Goal: Task Accomplishment & Management: Manage account settings

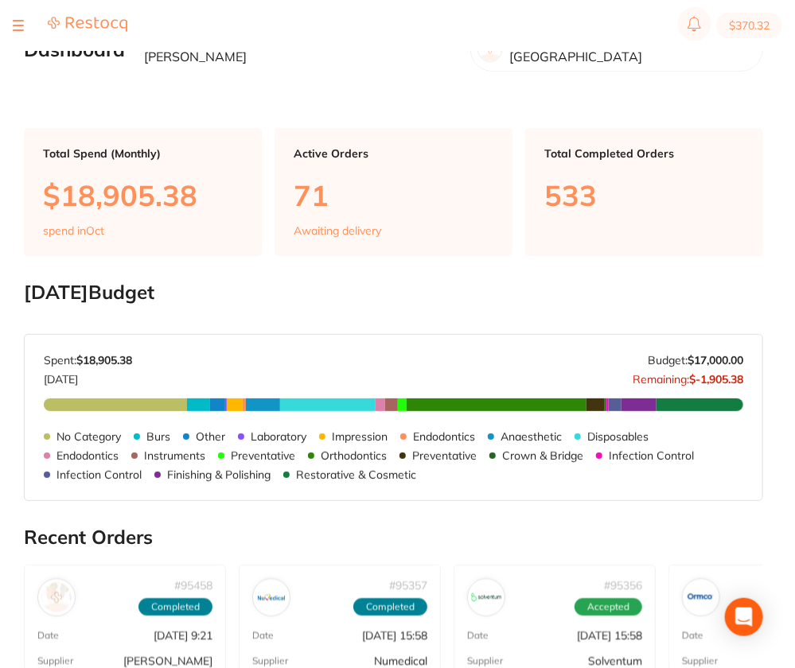
click at [17, 25] on button at bounding box center [18, 26] width 11 height 2
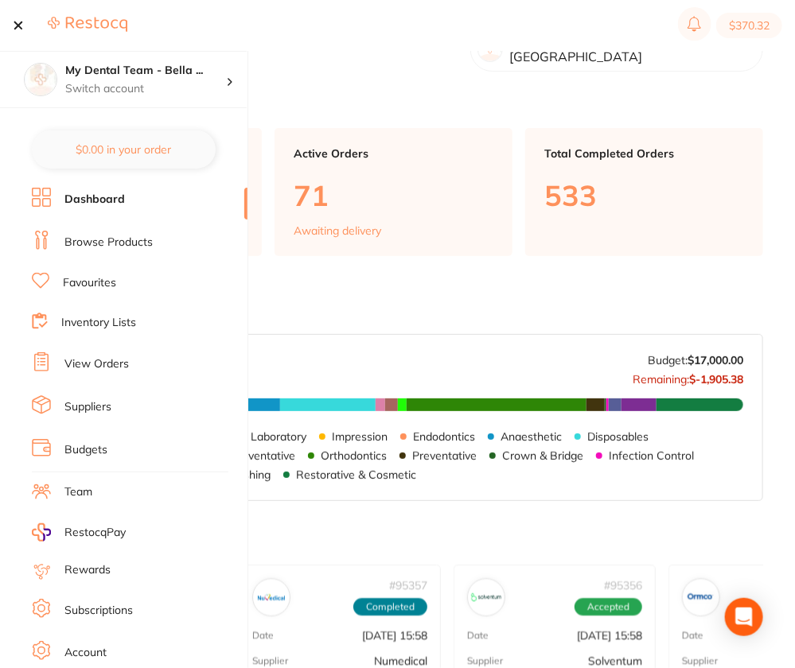
click at [141, 244] on link "Browse Products" at bounding box center [108, 243] width 88 height 16
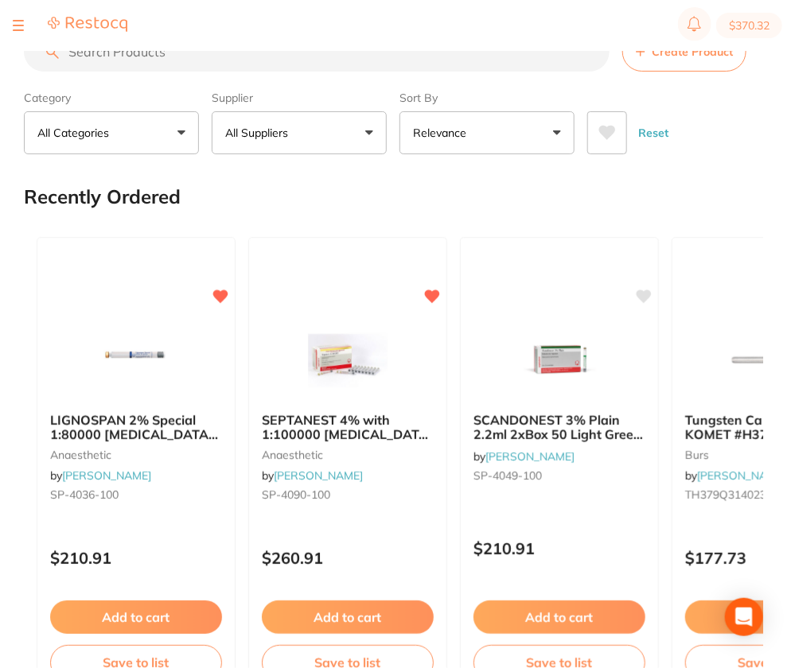
click at [382, 61] on input "search" at bounding box center [316, 52] width 585 height 40
click at [247, 63] on input "search" at bounding box center [316, 52] width 585 height 40
paste input "D4ZR314014X5"
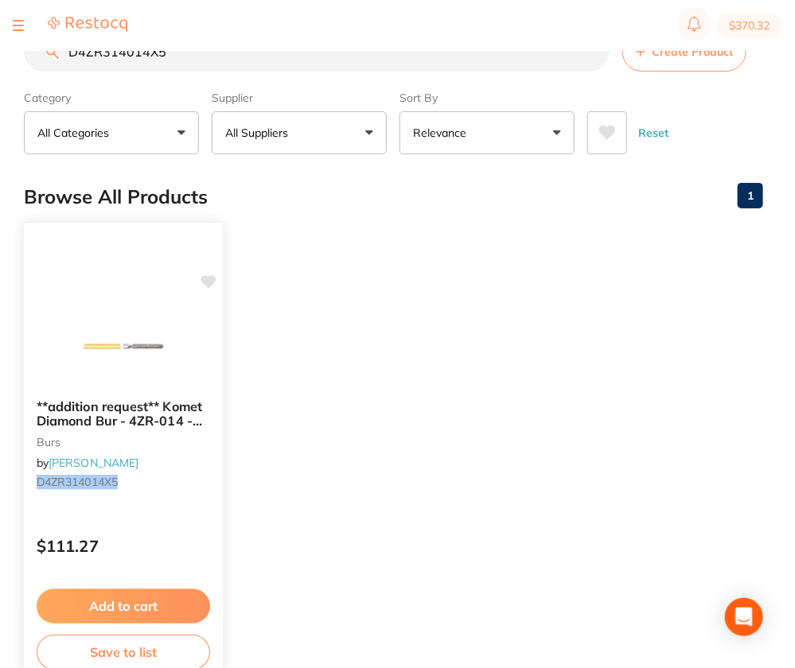
type input "D4ZR314014X5"
click at [154, 329] on img at bounding box center [123, 346] width 104 height 80
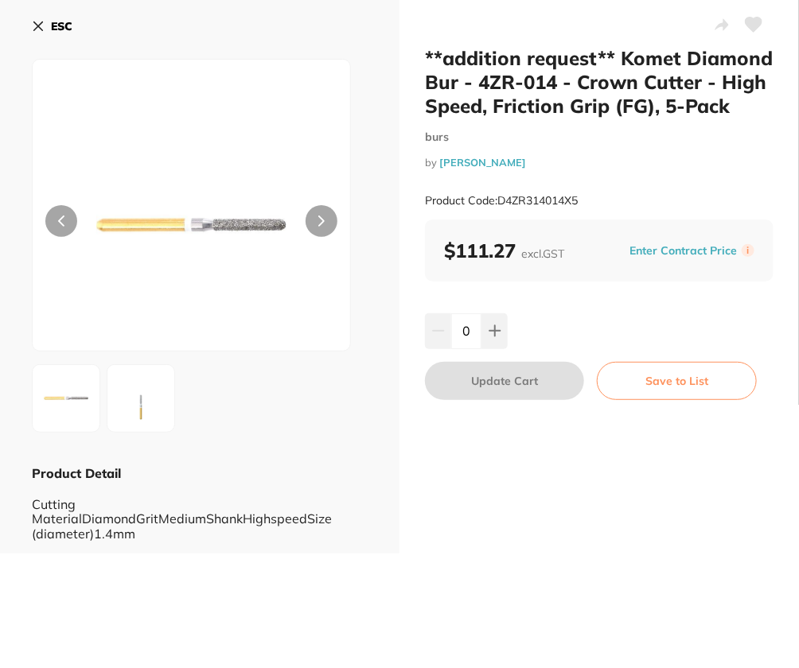
click at [714, 22] on icon at bounding box center [753, 24] width 17 height 14
click at [51, 25] on b "ESC" at bounding box center [61, 26] width 21 height 14
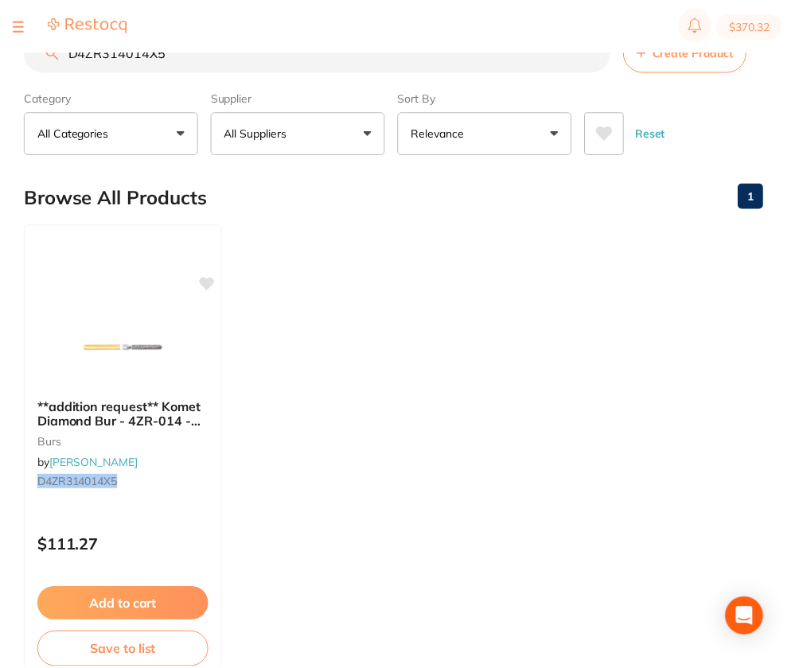
scroll to position [1, 0]
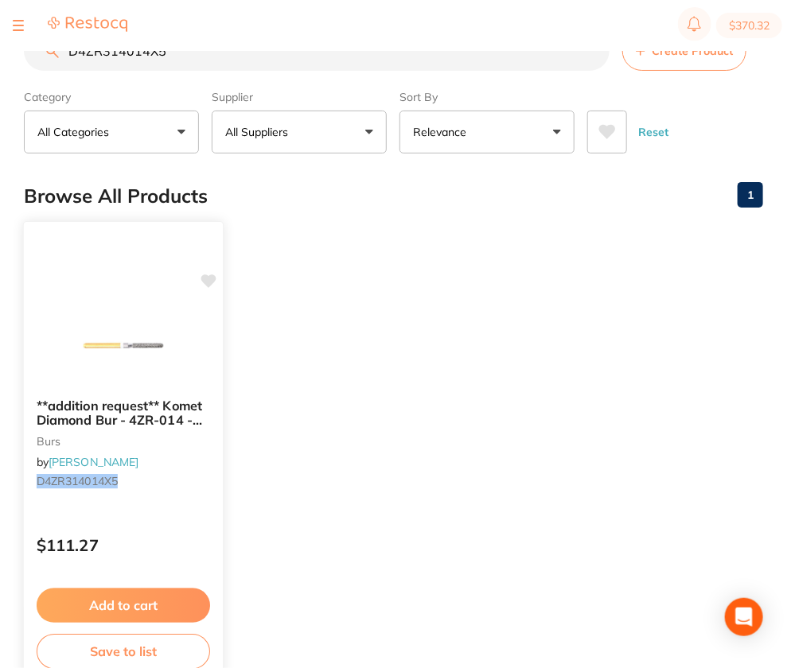
click at [209, 279] on icon at bounding box center [208, 281] width 15 height 14
click at [562, 387] on ul "**addition request** Komet Diamond Bur - 4ZR-014 - Crown Cutter - High Speed, F…" at bounding box center [393, 451] width 739 height 457
click at [161, 370] on img at bounding box center [123, 345] width 104 height 80
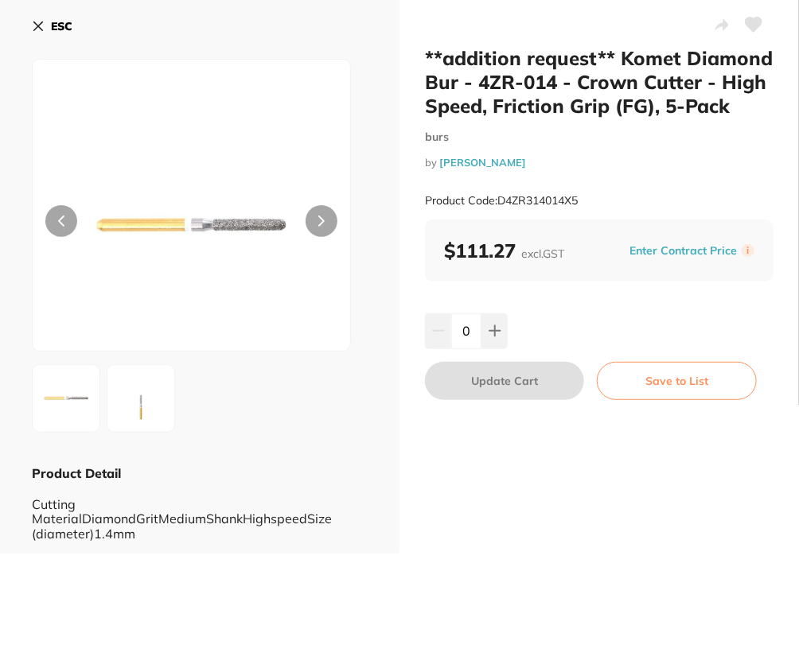
click at [714, 21] on icon at bounding box center [753, 24] width 17 height 14
click at [67, 25] on b "ESC" at bounding box center [61, 26] width 21 height 14
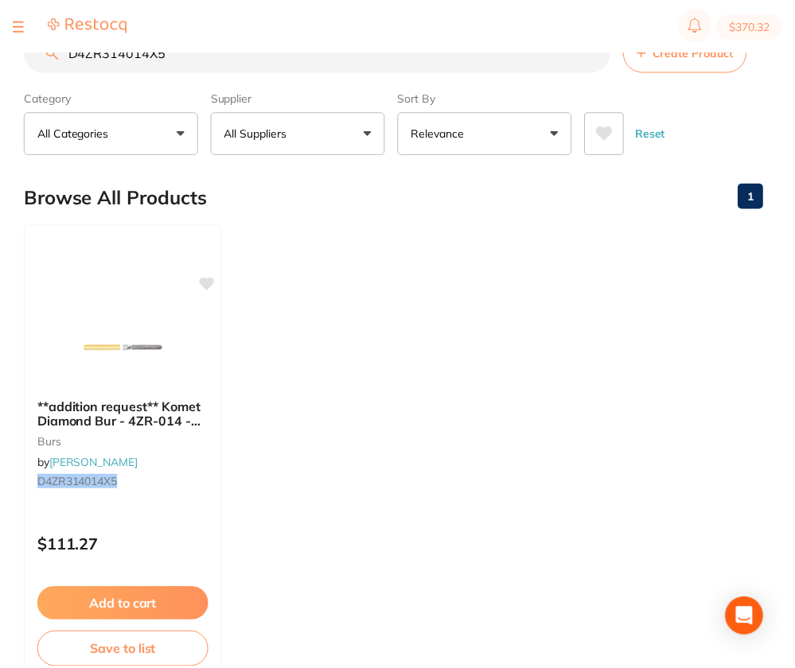
scroll to position [1, 0]
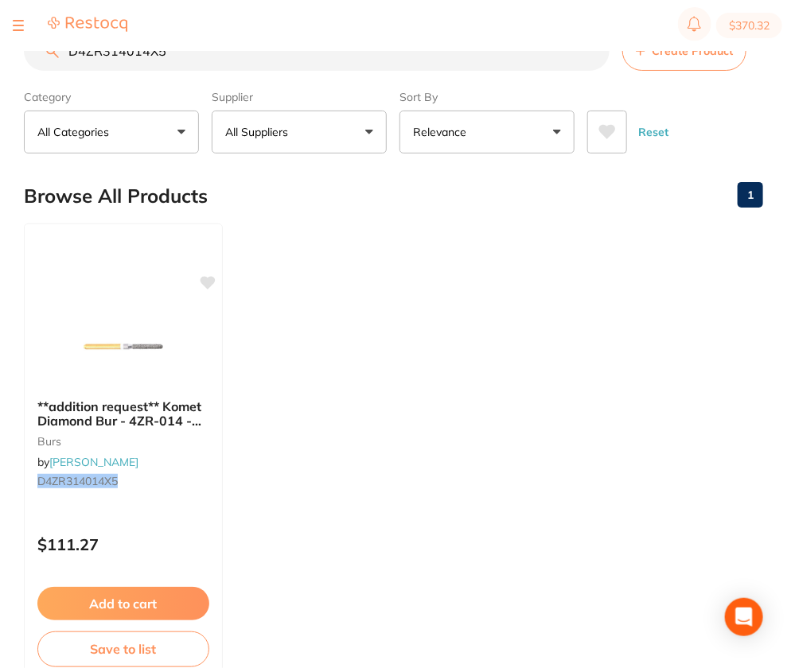
click at [674, 319] on ul "**addition request** Komet Diamond Bur - 4ZR-014 - Crown Cutter - High Speed, F…" at bounding box center [393, 451] width 739 height 457
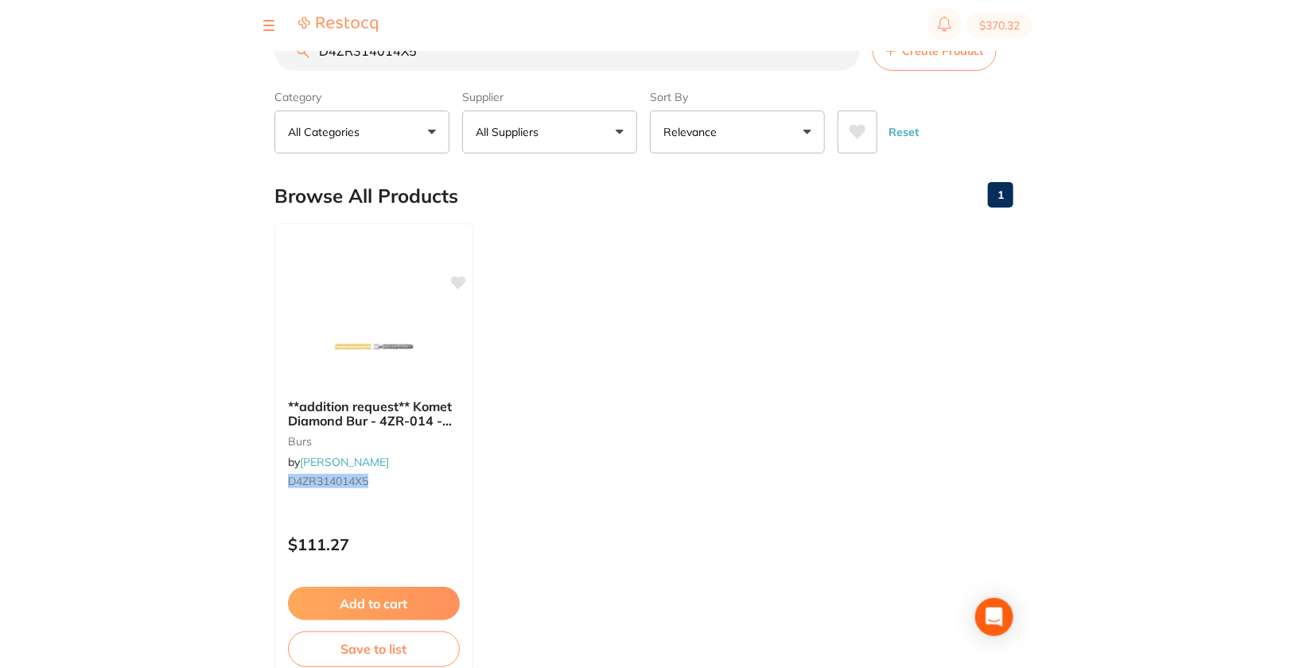
scroll to position [0, 0]
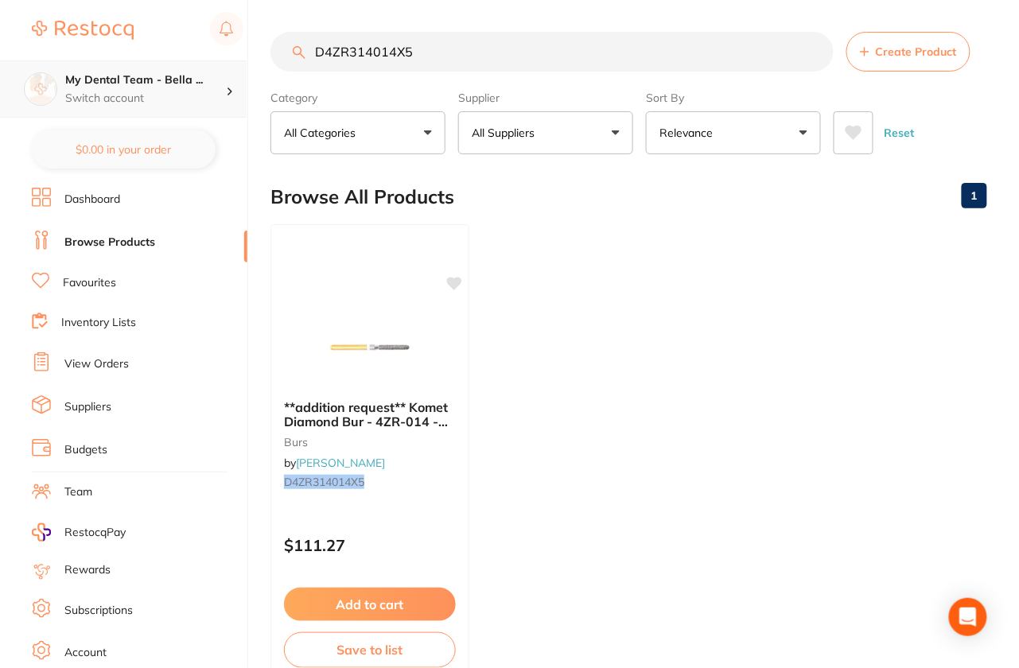
click at [193, 94] on p "Switch account" at bounding box center [145, 99] width 161 height 16
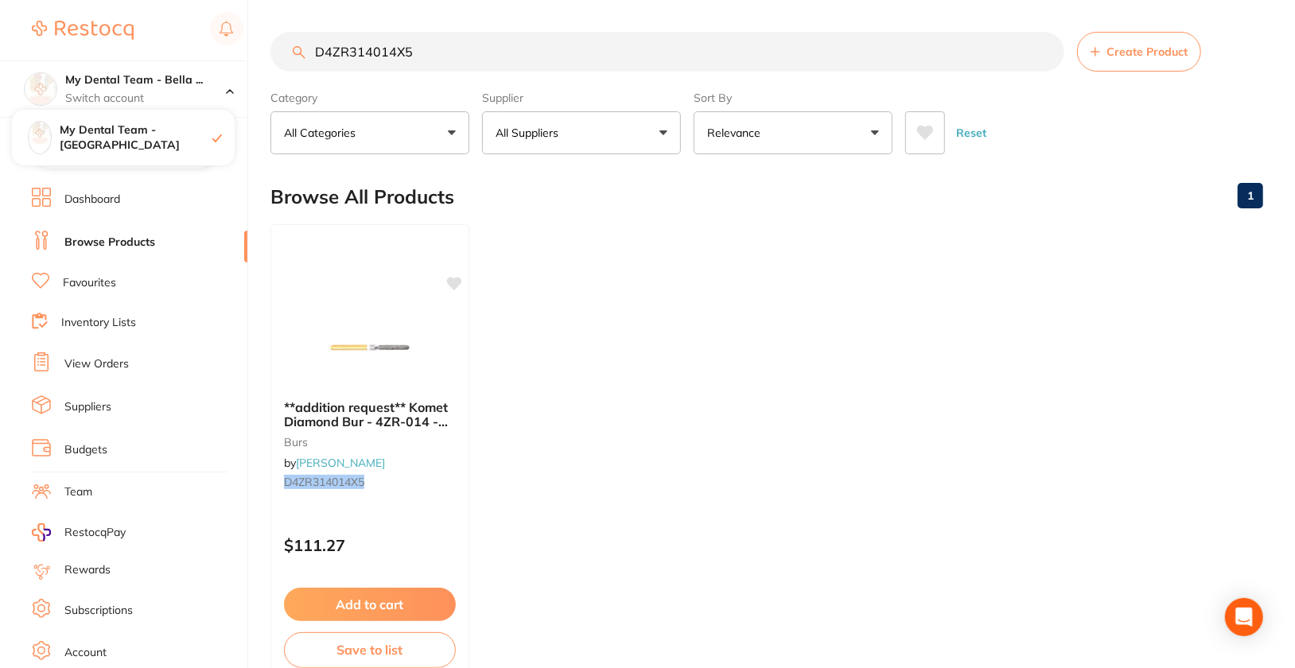
click at [714, 388] on ul "**addition request** Komet Diamond Bur - 4ZR-014 - Crown Cutter - High Speed, F…" at bounding box center [766, 452] width 993 height 457
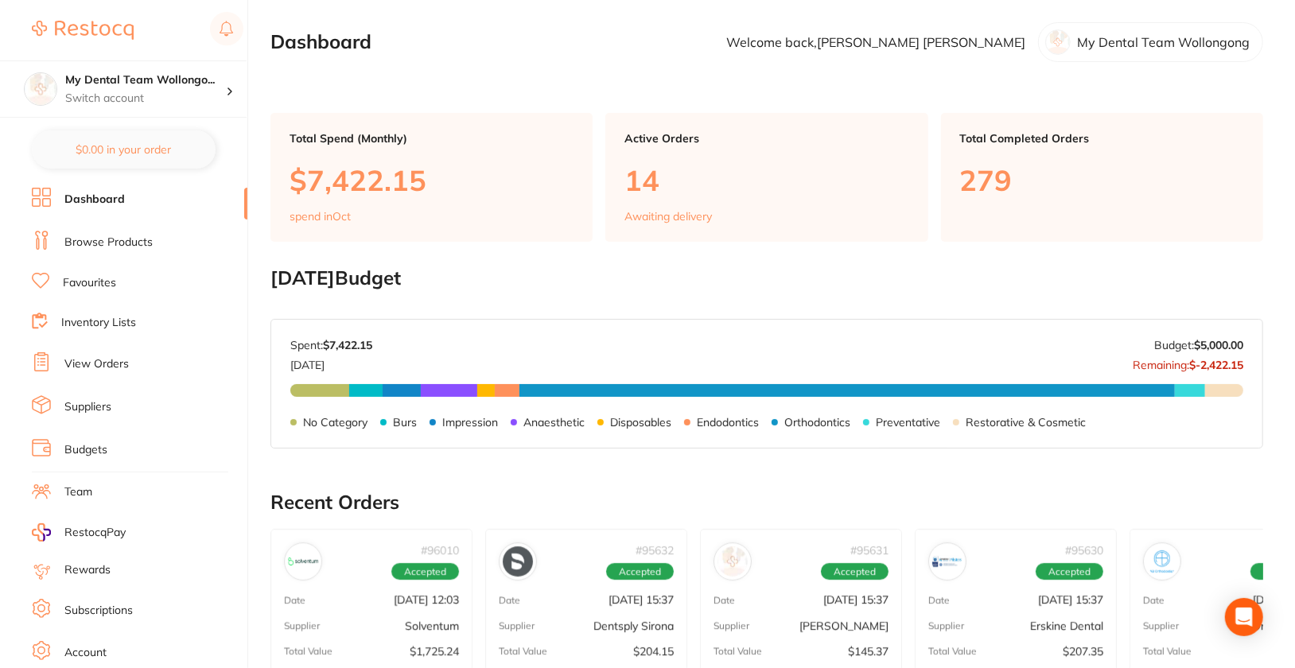
click at [90, 247] on link "Browse Products" at bounding box center [108, 243] width 88 height 16
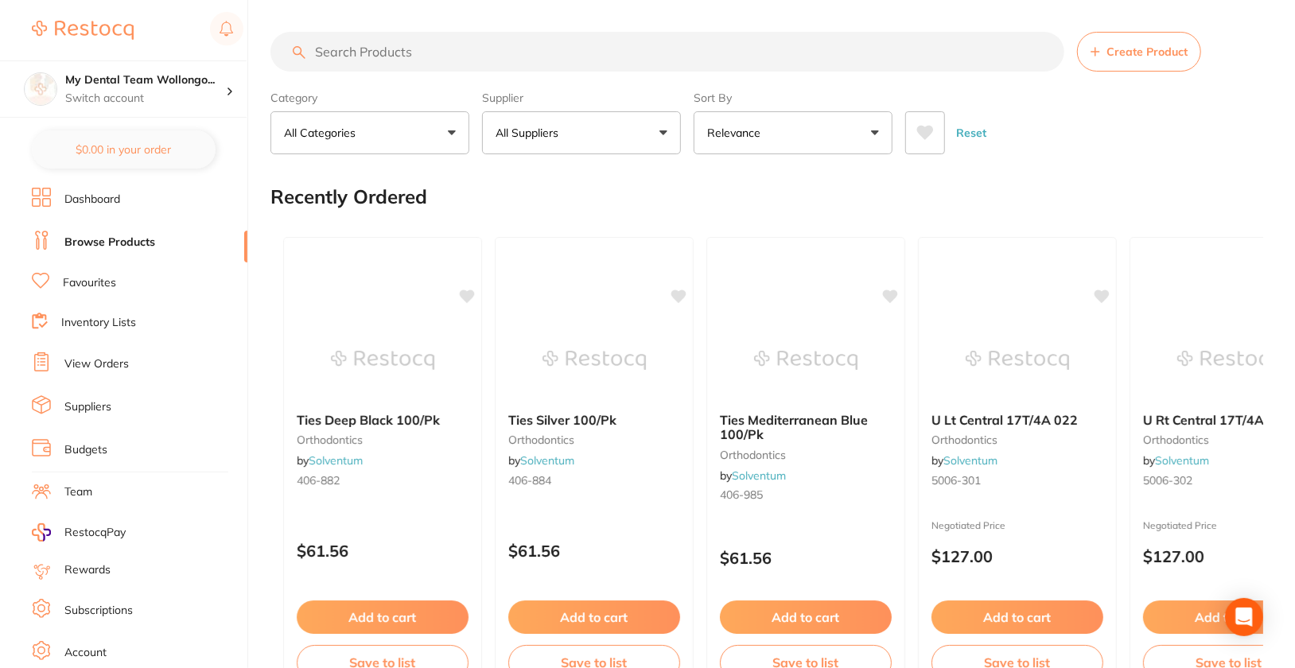
click at [613, 59] on input "search" at bounding box center [667, 52] width 794 height 40
paste input "yep. will just add the item that Anita asked across all MDT sites after this me…"
type input "yep. will just add the item that Anita asked across all MDT sites after this me…"
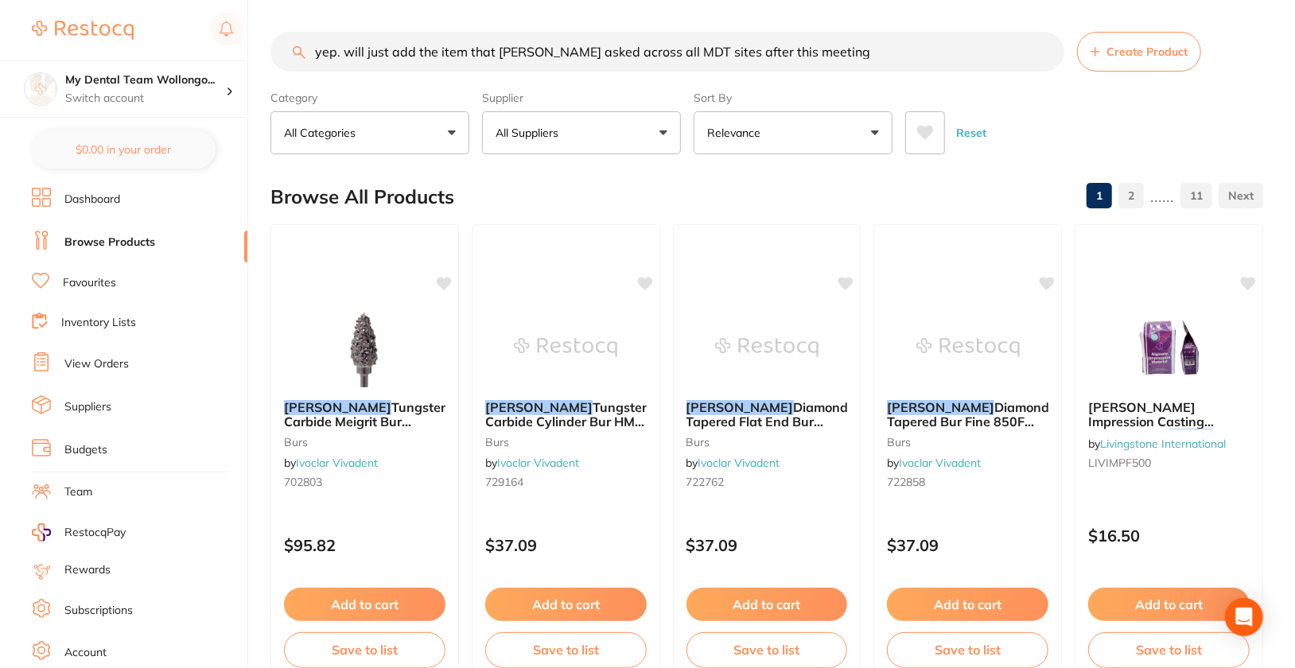
click at [1048, 49] on input "yep. will just add the item that Anita asked across all MDT sites after this me…" at bounding box center [667, 52] width 794 height 40
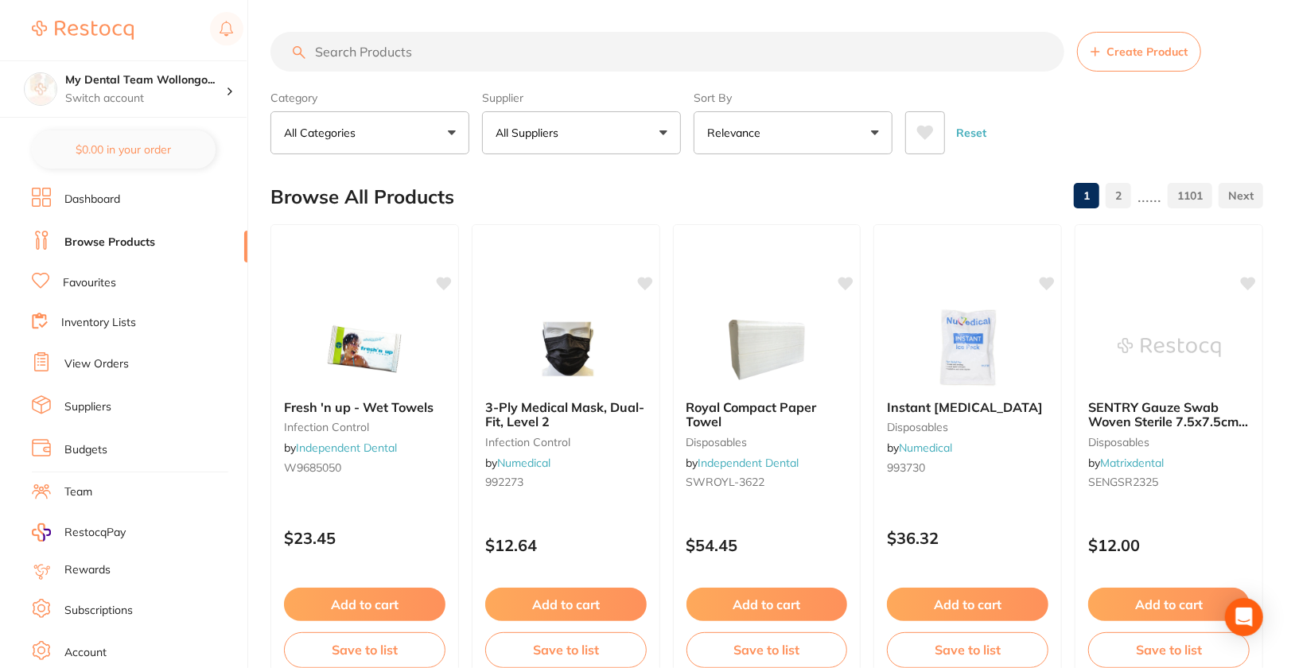
click at [589, 34] on input "search" at bounding box center [667, 52] width 794 height 40
paste input "D4ZR314014X5"
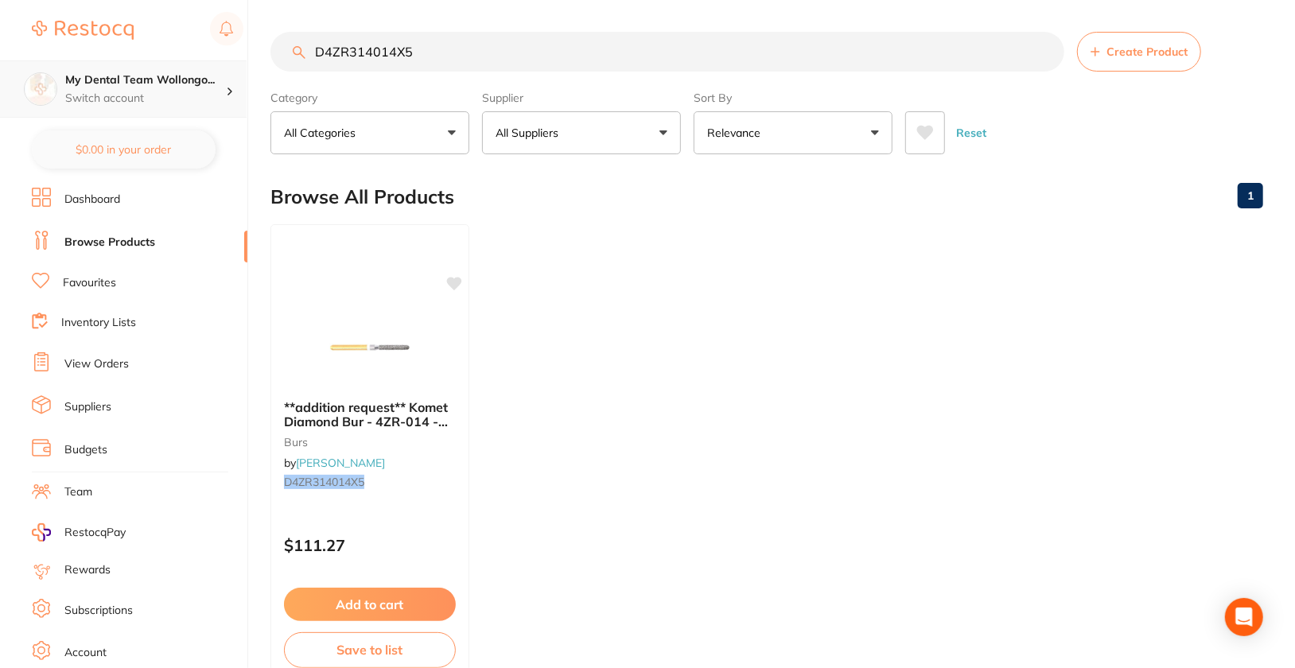
type input "D4ZR314014X5"
click at [193, 77] on h4 "My Dental Team Wollongo..." at bounding box center [145, 80] width 161 height 16
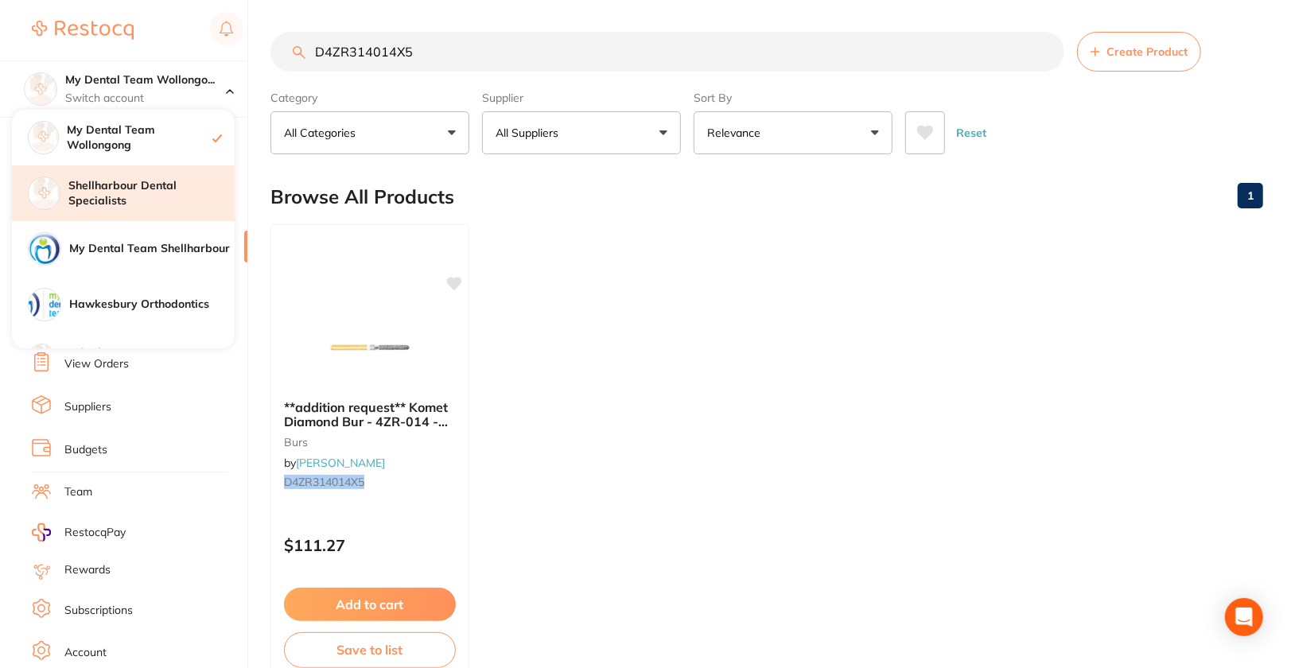
click at [173, 192] on h4 "Shellharbour Dental Specialists" at bounding box center [151, 193] width 166 height 31
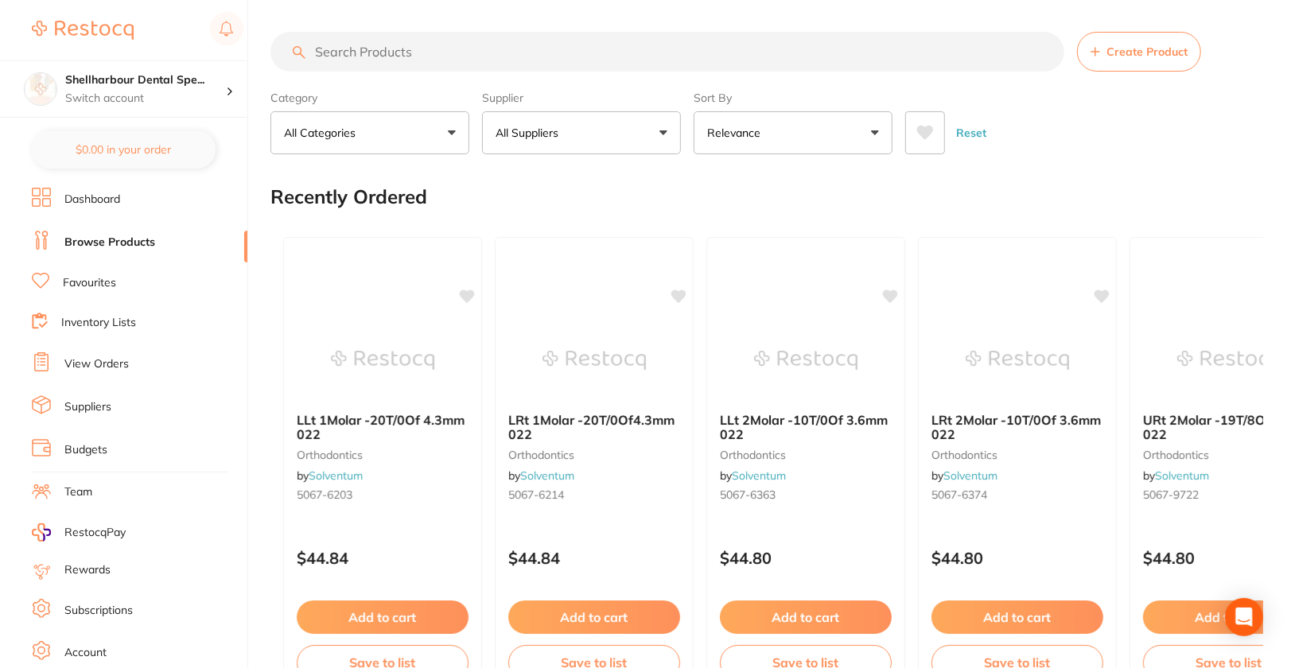
click at [553, 64] on input "search" at bounding box center [667, 52] width 794 height 40
paste input "D4ZR314014X5"
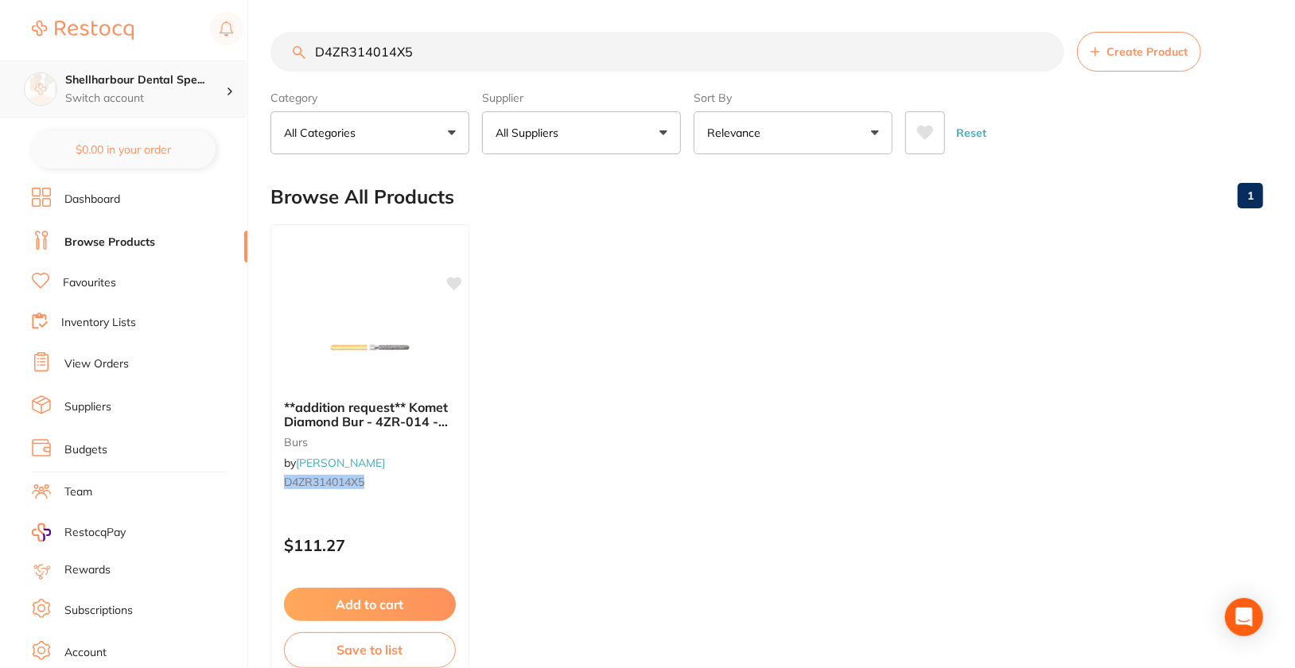
type input "D4ZR314014X5"
click at [185, 70] on div "Shellharbour Dental Spe... Switch account" at bounding box center [123, 88] width 247 height 57
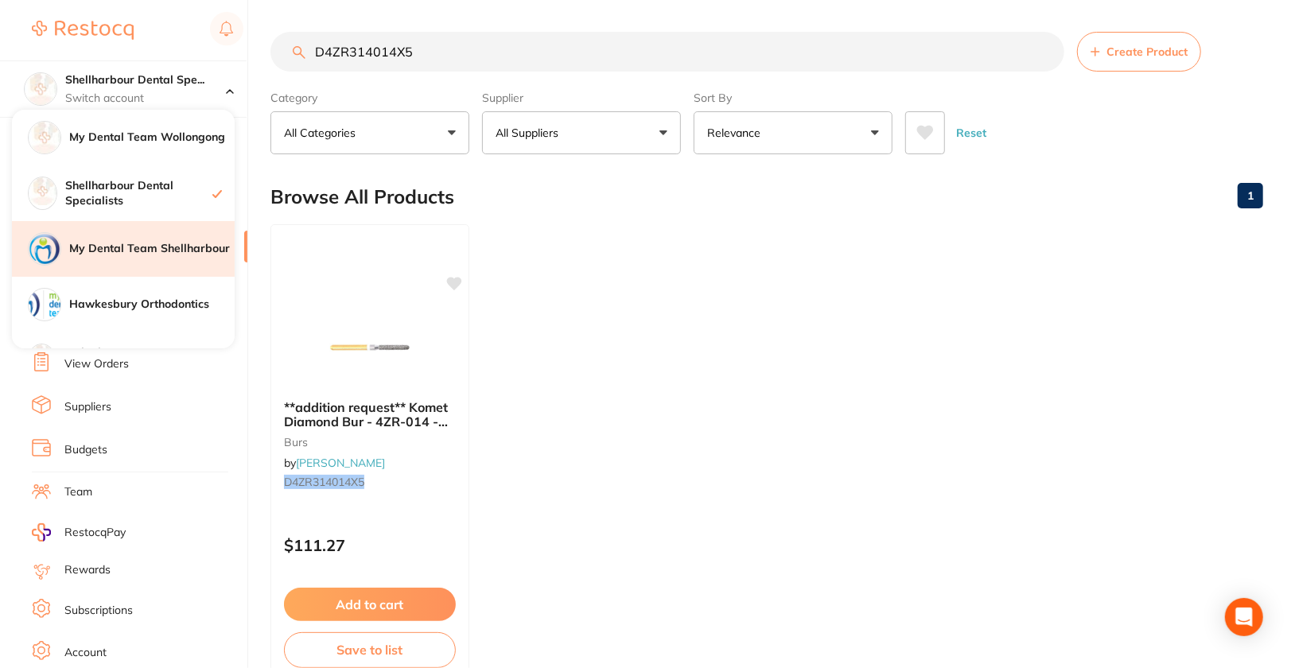
click at [170, 258] on div "My Dental Team Shellharbour" at bounding box center [123, 249] width 223 height 56
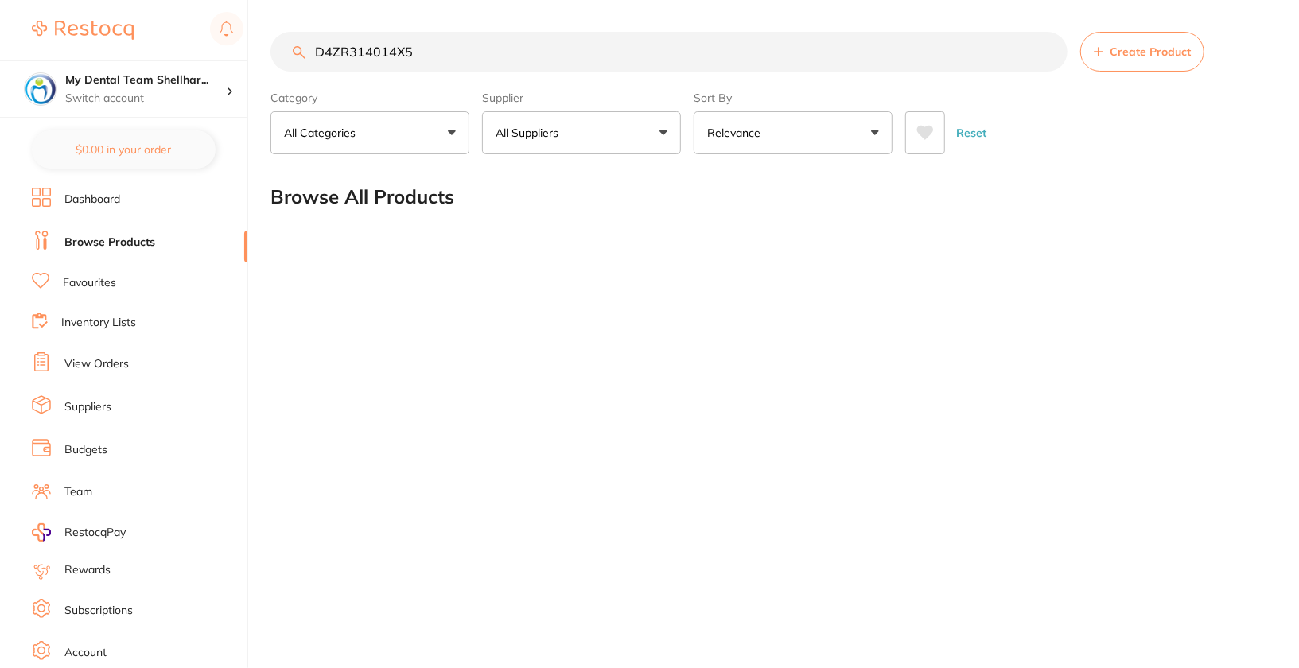
checkbox input "false"
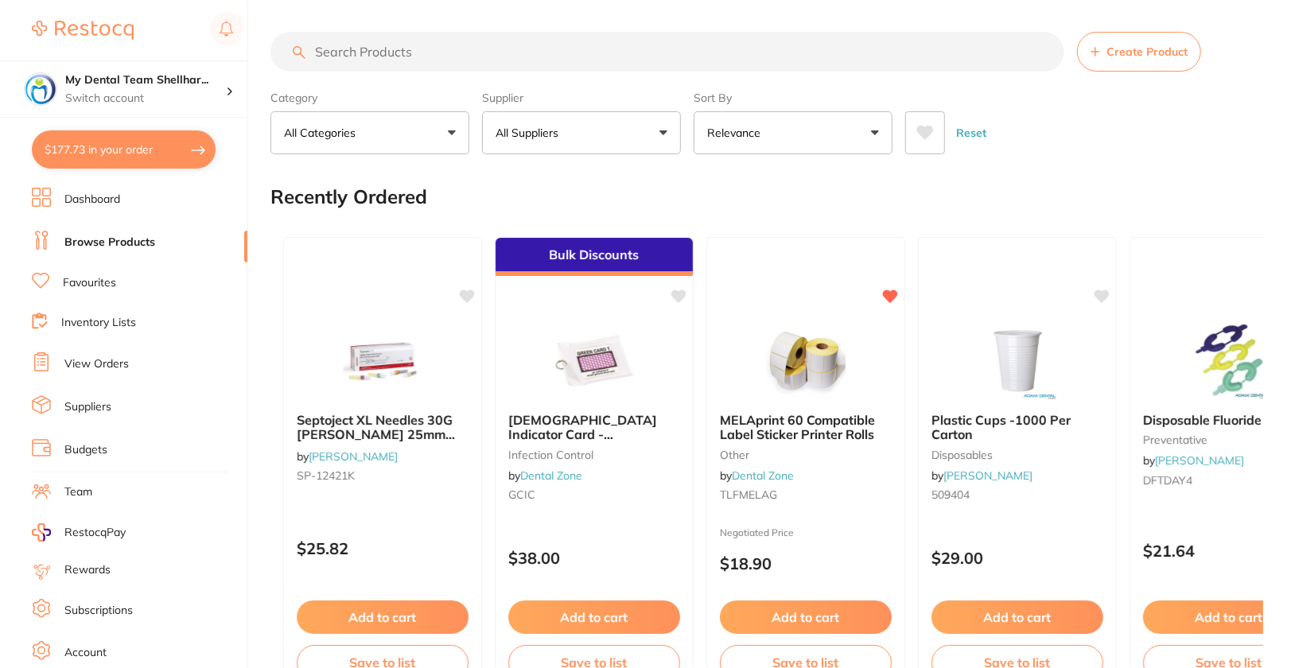
click at [537, 68] on input "search" at bounding box center [667, 52] width 794 height 40
paste input "D4ZR314014X5"
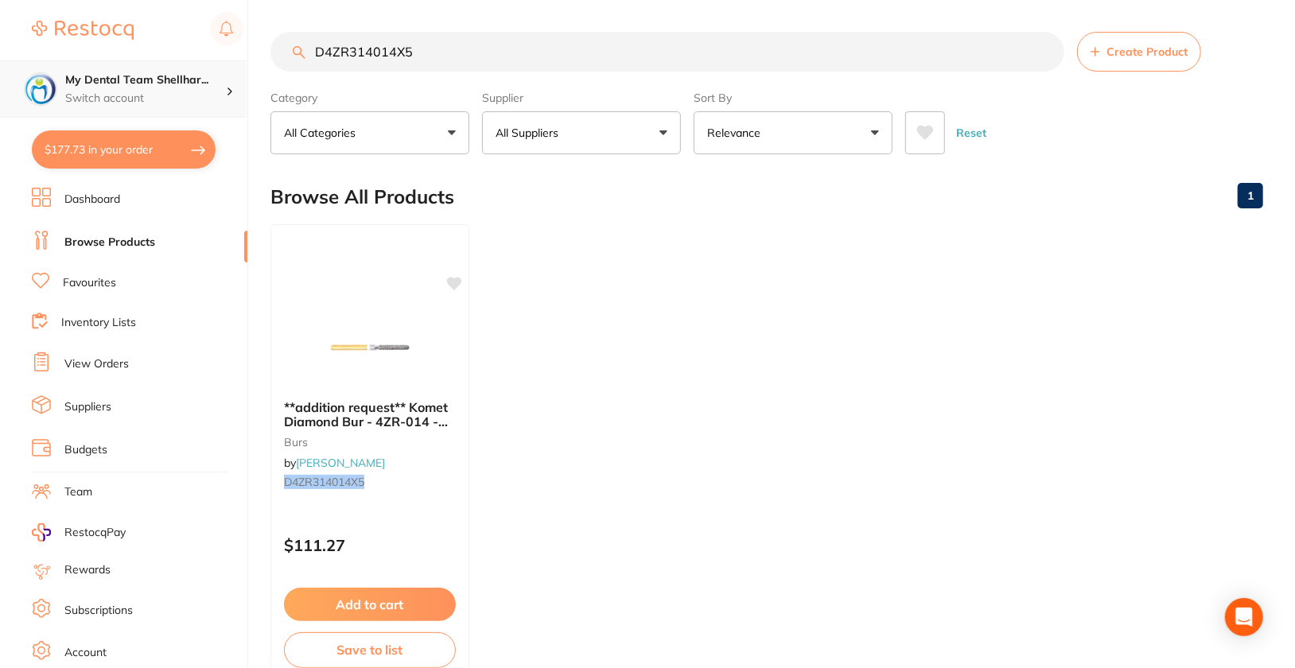
type input "D4ZR314014X5"
click at [203, 82] on h4 "My Dental Team Shellhar..." at bounding box center [145, 80] width 161 height 16
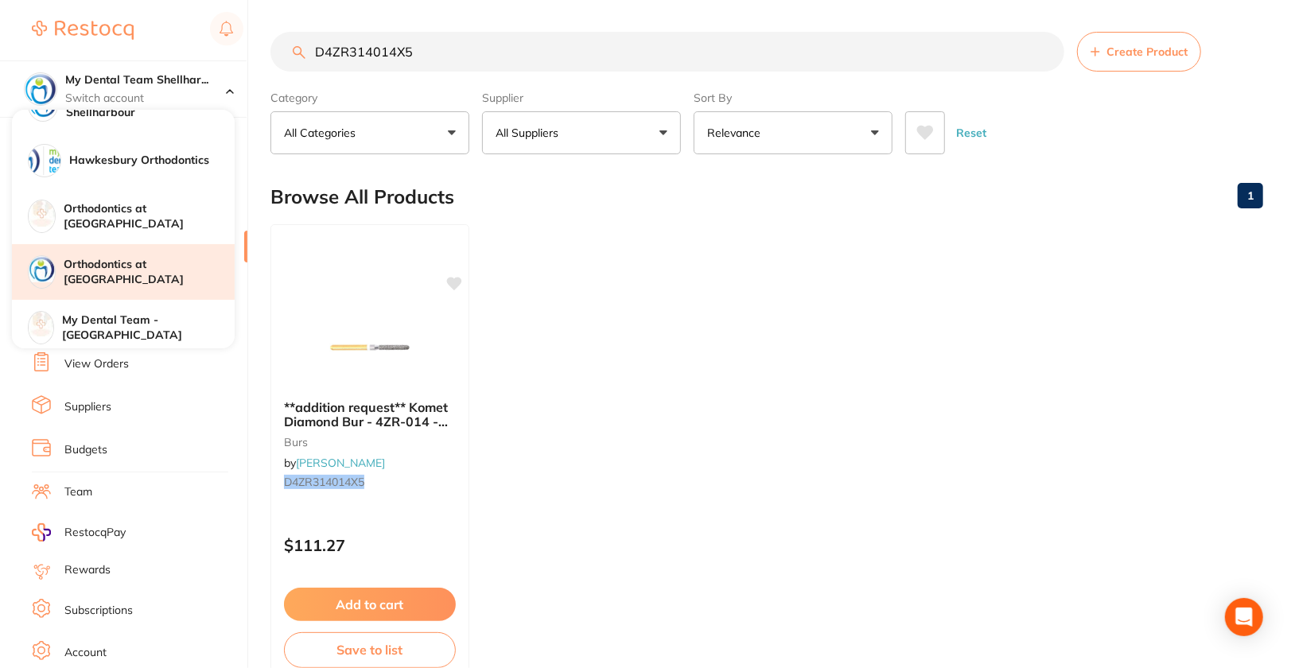
scroll to position [151, 0]
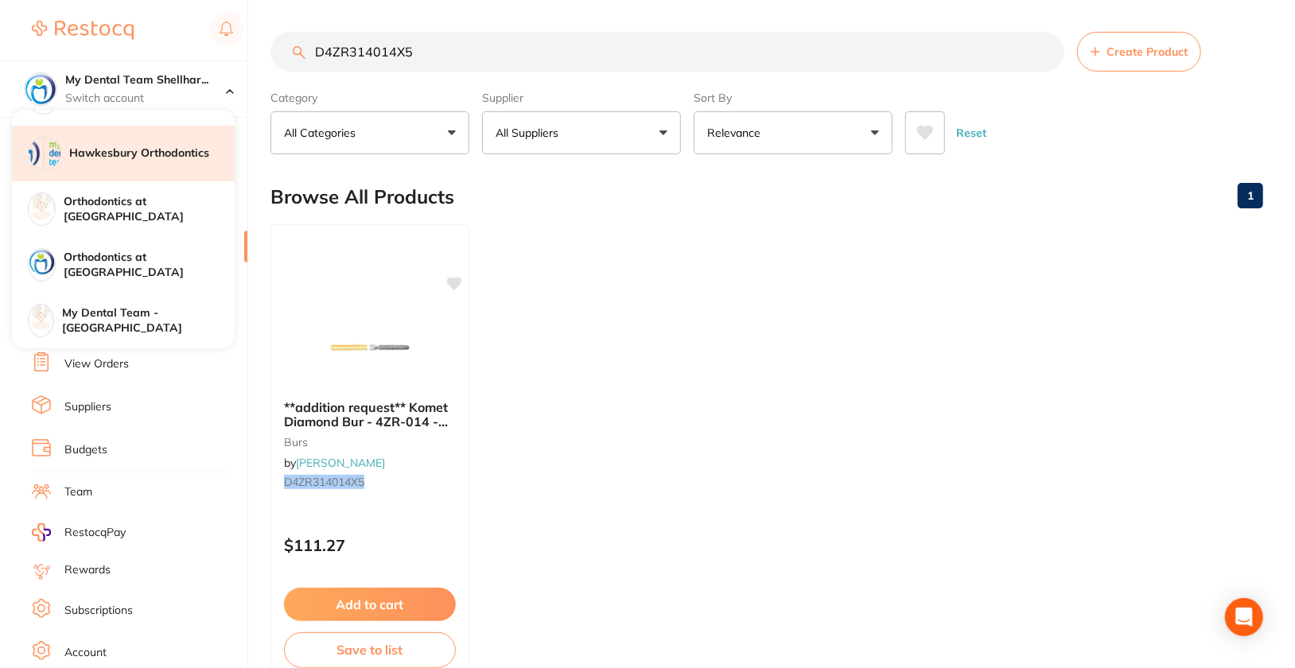
click at [169, 155] on h4 "Hawkesbury Orthodontics" at bounding box center [151, 154] width 165 height 16
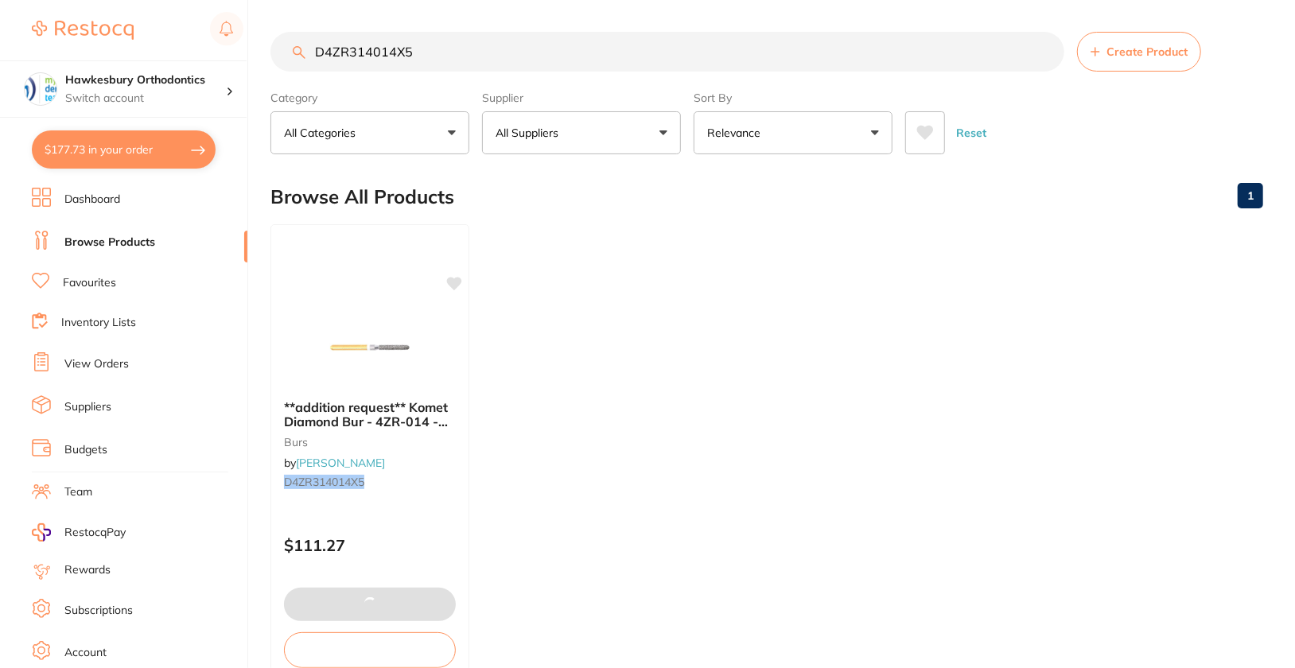
checkbox input "true"
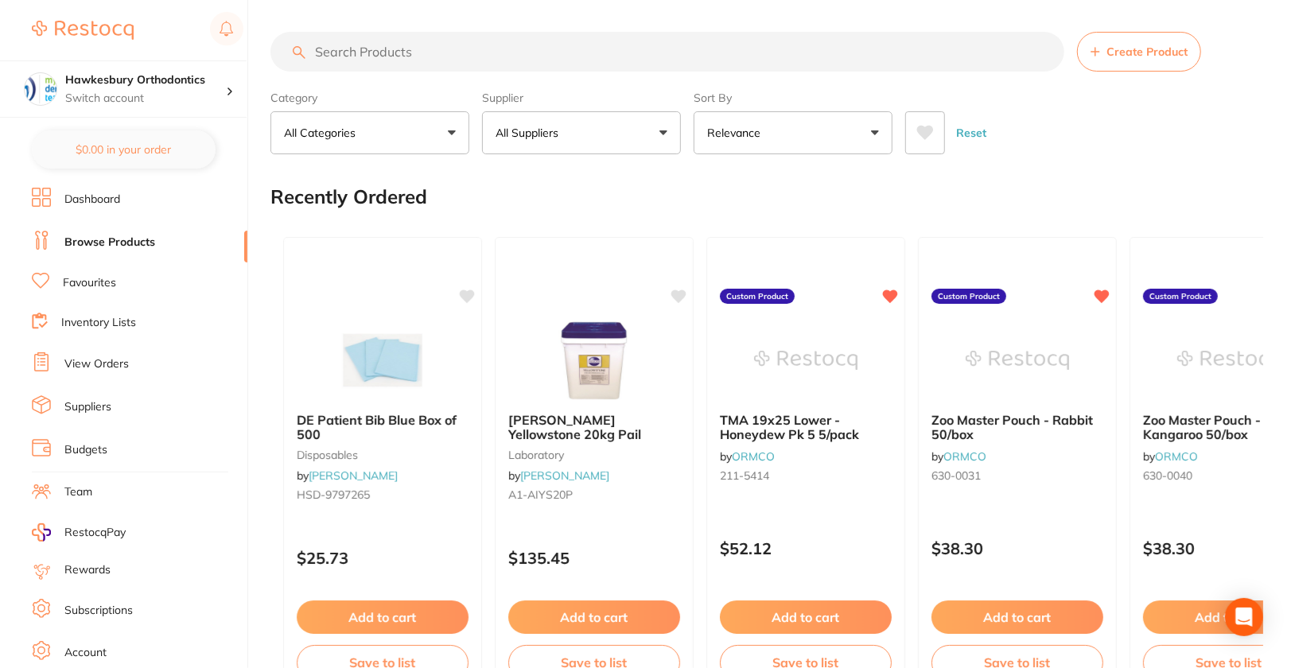
click at [461, 64] on input "search" at bounding box center [667, 52] width 794 height 40
paste input "D4ZR314014X5"
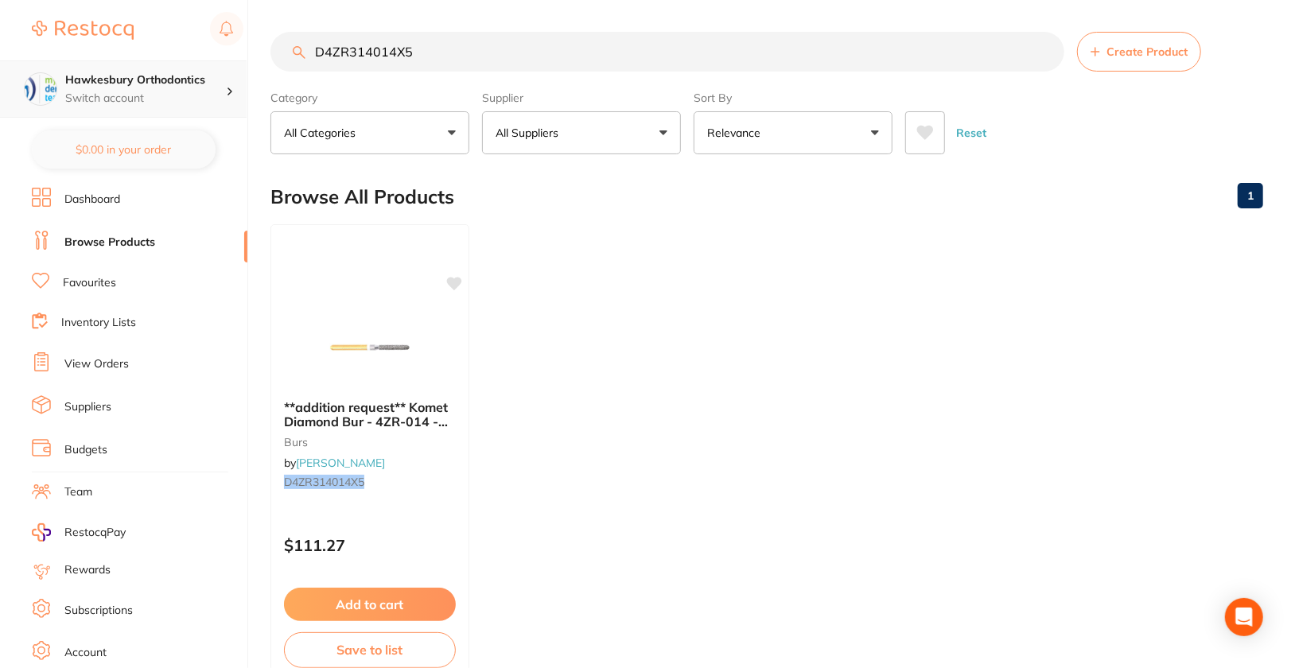
type input "D4ZR314014X5"
click at [208, 85] on h4 "Hawkesbury Orthodontics" at bounding box center [145, 80] width 161 height 16
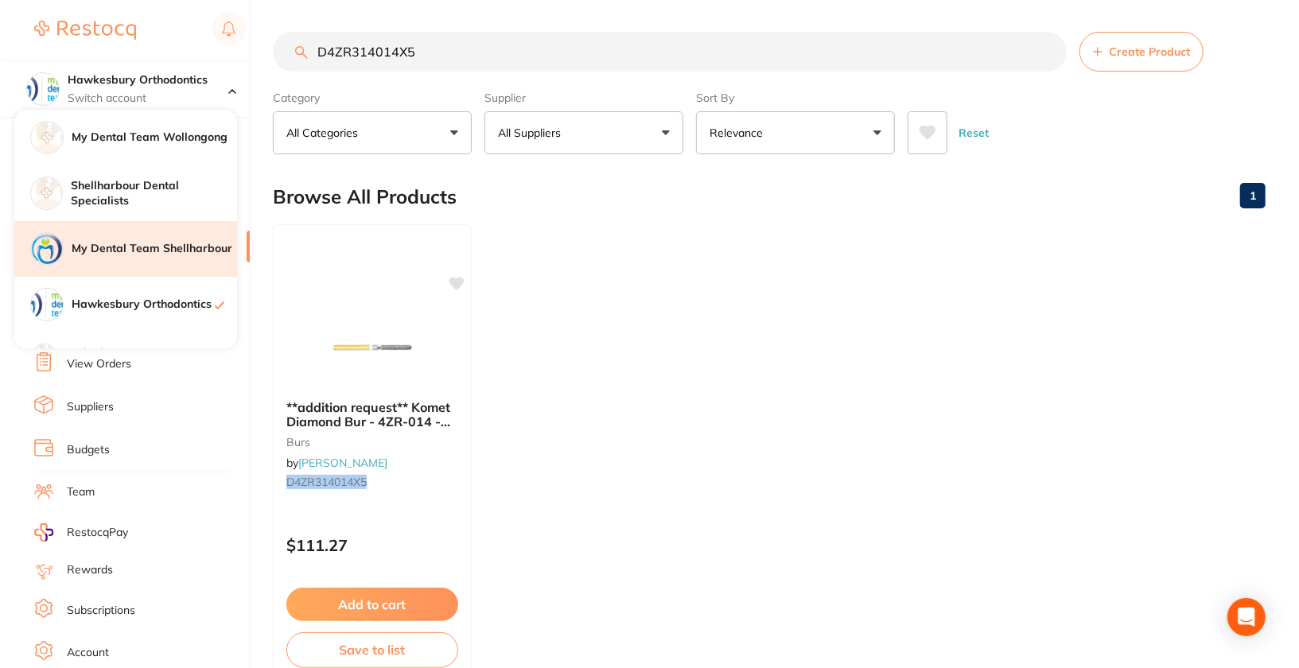
scroll to position [151, 0]
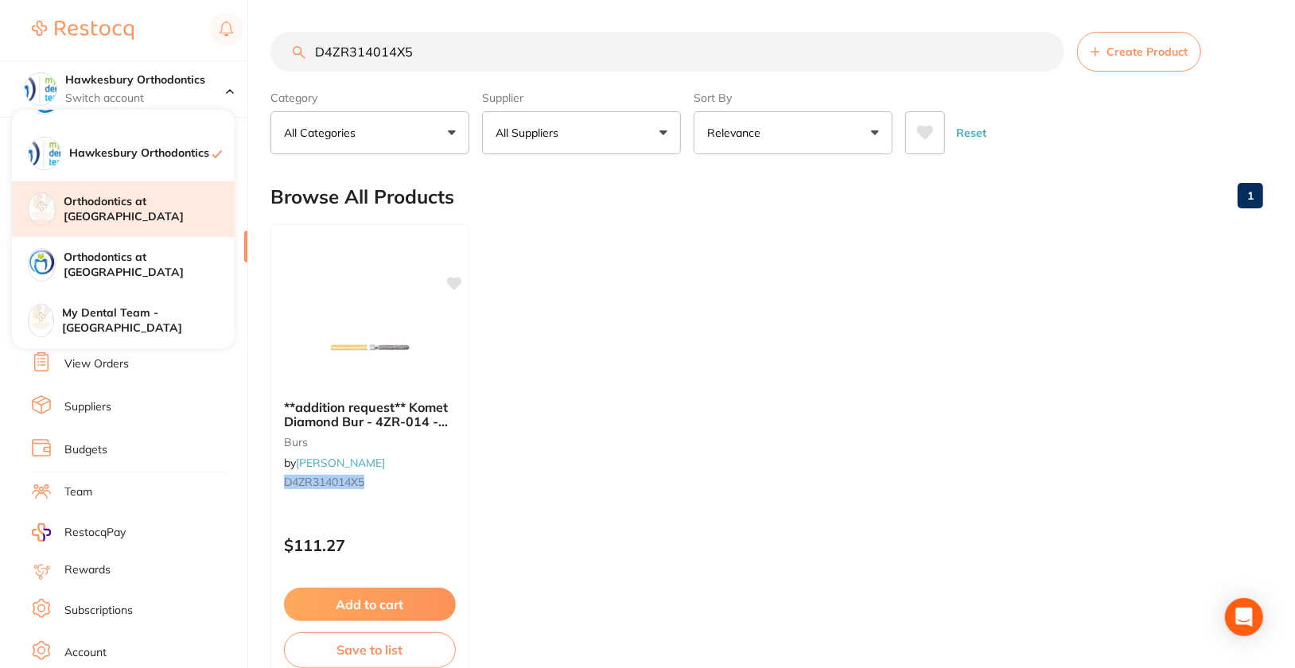
click at [157, 213] on h4 "Orthodontics at [GEOGRAPHIC_DATA]" at bounding box center [149, 209] width 171 height 31
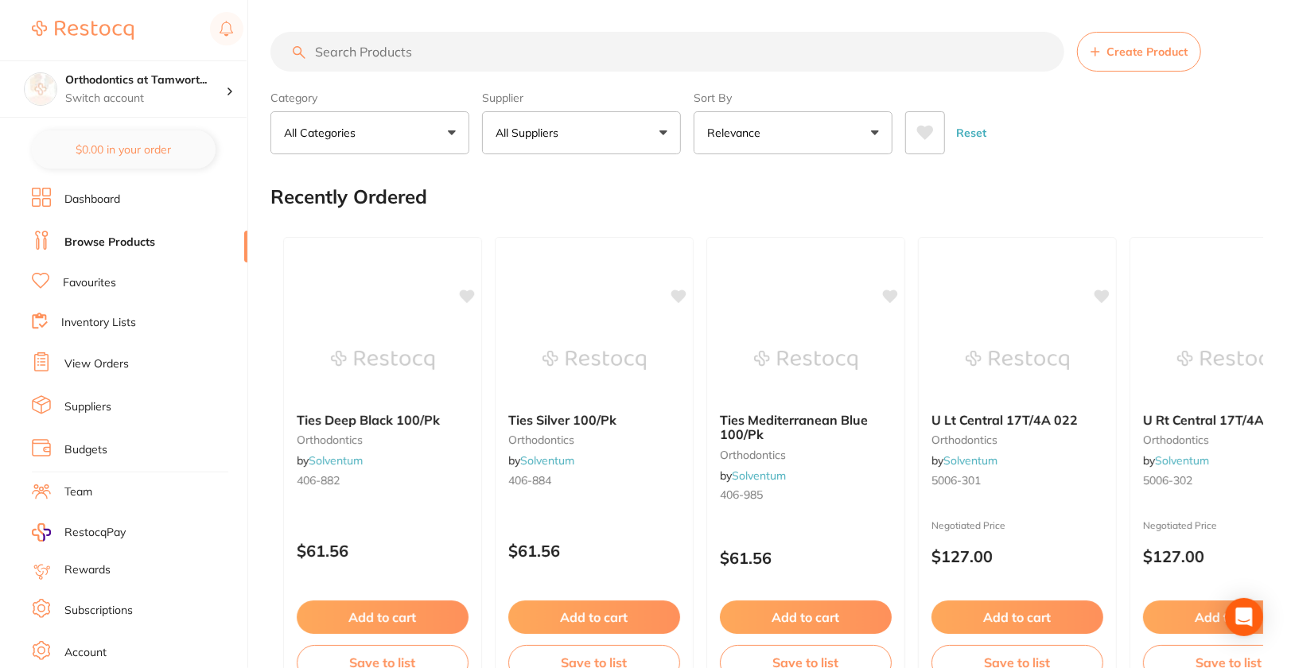
click at [566, 62] on input "search" at bounding box center [667, 52] width 794 height 40
paste input "D4ZR314014X5"
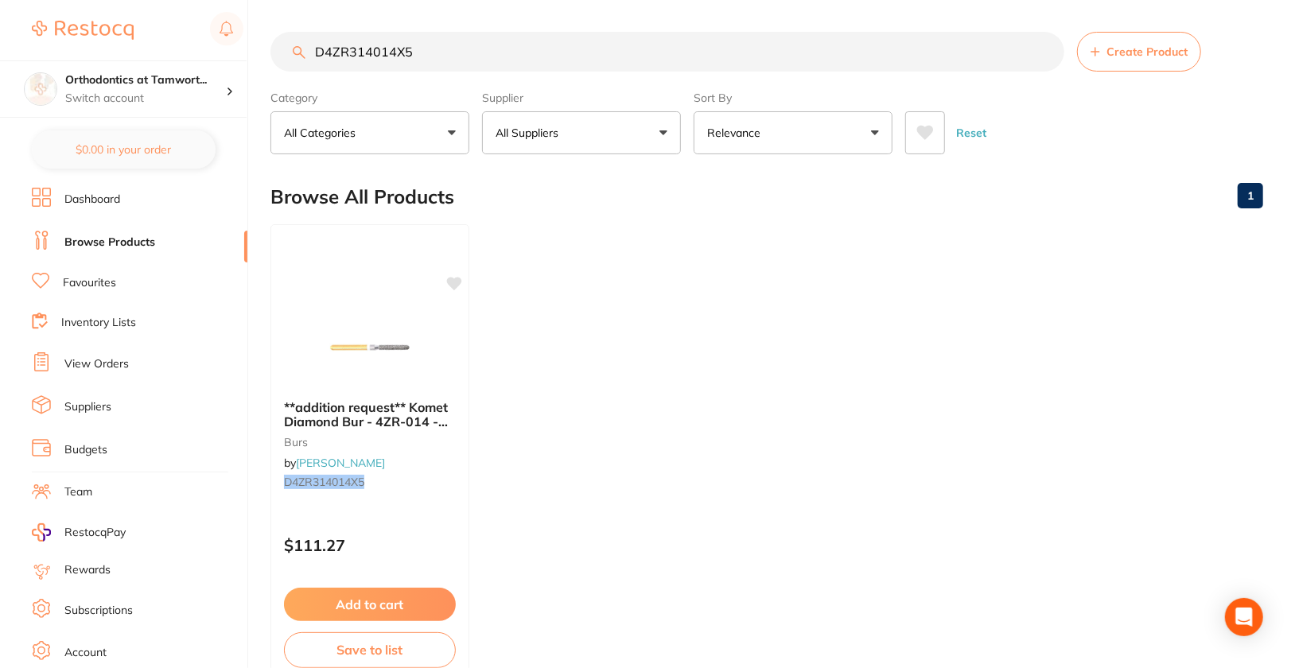
type input "D4ZR314014X5"
click at [194, 99] on p "Switch account" at bounding box center [145, 99] width 161 height 16
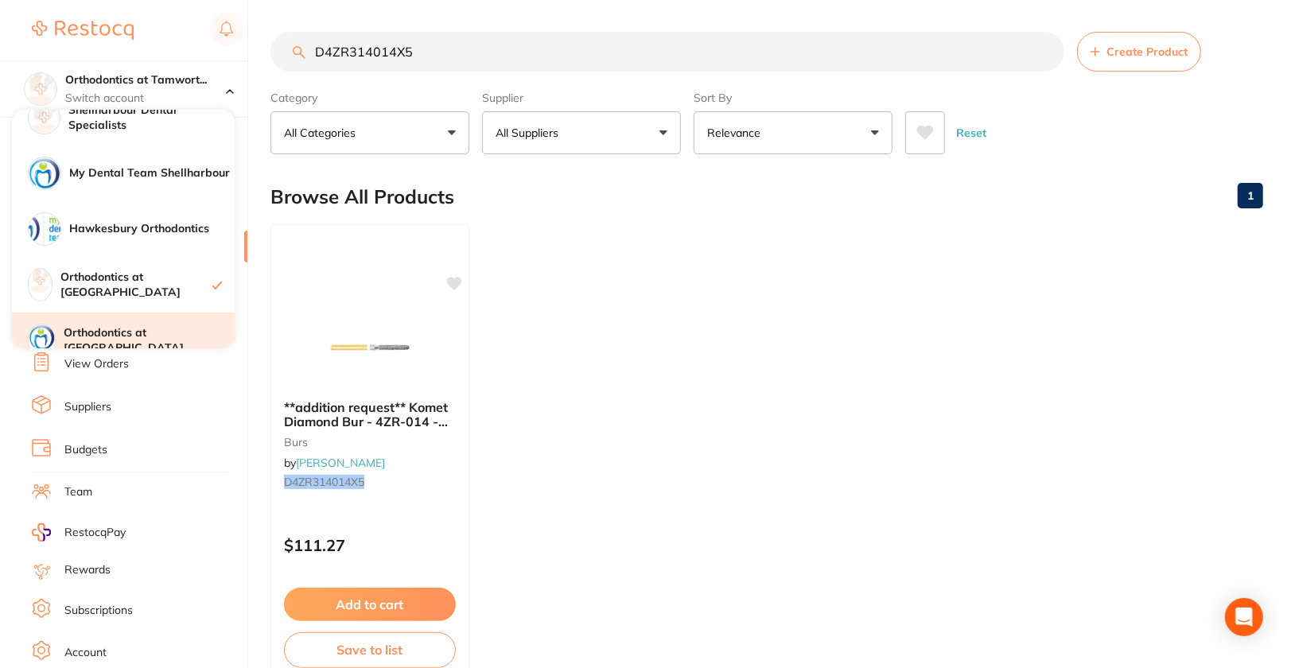
scroll to position [151, 0]
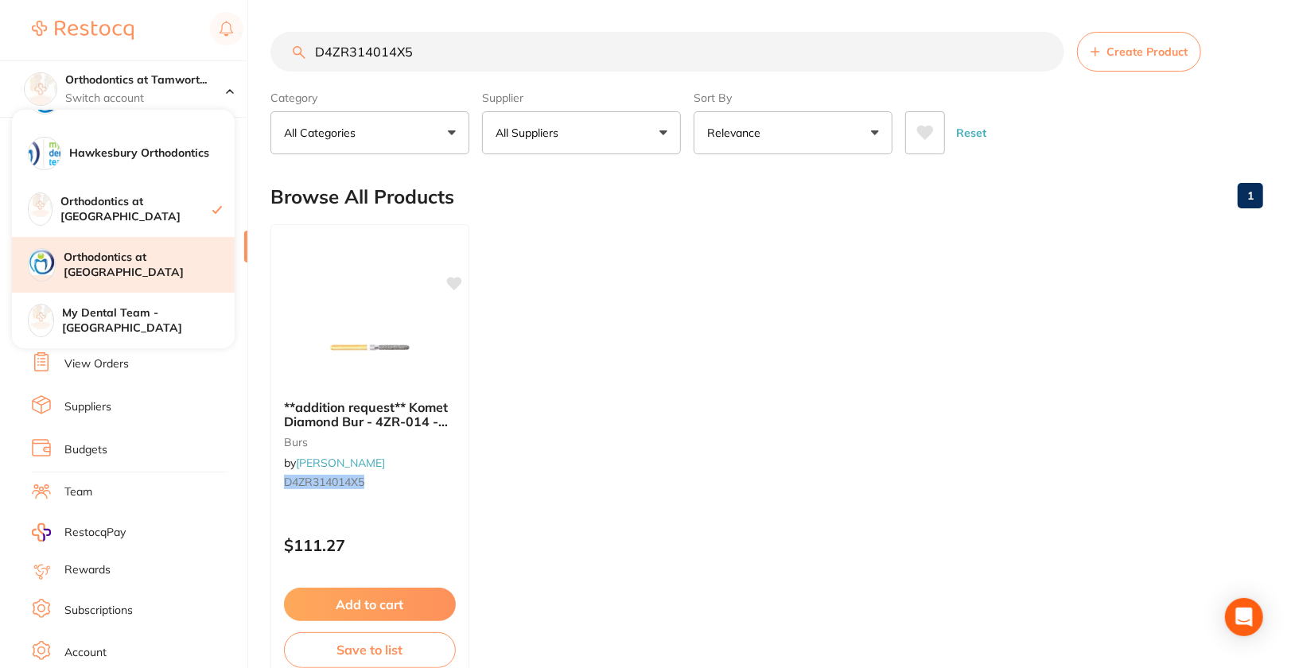
click at [177, 267] on h4 "Orthodontics at [GEOGRAPHIC_DATA]" at bounding box center [149, 265] width 171 height 31
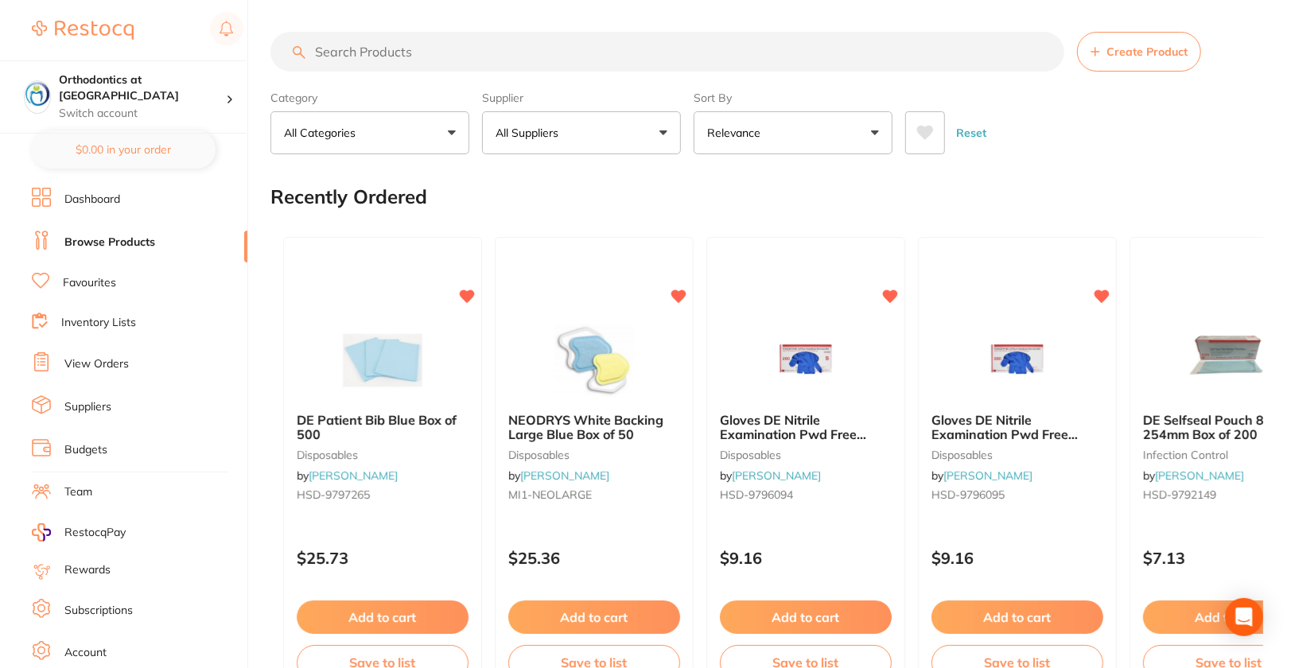
click at [548, 64] on input "search" at bounding box center [667, 52] width 794 height 40
paste input "D4ZR314014X5"
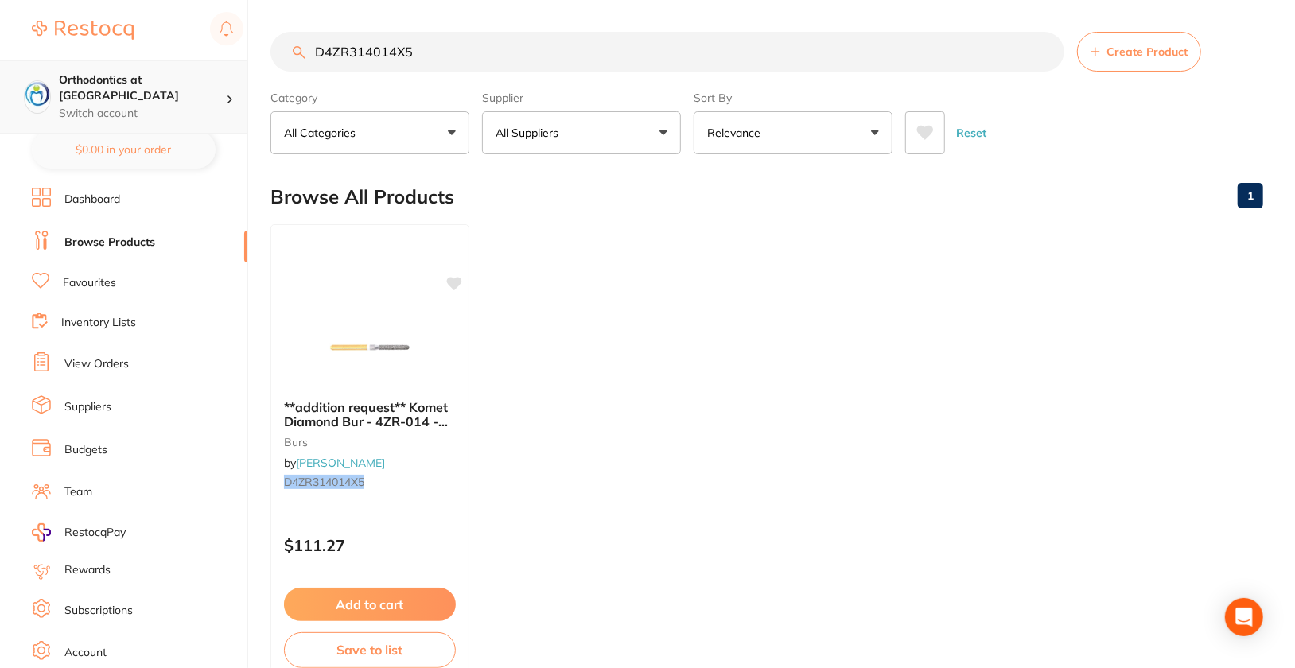
type input "D4ZR314014X5"
click at [179, 106] on p "Switch account" at bounding box center [142, 114] width 167 height 16
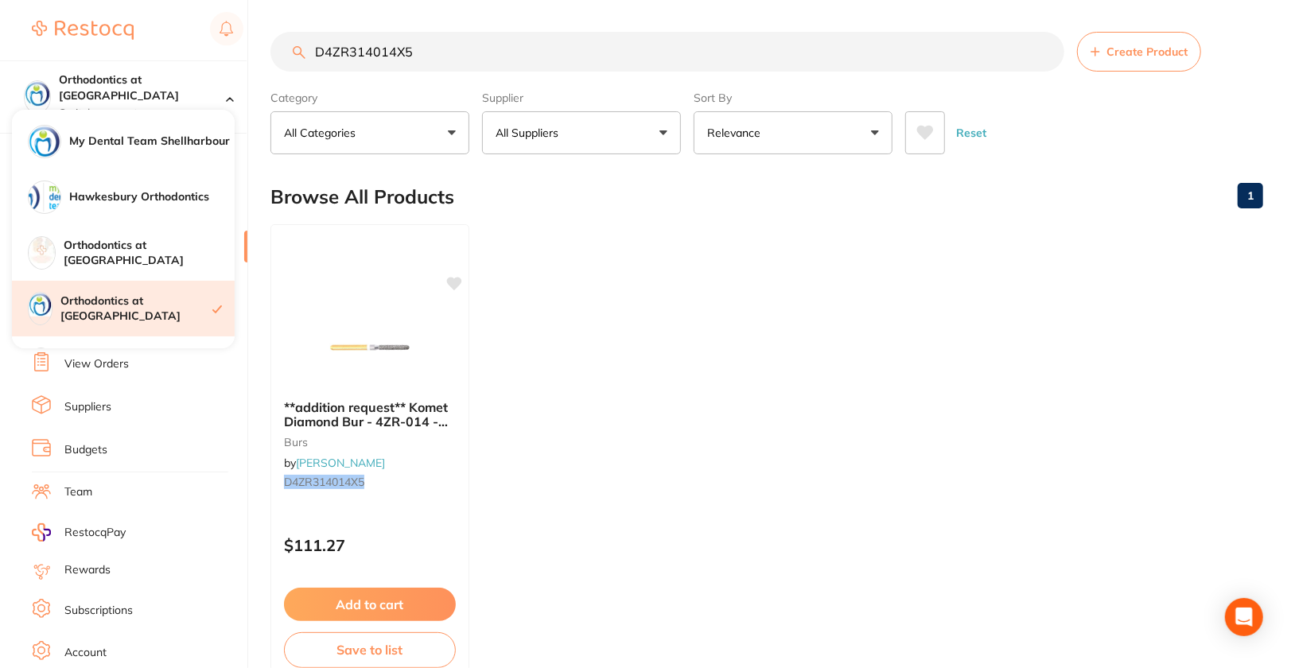
scroll to position [151, 0]
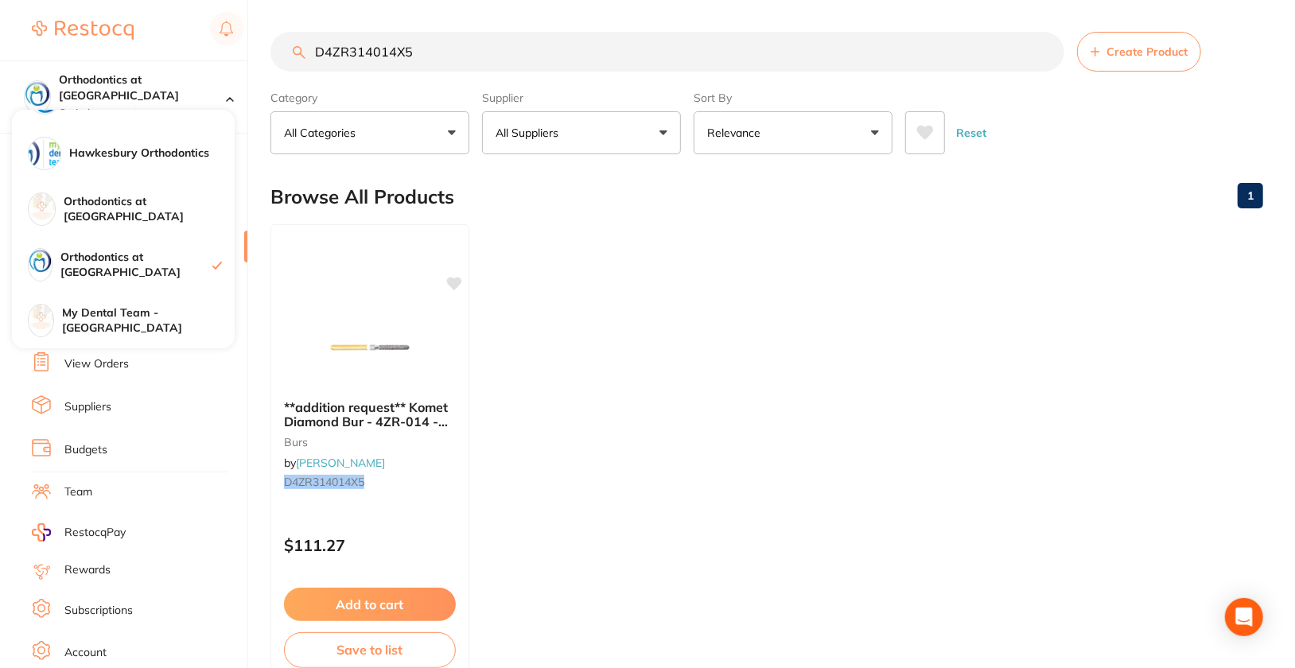
click at [1015, 299] on ul "**addition request** Komet Diamond Bur - 4ZR-014 - Crown Cutter - High Speed, F…" at bounding box center [766, 452] width 993 height 457
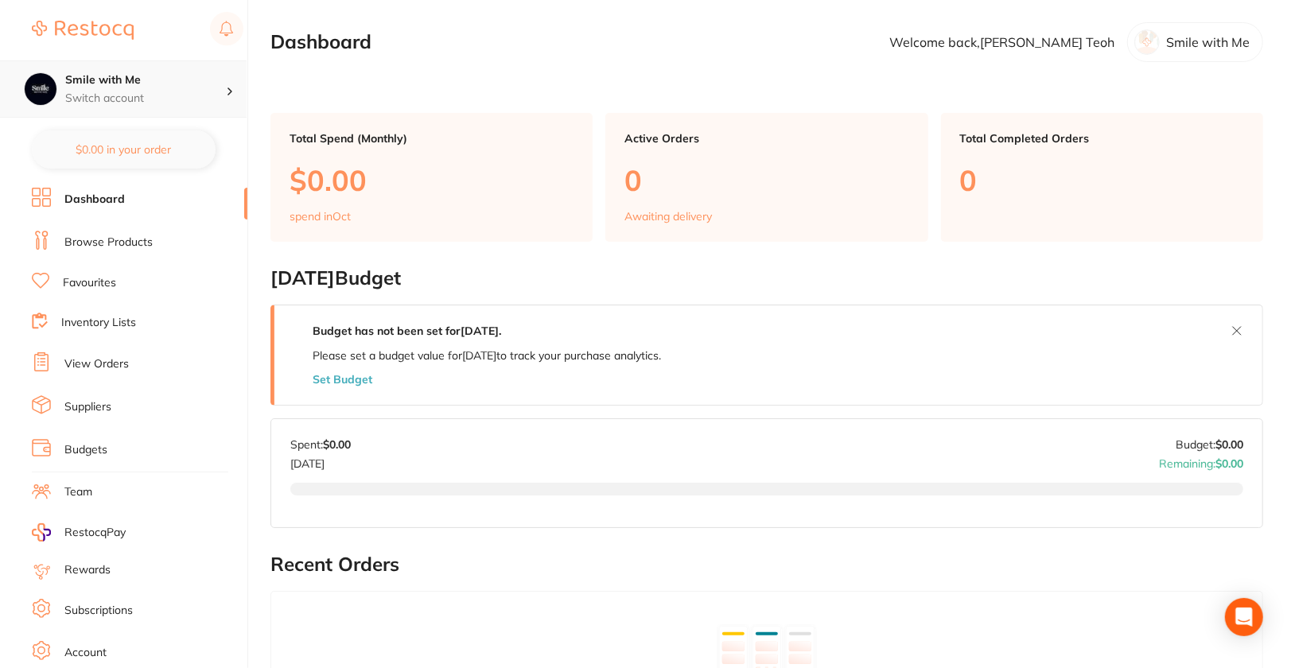
click at [199, 91] on p "Switch account" at bounding box center [145, 99] width 161 height 16
click at [203, 87] on h4 "Smile with Me" at bounding box center [145, 80] width 161 height 16
click at [143, 235] on link "Browse Products" at bounding box center [108, 243] width 88 height 16
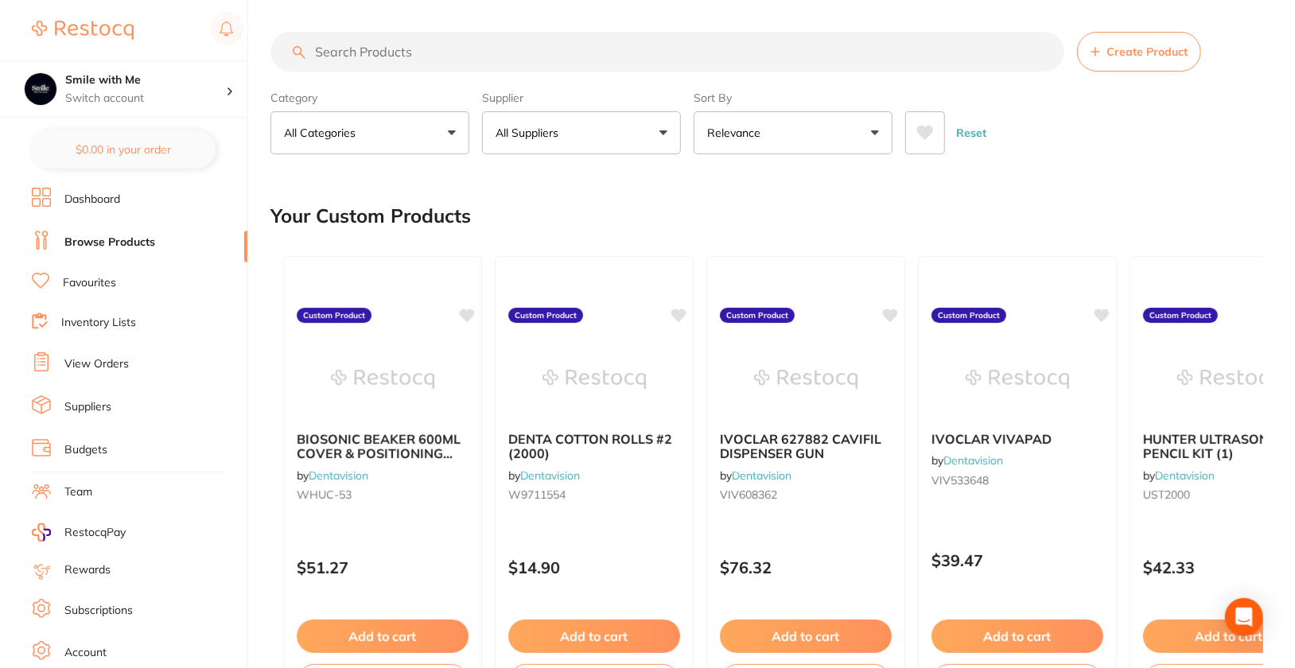
click at [594, 149] on button "All Suppliers" at bounding box center [581, 132] width 199 height 43
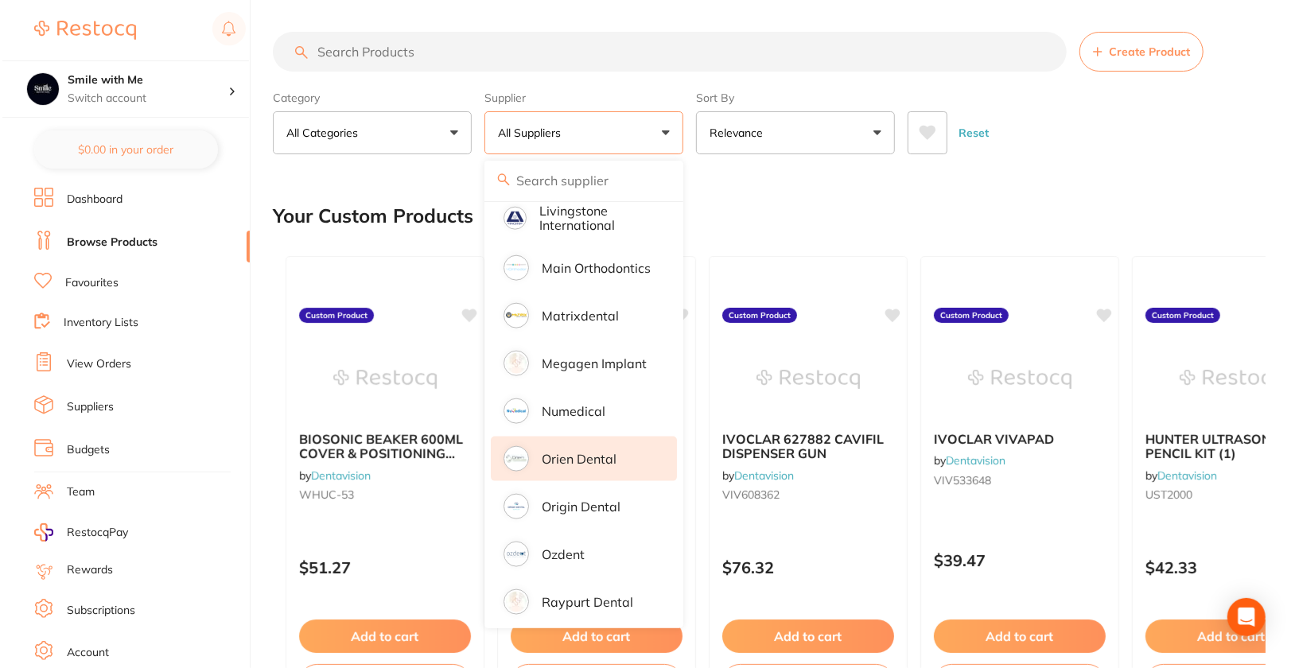
scroll to position [1432, 0]
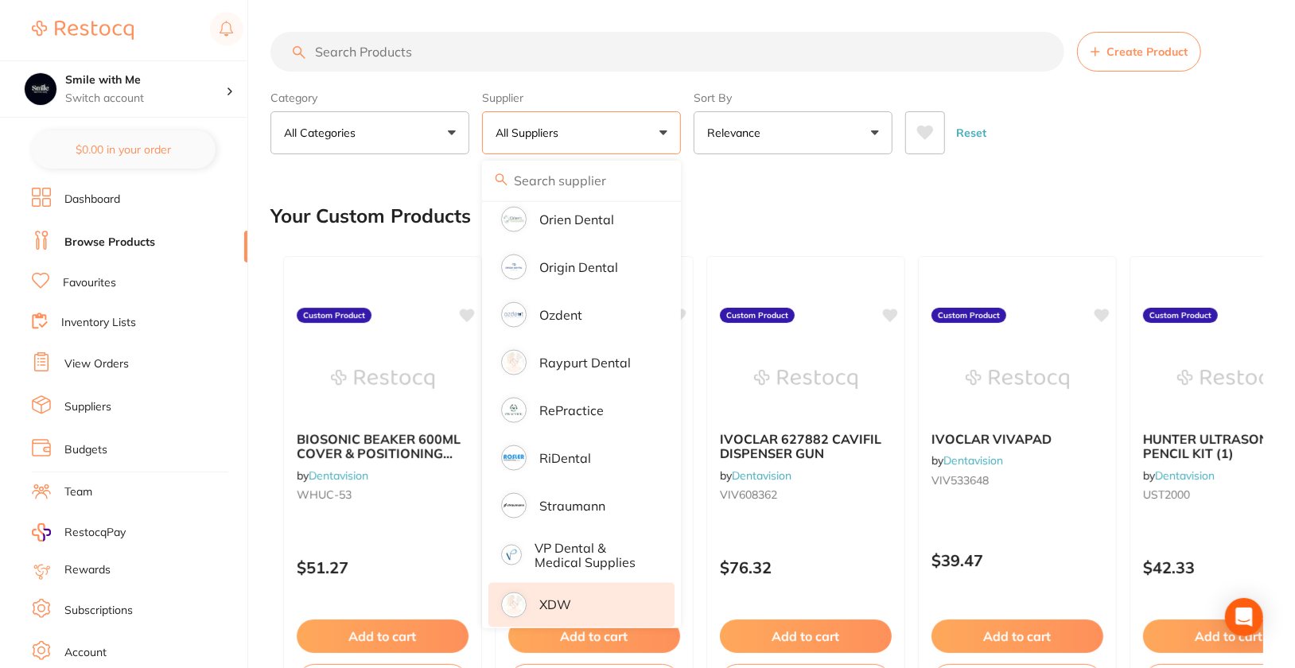
click at [598, 605] on li "XDW" at bounding box center [581, 605] width 186 height 45
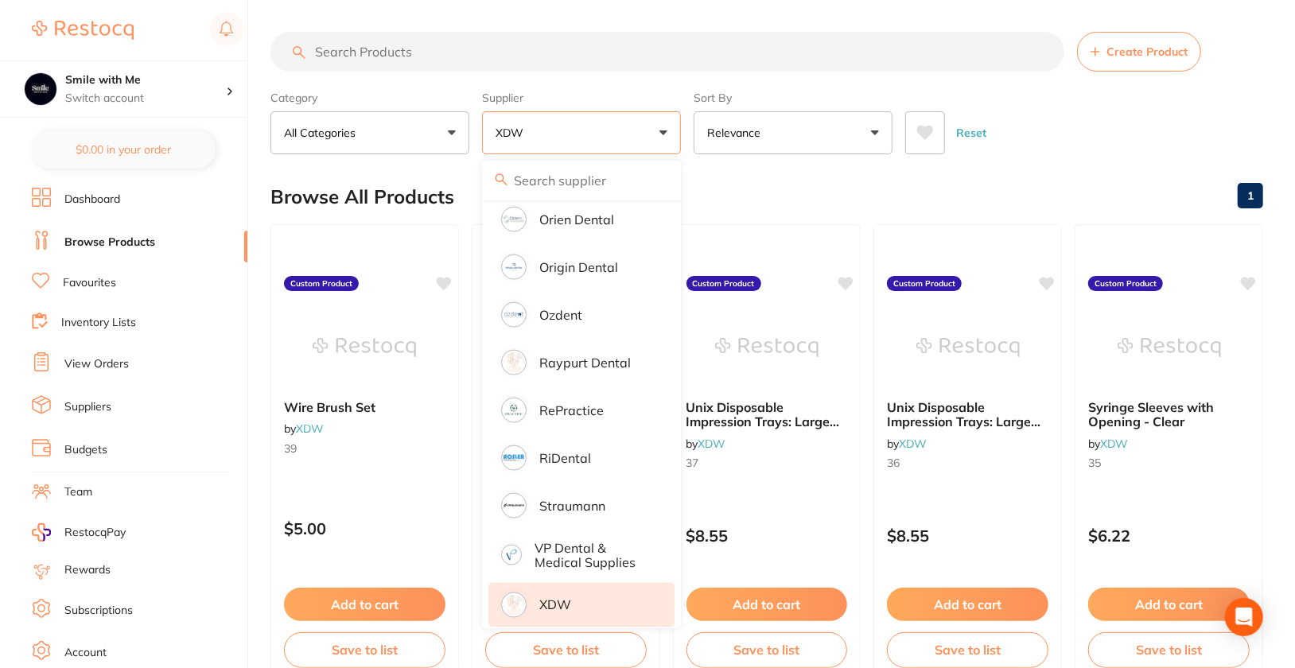
click at [1145, 115] on div "Reset" at bounding box center [1077, 127] width 345 height 56
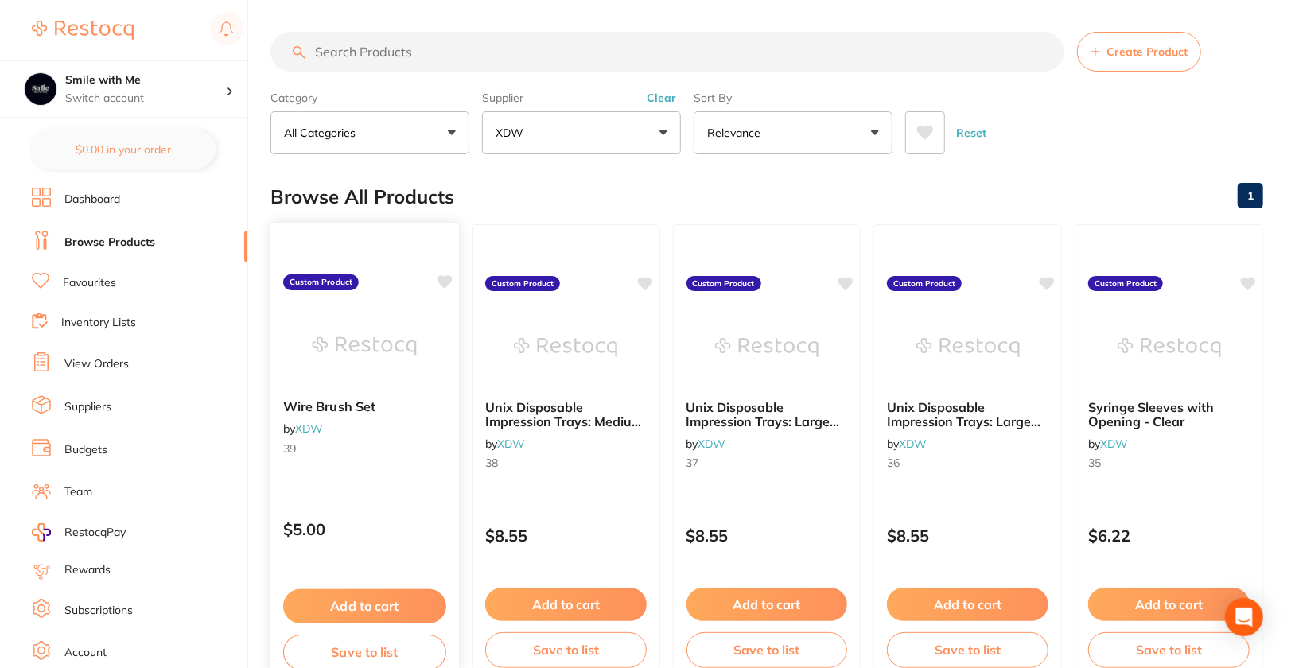
click at [362, 489] on div "Wire Brush Set by XDW 39 Custom Product $5.00 Add to cart Save to list" at bounding box center [365, 453] width 190 height 462
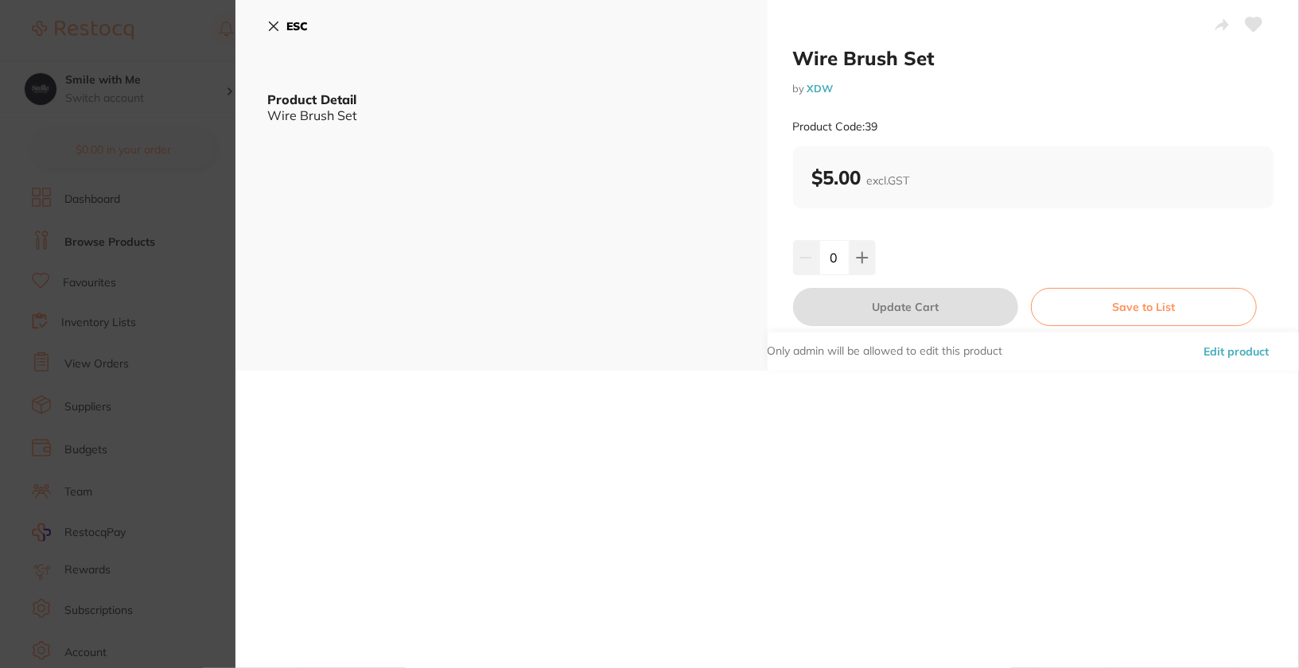
click at [1242, 359] on button "Edit product" at bounding box center [1236, 351] width 75 height 38
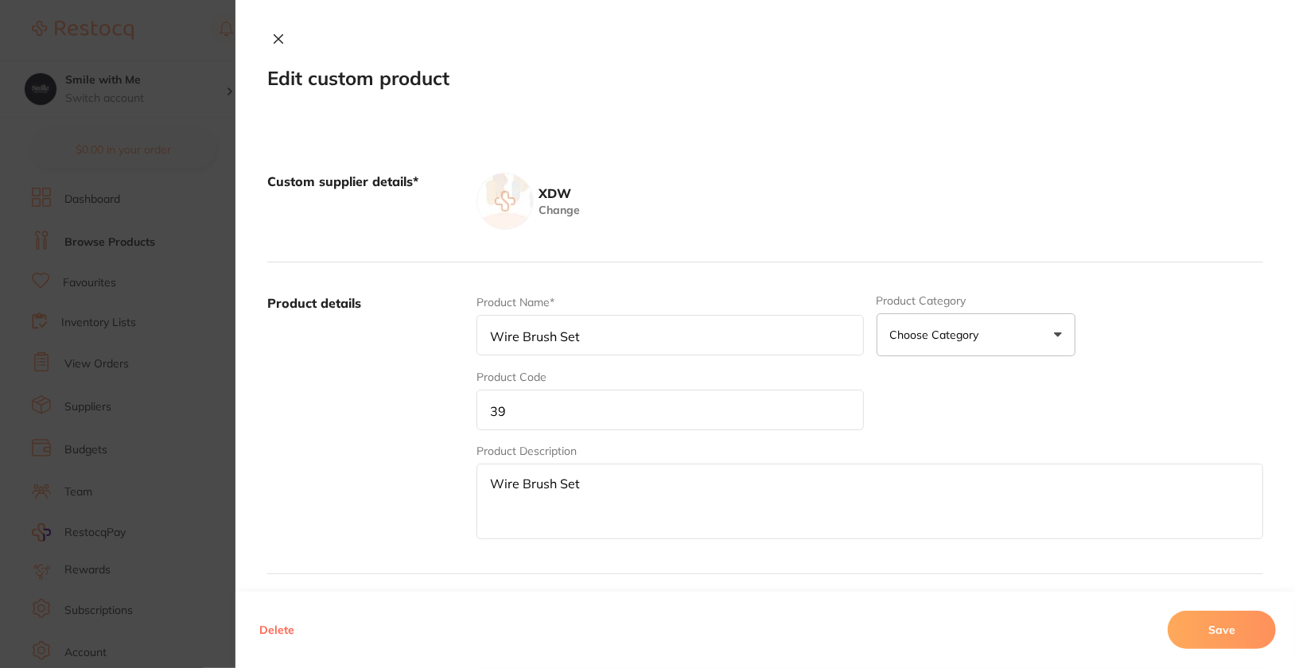
click at [516, 417] on input "39" at bounding box center [669, 410] width 387 height 41
click at [1169, 625] on button "Save" at bounding box center [1222, 630] width 108 height 38
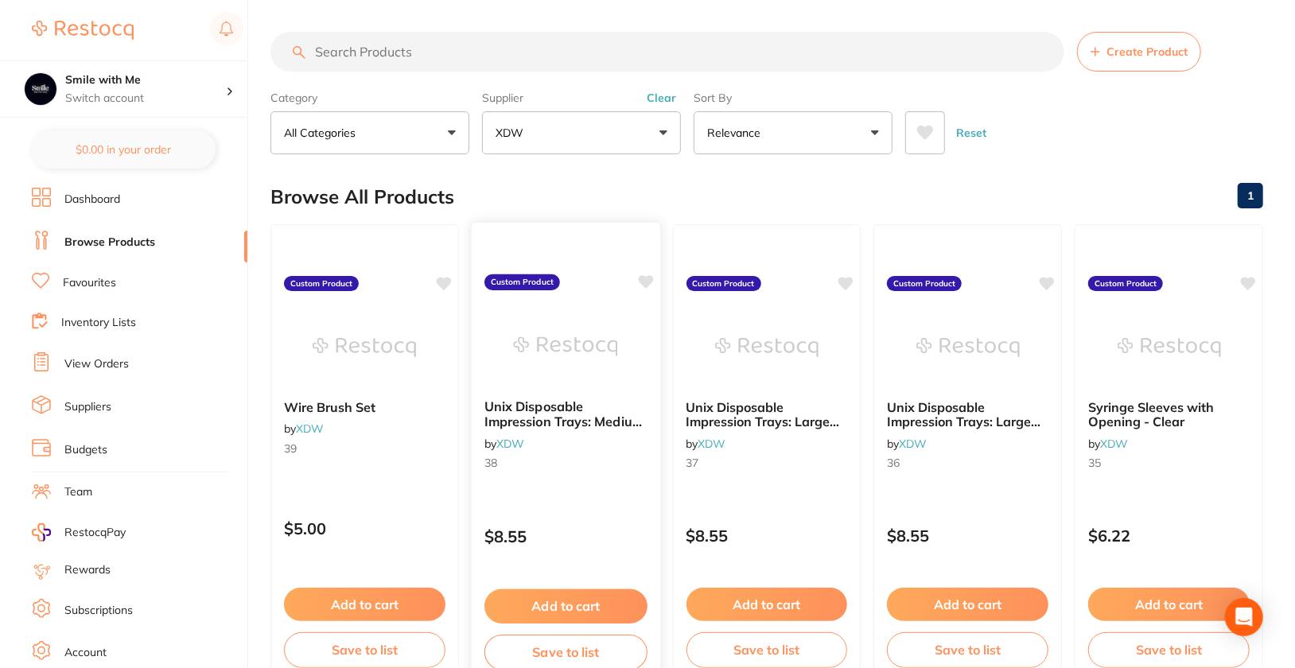
click at [551, 479] on div "Unix Disposable Impression Trays: Medium Lower by XDW 38" at bounding box center [566, 438] width 189 height 103
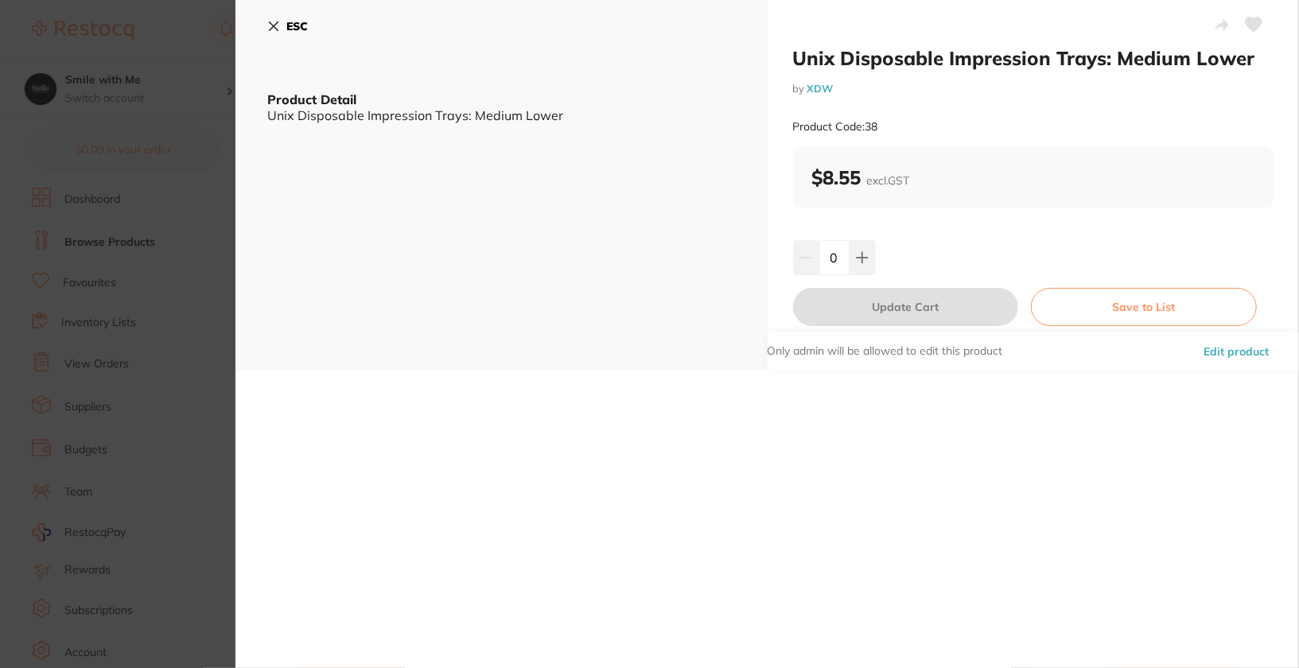
click at [1259, 353] on button "Edit product" at bounding box center [1236, 351] width 75 height 38
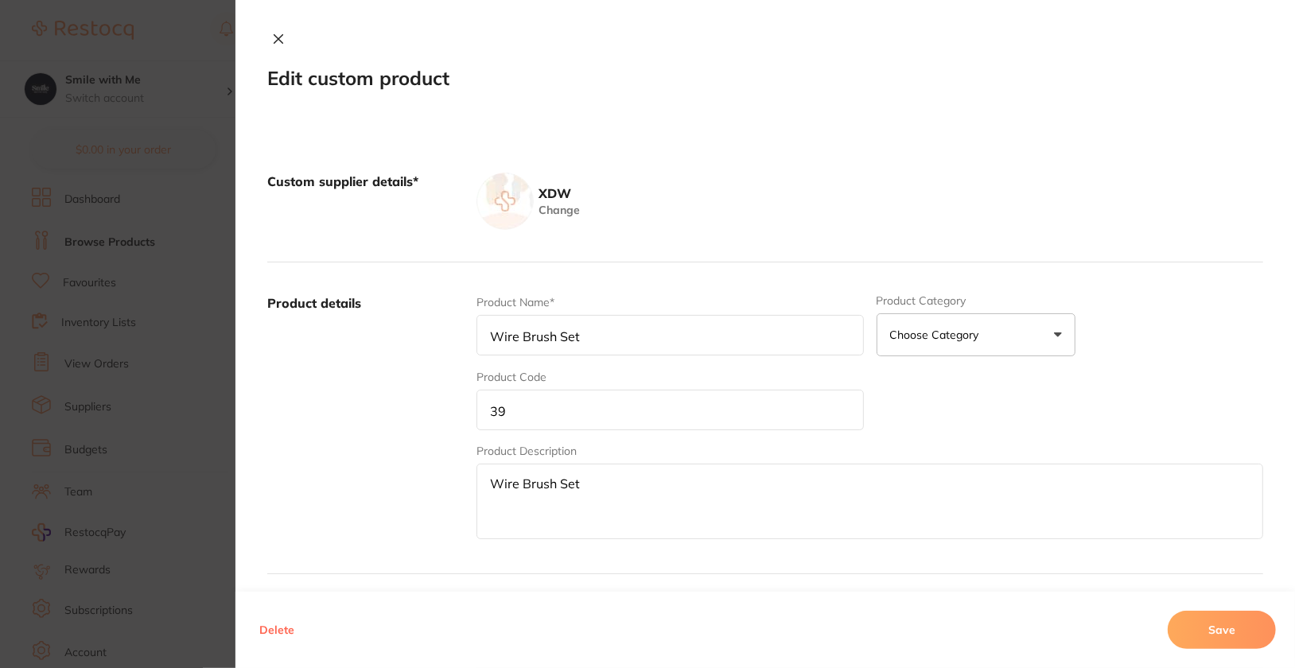
type input "Unix Disposable Impression Trays: Medium Lower"
type input "38"
type textarea "Unix Disposable Impression Trays: Medium Lower"
type input "8.55"
click at [548, 407] on input "38" at bounding box center [669, 410] width 387 height 41
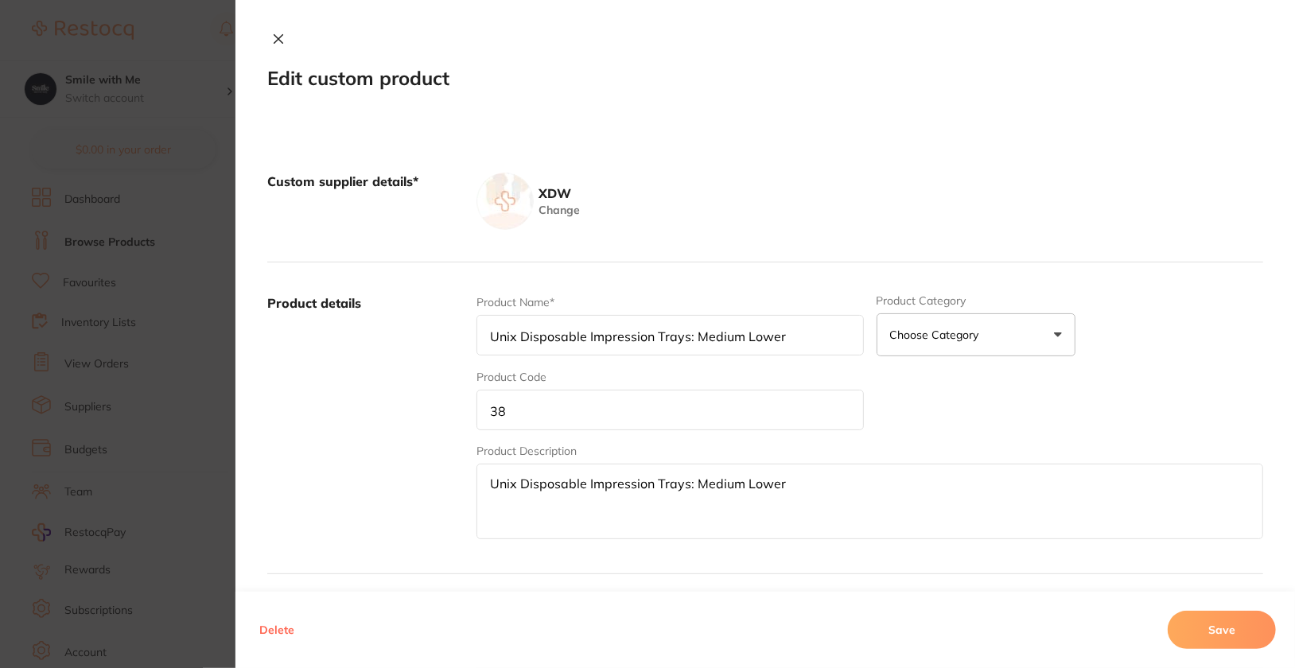
click at [548, 407] on input "38" at bounding box center [669, 410] width 387 height 41
click at [1257, 658] on div "Delete Save" at bounding box center [764, 630] width 1059 height 76
click at [1238, 629] on button "Save" at bounding box center [1222, 630] width 108 height 38
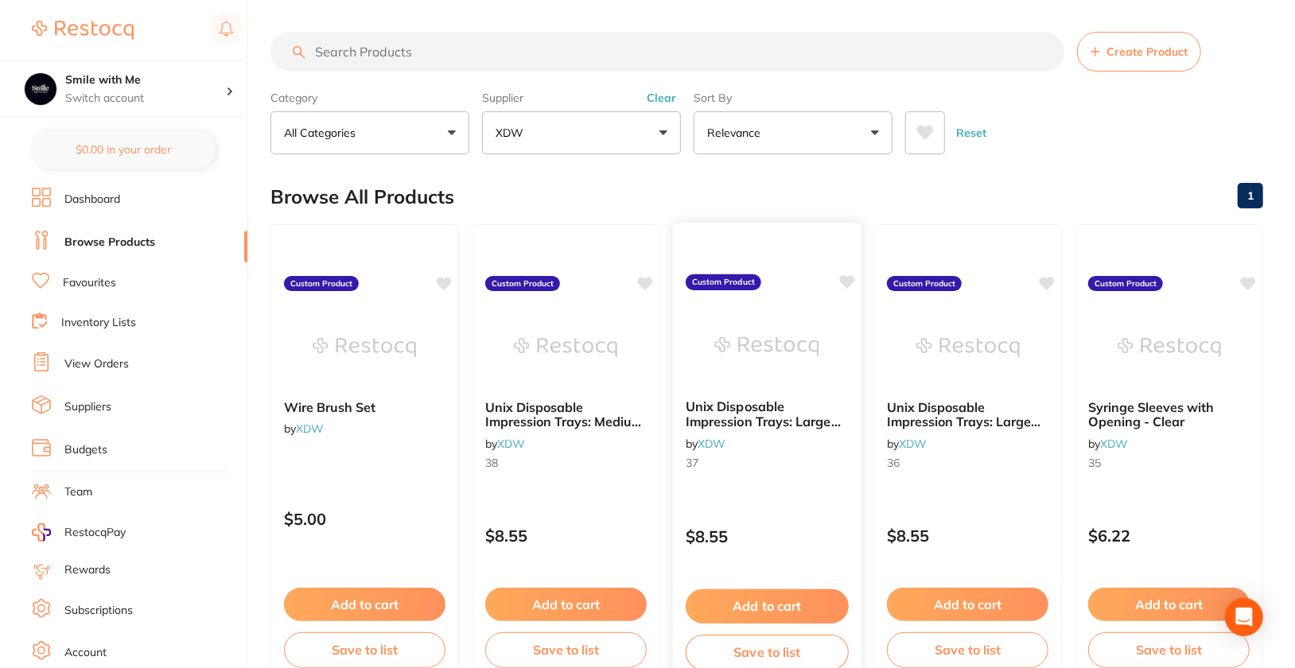
click at [702, 501] on div "Unix Disposable Impression Trays: Large Upper by XDW 37 Custom Product $8.55 Ad…" at bounding box center [766, 453] width 190 height 462
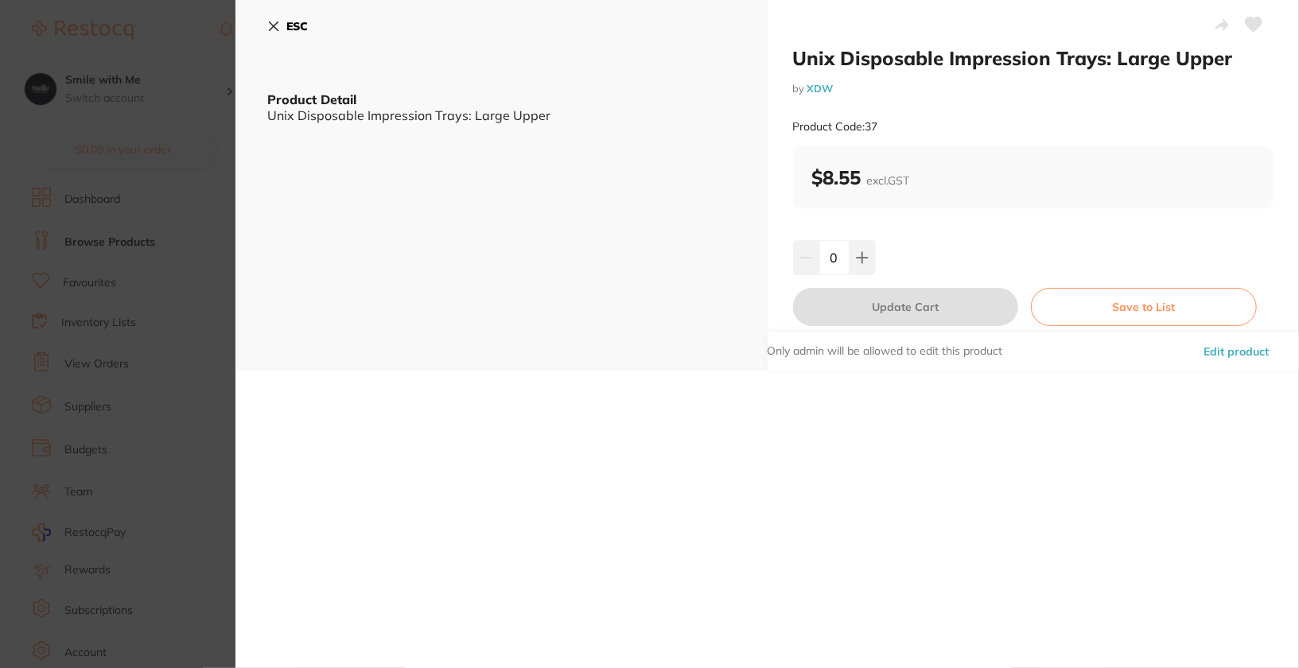
click at [1229, 356] on button "Edit product" at bounding box center [1236, 351] width 75 height 38
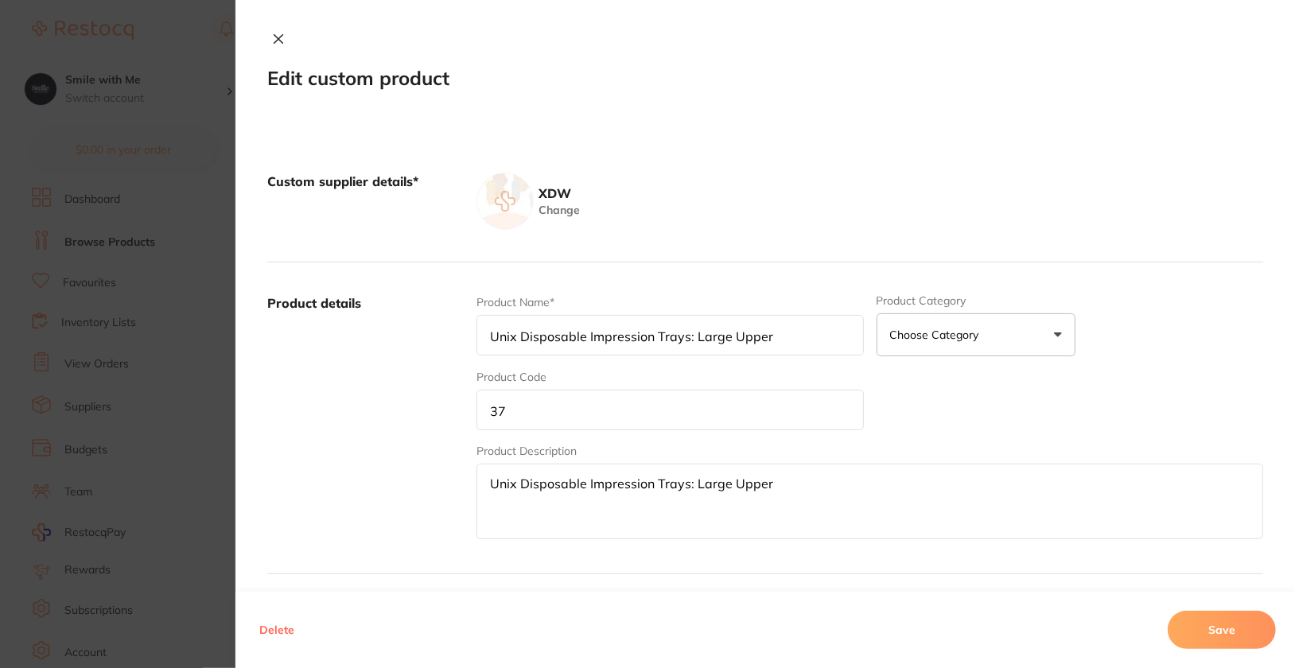
click at [601, 395] on input "37" at bounding box center [669, 410] width 387 height 41
click at [1202, 628] on button "Save" at bounding box center [1222, 630] width 108 height 38
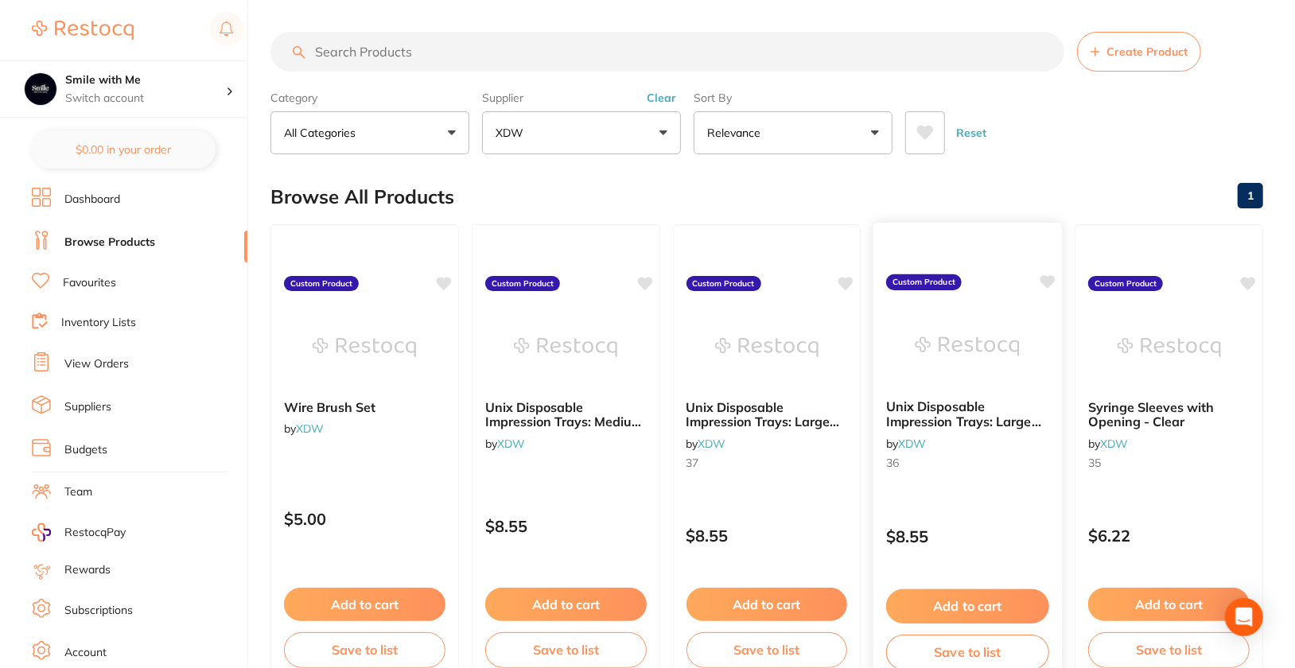
click at [981, 485] on div "Unix Disposable Impression Trays: Large Lower by XDW 36" at bounding box center [967, 438] width 189 height 103
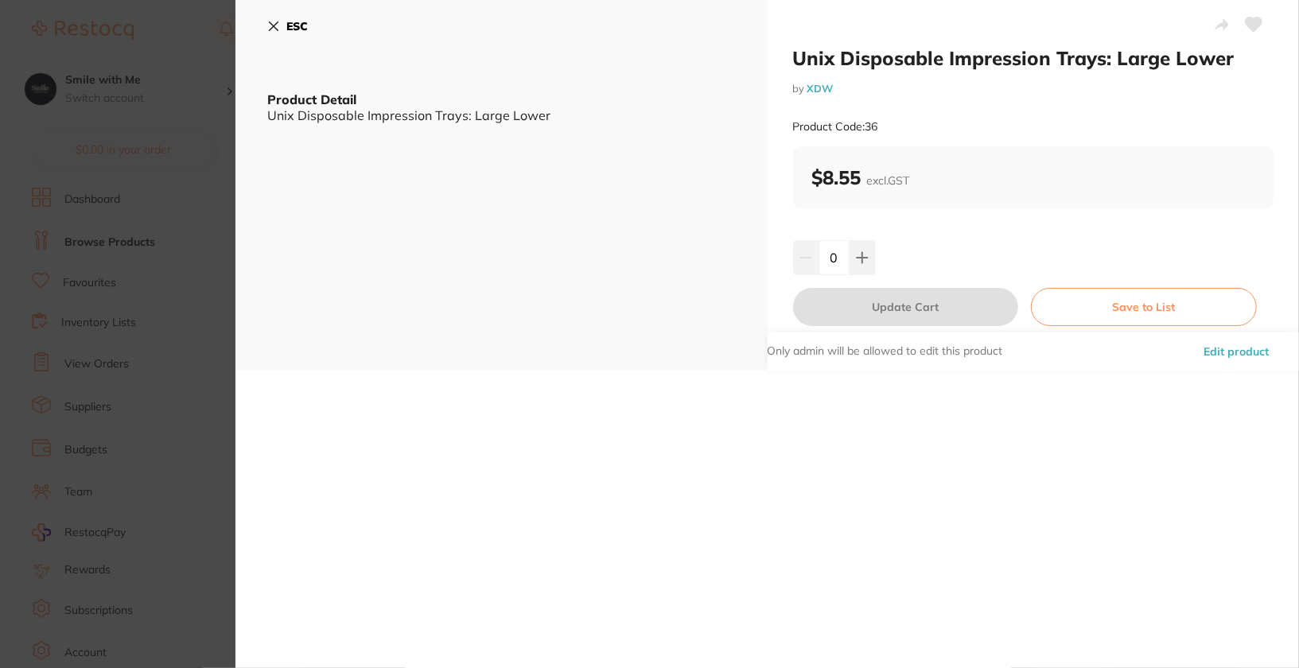
click at [1224, 363] on button "Edit product" at bounding box center [1236, 351] width 75 height 38
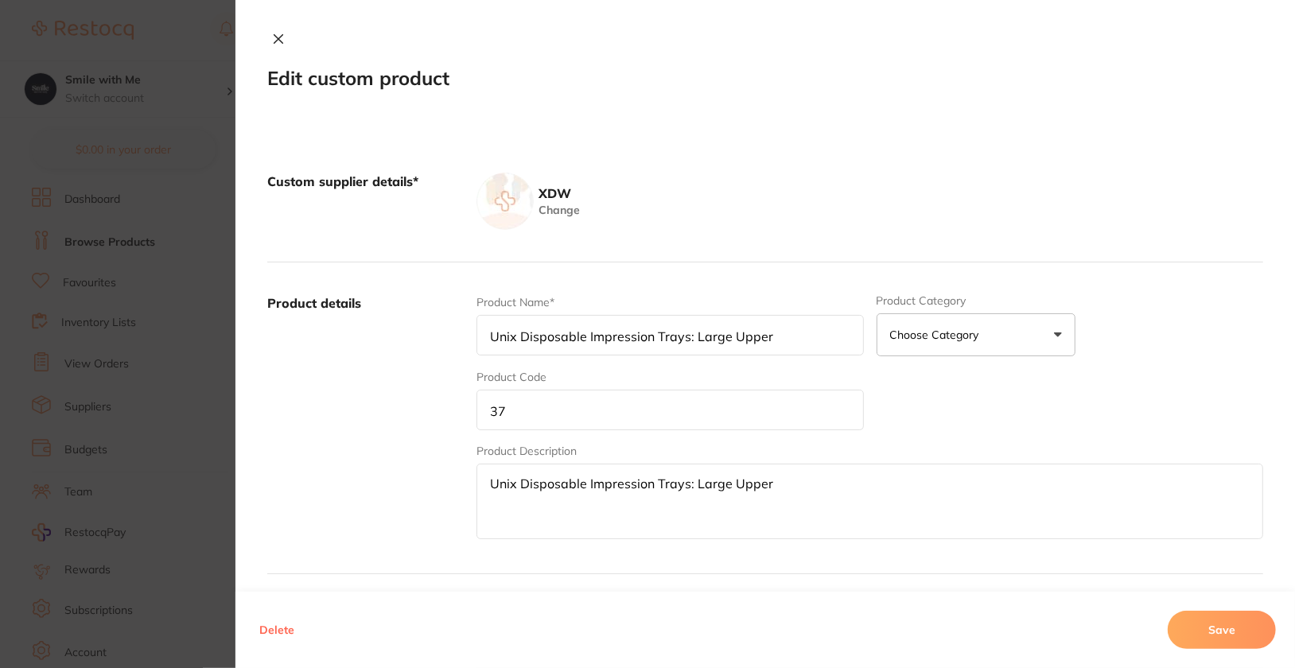
type input "Unix Disposable Impression Trays: Large Lower"
type input "36"
type textarea "Unix Disposable Impression Trays: Large Lower"
click at [587, 418] on input "36" at bounding box center [669, 410] width 387 height 41
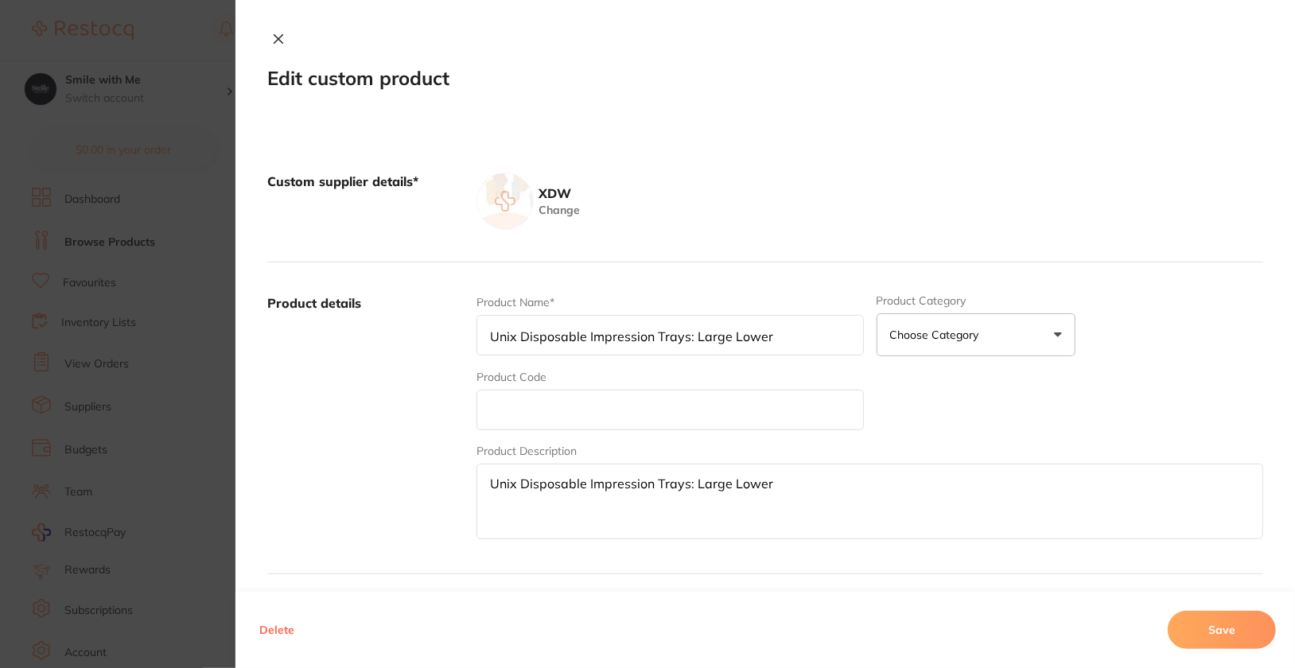
click at [1222, 624] on button "Save" at bounding box center [1222, 630] width 108 height 38
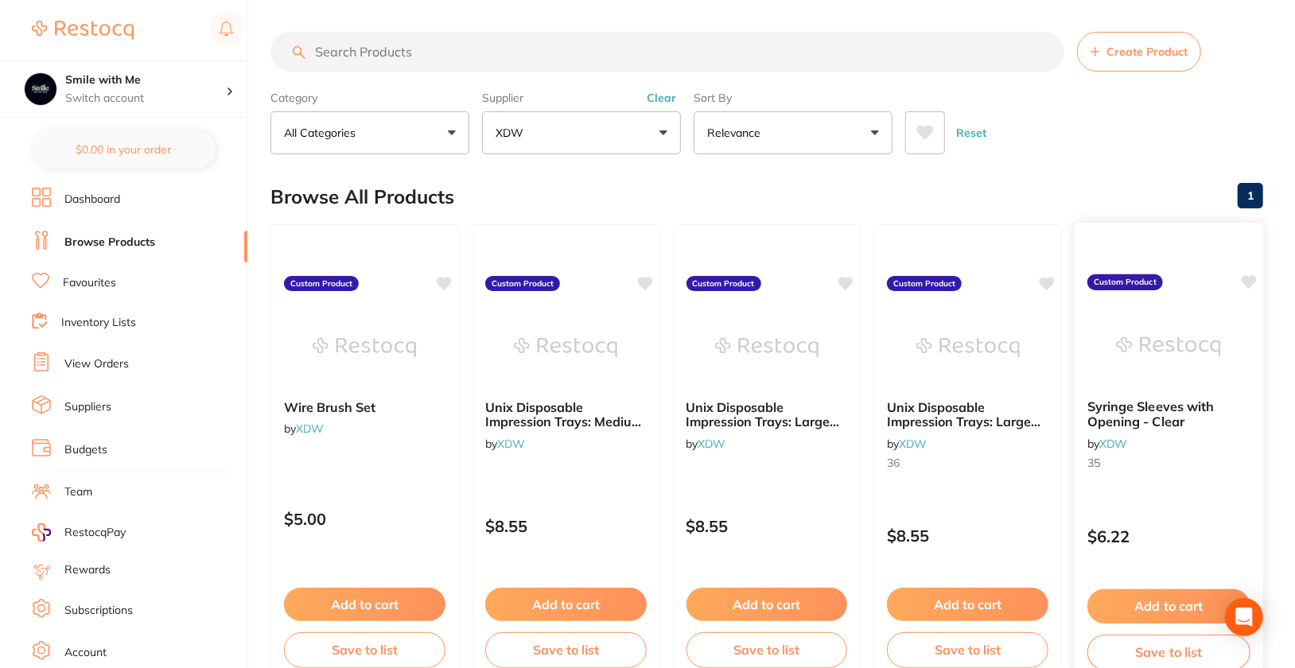
click at [1203, 484] on div "Syringe Sleeves with Opening - Clear by XDW 35" at bounding box center [1169, 438] width 189 height 103
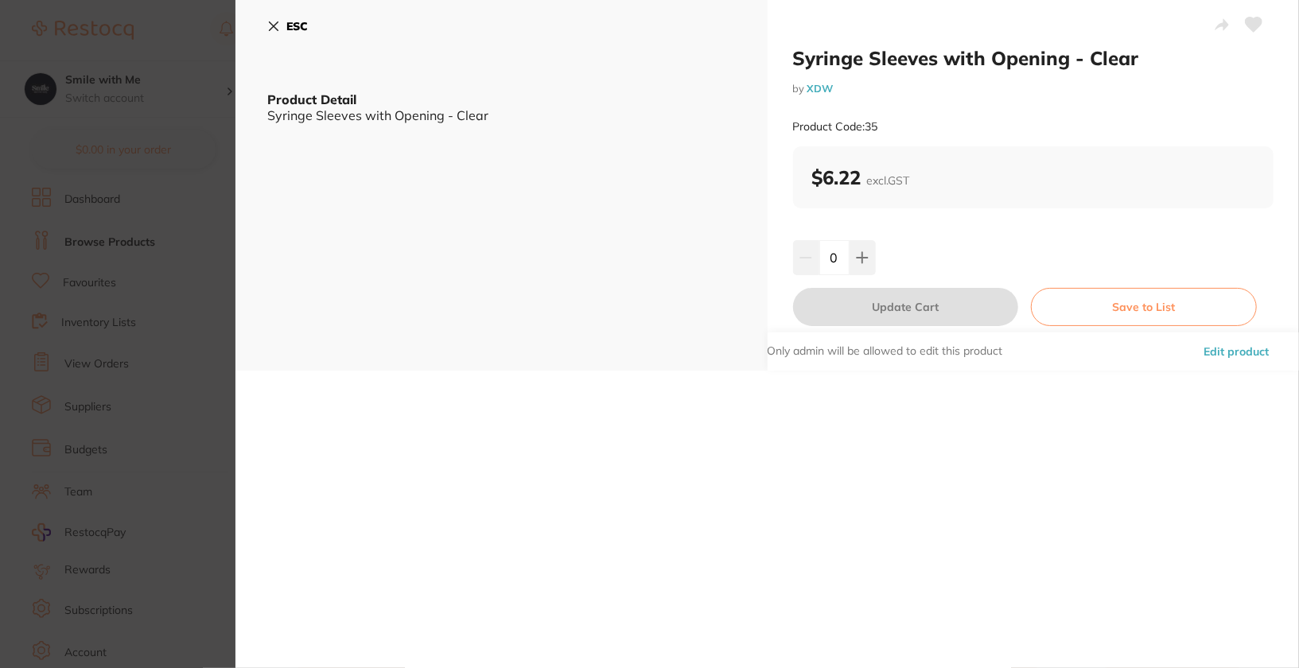
click at [1235, 356] on button "Edit product" at bounding box center [1236, 351] width 75 height 38
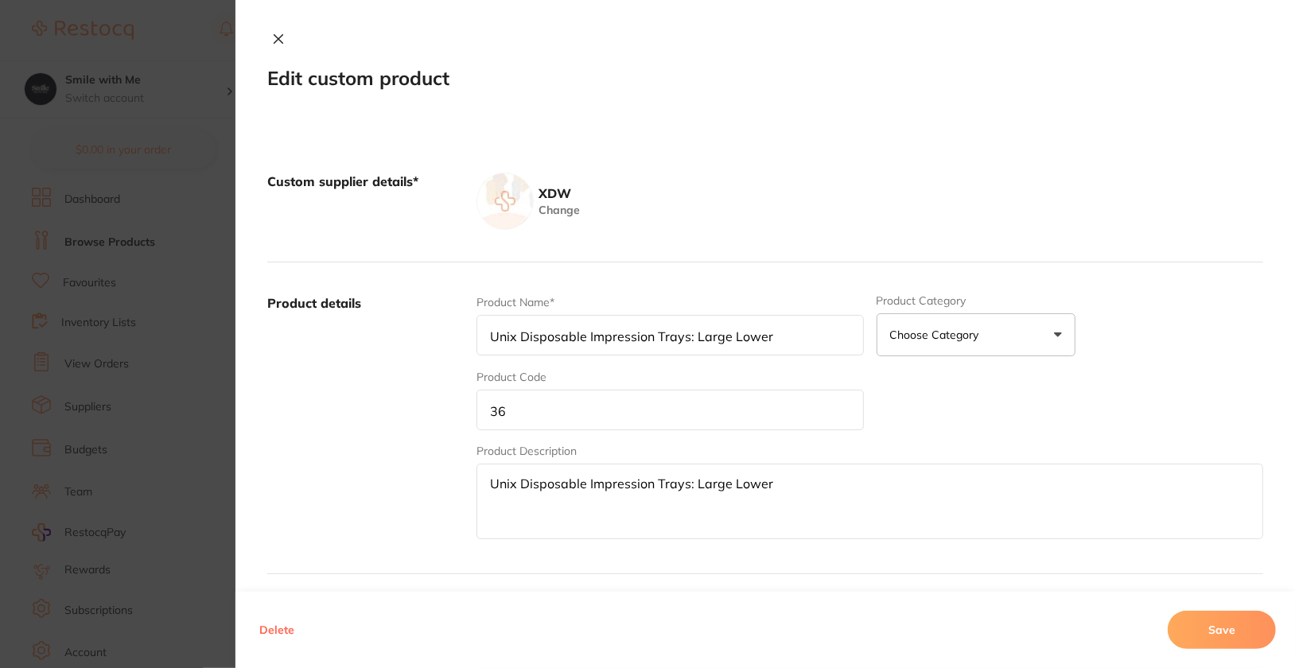
type input "Syringe Sleeves with Opening - Clear"
type input "35"
type textarea "Syringe Sleeves with Opening - Clear"
type input "6.22"
click at [755, 412] on input "35" at bounding box center [669, 410] width 387 height 41
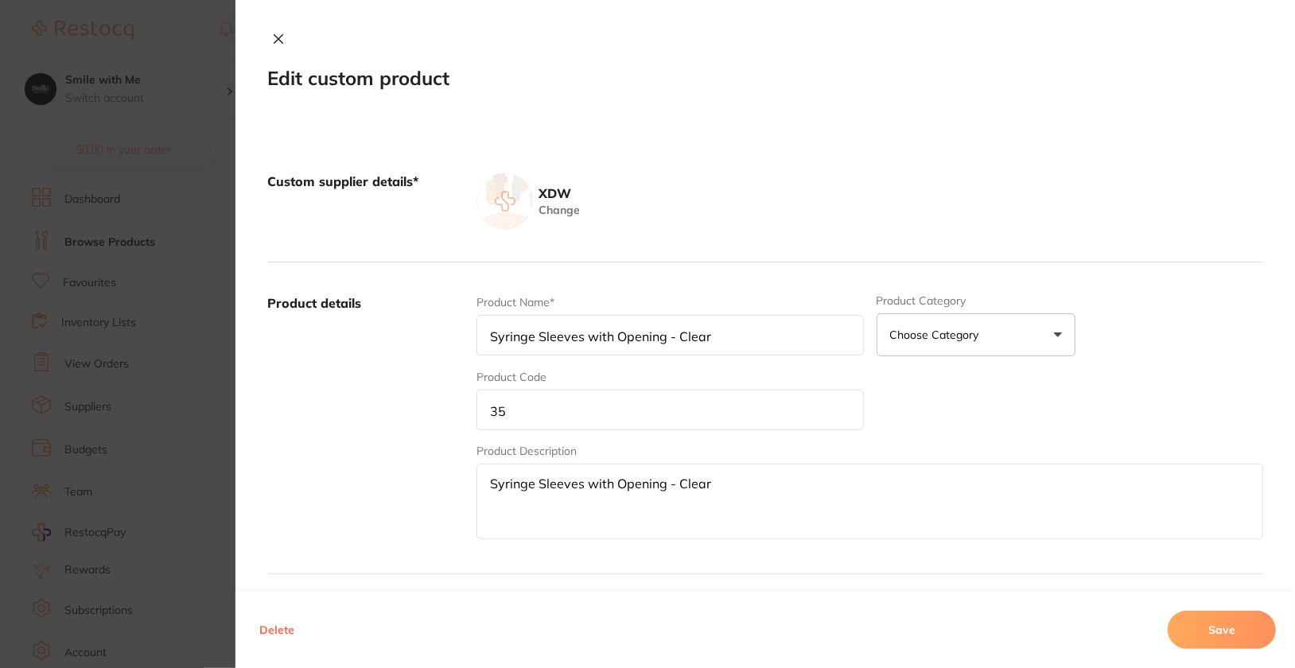
click at [755, 412] on input "35" at bounding box center [669, 410] width 387 height 41
click at [1226, 636] on button "Save" at bounding box center [1222, 630] width 108 height 38
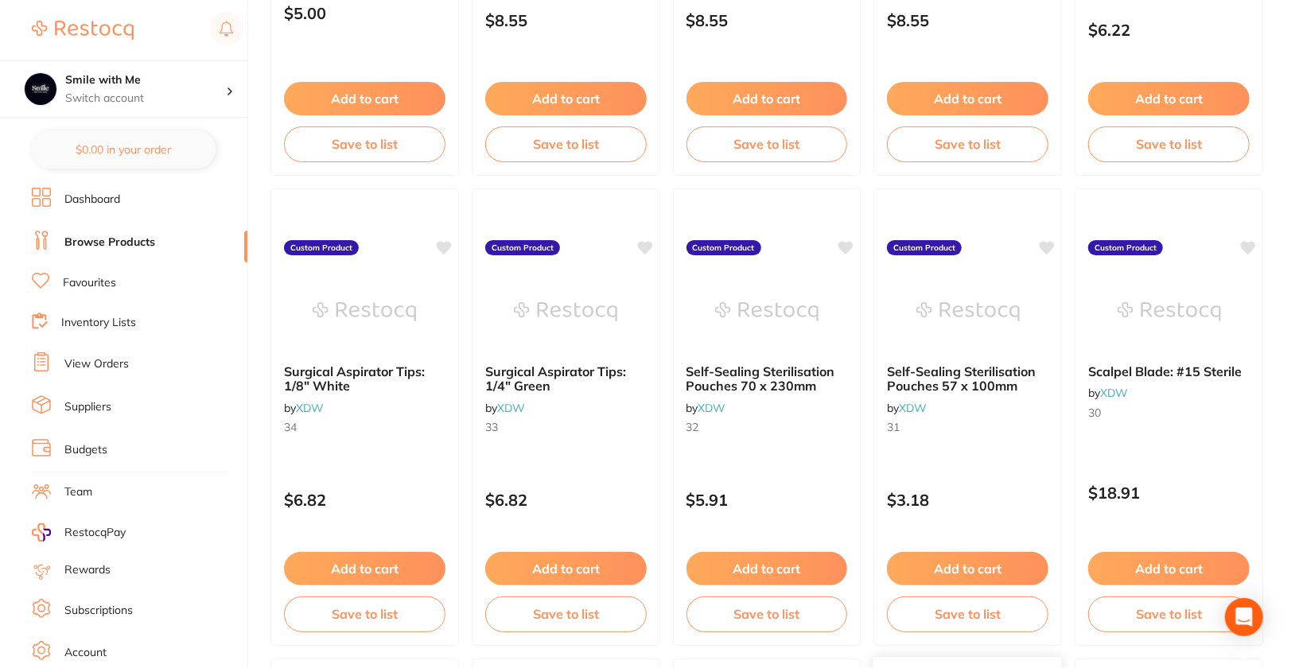
scroll to position [538, 0]
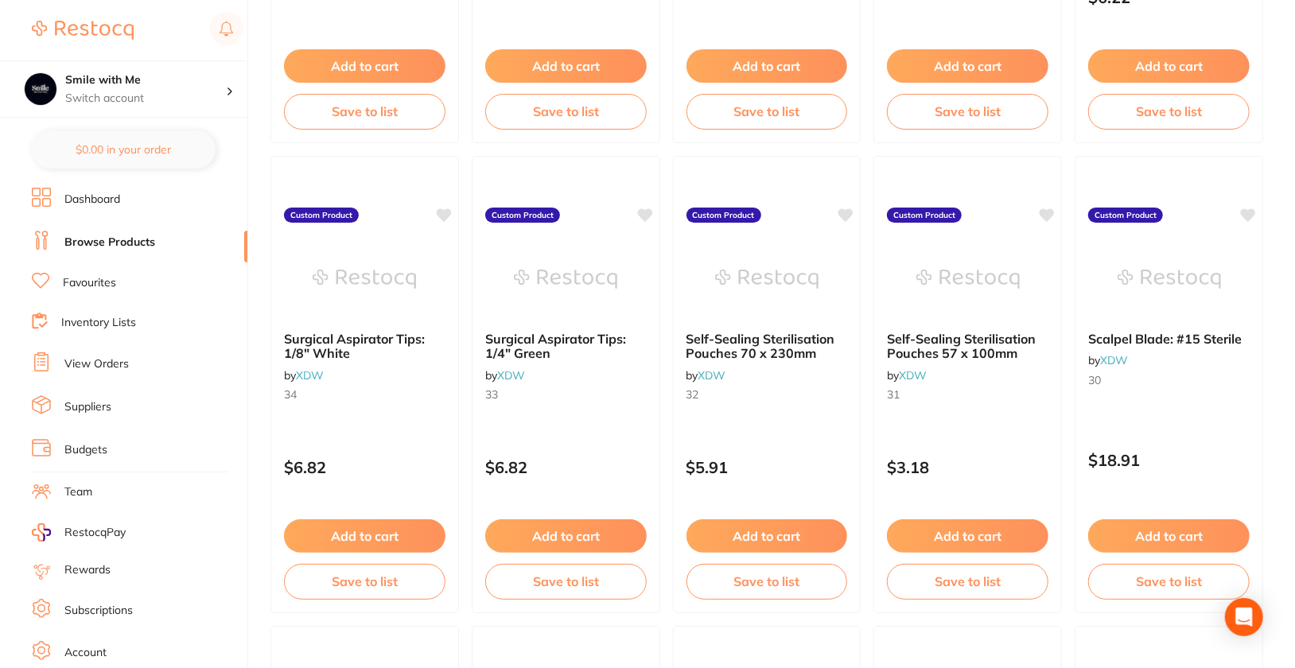
click at [410, 430] on div "Surgical Aspirator Tips: 1/8" White by XDW 34 Custom Product $6.82 Add to cart …" at bounding box center [365, 385] width 190 height 462
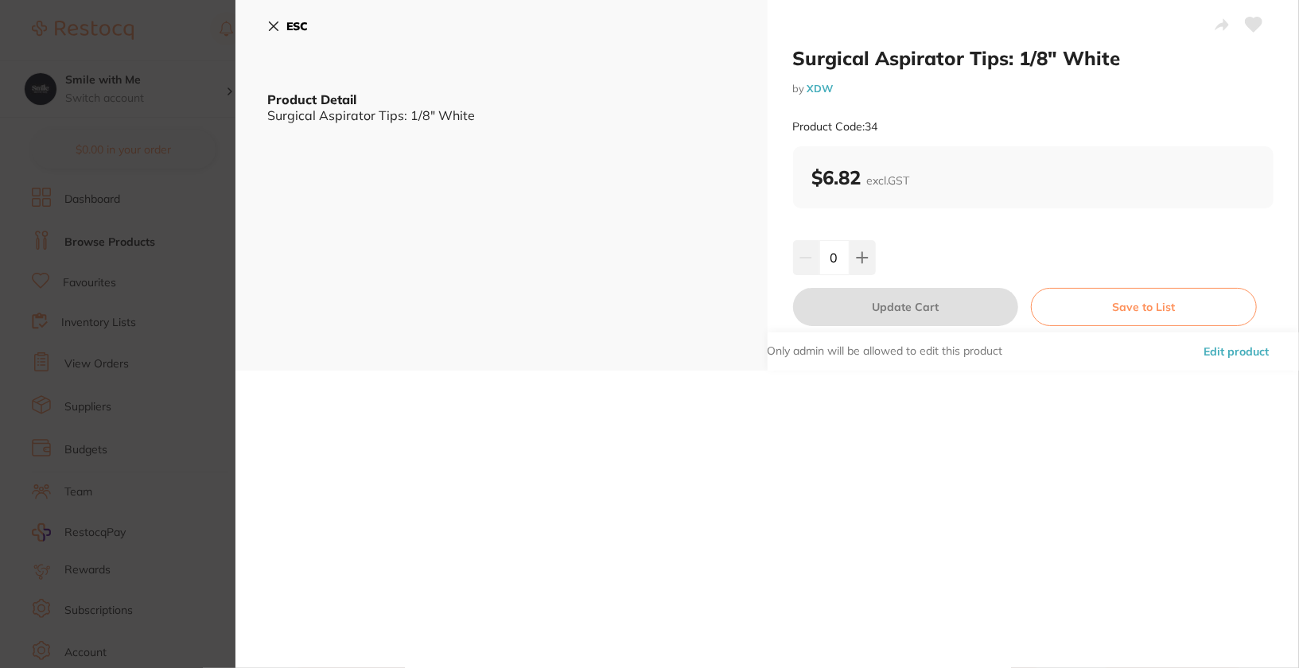
click at [1253, 355] on button "Edit product" at bounding box center [1236, 351] width 75 height 38
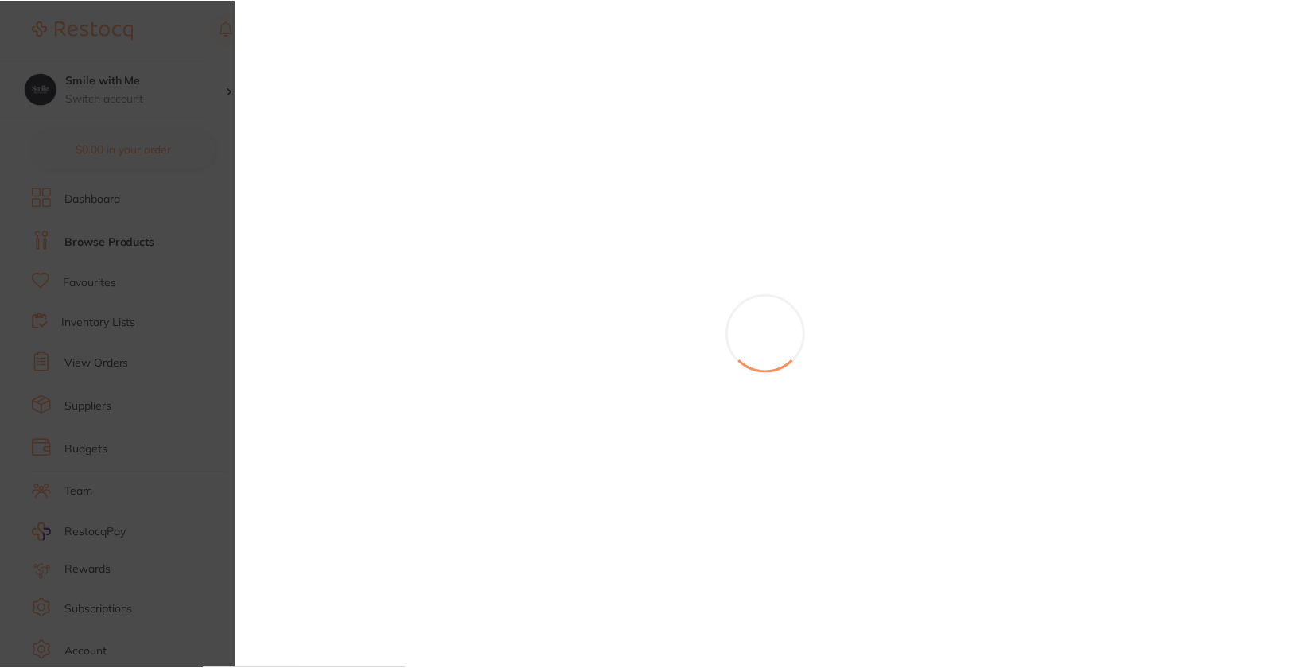
scroll to position [538, 0]
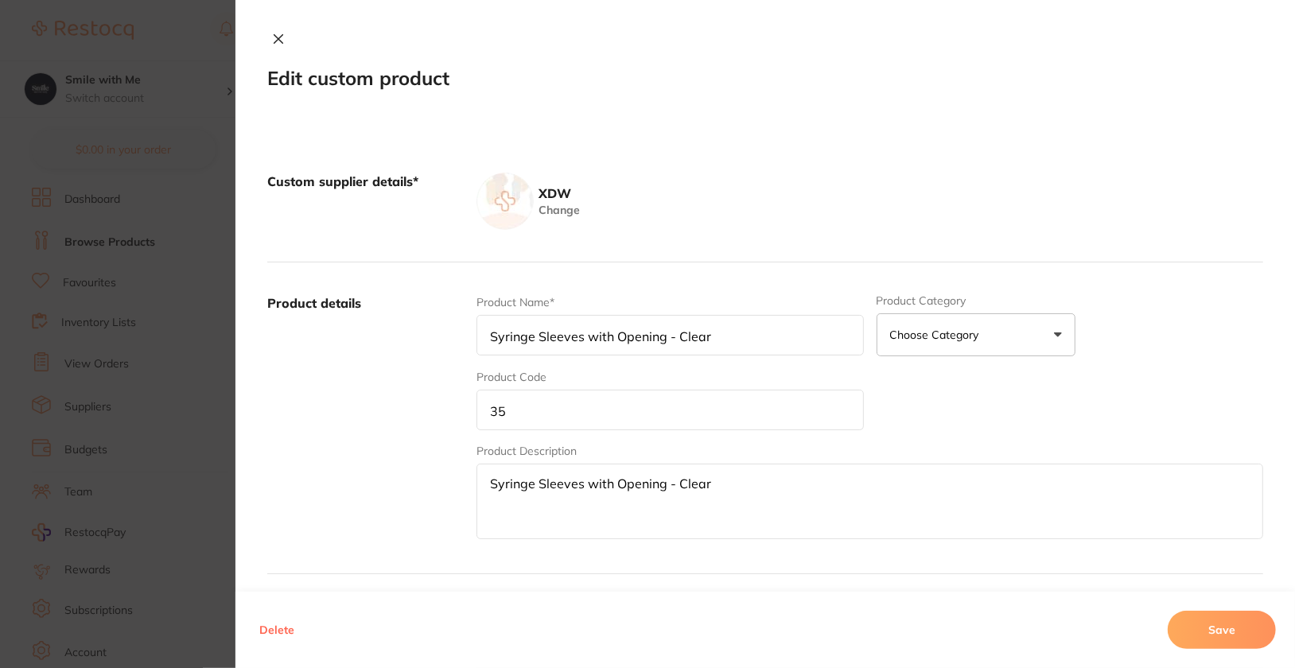
type input "Surgical Aspirator Tips: 1/8" White"
type input "34"
type textarea "Surgical Aspirator Tips: 1/8" White"
type input "6.82"
click at [646, 429] on div "Product Name* Surgical Aspirator Tips: 1/8" White Product Category Choose Categ…" at bounding box center [869, 418] width 787 height 248
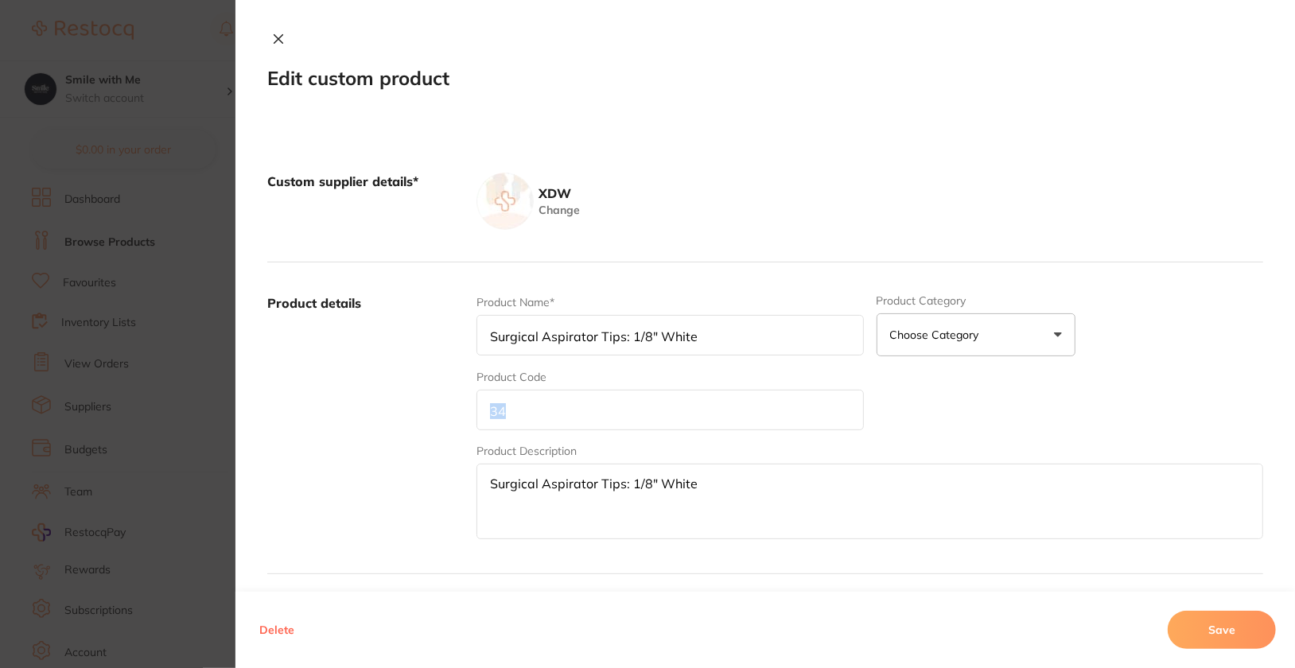
click at [646, 429] on div "Product Name* Surgical Aspirator Tips: 1/8" White Product Category Choose Categ…" at bounding box center [869, 418] width 787 height 248
click at [652, 419] on input "34" at bounding box center [669, 410] width 387 height 41
click at [1238, 631] on button "Save" at bounding box center [1222, 630] width 108 height 38
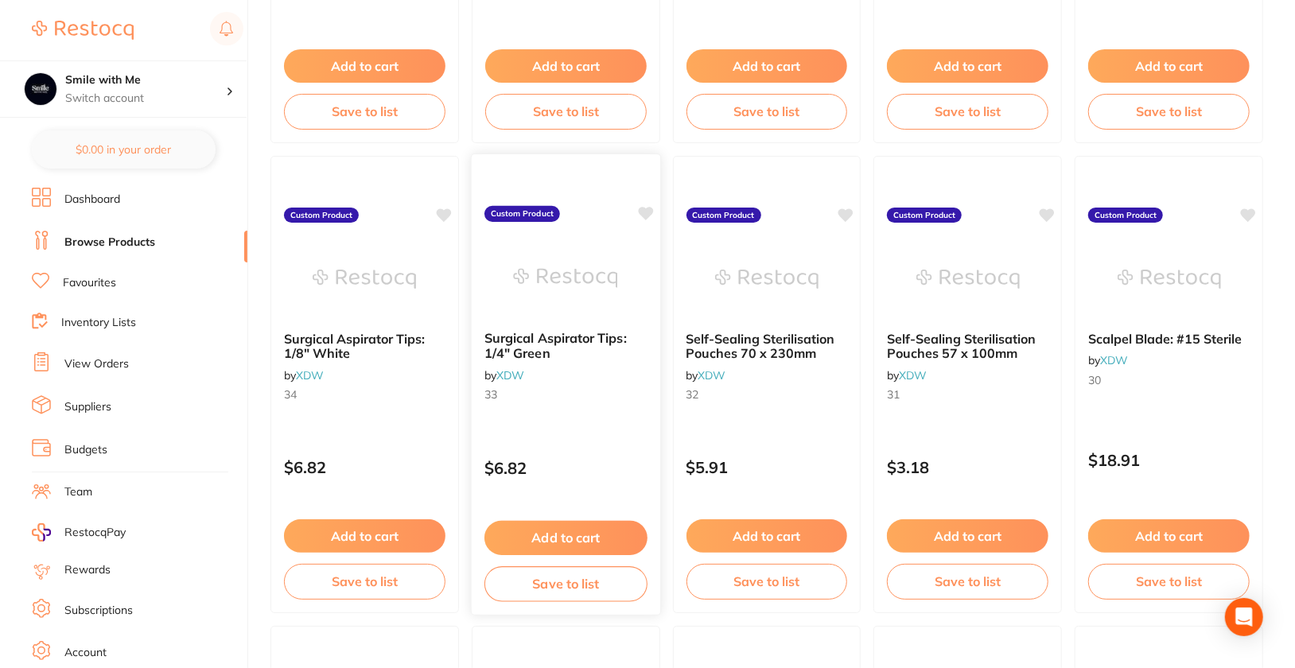
click at [606, 434] on div "Surgical Aspirator Tips: 1/4" Green by XDW 33 Custom Product $6.82 Add to cart …" at bounding box center [566, 385] width 190 height 462
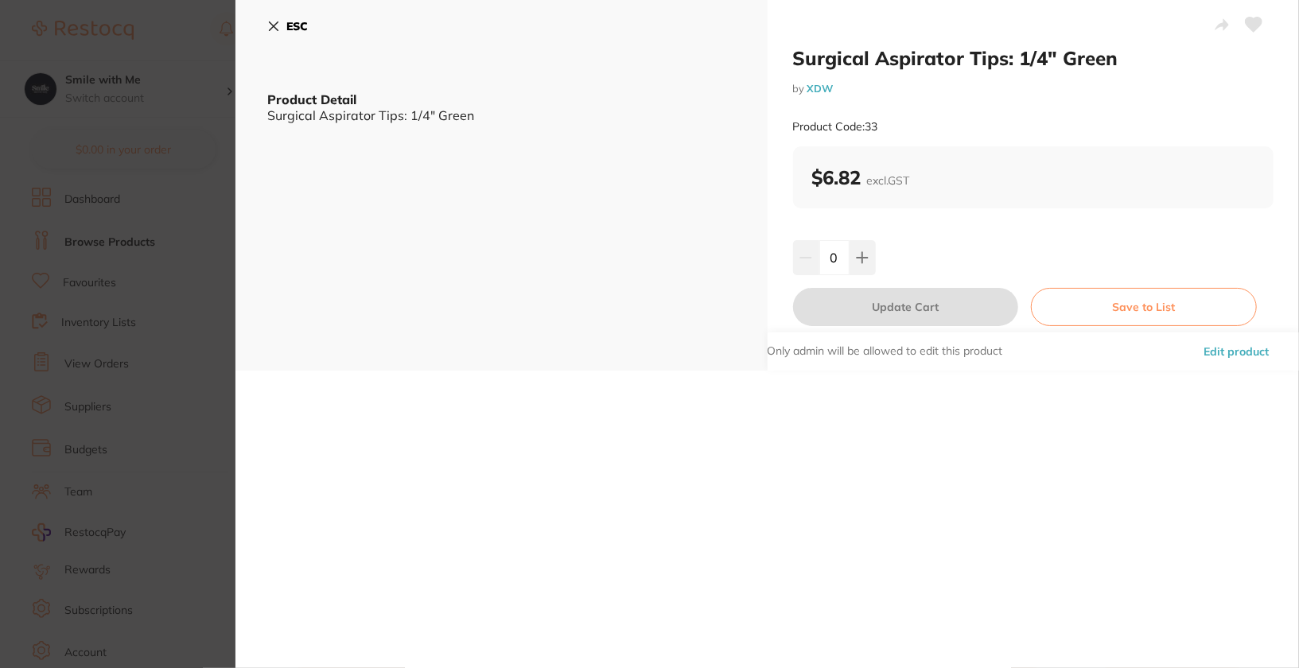
click at [1263, 350] on button "Edit product" at bounding box center [1236, 351] width 75 height 38
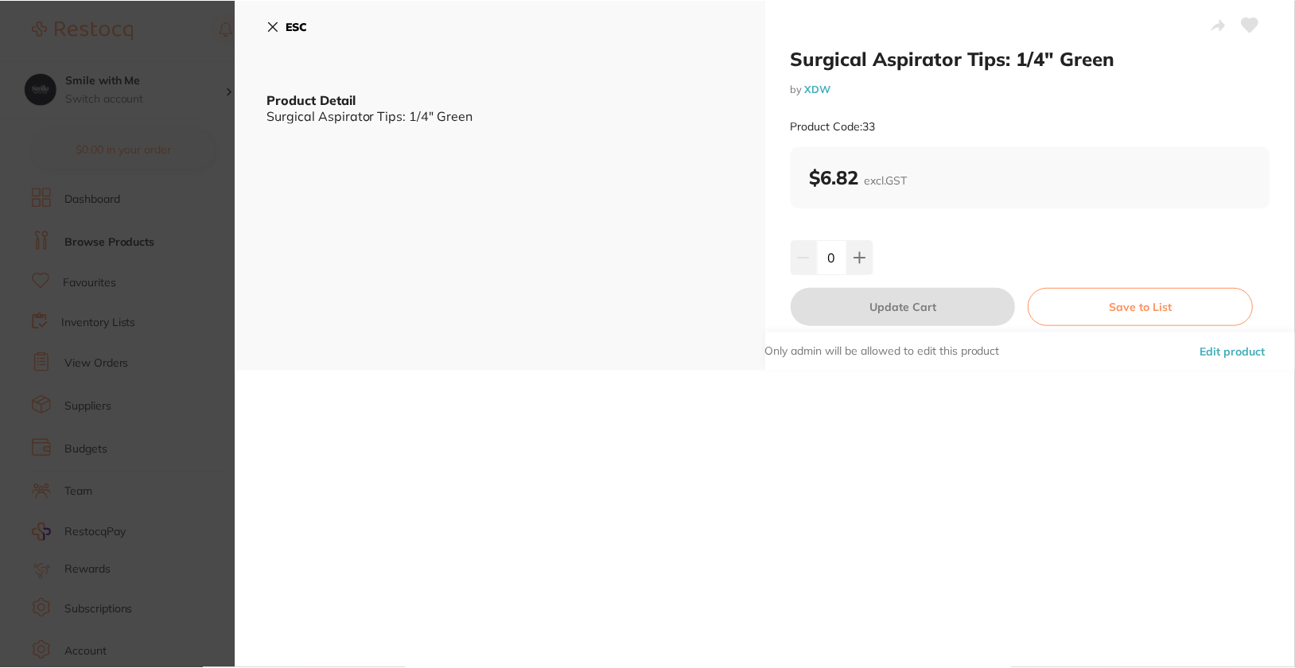
scroll to position [538, 0]
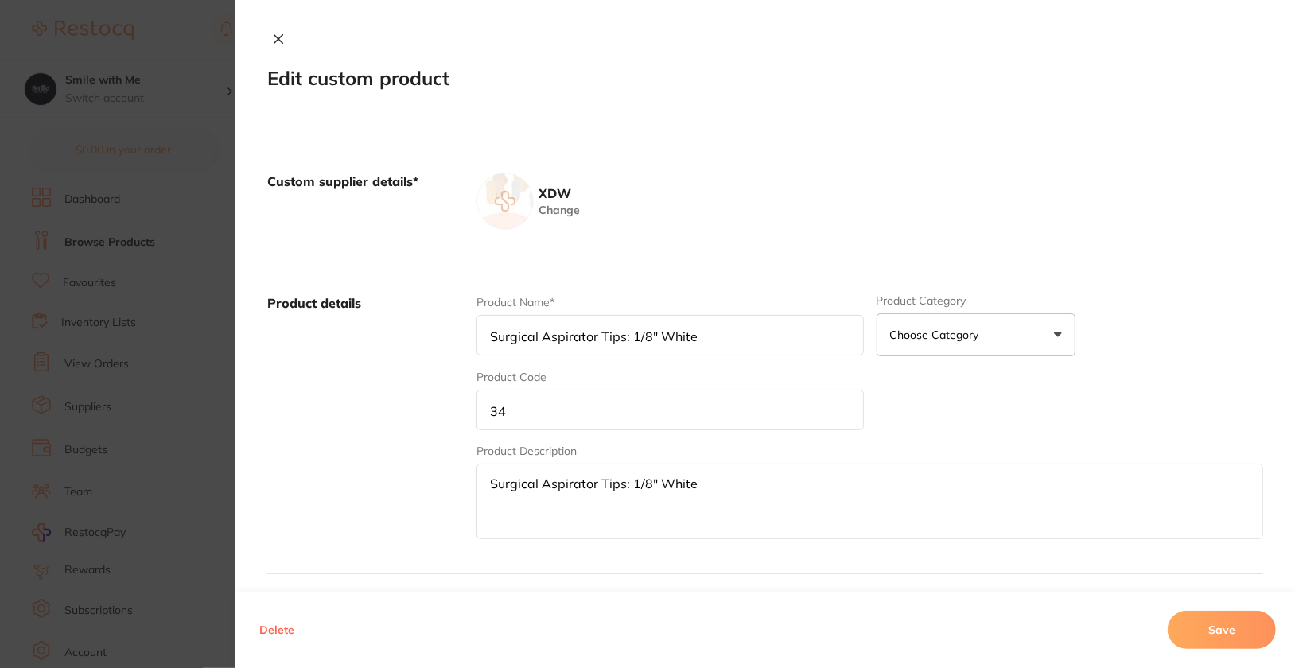
type input "Surgical Aspirator Tips: 1/4" Green"
type input "33"
type textarea "Surgical Aspirator Tips: 1/4" Green"
click at [546, 421] on input "33" at bounding box center [669, 410] width 387 height 41
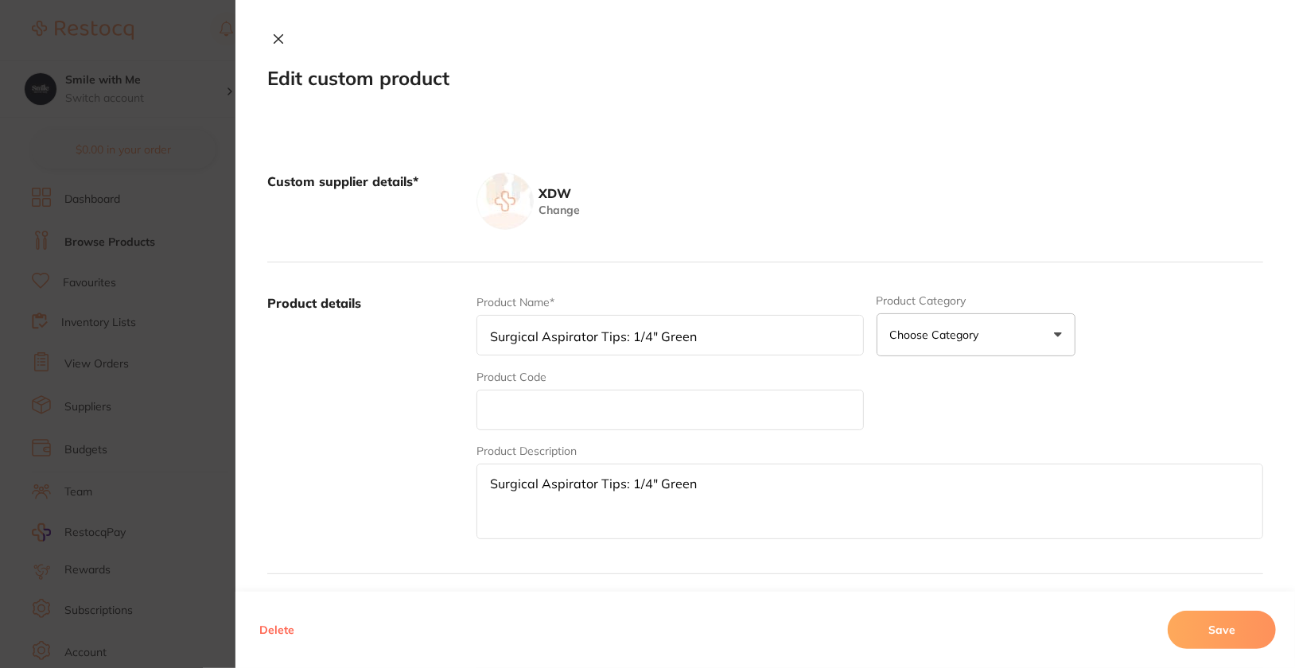
click at [1233, 647] on button "Save" at bounding box center [1222, 630] width 108 height 38
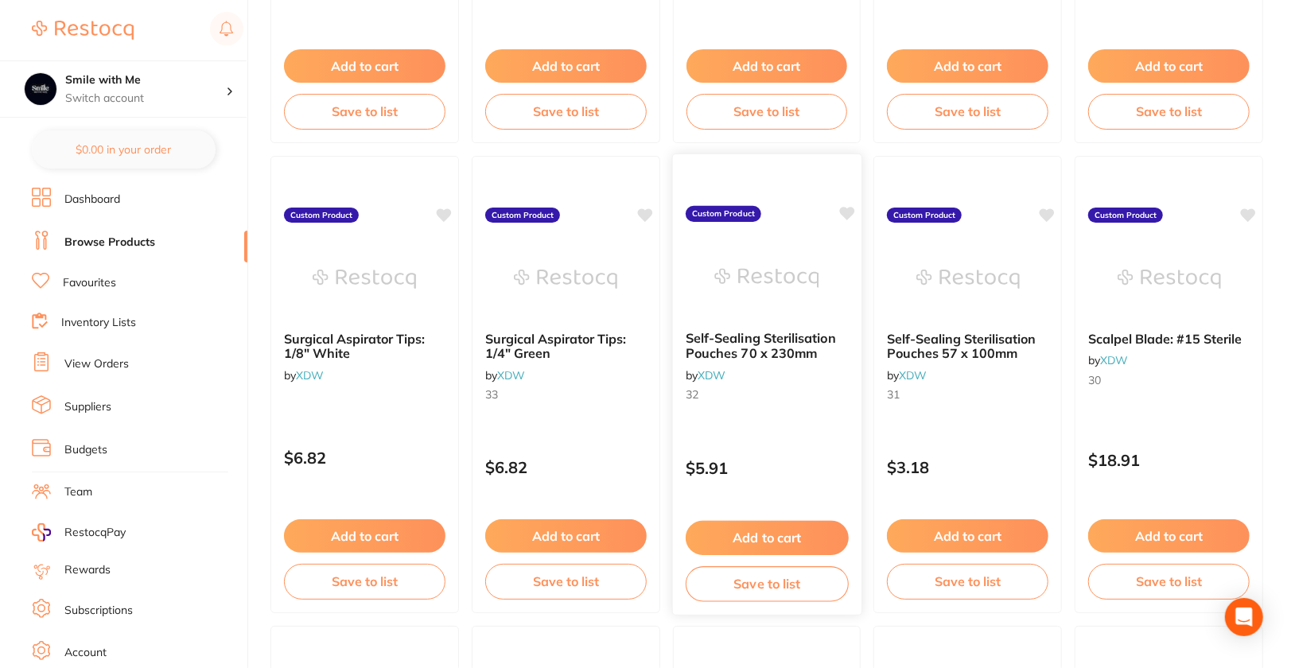
click at [780, 418] on div "Self-Sealing Sterilisation Pouches 70 x 230mm by XDW 32 Custom Product $5.91 Ad…" at bounding box center [766, 385] width 190 height 462
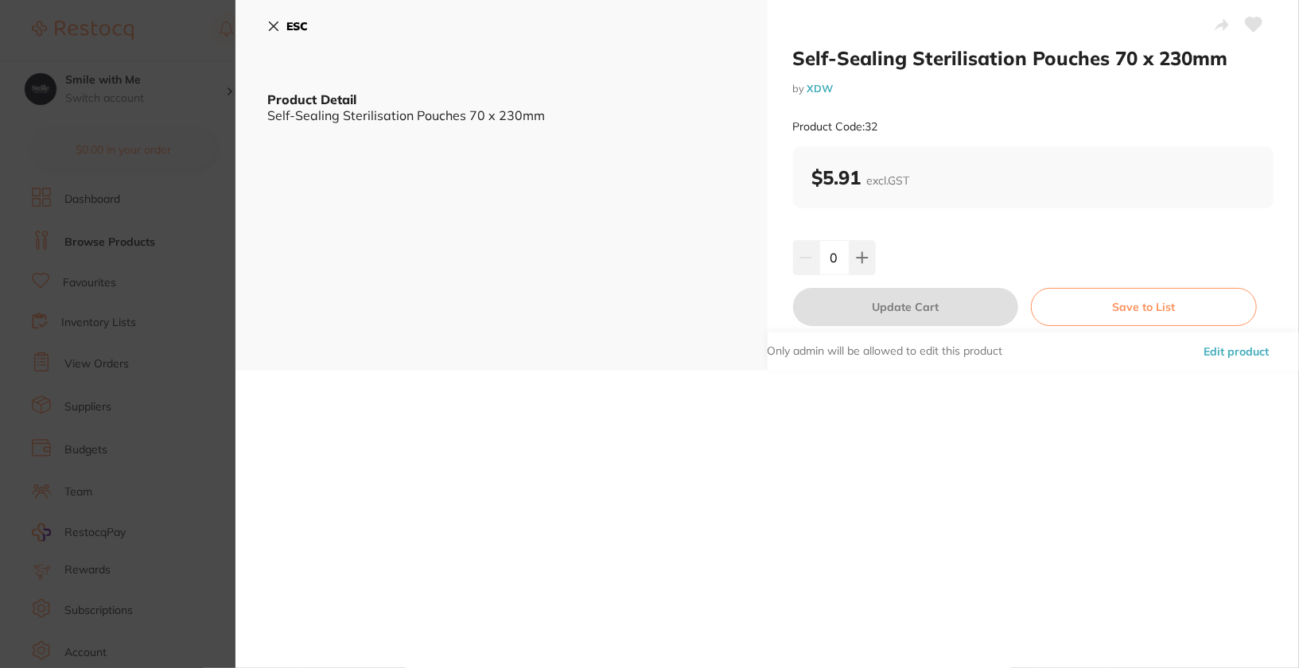
click at [1234, 324] on button "Save to List" at bounding box center [1144, 307] width 226 height 38
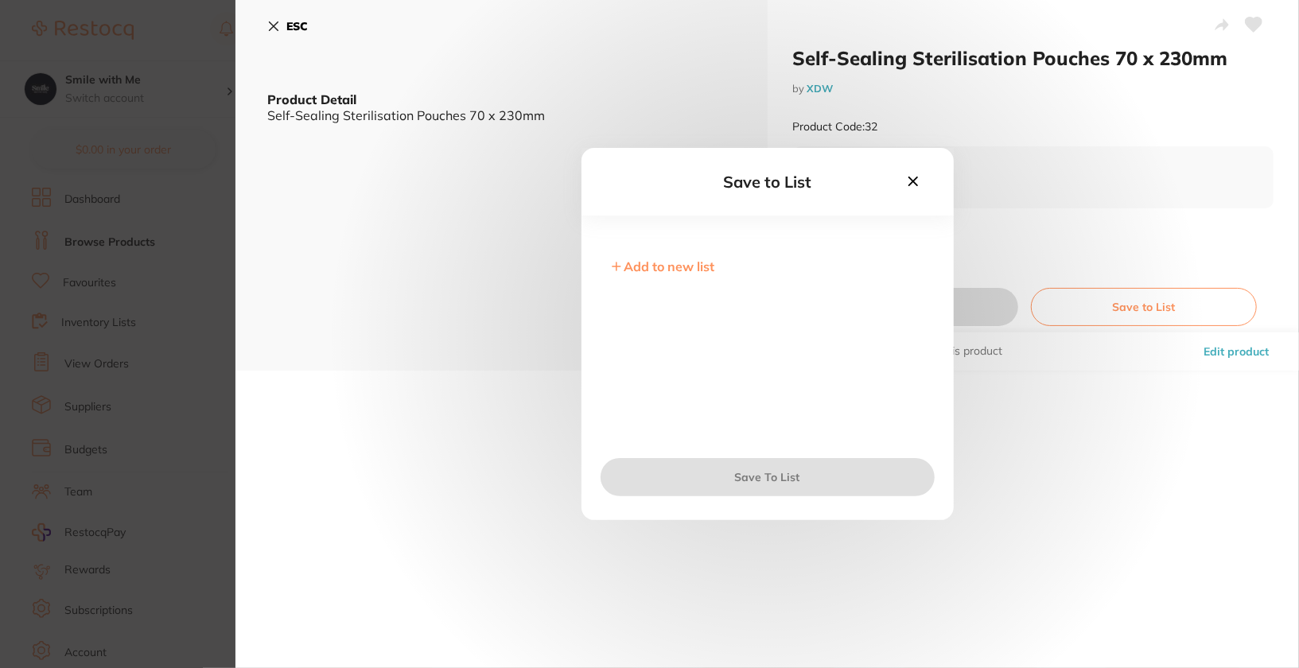
click at [904, 185] on button at bounding box center [913, 182] width 27 height 21
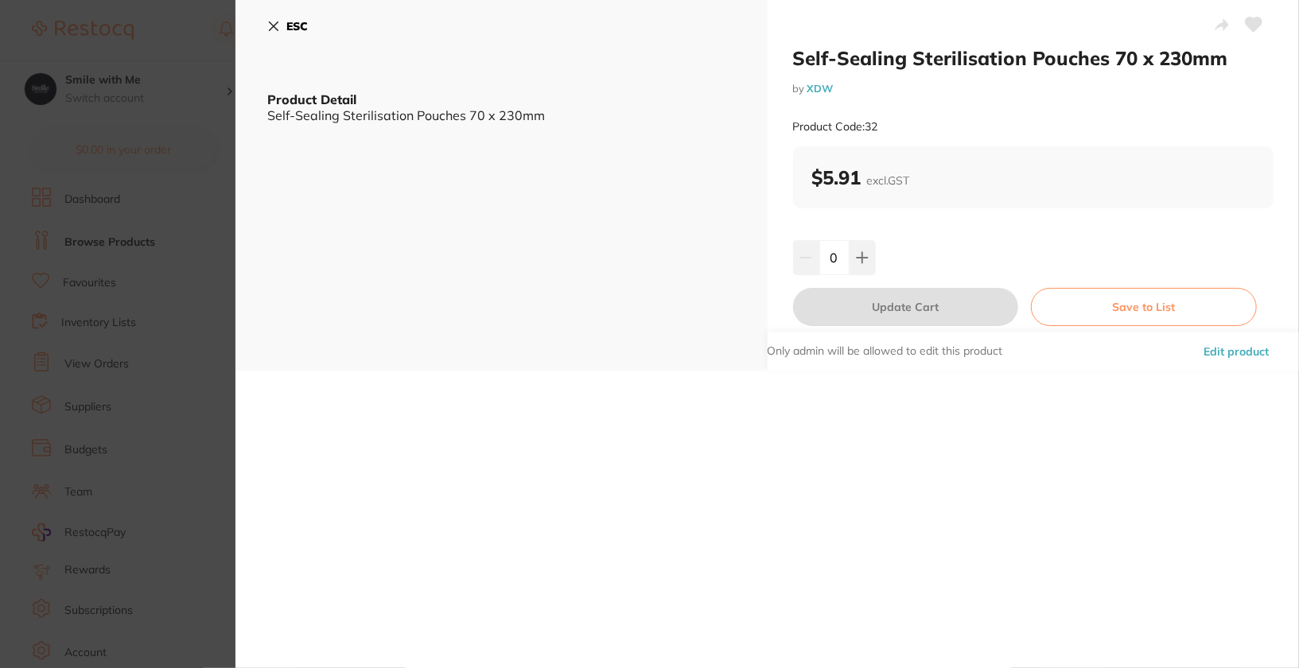
click at [1254, 343] on button "Edit product" at bounding box center [1236, 351] width 75 height 38
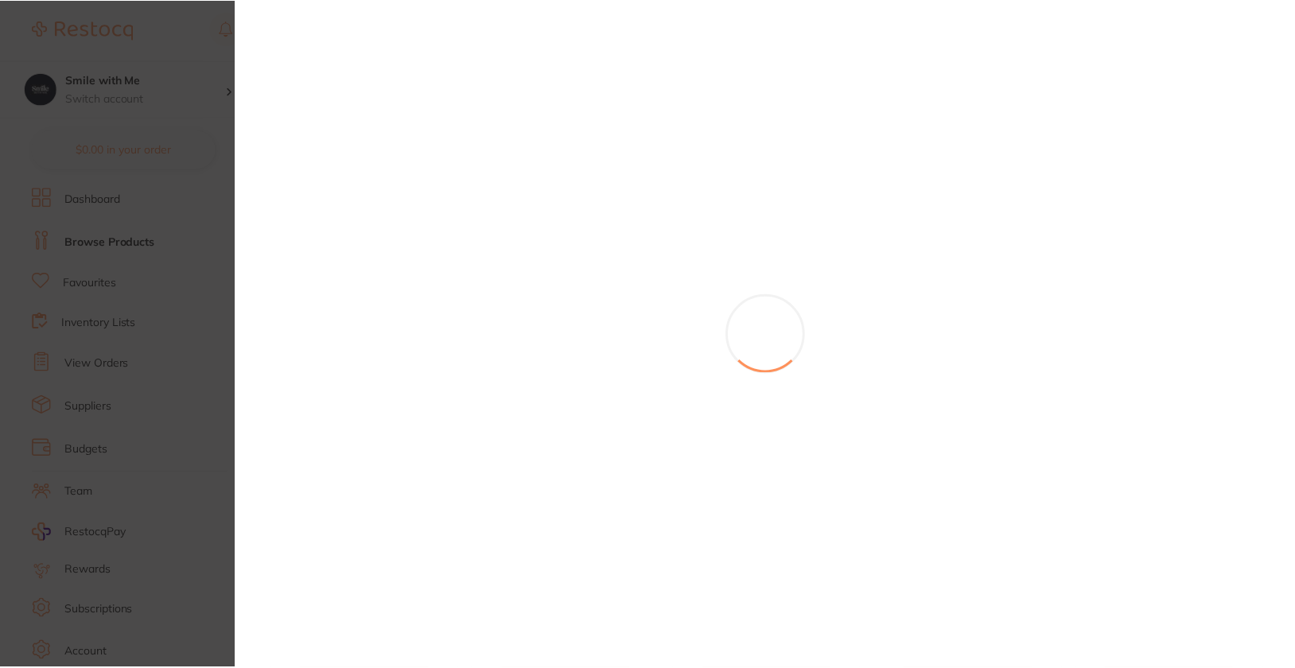
scroll to position [538, 0]
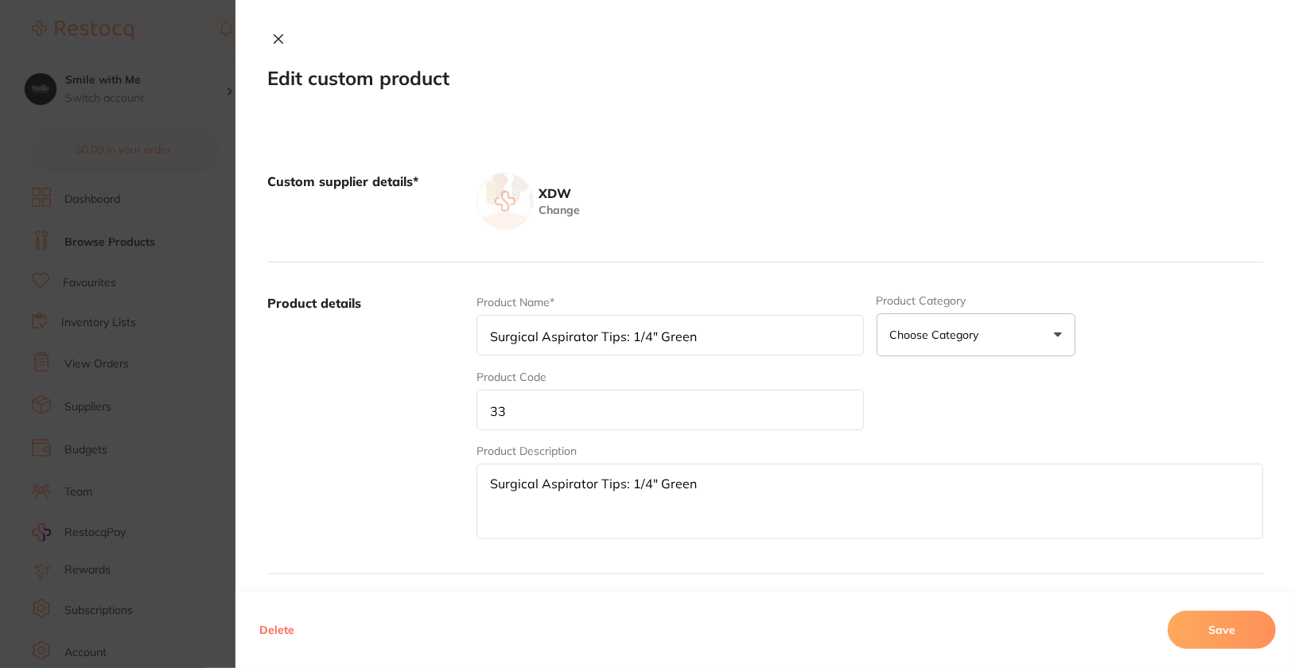
type input "Self-Sealing Sterilisation Pouches 70 x 230mm"
type input "32"
type textarea "Self-Sealing Sterilisation Pouches 70 x 230mm"
type input "5.91"
click at [733, 430] on div "Product Name* Self-Sealing Sterilisation Pouches 70 x 230mm Product Category Ch…" at bounding box center [869, 418] width 787 height 248
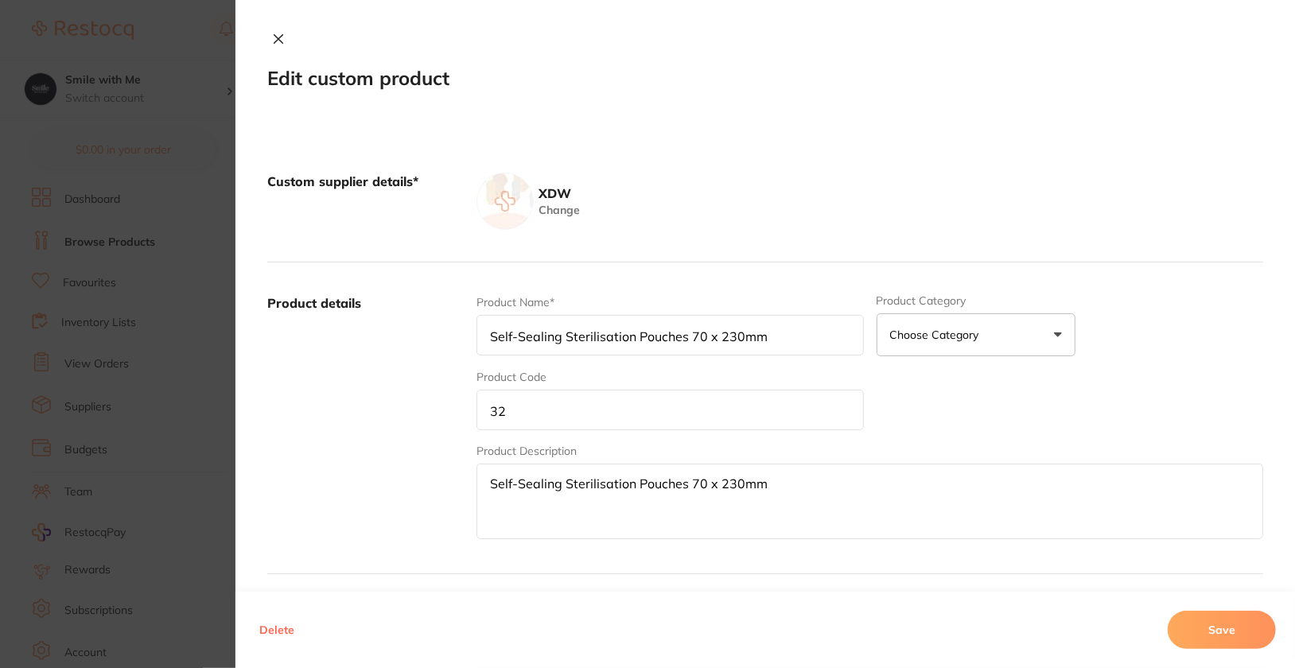
click at [745, 410] on input "32" at bounding box center [669, 410] width 387 height 41
click at [1236, 632] on button "Save" at bounding box center [1222, 630] width 108 height 38
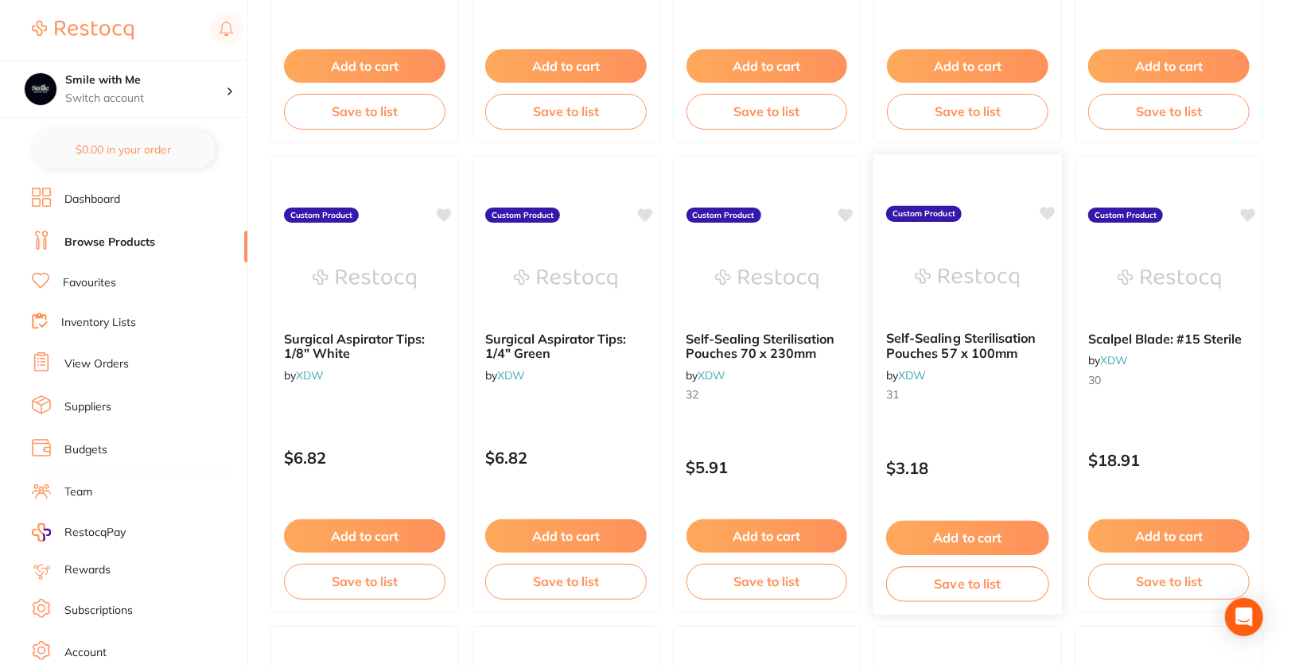
click at [1018, 409] on div "Self-Sealing Sterilisation Pouches 57 x 100mm by XDW 31" at bounding box center [967, 369] width 189 height 103
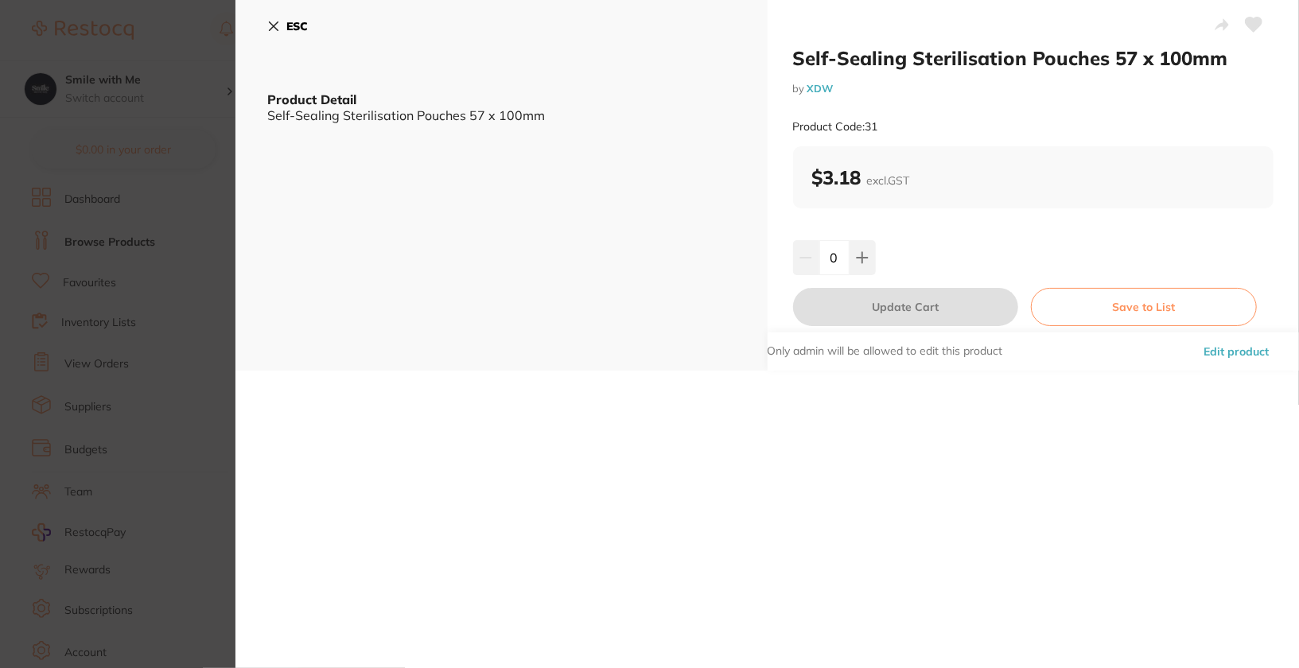
click at [1247, 350] on button "Edit product" at bounding box center [1236, 351] width 75 height 38
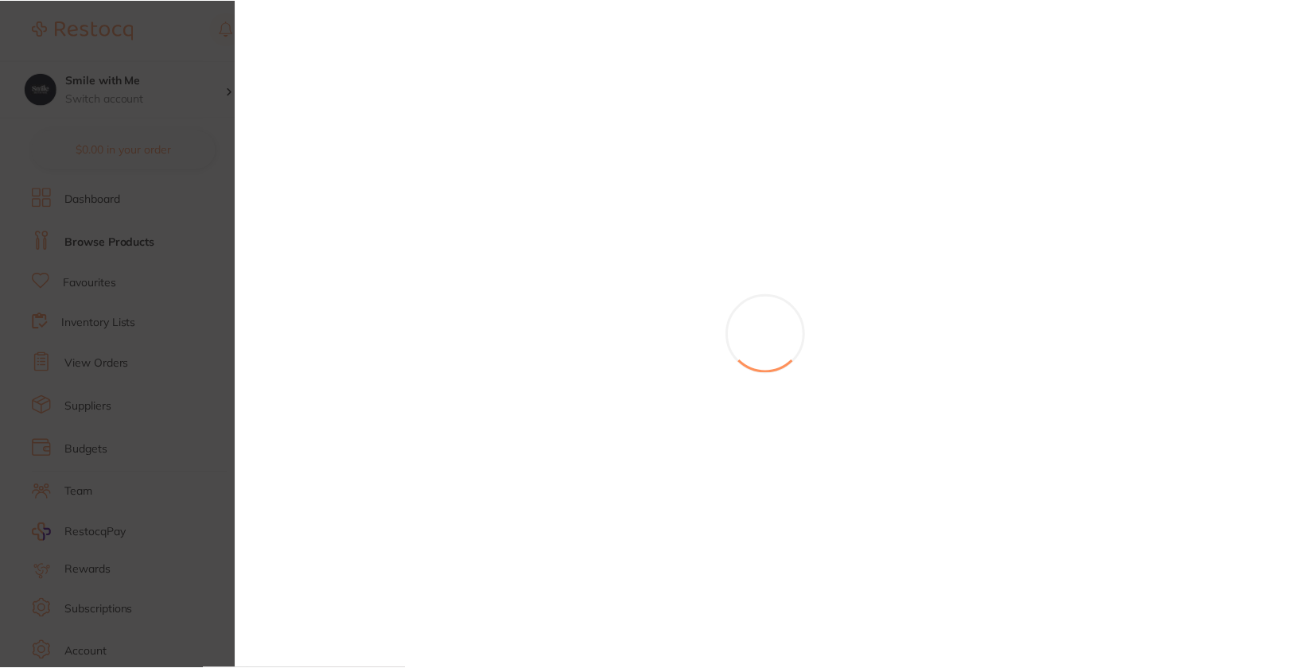
scroll to position [538, 0]
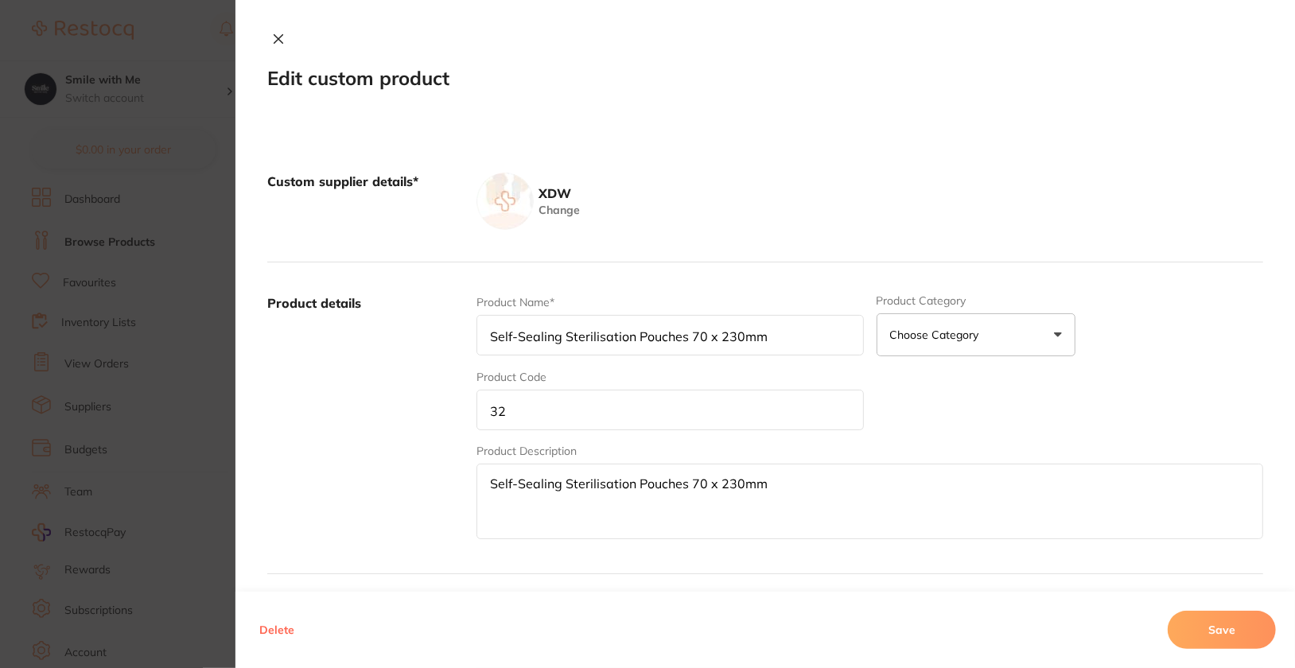
type input "Self-Sealing Sterilisation Pouches 57 x 100mm"
type input "31"
type textarea "Self-Sealing Sterilisation Pouches 57 x 100mm"
type input "3.18"
click at [578, 408] on input "31" at bounding box center [669, 410] width 387 height 41
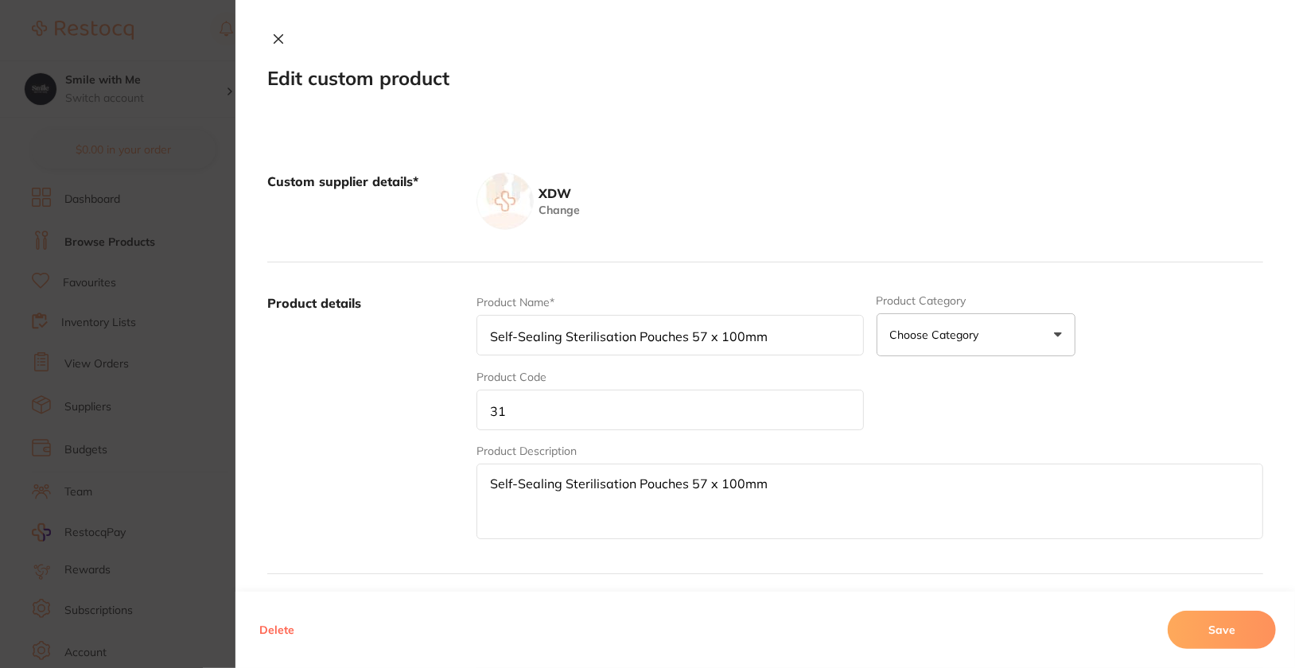
click at [578, 408] on input "31" at bounding box center [669, 410] width 387 height 41
click at [1238, 623] on button "Save" at bounding box center [1222, 630] width 108 height 38
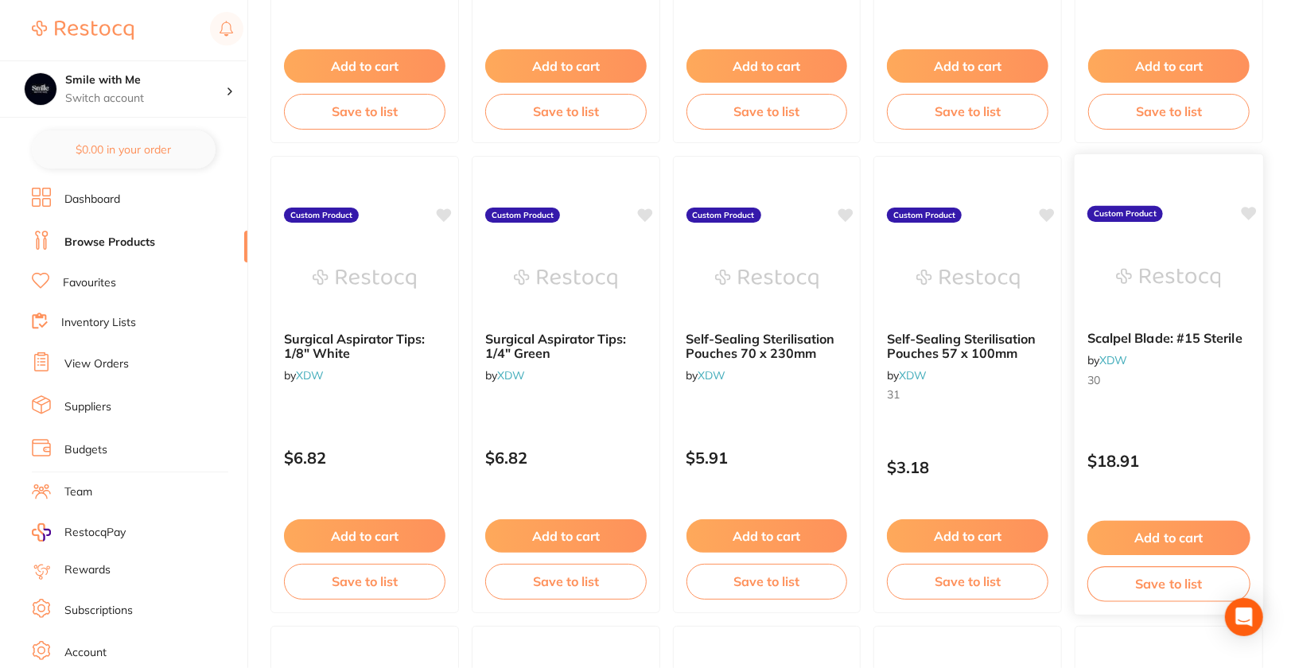
click at [1201, 432] on div "Scalpel Blade: #15 Sterile by XDW 30 Custom Product $18.91 Add to cart Save to …" at bounding box center [1169, 385] width 190 height 462
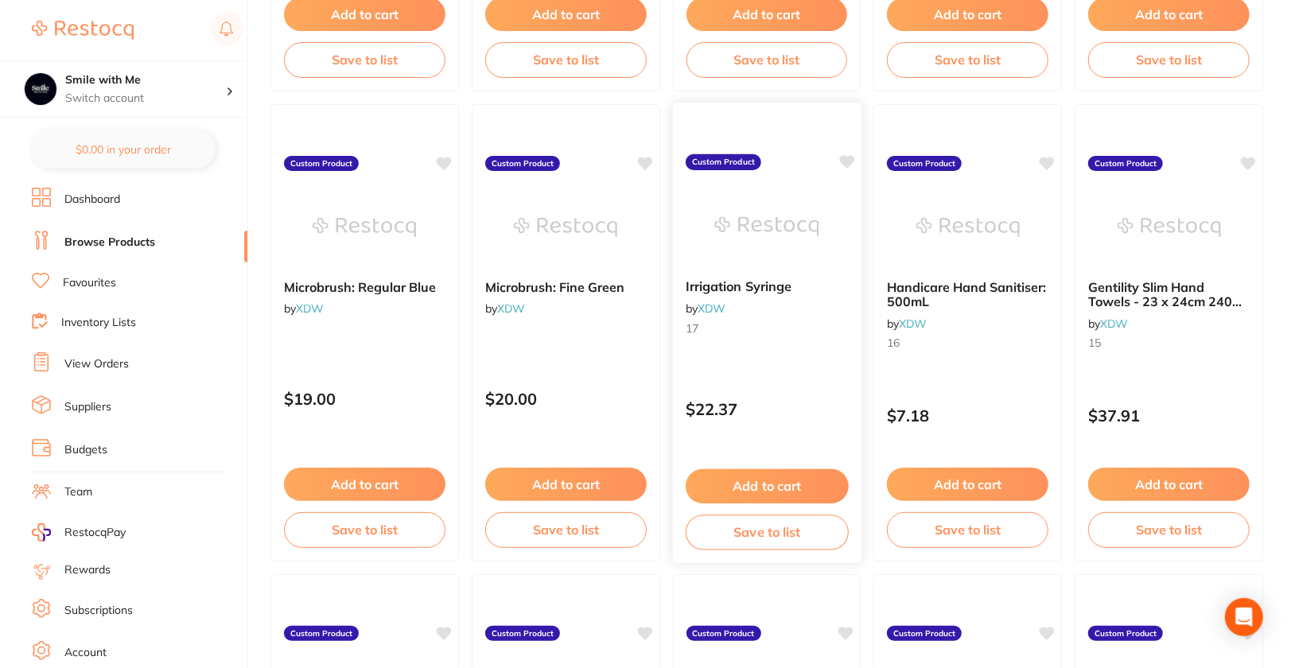
scroll to position [1432, 0]
click at [1012, 371] on div "Handicare Hand Sanitiser: 500mL by XDW 16 Custom Product $7.18 Add to cart Save…" at bounding box center [968, 333] width 190 height 462
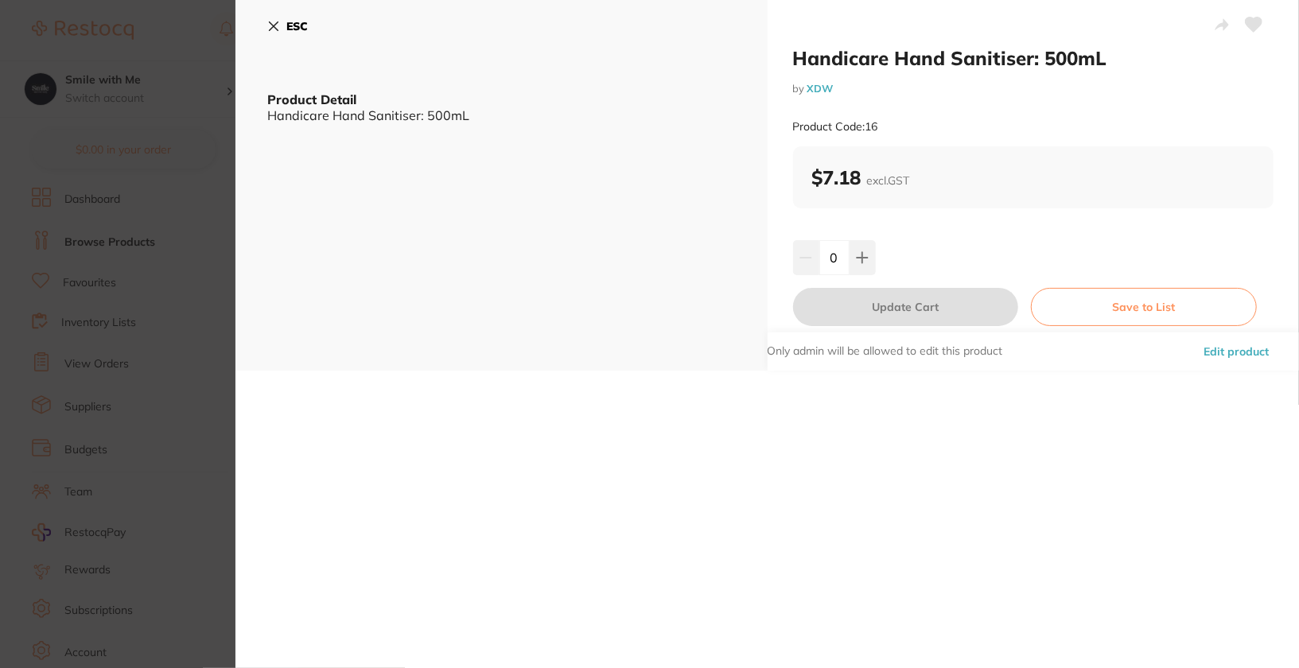
click at [1222, 363] on button "Edit product" at bounding box center [1236, 351] width 75 height 38
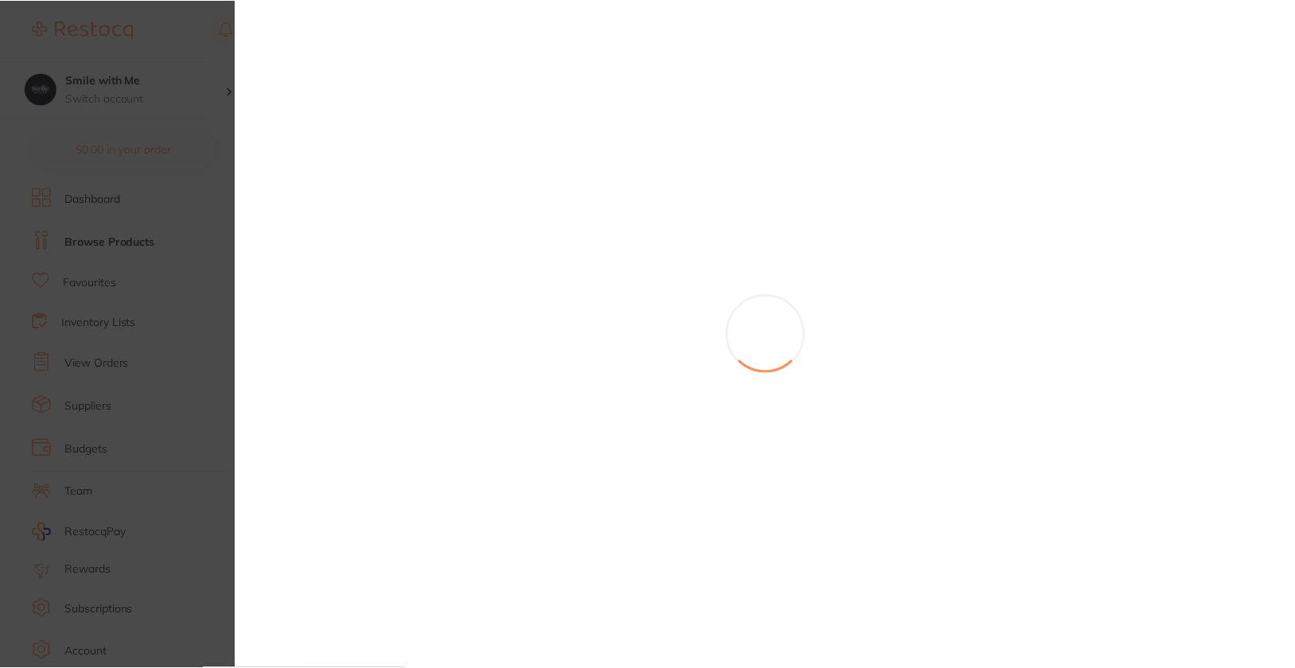
scroll to position [2000, 0]
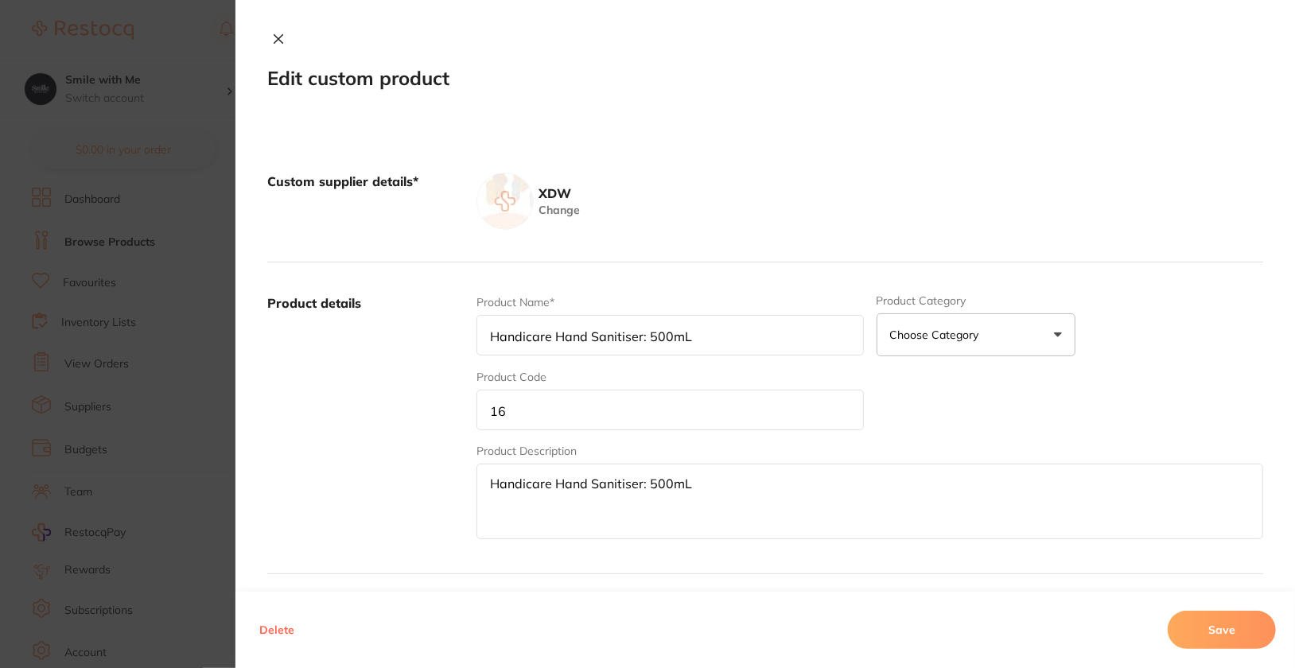
click at [740, 398] on input "16" at bounding box center [669, 410] width 387 height 41
click at [1243, 625] on button "Save" at bounding box center [1222, 630] width 108 height 38
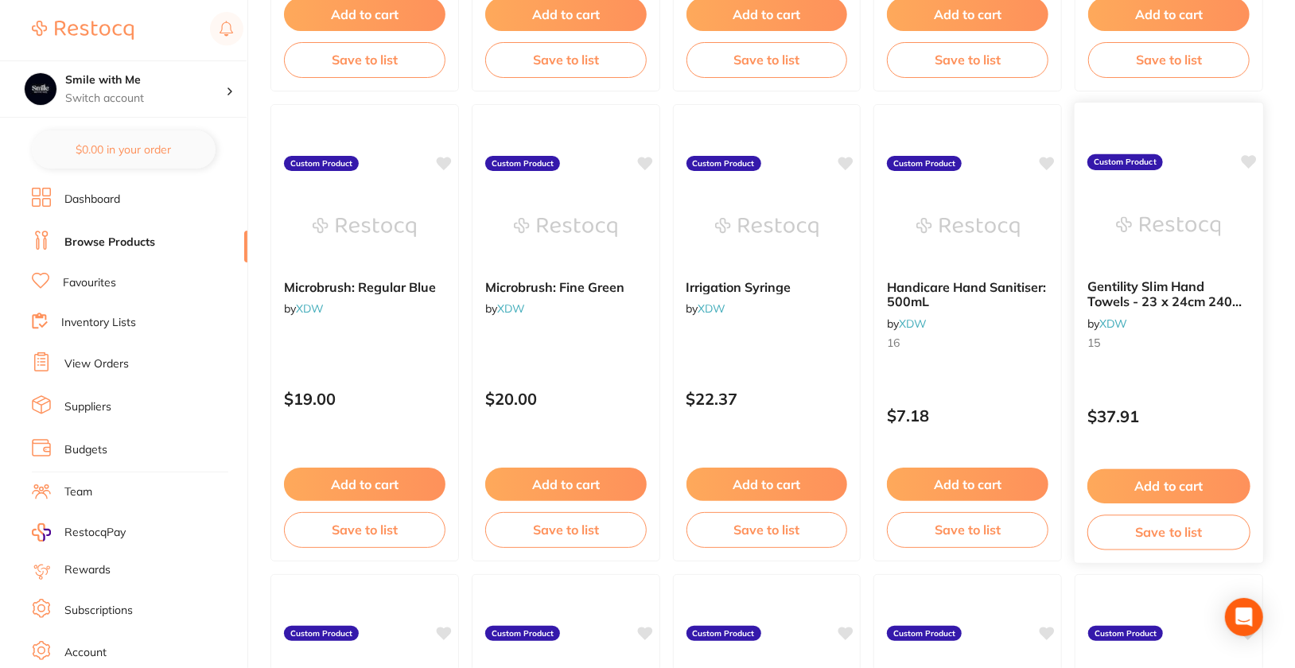
click at [1211, 358] on div "Gentility Slim Hand Towels - 23 x 24cm 2400 sheets by XDW 15" at bounding box center [1169, 317] width 189 height 103
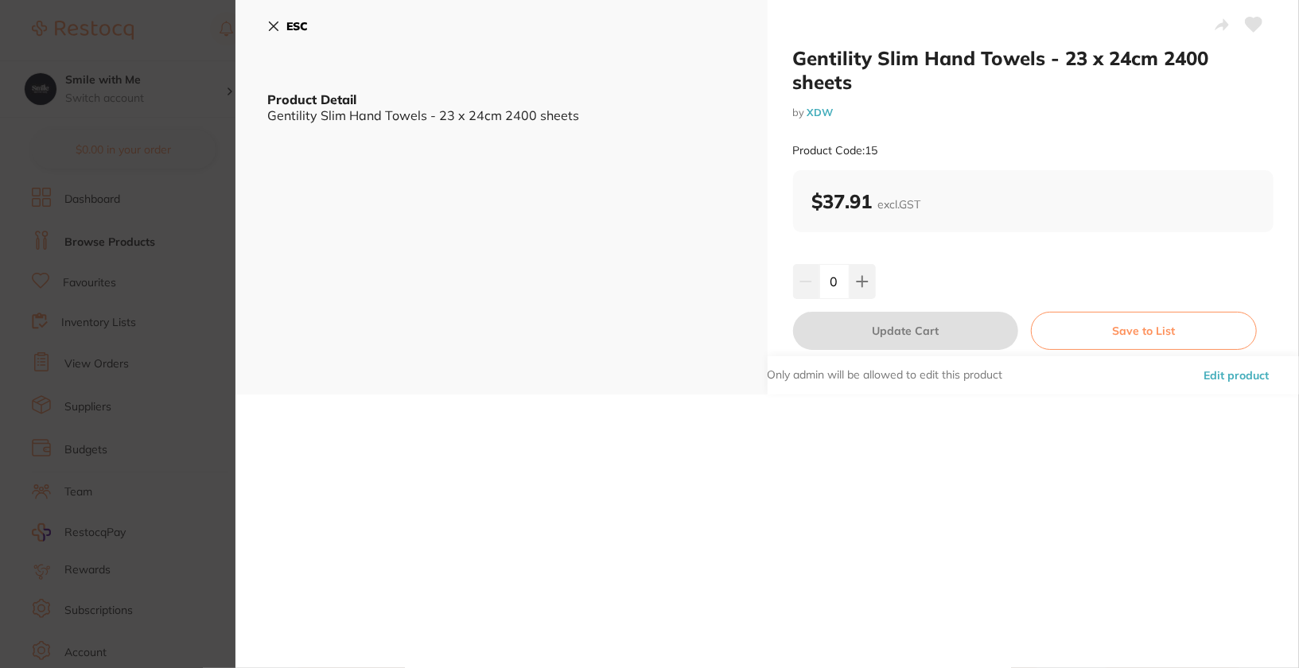
click at [1242, 361] on button "Edit product" at bounding box center [1236, 375] width 75 height 38
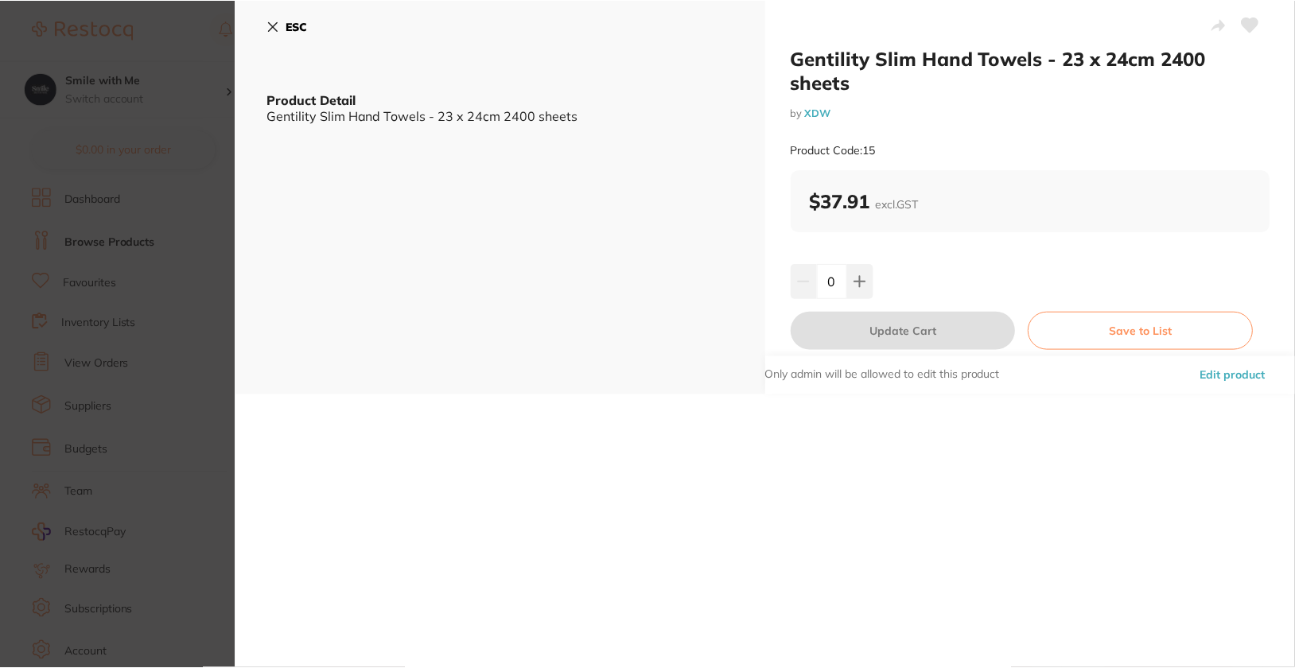
scroll to position [2000, 0]
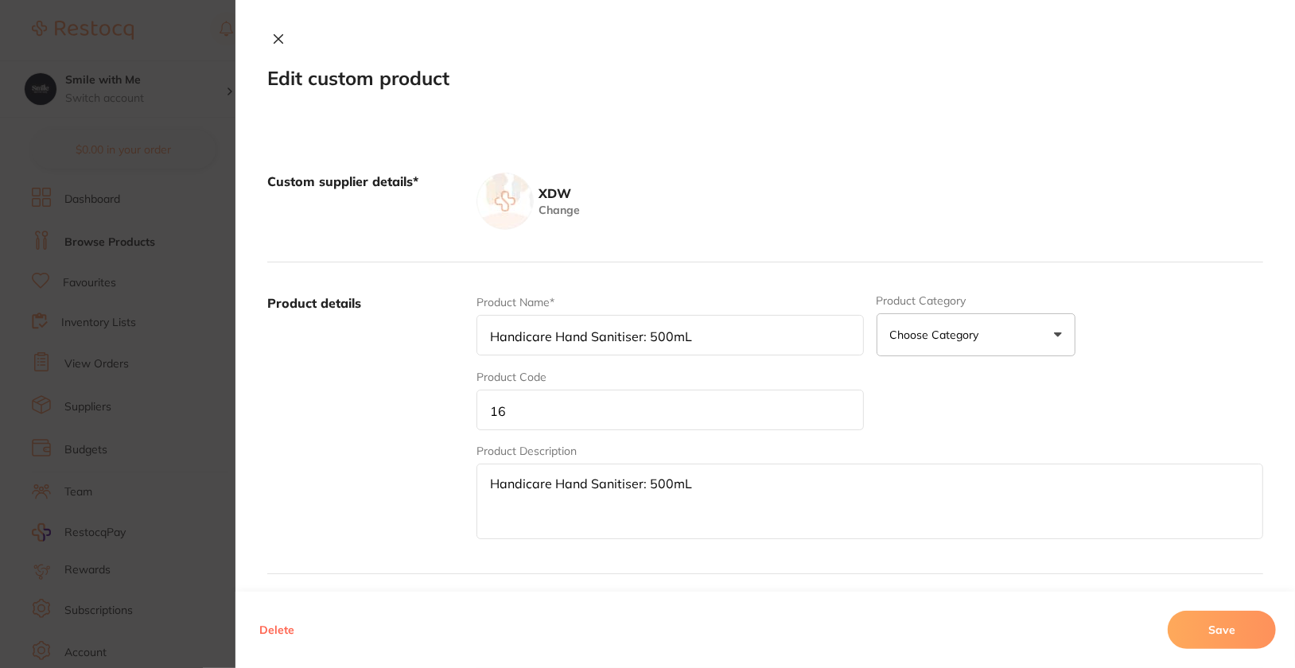
type input "Gentility Slim Hand Towels - 23 x 24cm 2400 sheets"
type input "15"
type textarea "Gentility Slim Hand Towels - 23 x 24cm 2400 sheets"
type input "37.91"
click at [786, 428] on input "15" at bounding box center [669, 410] width 387 height 41
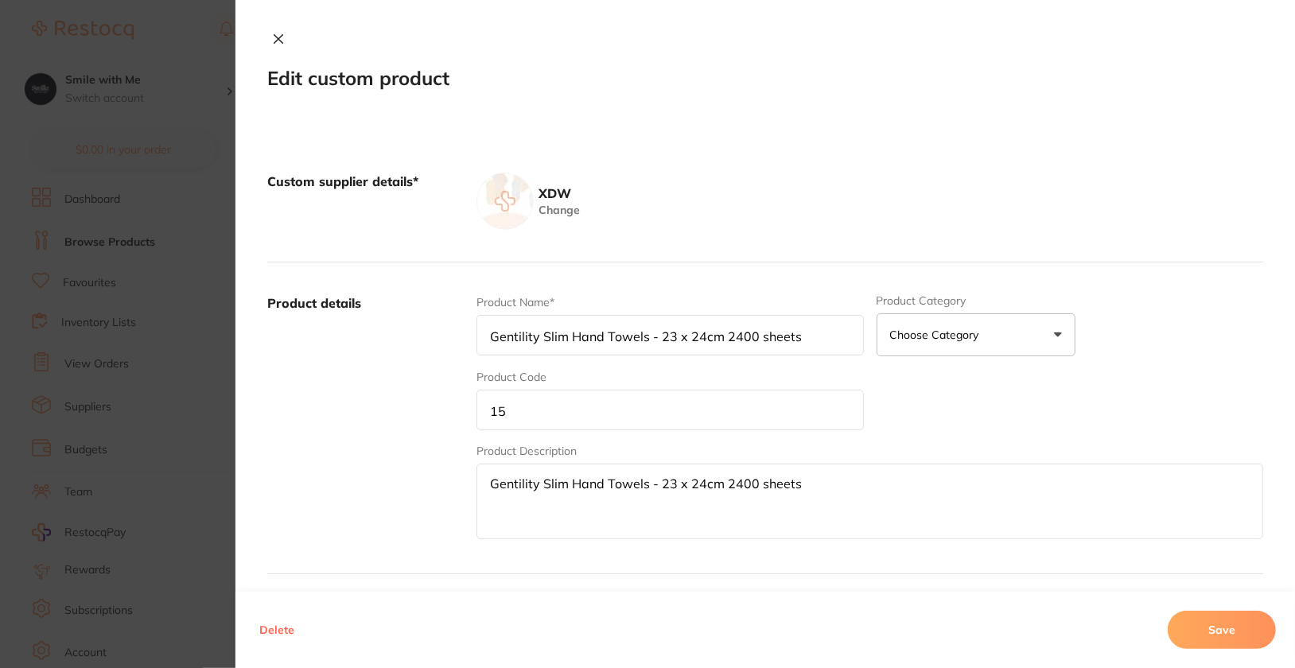
click at [786, 428] on input "15" at bounding box center [669, 410] width 387 height 41
click at [1205, 622] on button "Save" at bounding box center [1222, 630] width 108 height 38
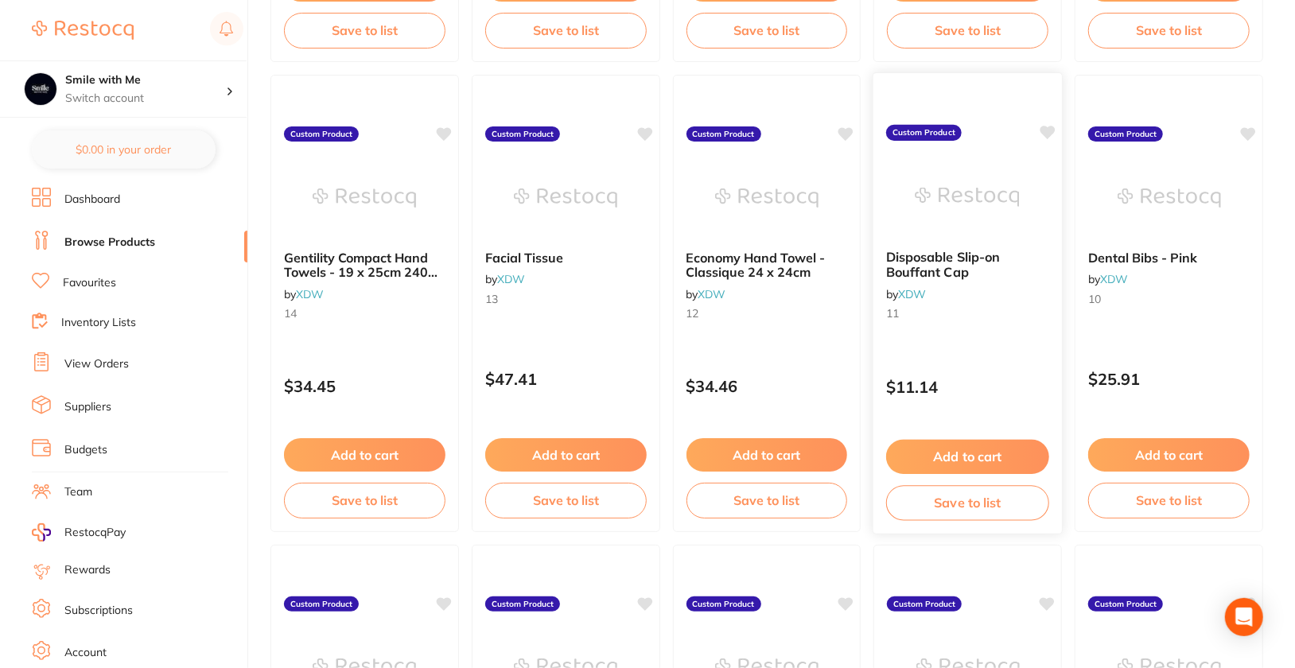
scroll to position [2501, 0]
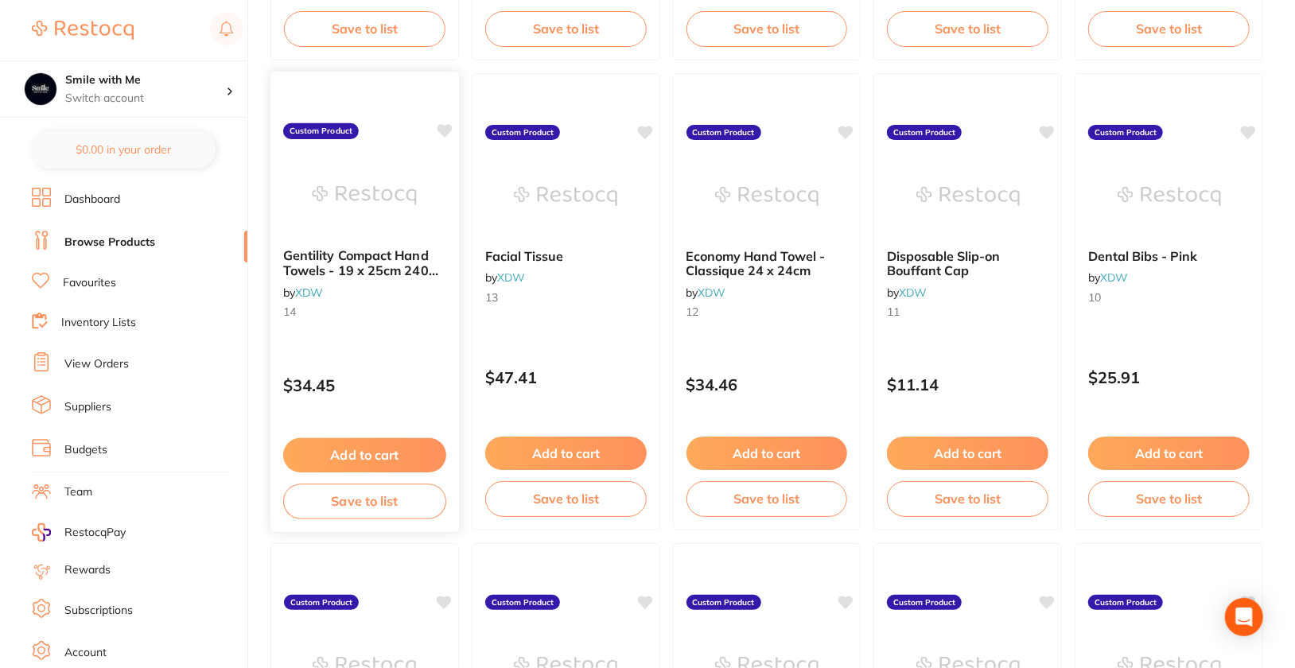
click at [401, 349] on div "Gentility Compact Hand Towels - 19 x 25cm 2400 sheets by XDW 14 Custom Product …" at bounding box center [365, 302] width 190 height 462
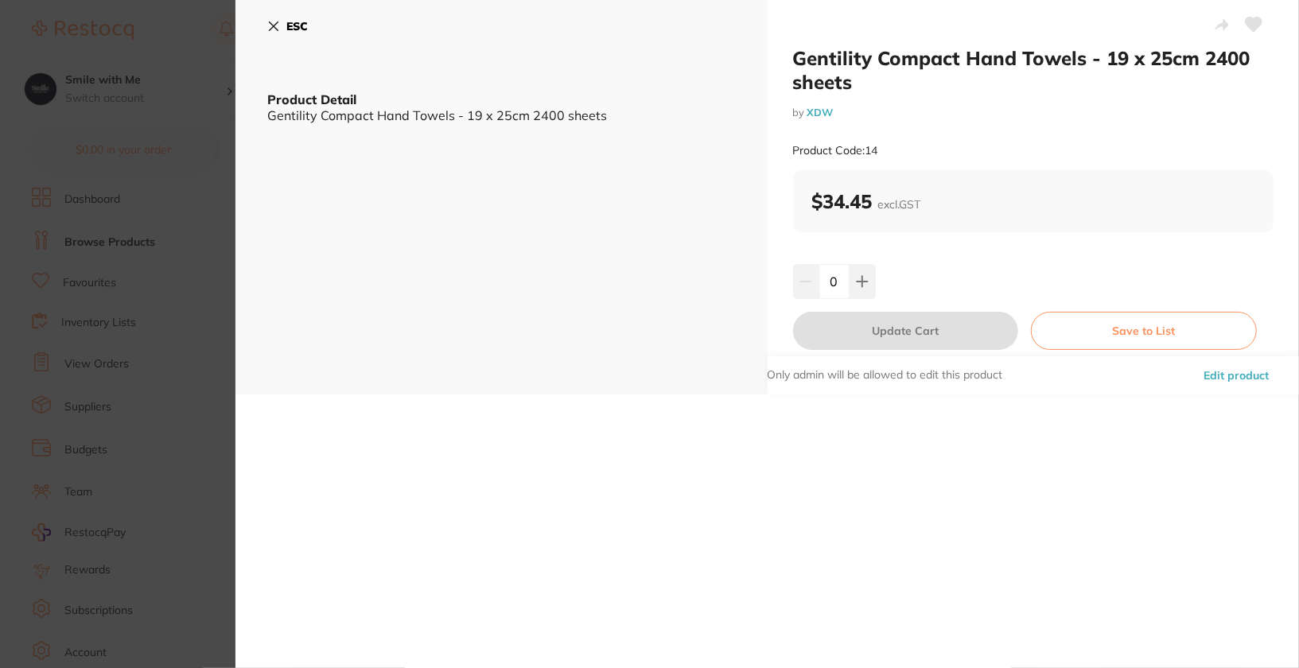
click at [1234, 375] on button "Edit product" at bounding box center [1236, 375] width 75 height 38
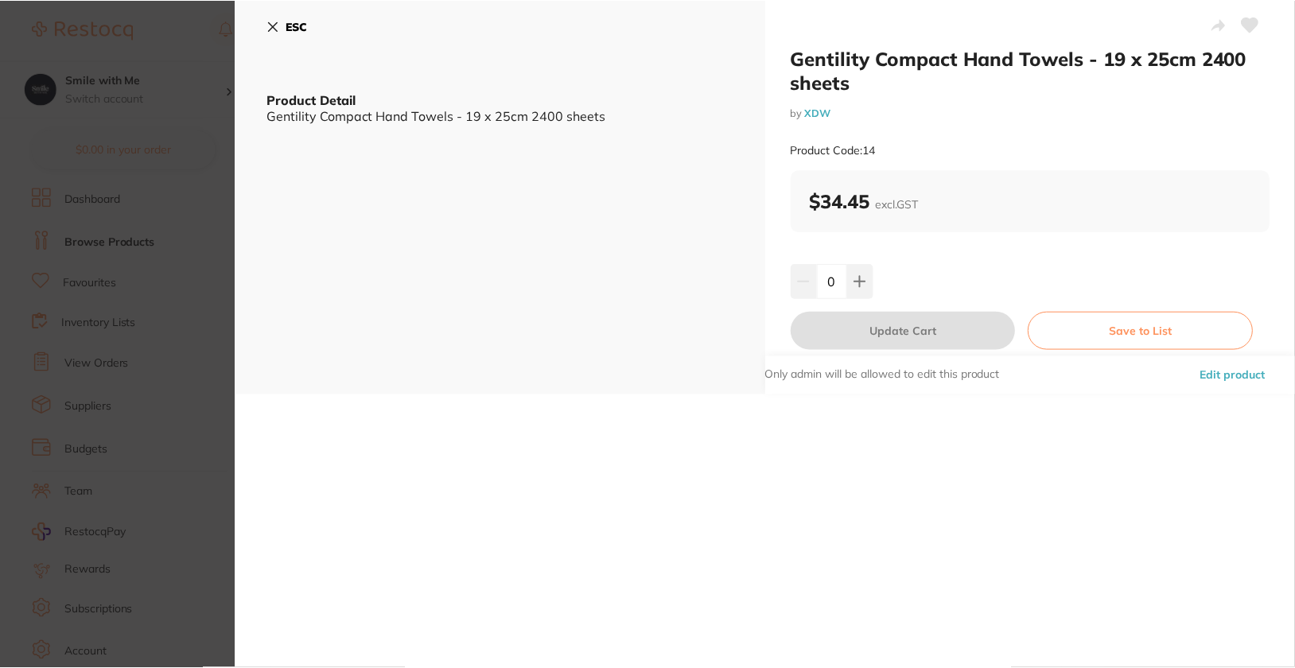
scroll to position [2501, 0]
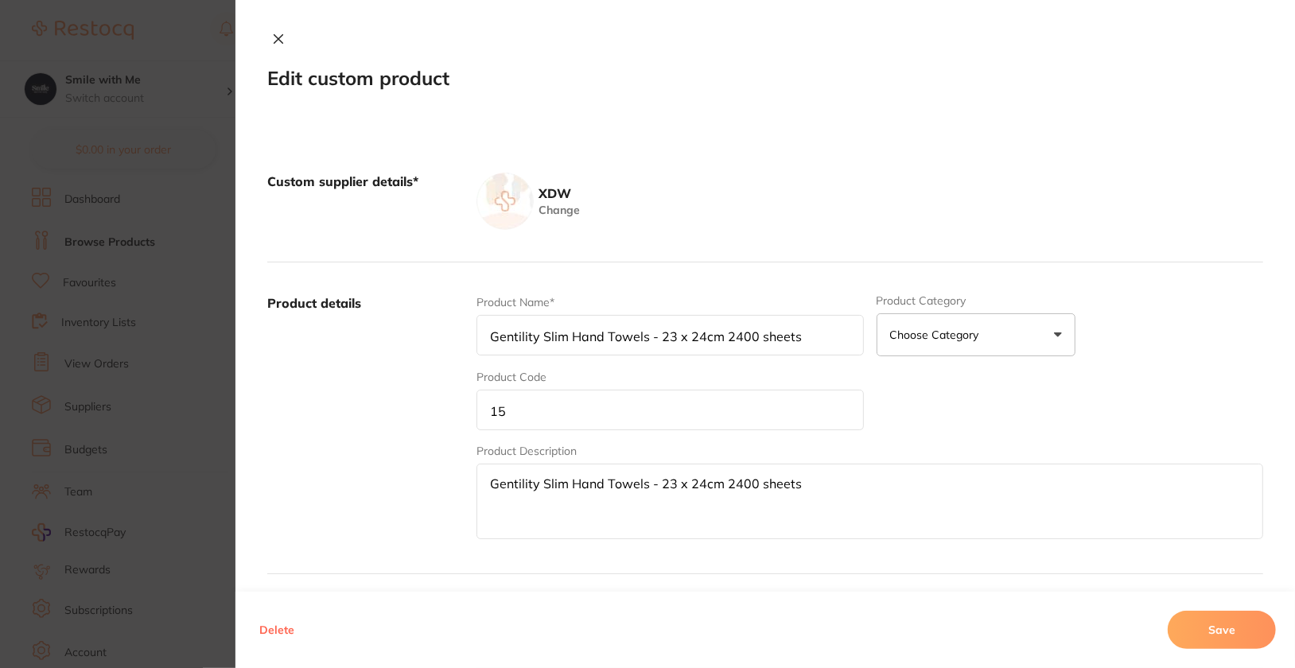
type input "Gentility Compact Hand Towels - 19 x 25cm 2400 sheets"
type input "14"
type textarea "Gentility Compact Hand Towels - 19 x 25cm 2400 sheets"
type input "34.45"
click at [649, 412] on input "14" at bounding box center [669, 410] width 387 height 41
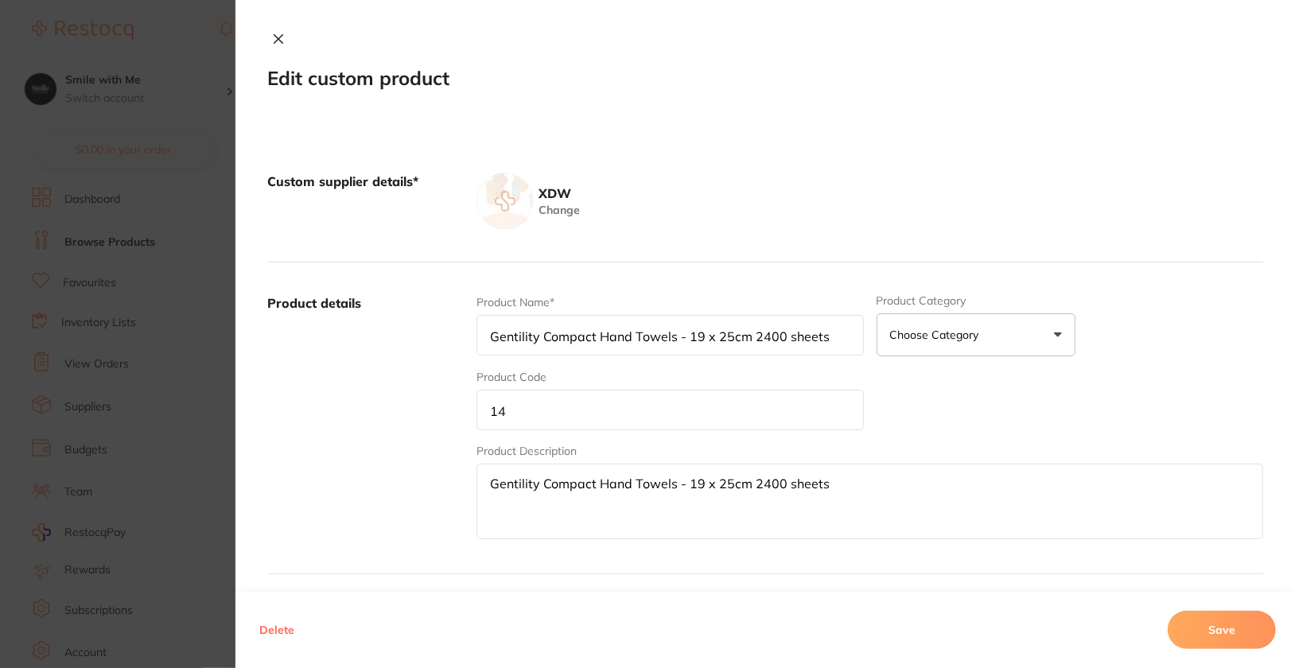
click at [649, 412] on input "14" at bounding box center [669, 410] width 387 height 41
click at [1225, 635] on button "Save" at bounding box center [1222, 630] width 108 height 38
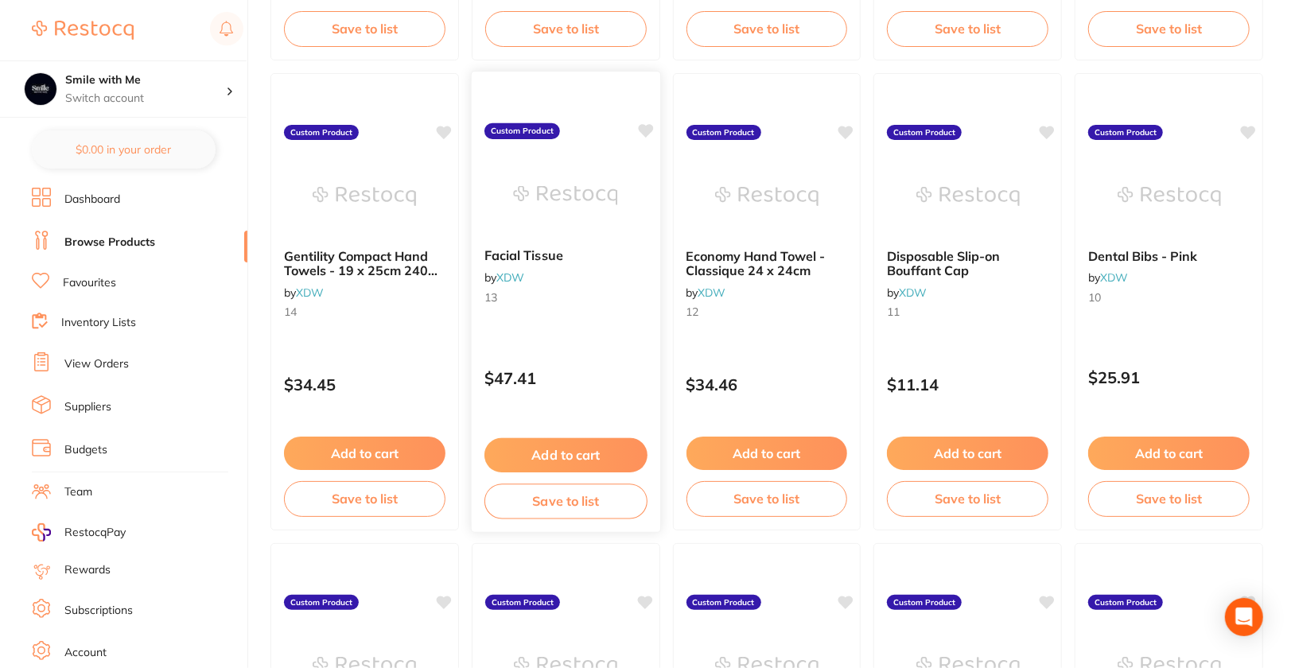
click at [610, 328] on div "Facial Tissue by XDW 13 Custom Product $47.41 Add to cart Save to list" at bounding box center [566, 302] width 190 height 462
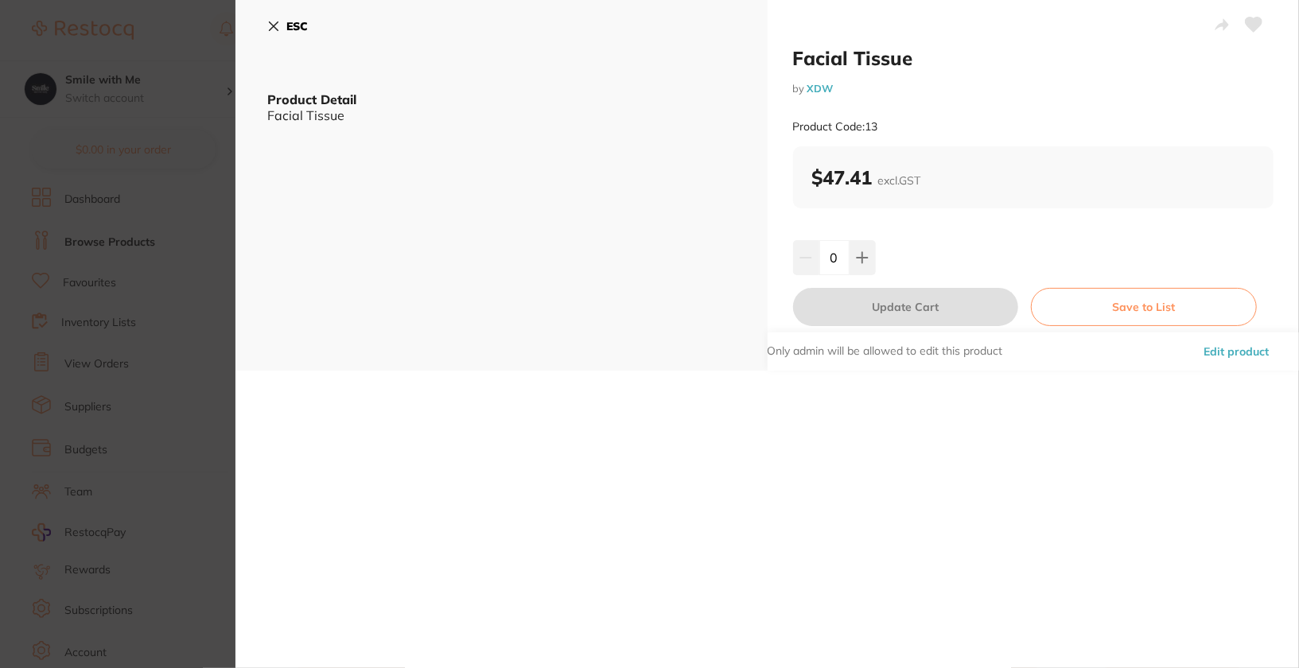
click at [1273, 348] on div "Only admin will be allowed to edit this product Edit product" at bounding box center [1034, 351] width 532 height 38
click at [1253, 350] on button "Edit product" at bounding box center [1236, 351] width 75 height 38
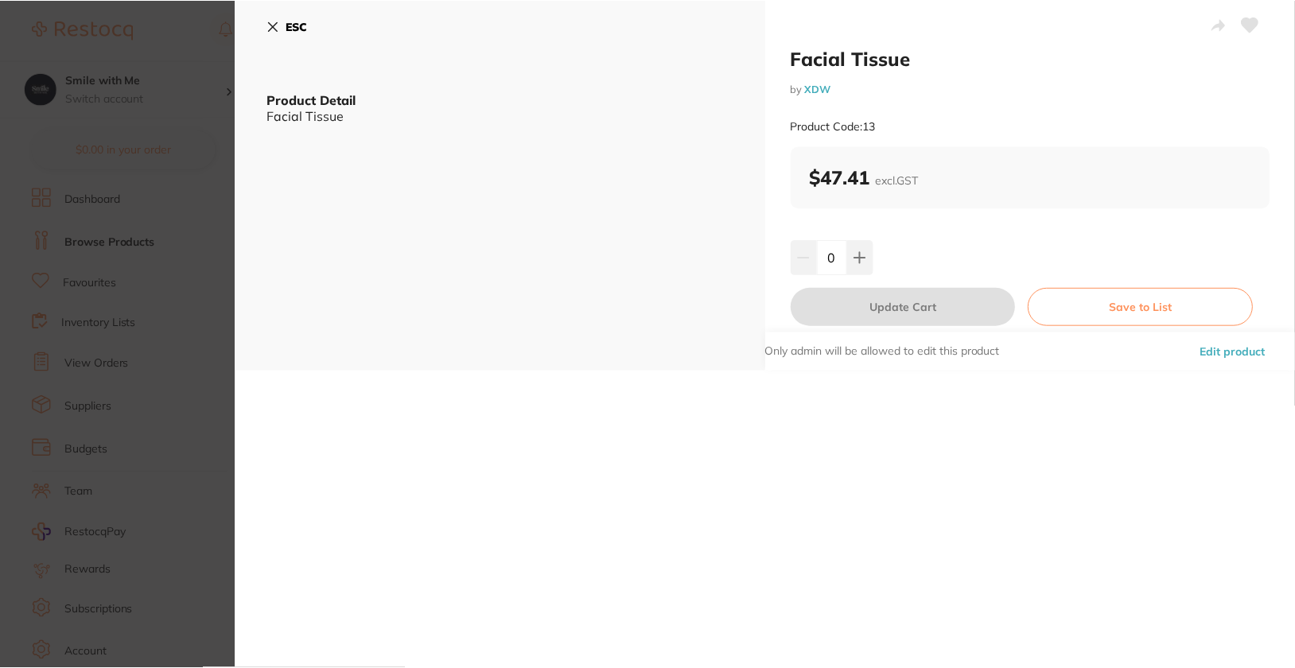
scroll to position [2501, 0]
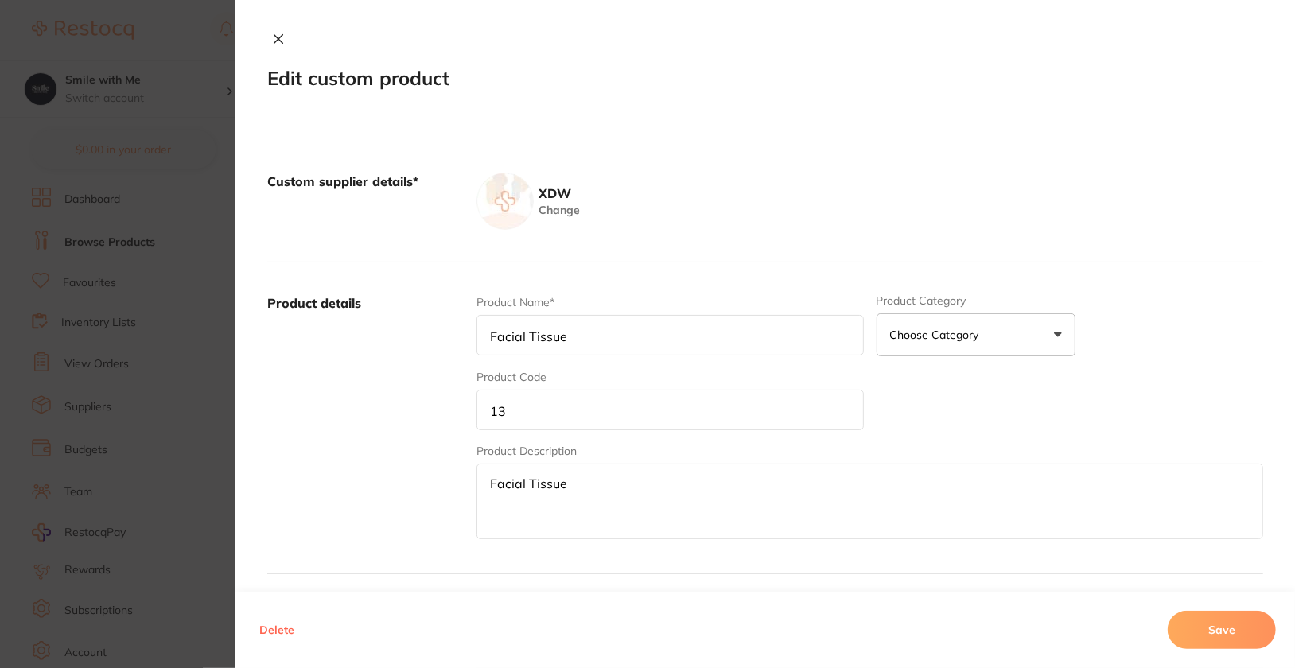
click at [683, 411] on input "13" at bounding box center [669, 410] width 387 height 41
click at [1226, 630] on button "Save" at bounding box center [1222, 630] width 108 height 38
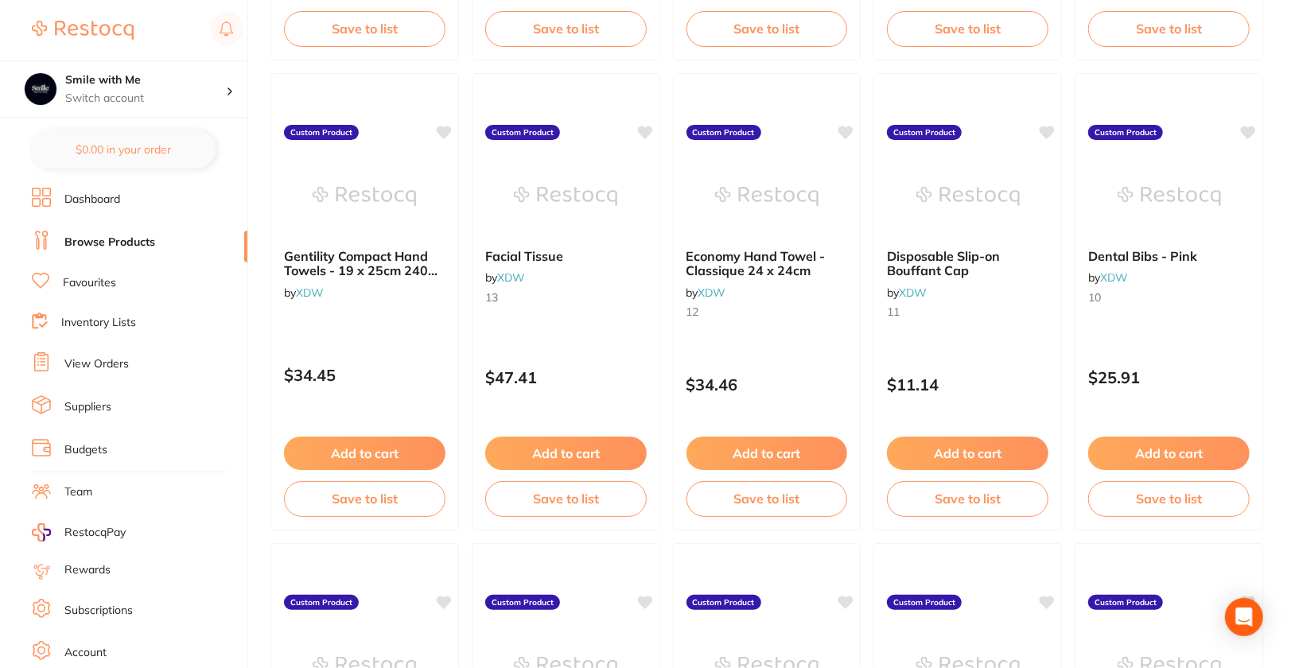
click at [826, 310] on small "12" at bounding box center [766, 311] width 161 height 13
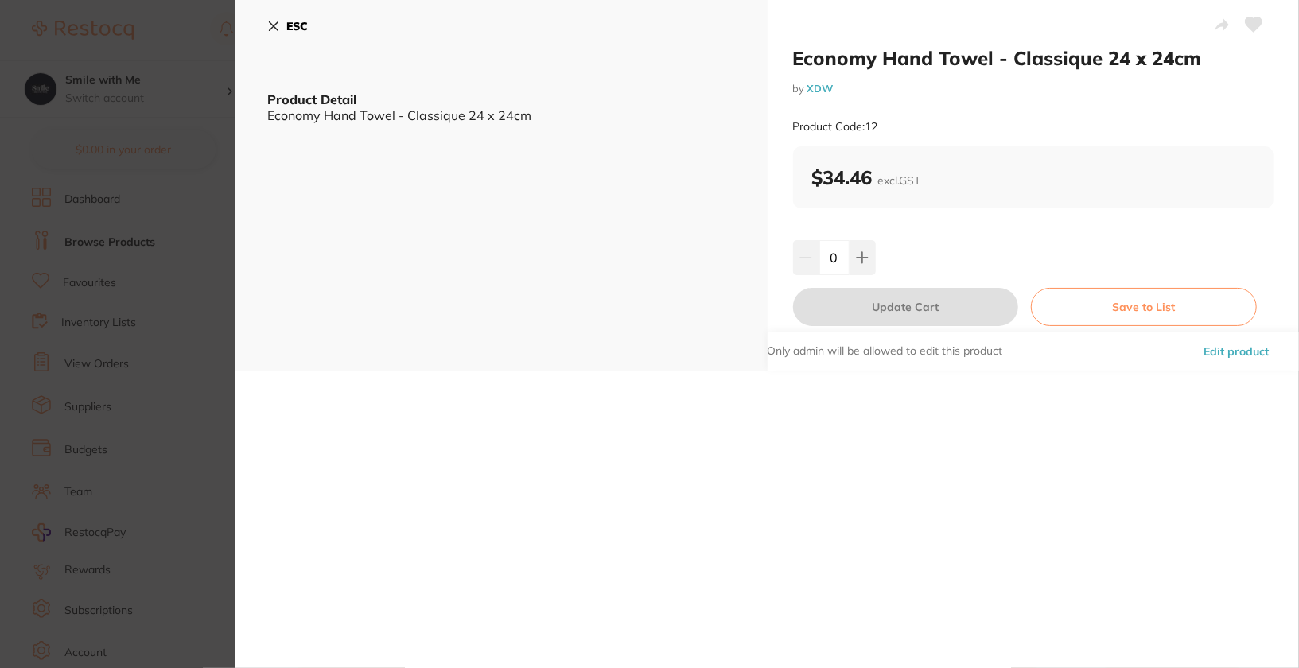
click at [1267, 356] on button "Edit product" at bounding box center [1236, 351] width 75 height 38
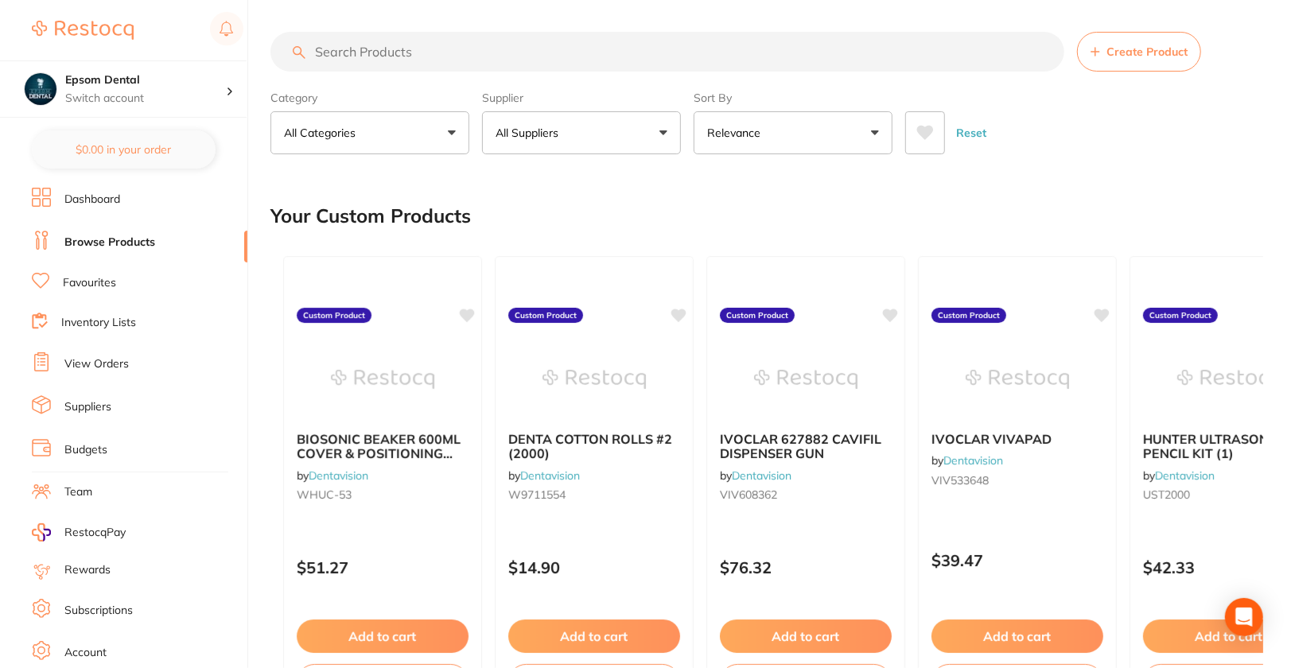
click at [625, 128] on button "All Suppliers" at bounding box center [581, 132] width 199 height 43
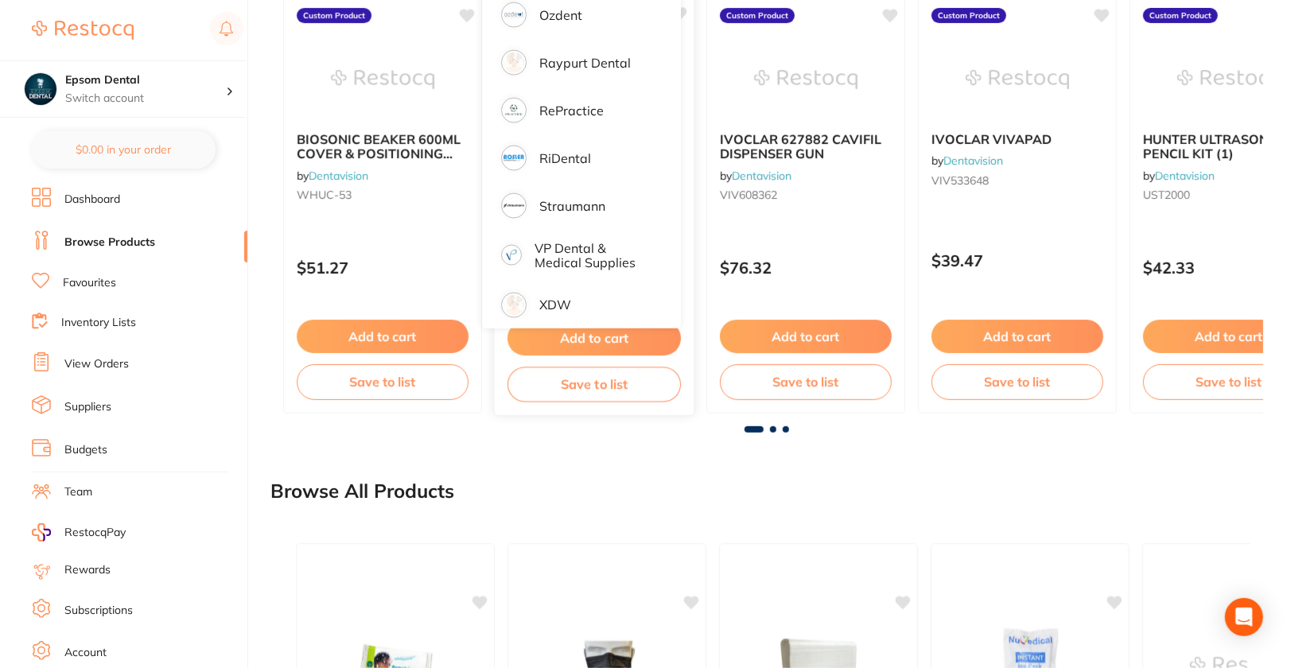
scroll to position [234, 0]
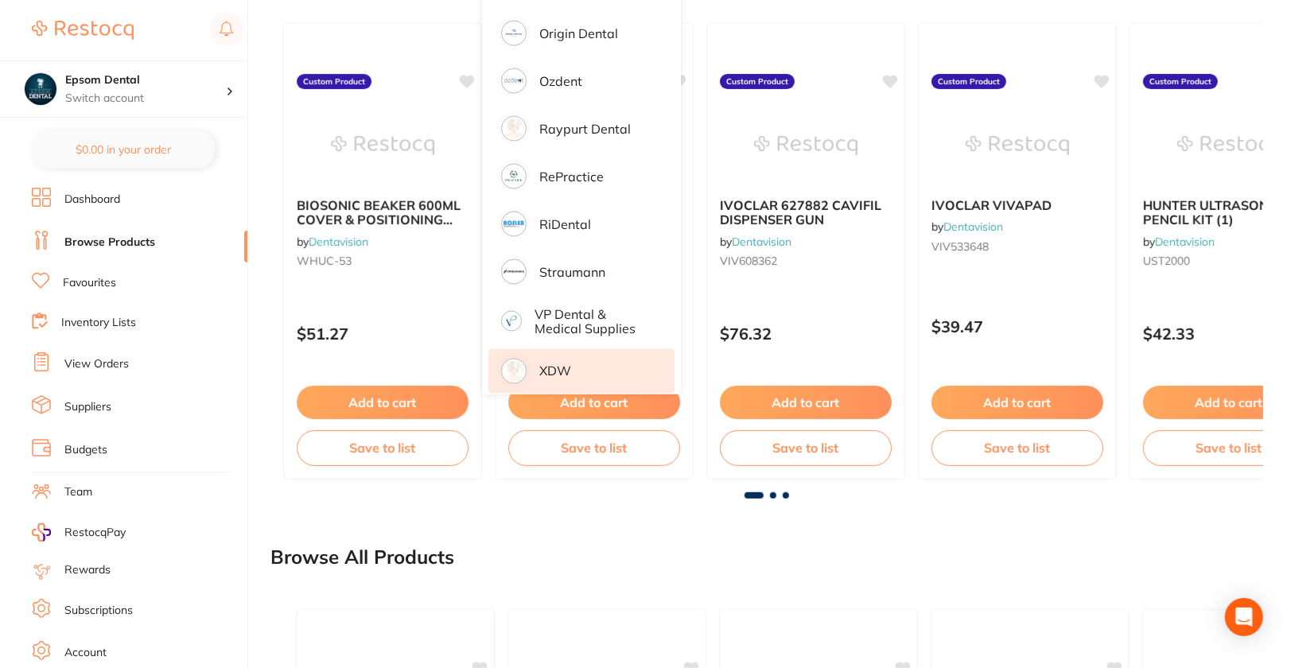
click at [625, 360] on li "XDW" at bounding box center [581, 371] width 186 height 45
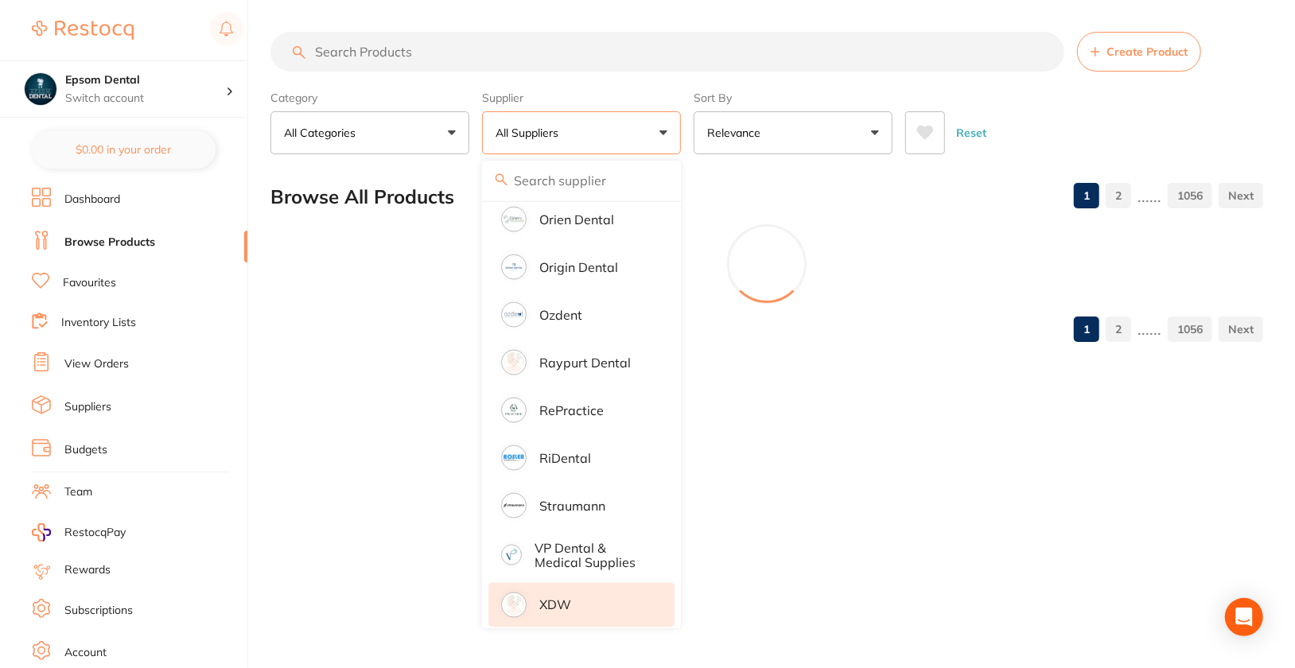
scroll to position [0, 0]
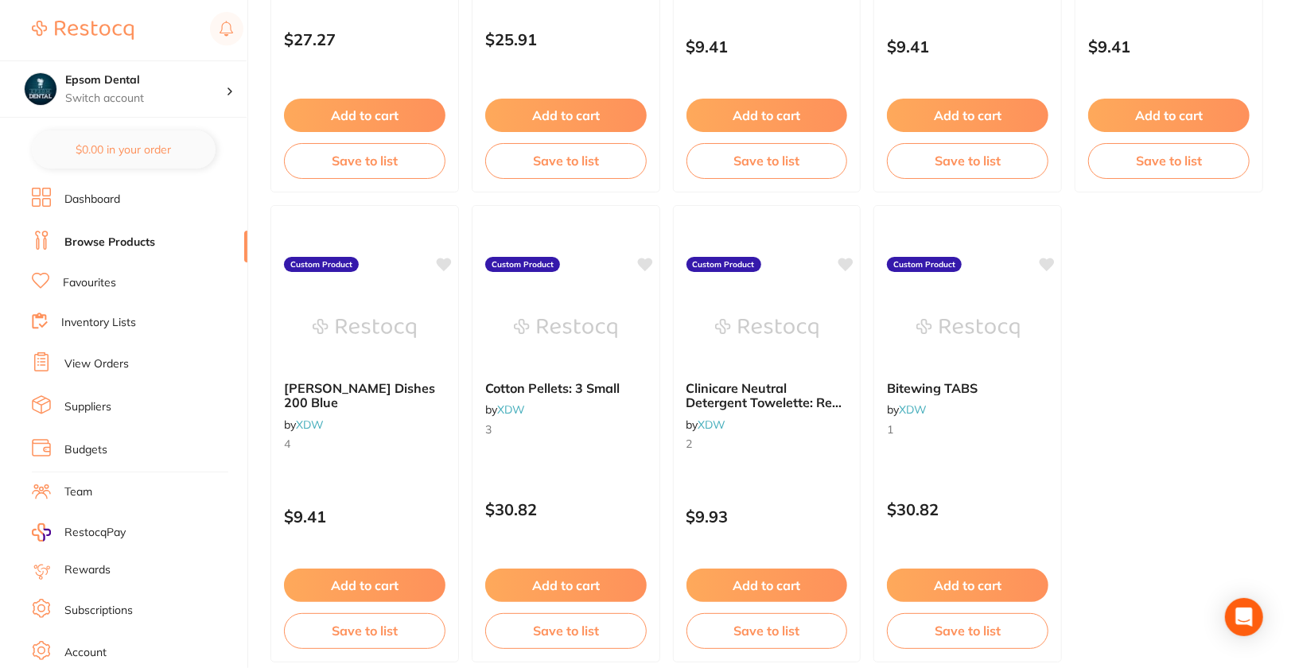
scroll to position [3385, 0]
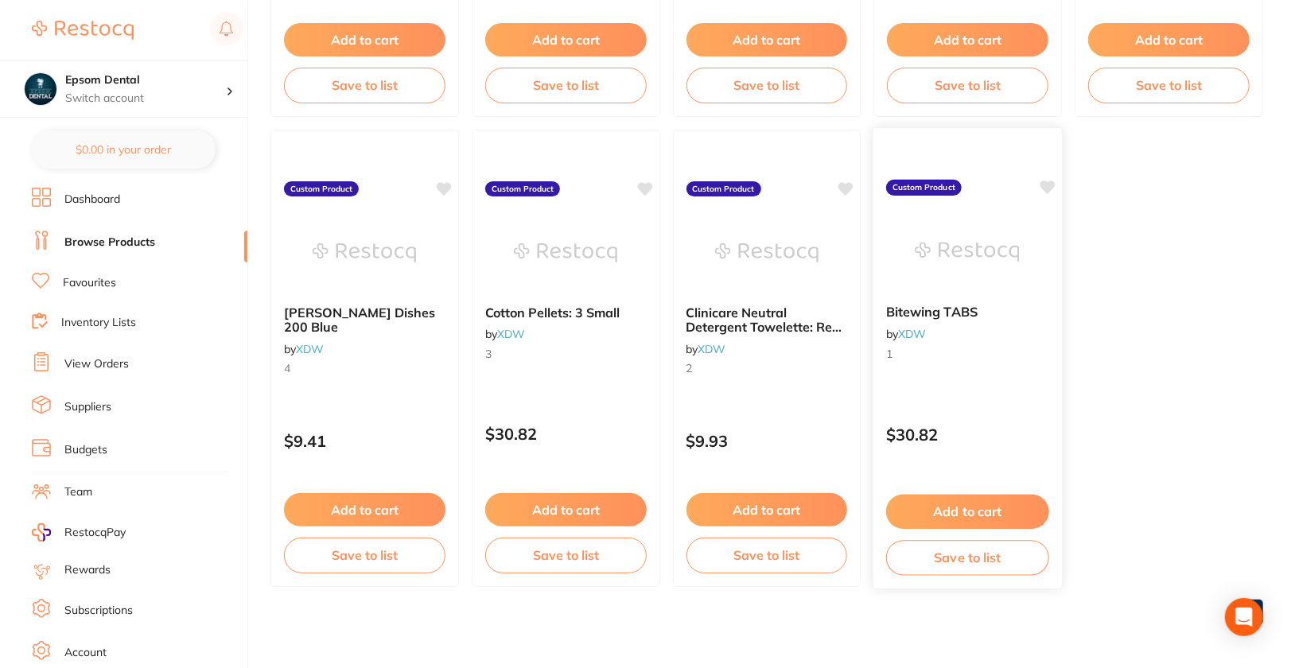
click at [1027, 368] on div "Bitewing TABS by XDW 1" at bounding box center [967, 335] width 189 height 87
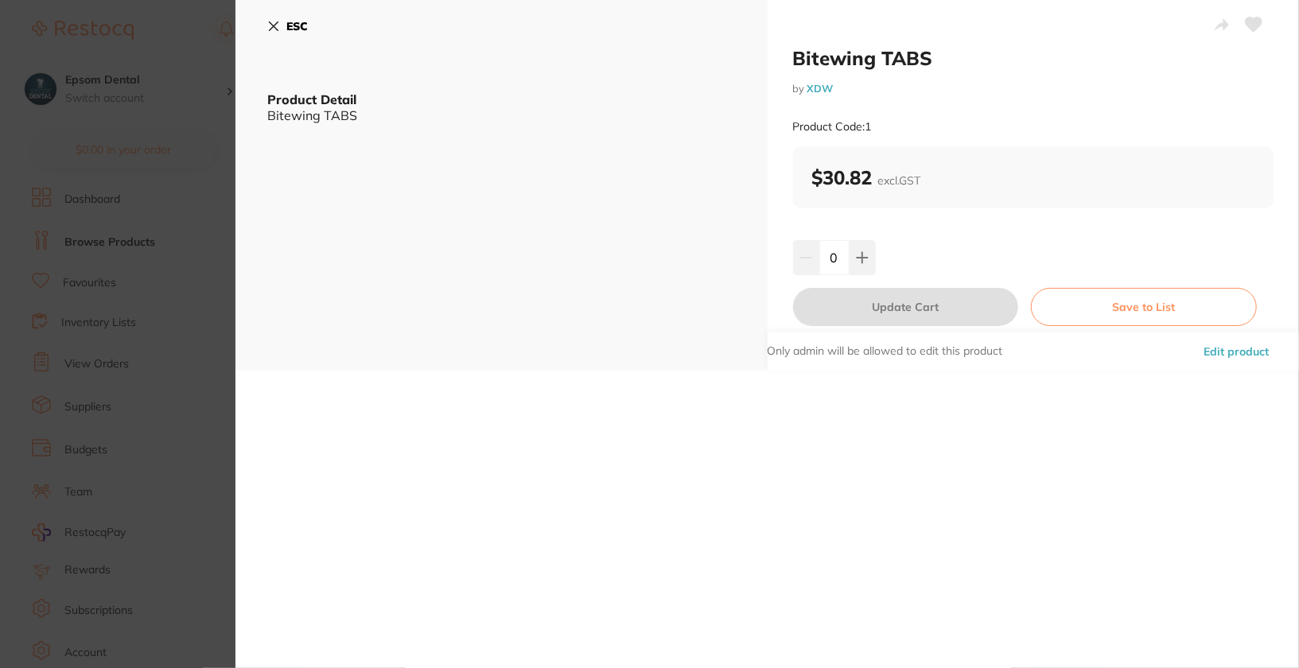
click at [1258, 355] on button "Edit product" at bounding box center [1236, 351] width 75 height 38
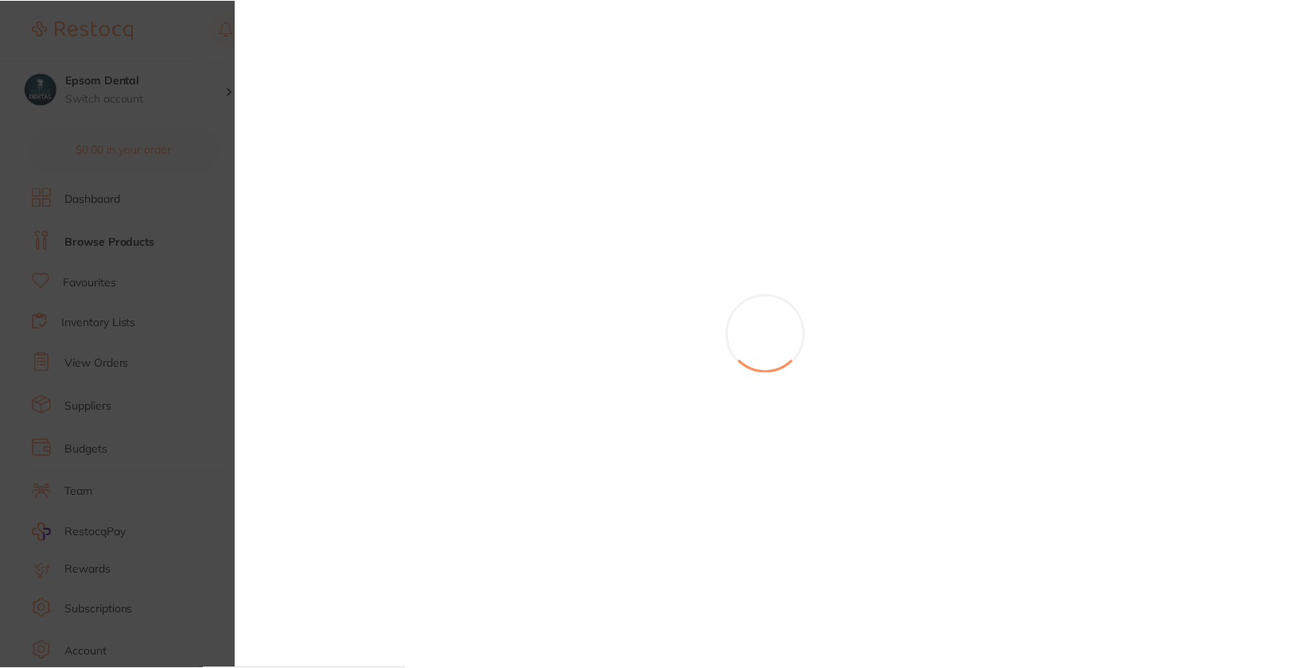
scroll to position [3385, 0]
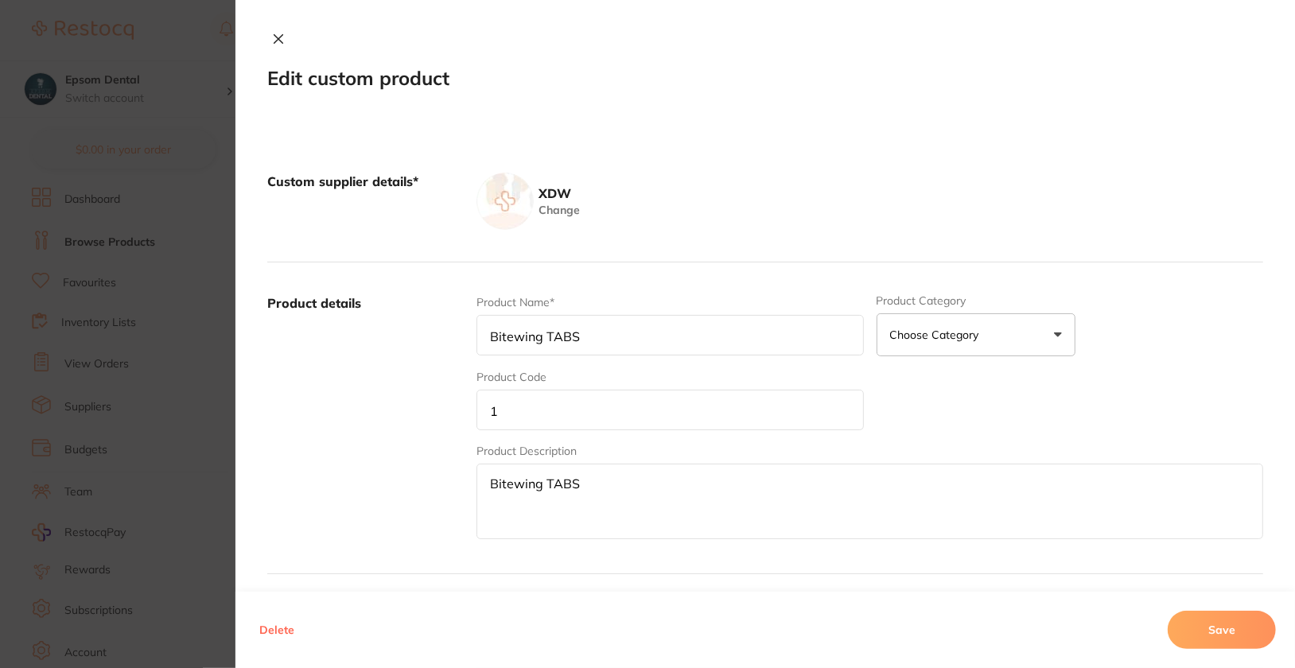
click at [700, 402] on input "1" at bounding box center [669, 410] width 387 height 41
click at [1230, 616] on button "Save" at bounding box center [1222, 630] width 108 height 38
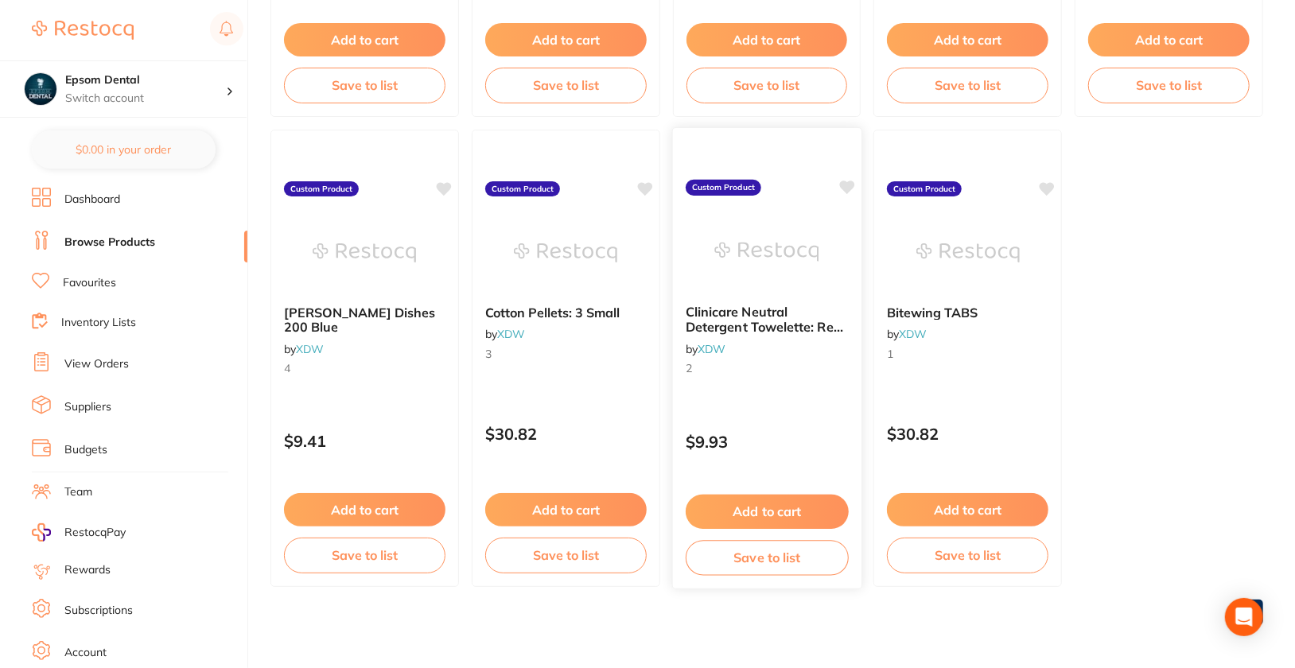
click at [760, 406] on div "Clinicare Neutral Detergent Towelette: Refill Pouch by XDW 2 Custom Product $9.…" at bounding box center [766, 358] width 190 height 462
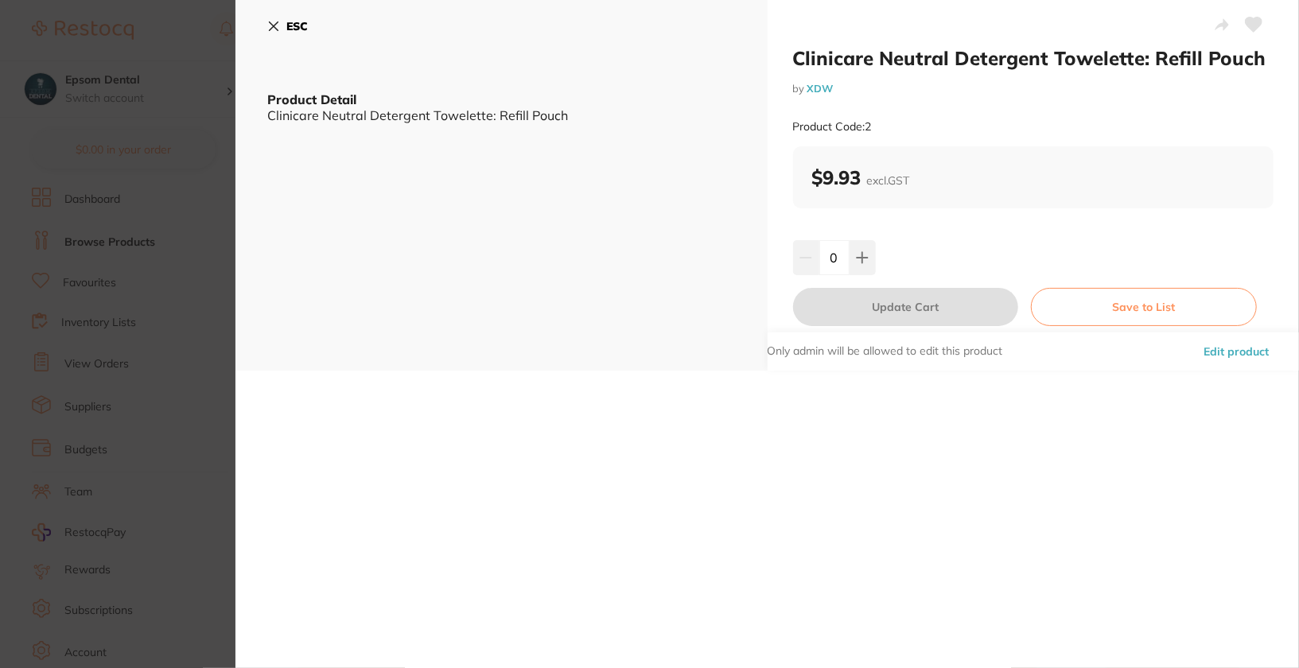
click at [1226, 362] on button "Edit product" at bounding box center [1236, 351] width 75 height 38
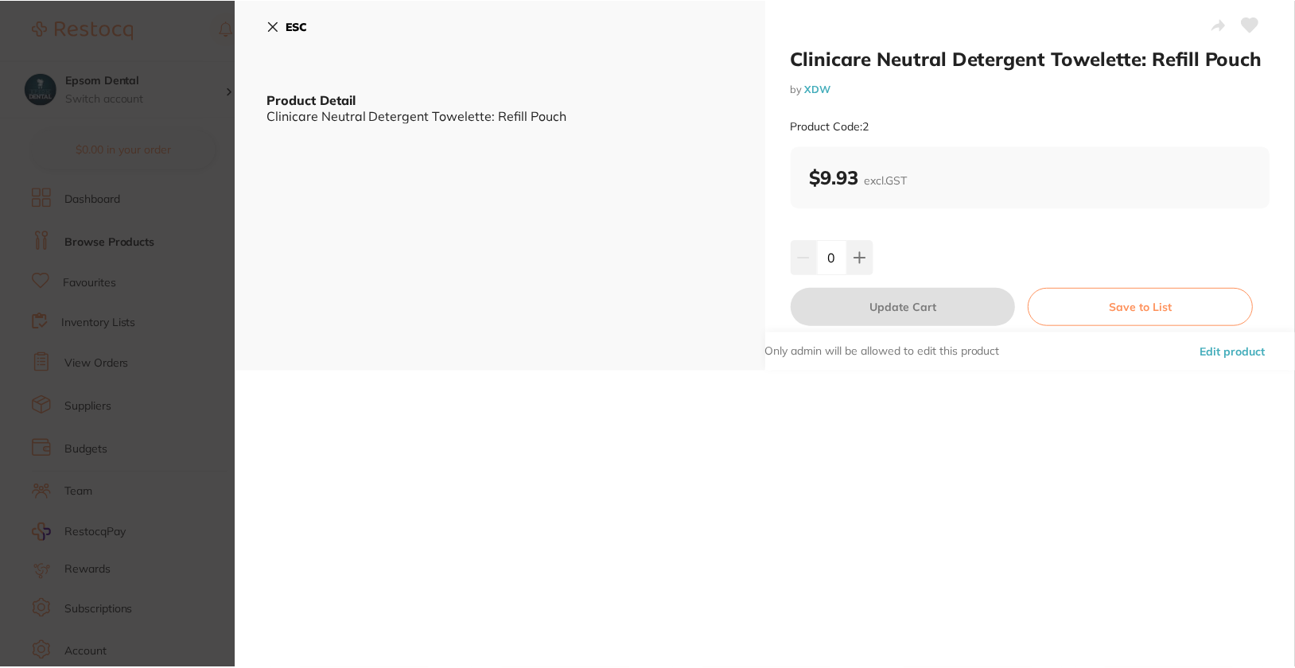
scroll to position [3385, 0]
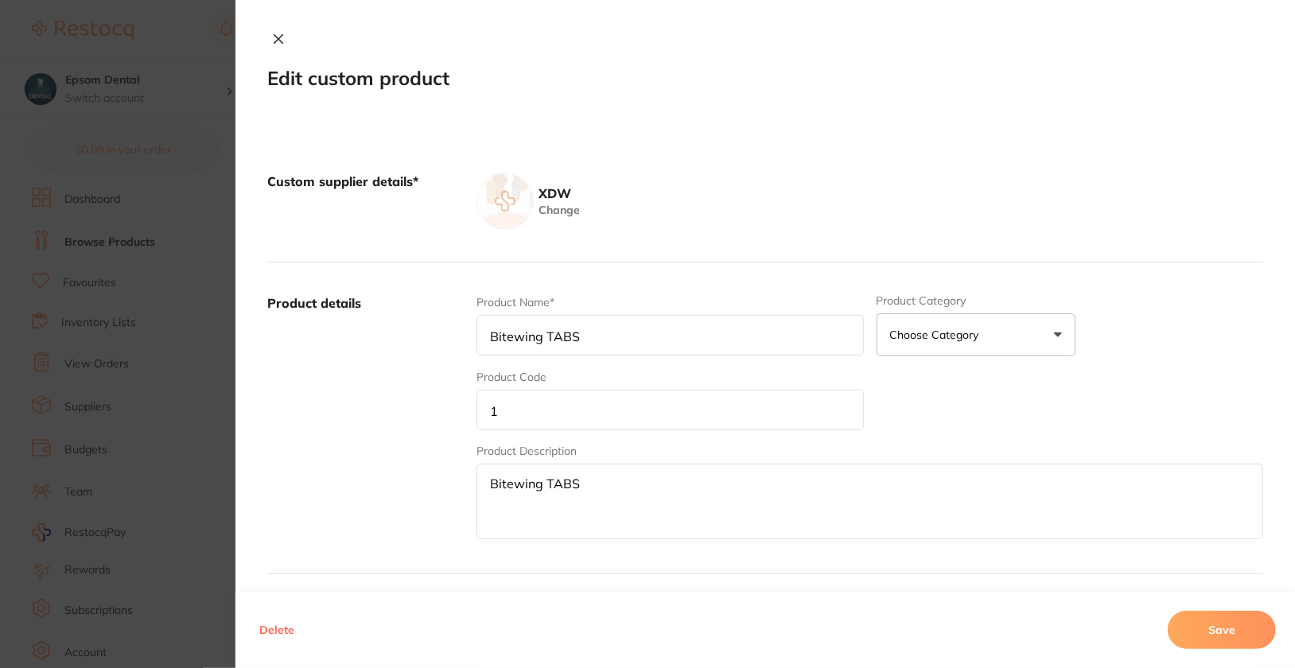
type input "Clinicare Neutral Detergent Towelette: Refill Pouch"
type input "2"
type textarea "Clinicare Neutral Detergent Towelette: Refill Pouch"
type input "9.93"
click at [594, 408] on input "2" at bounding box center [669, 410] width 387 height 41
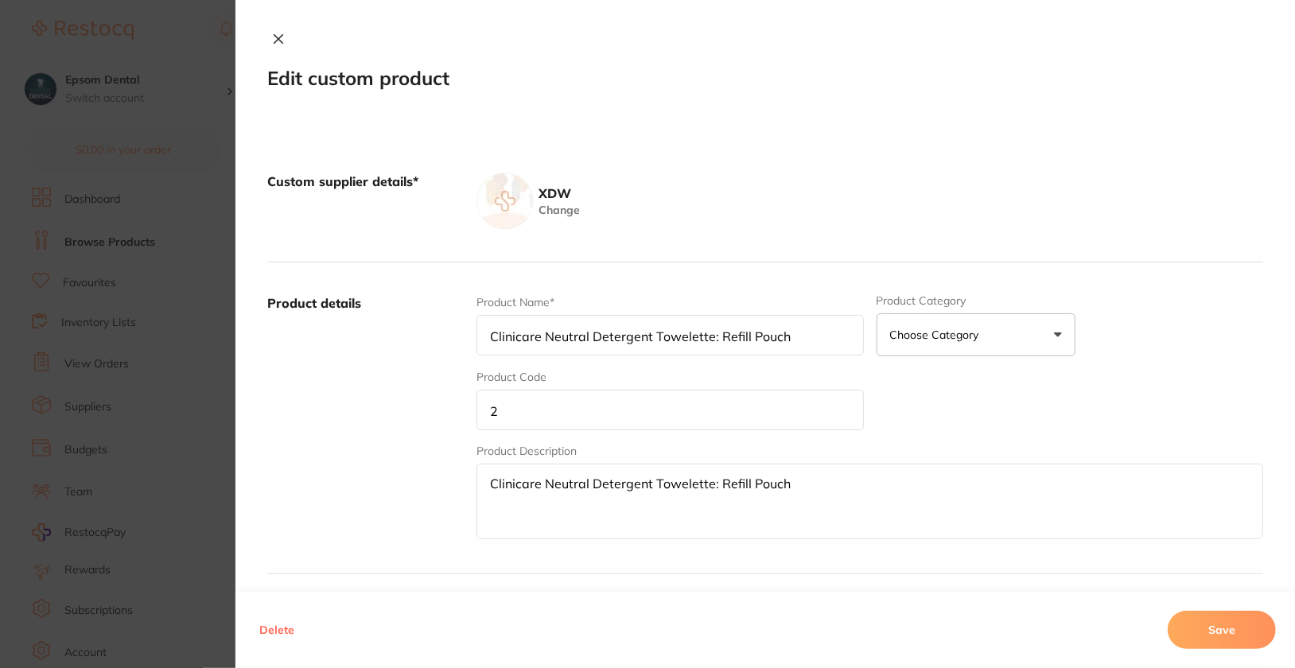
click at [594, 408] on input "2" at bounding box center [669, 410] width 387 height 41
click at [1234, 639] on button "Save" at bounding box center [1222, 630] width 108 height 38
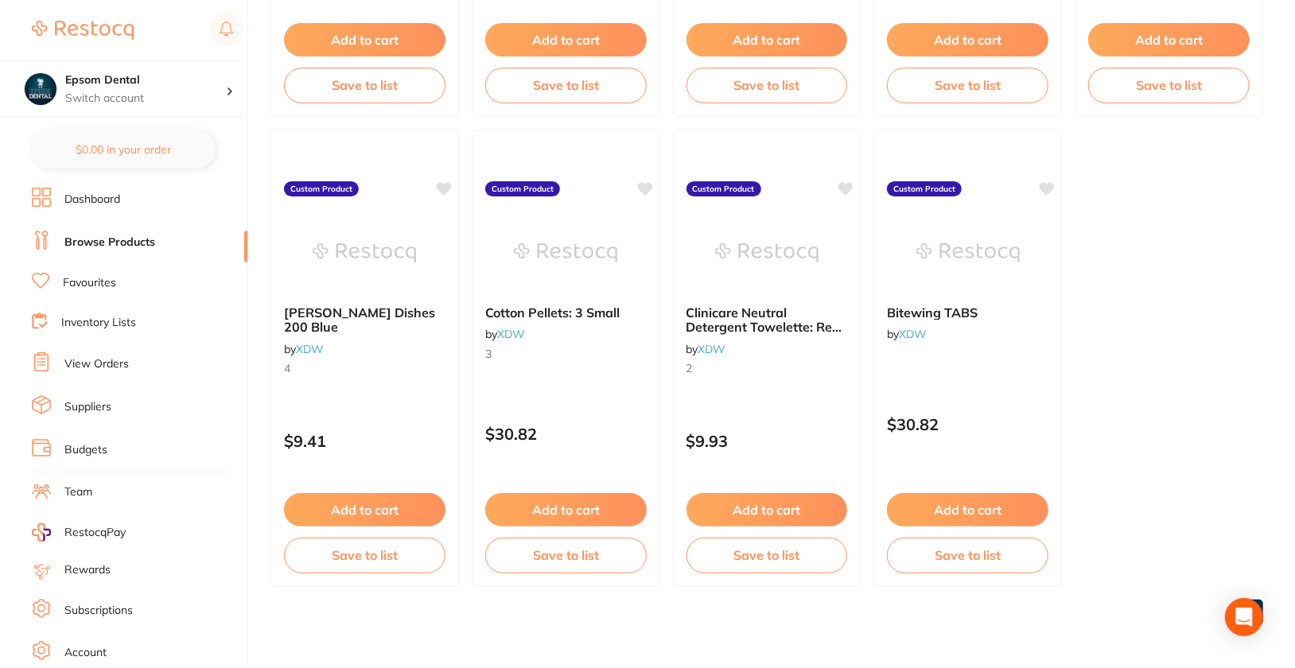
click at [549, 392] on div "Cotton Pellets: 3 Small by XDW 3 Custom Product $30.82 Add to cart Save to list" at bounding box center [566, 358] width 189 height 457
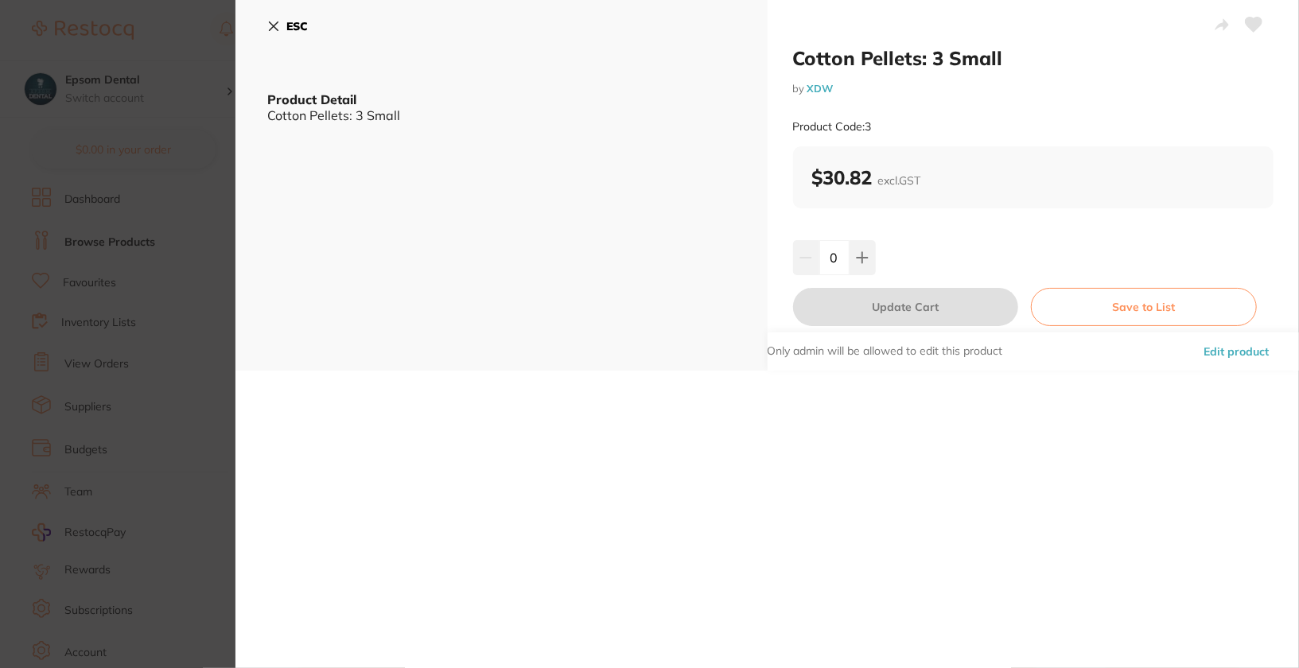
click at [1239, 346] on button "Edit product" at bounding box center [1236, 351] width 75 height 38
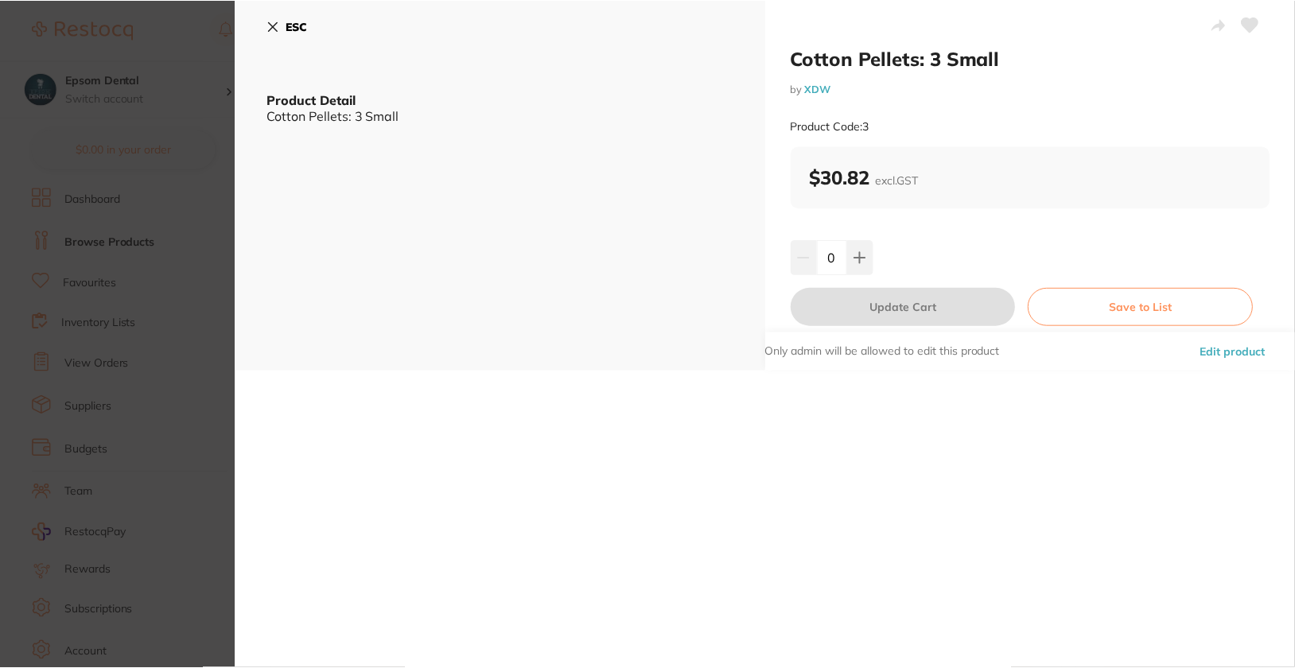
scroll to position [3385, 0]
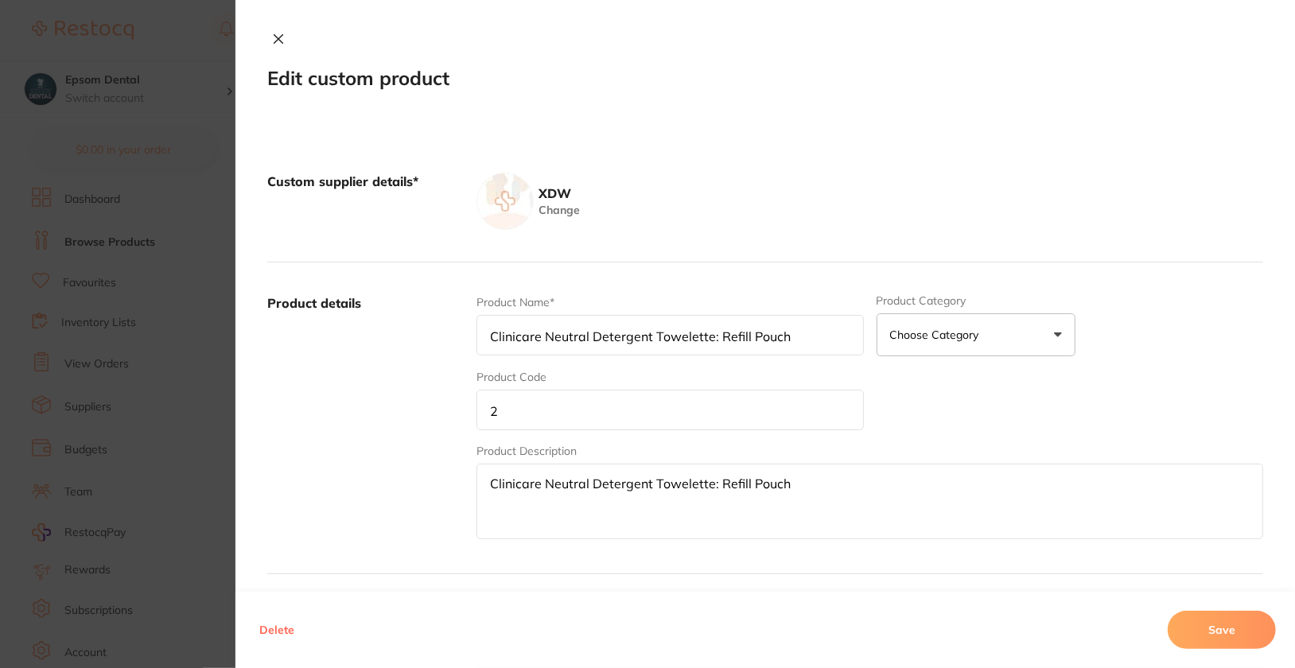
type input "Cotton Pellets: 3 Small"
type input "3"
type textarea "Cotton Pellets: 3 Small"
type input "30.82"
click at [569, 423] on input "3" at bounding box center [669, 410] width 387 height 41
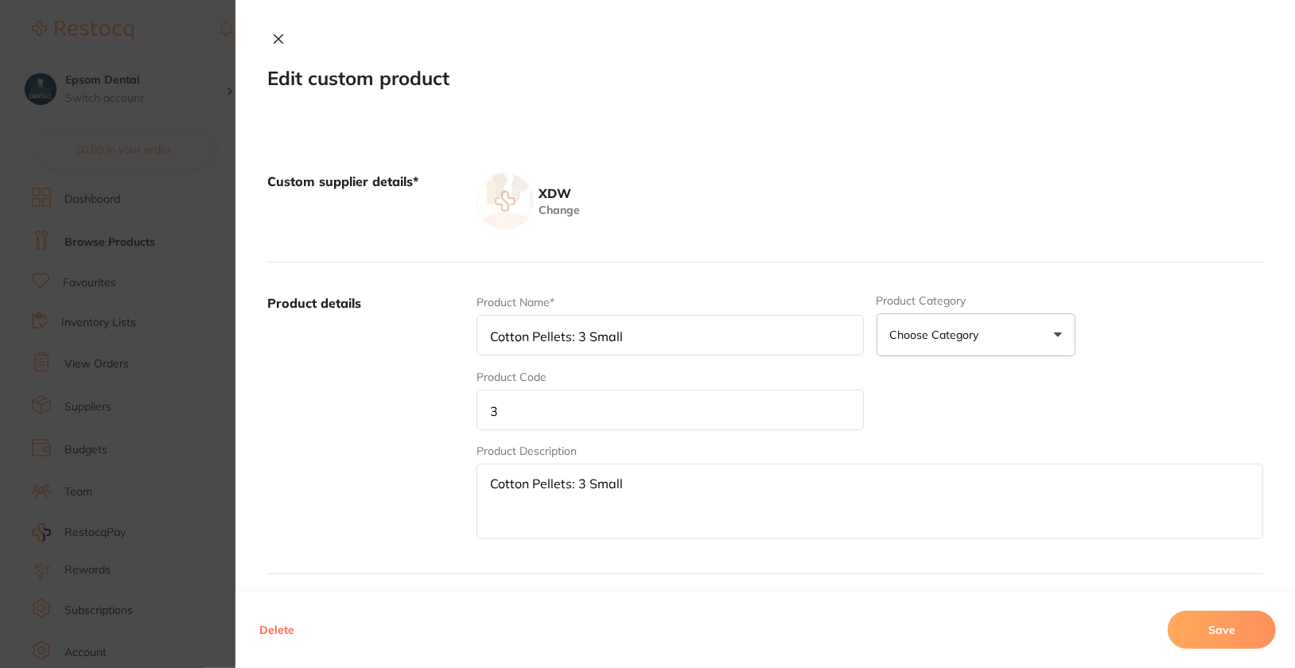
click at [569, 423] on input "3" at bounding box center [669, 410] width 387 height 41
click at [1235, 626] on button "Save" at bounding box center [1222, 630] width 108 height 38
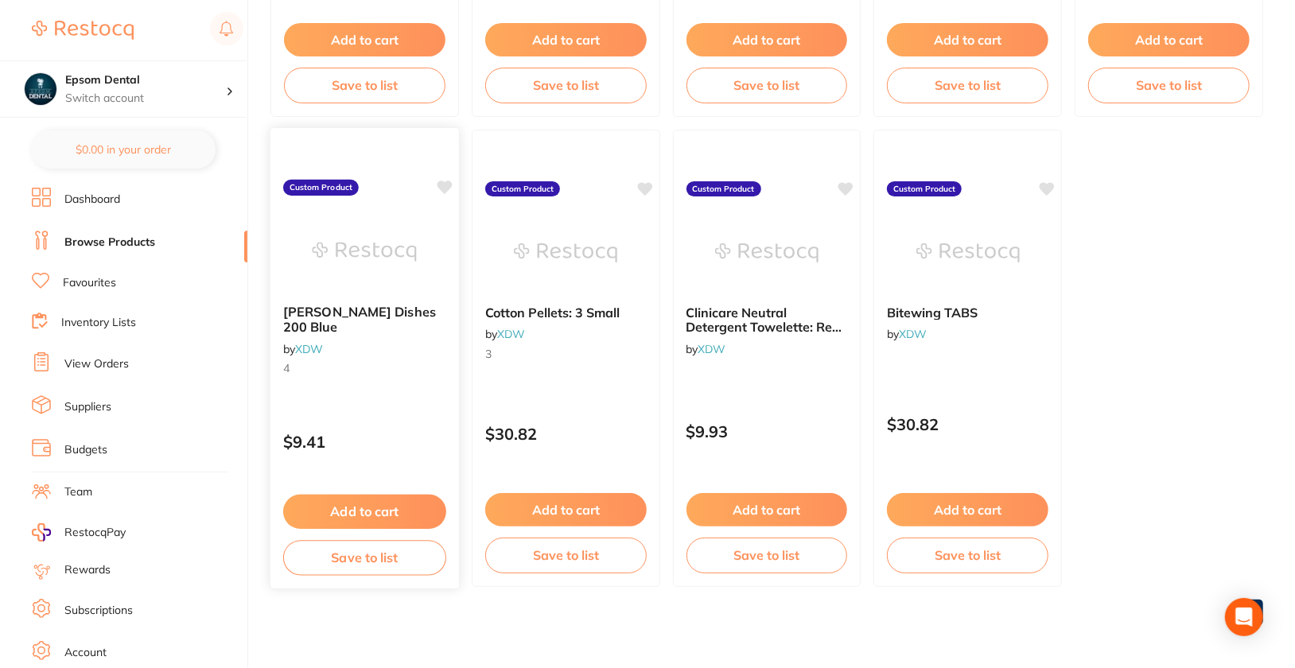
click at [401, 365] on div "[PERSON_NAME] Dishes 200 Blue by XDW 4" at bounding box center [364, 343] width 189 height 103
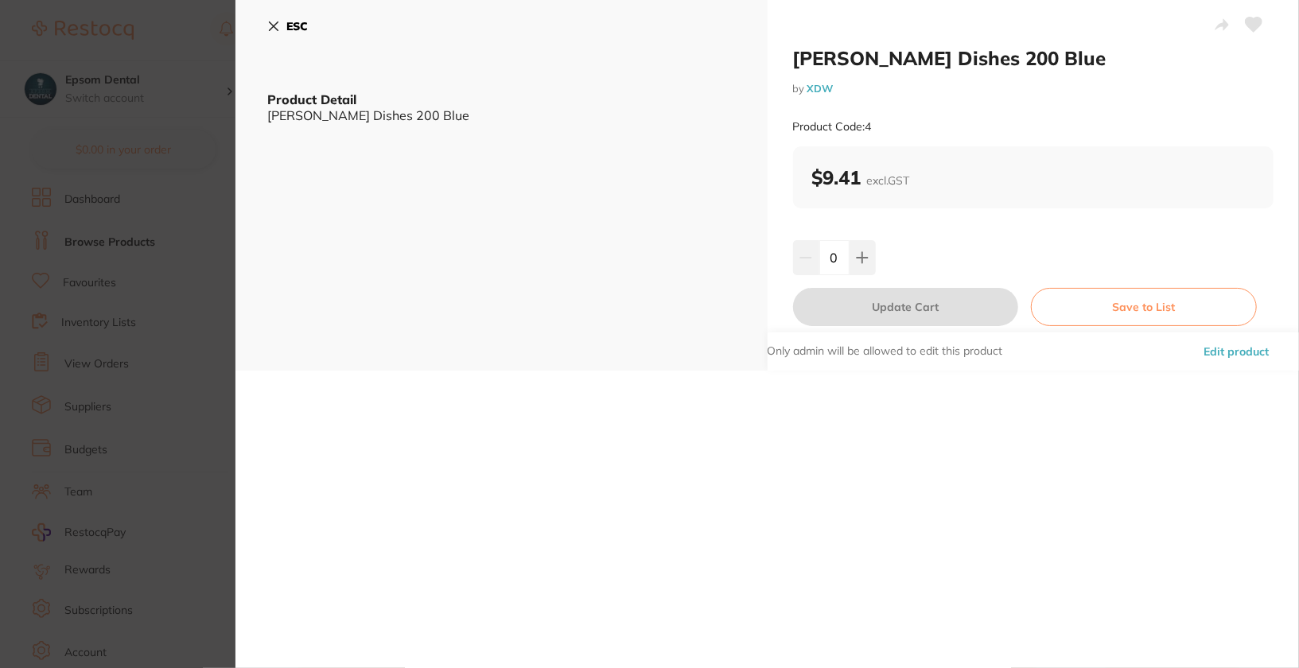
click at [1253, 348] on button "Edit product" at bounding box center [1236, 351] width 75 height 38
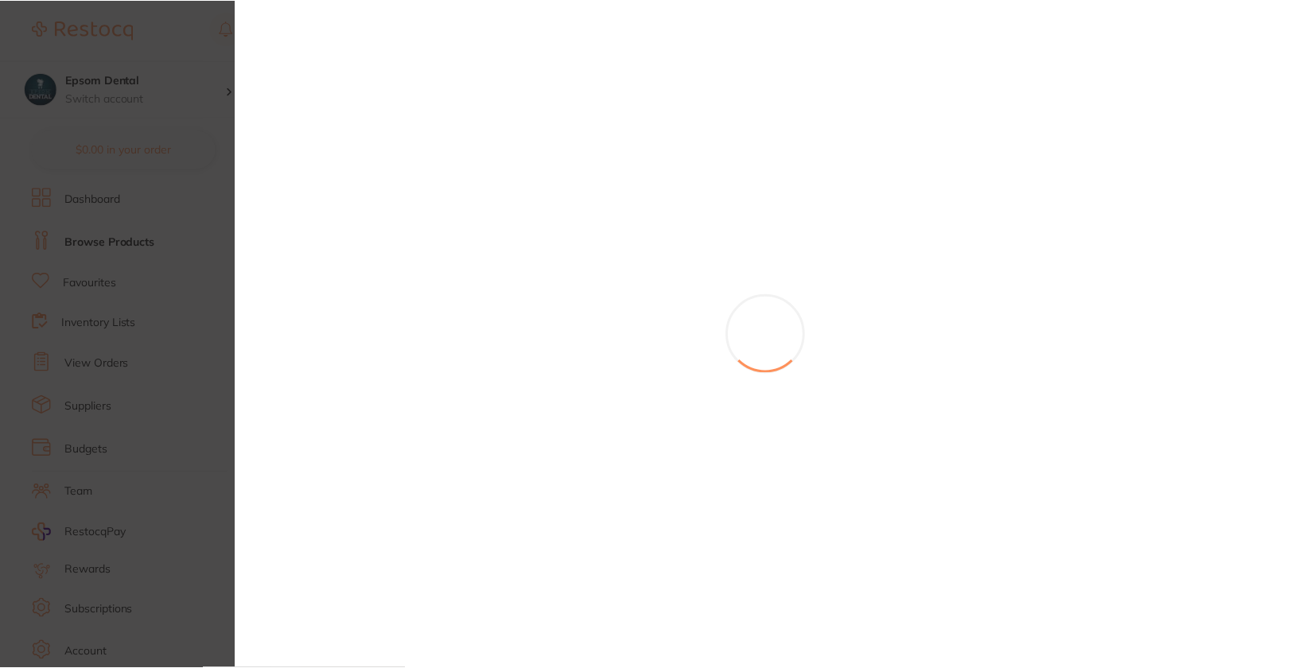
scroll to position [3385, 0]
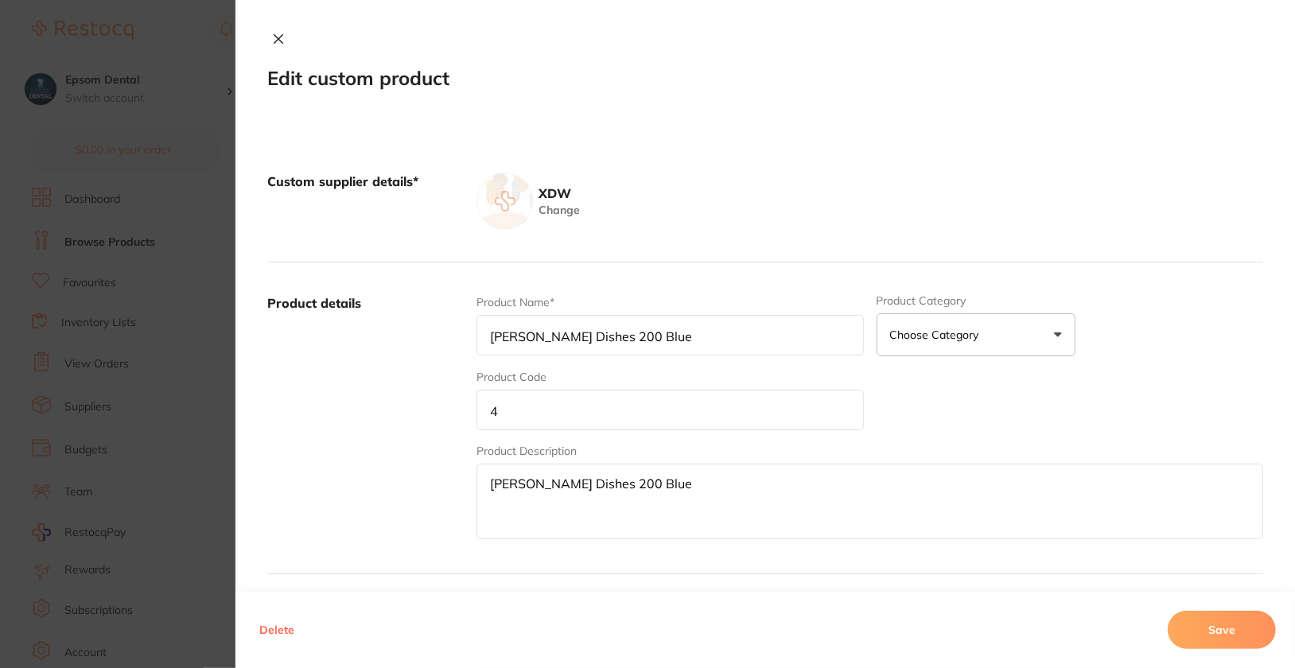
click at [569, 395] on input "4" at bounding box center [669, 410] width 387 height 41
click at [1253, 633] on button "Save" at bounding box center [1222, 630] width 108 height 38
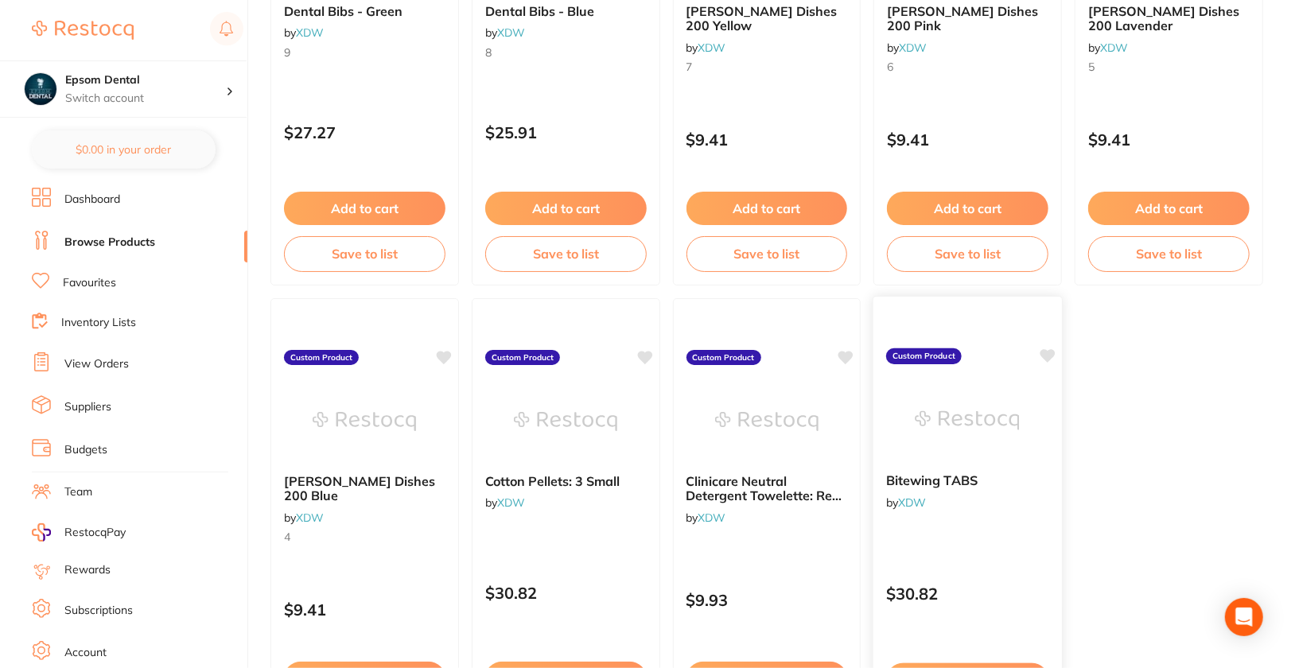
scroll to position [3108, 0]
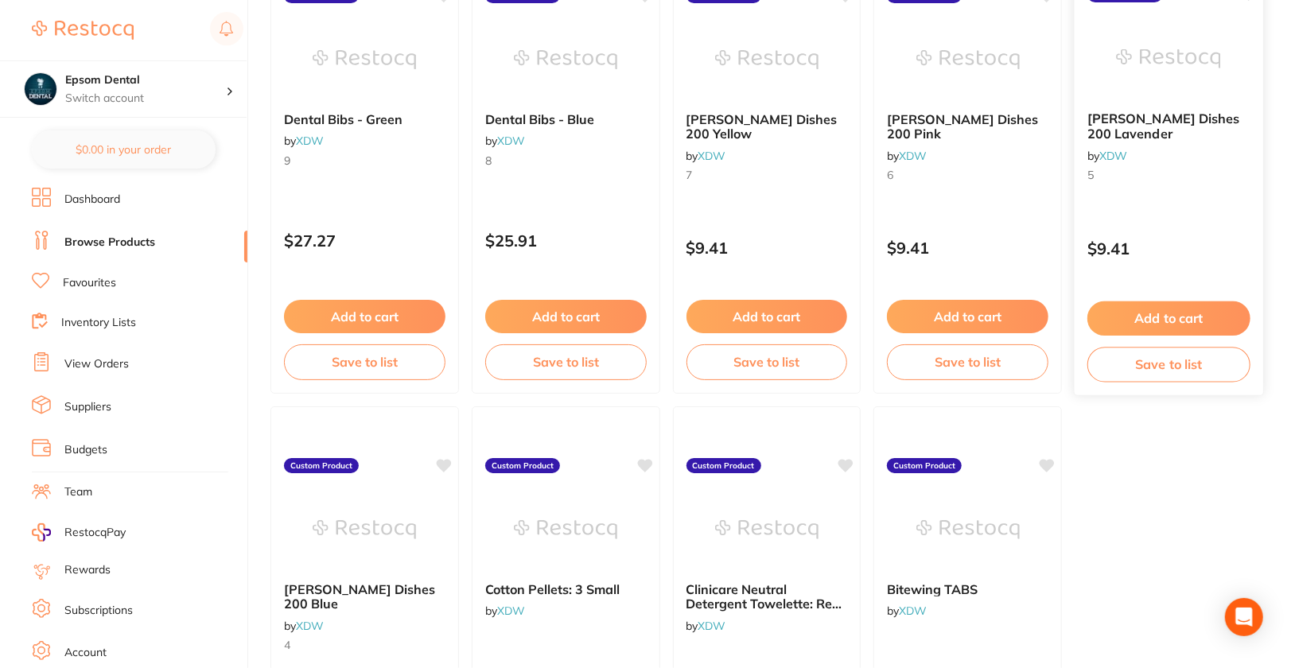
click at [1207, 195] on div "[PERSON_NAME] Dishes 200 Lavender by XDW 5" at bounding box center [1169, 150] width 189 height 103
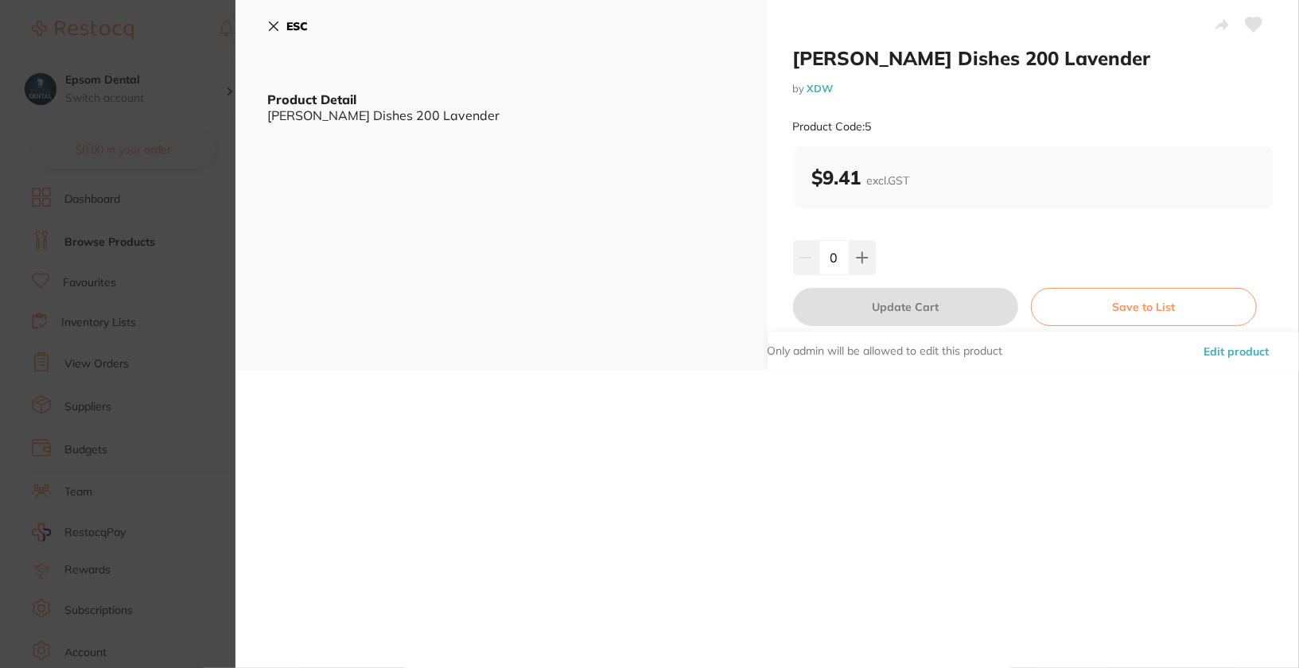
click at [1261, 352] on button "Edit product" at bounding box center [1236, 351] width 75 height 38
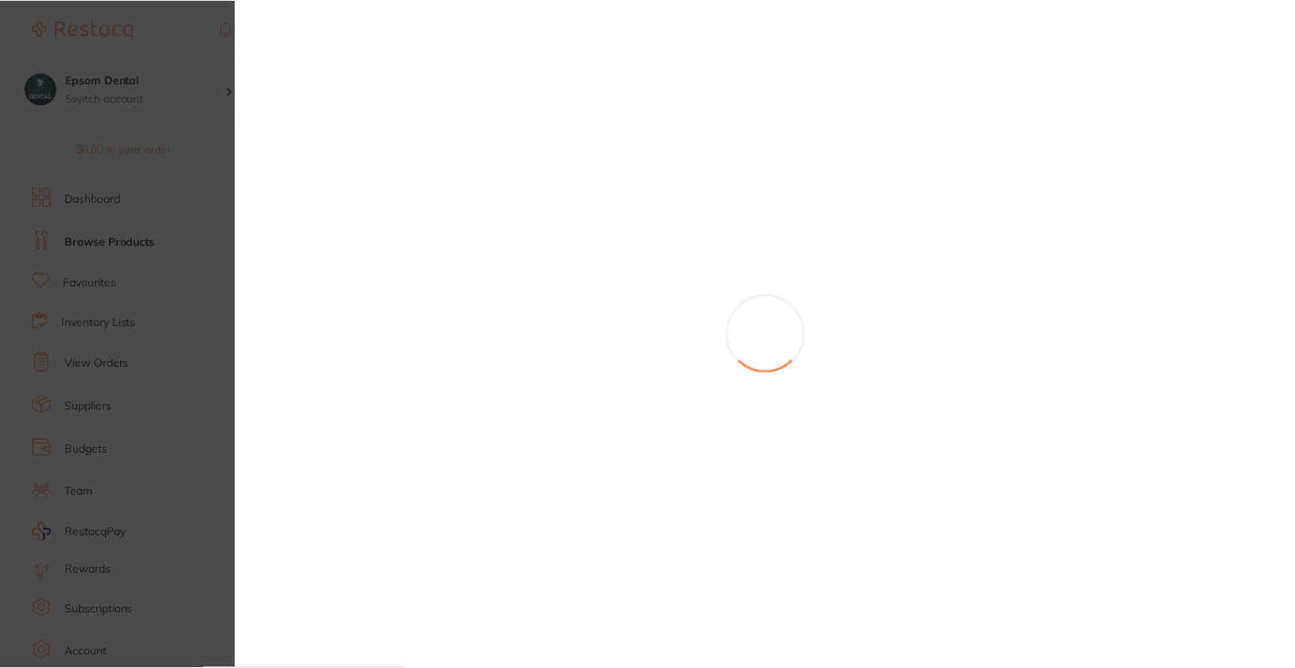
scroll to position [3108, 0]
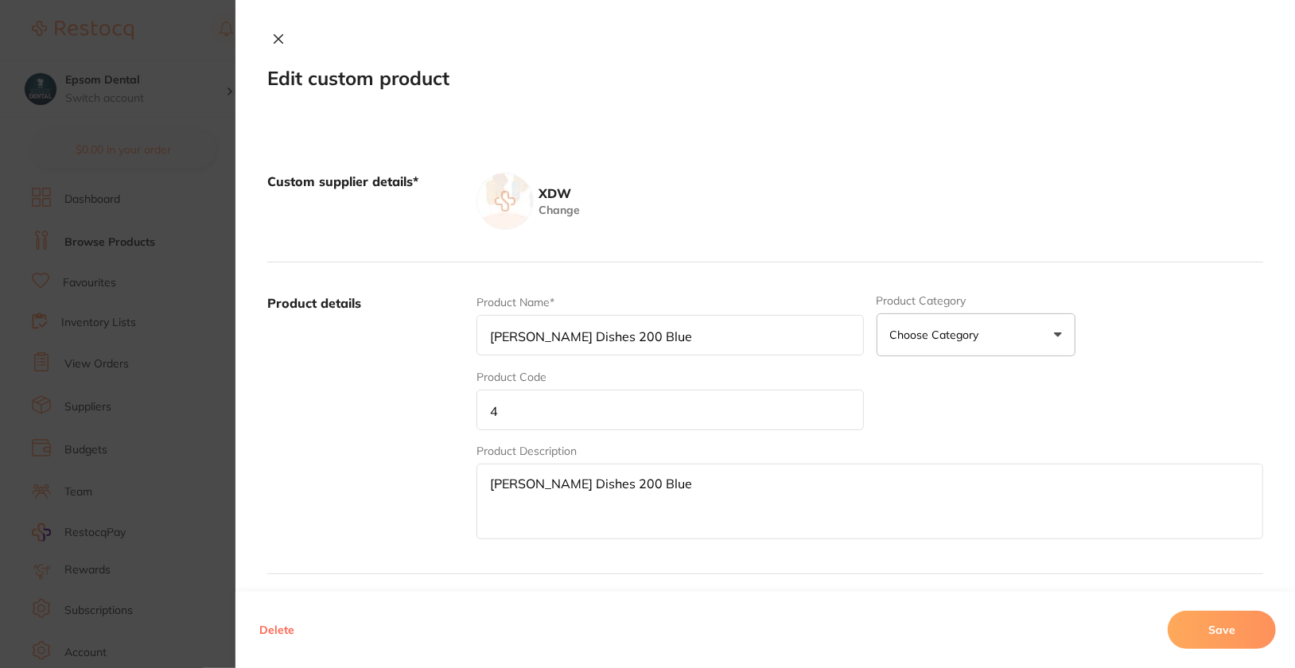
type input "[PERSON_NAME] Dishes 200 Lavender"
type input "5"
type textarea "[PERSON_NAME] Dishes 200 Lavender"
click at [802, 408] on input "5" at bounding box center [669, 410] width 387 height 41
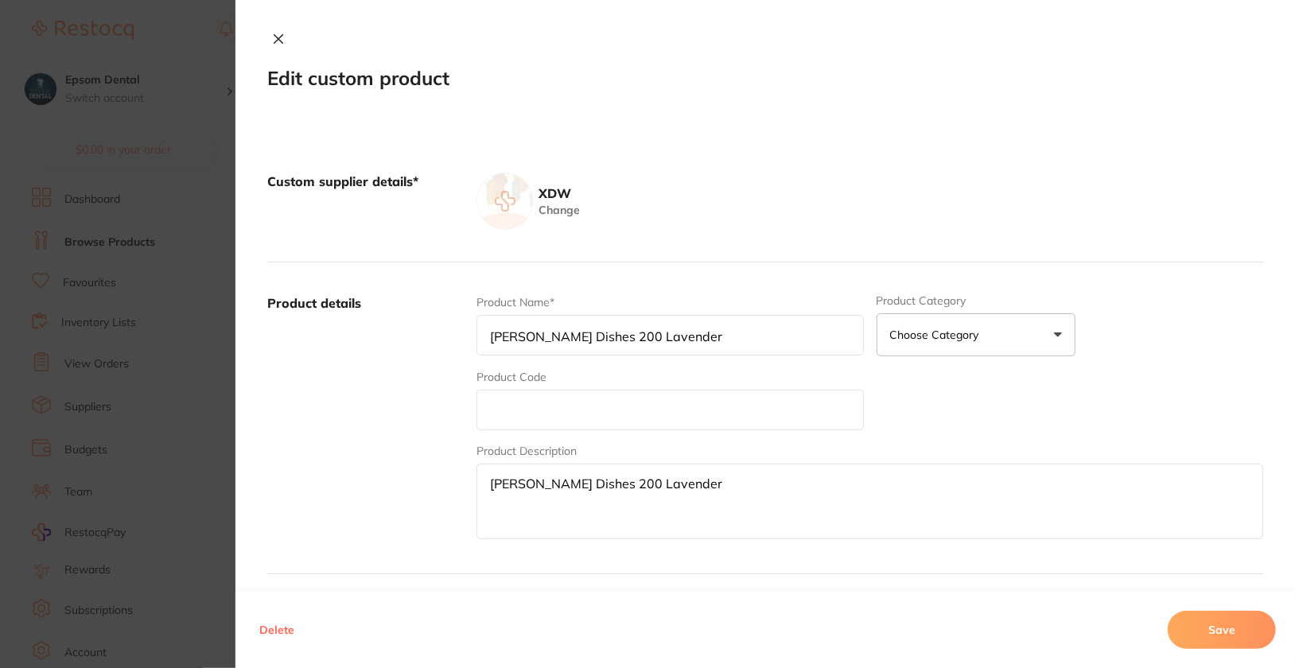
click at [1220, 620] on button "Save" at bounding box center [1222, 630] width 108 height 38
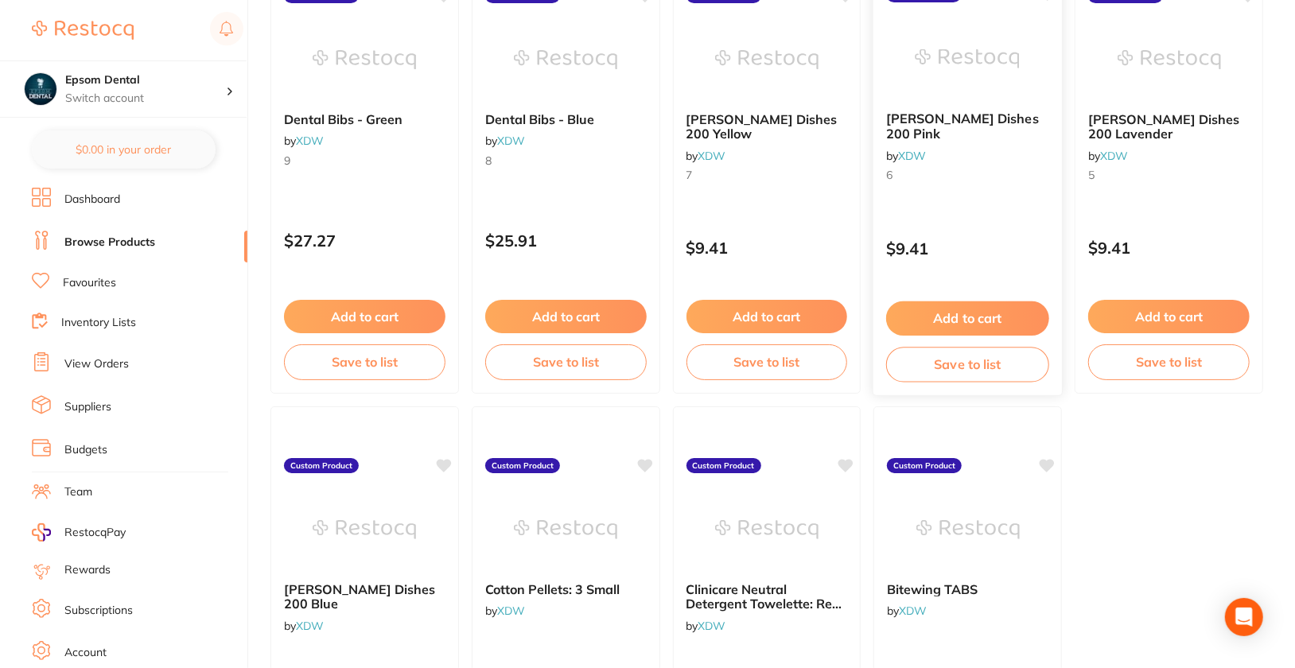
click at [998, 253] on div "$9.41" at bounding box center [967, 244] width 189 height 43
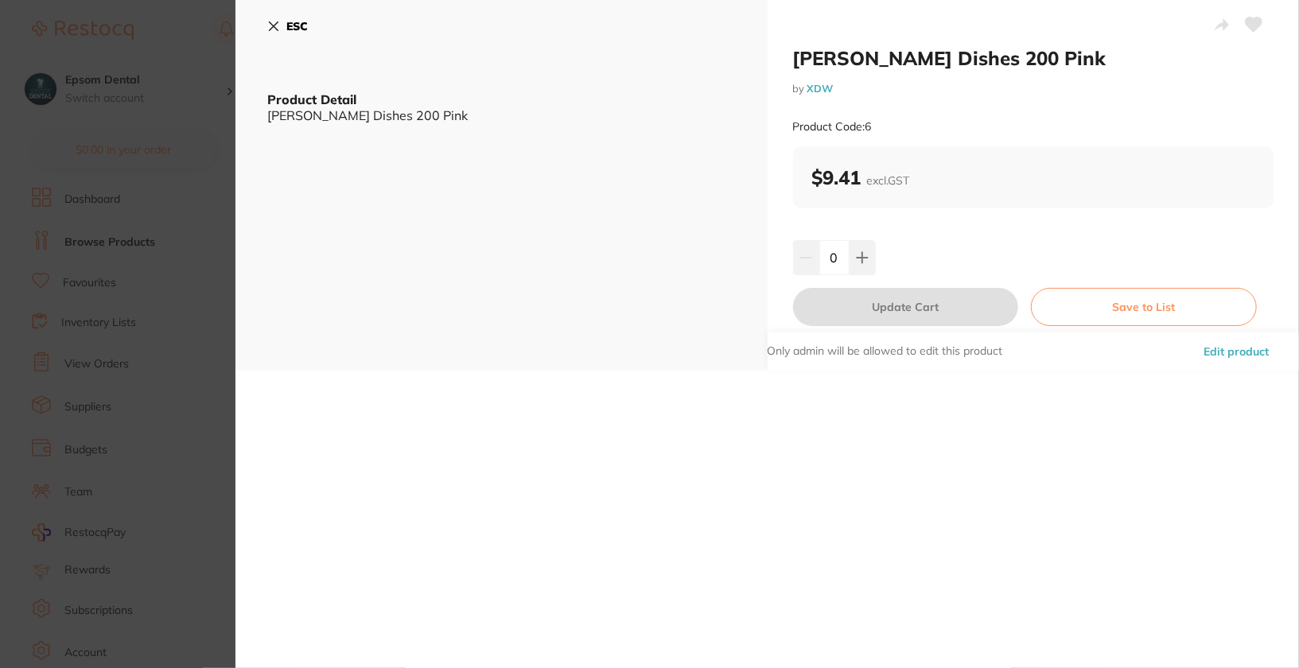
click at [1242, 356] on button "Edit product" at bounding box center [1236, 351] width 75 height 38
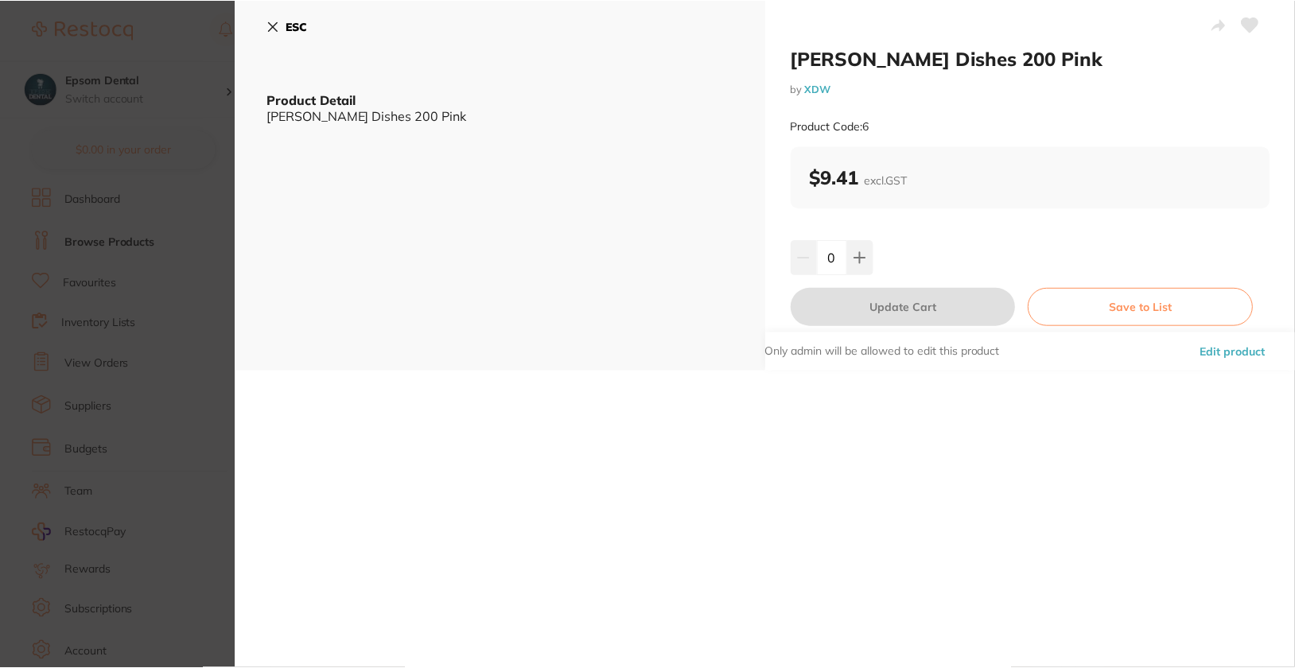
scroll to position [3108, 0]
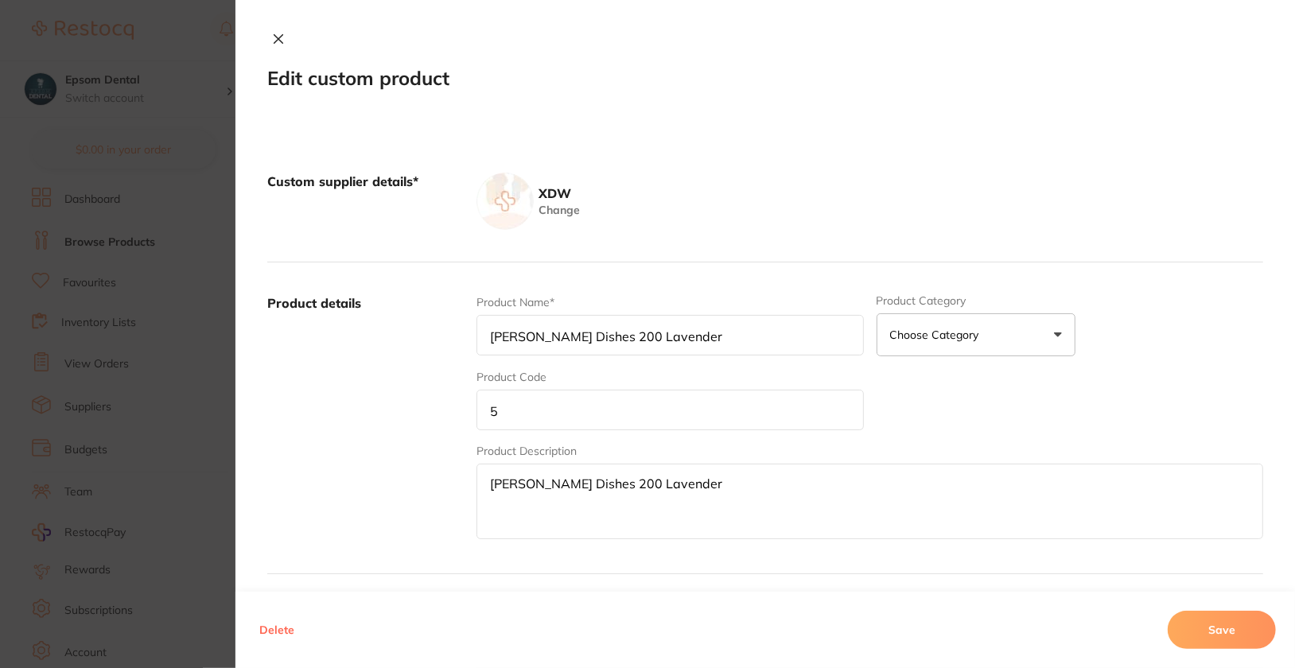
type input "[PERSON_NAME] Dishes 200 Pink"
type input "6"
type textarea "[PERSON_NAME] Dishes 200 Pink"
click at [779, 391] on input "6" at bounding box center [669, 410] width 387 height 41
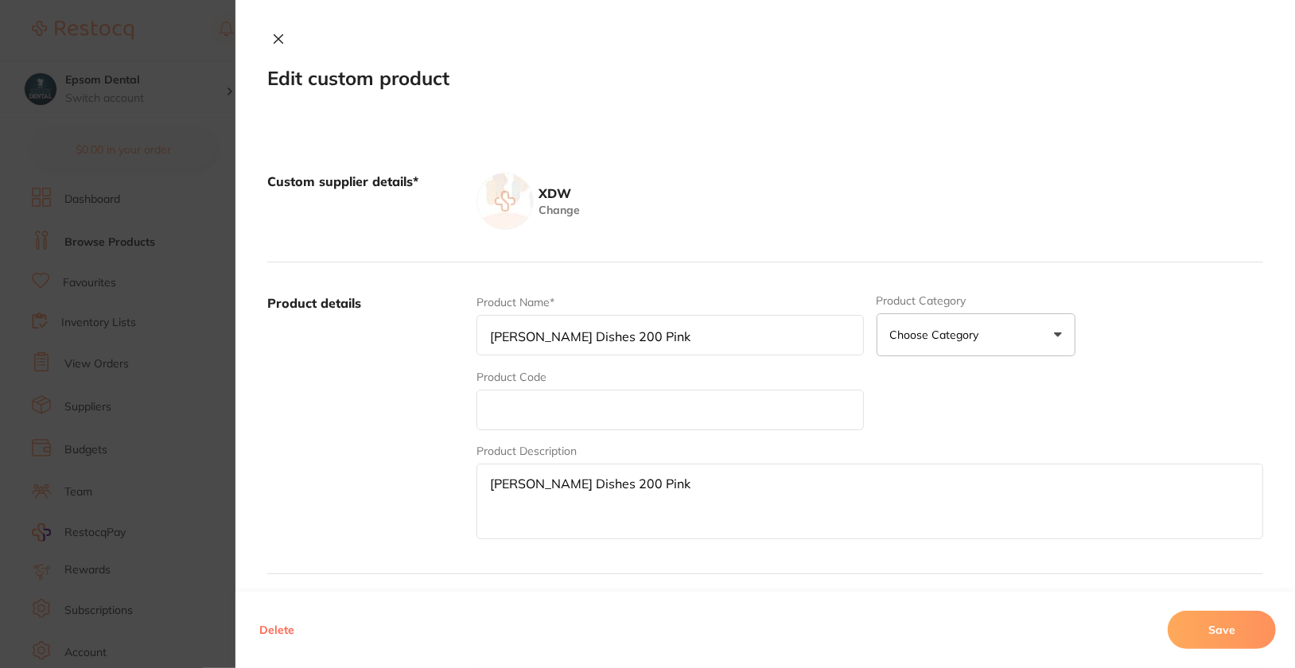
click at [1216, 616] on button "Save" at bounding box center [1222, 630] width 108 height 38
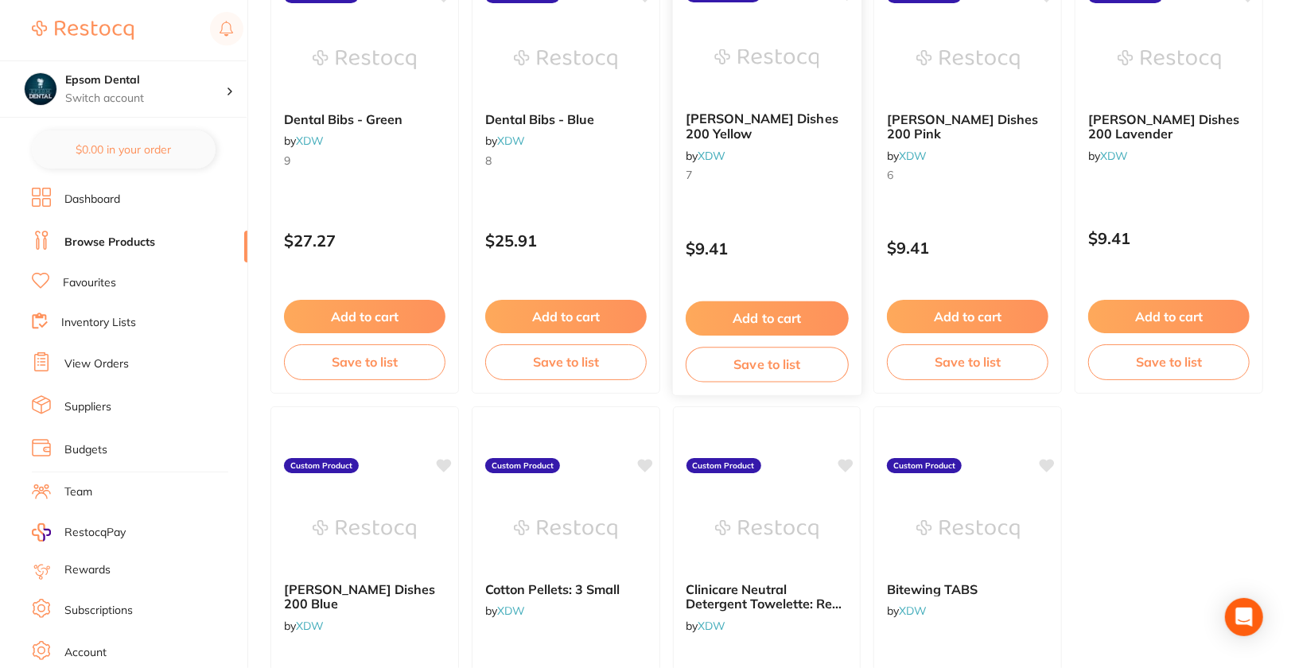
click at [740, 202] on div "[PERSON_NAME] Dishes 200 Yellow by XDW 7 Custom Product $9.41 Add to cart Save …" at bounding box center [766, 165] width 190 height 462
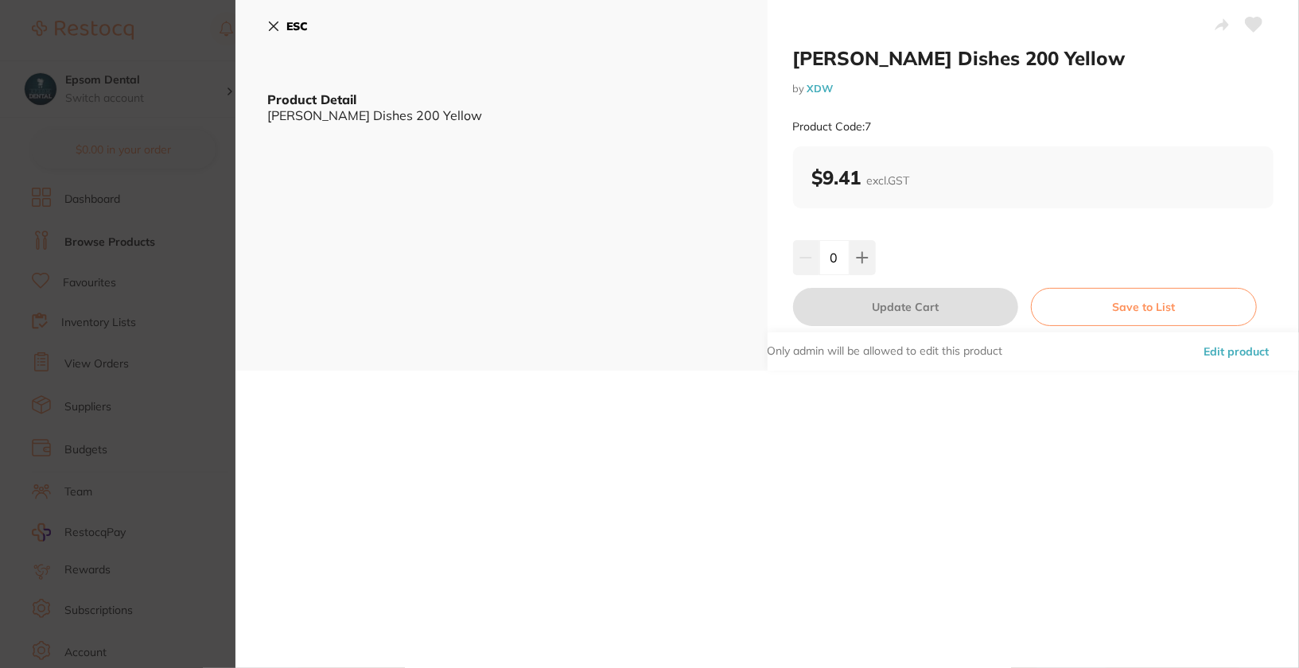
click at [1245, 357] on button "Edit product" at bounding box center [1236, 351] width 75 height 38
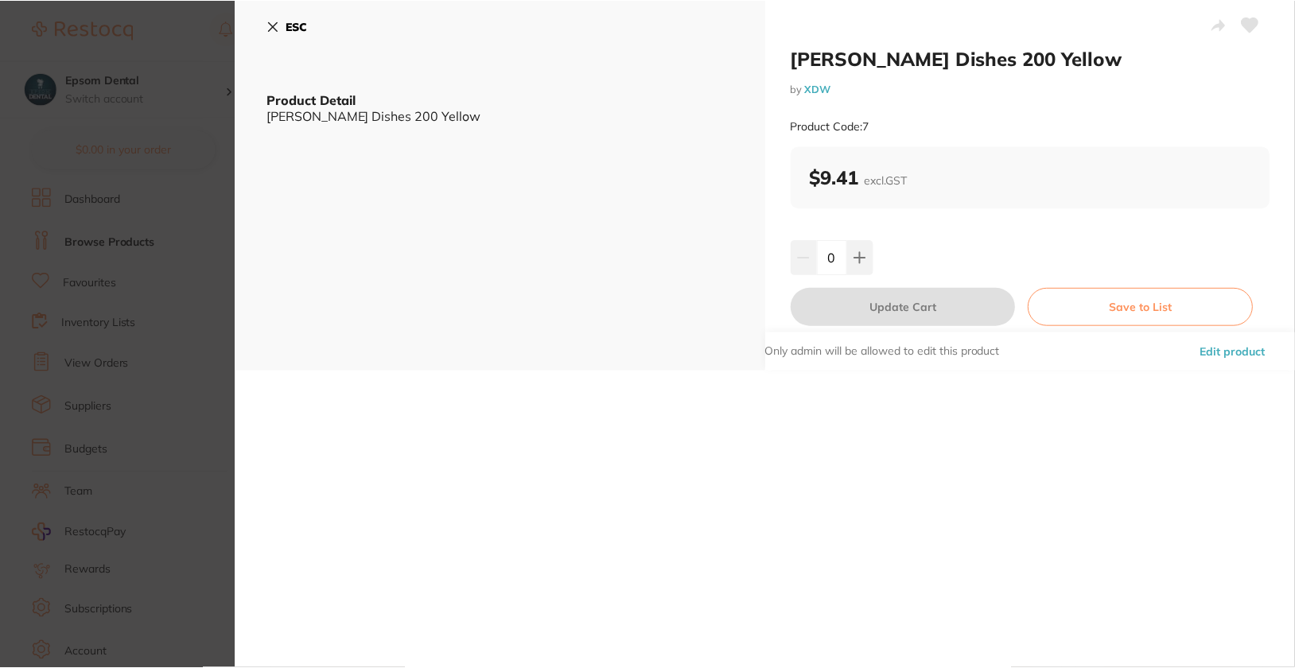
scroll to position [3108, 0]
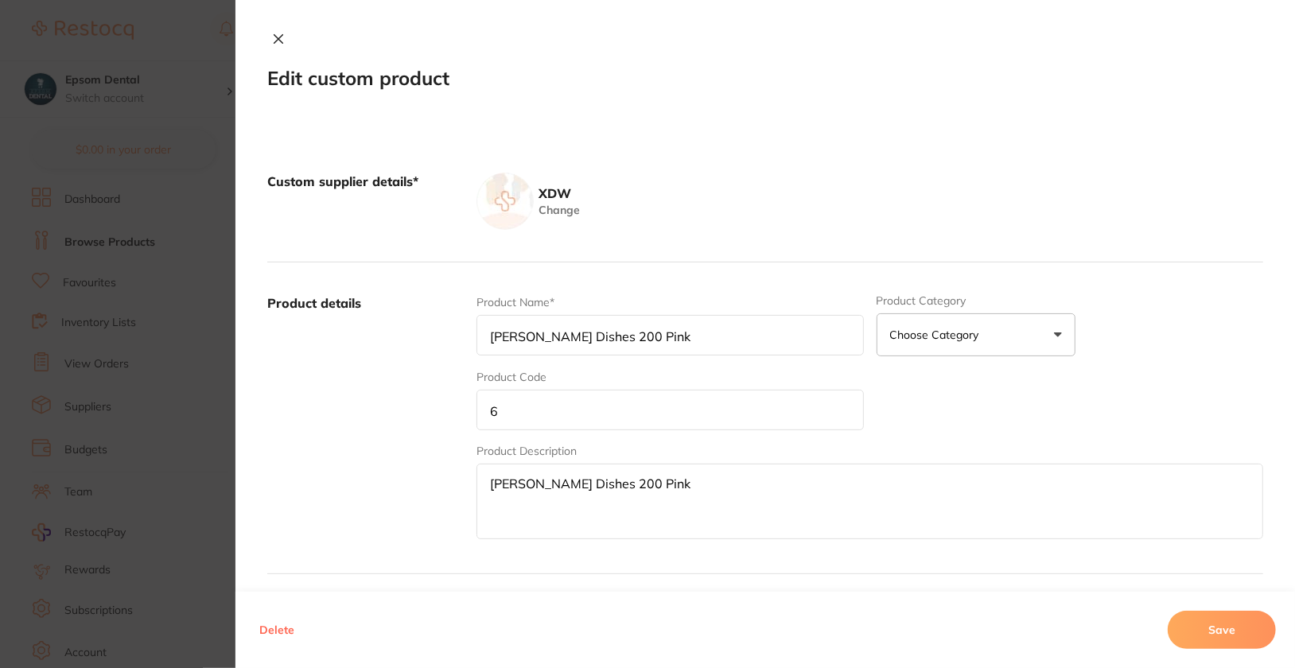
type input "[PERSON_NAME] Dishes 200 Yellow"
type input "7"
type textarea "[PERSON_NAME] Dishes 200 Yellow"
click at [686, 423] on input "7" at bounding box center [669, 410] width 387 height 41
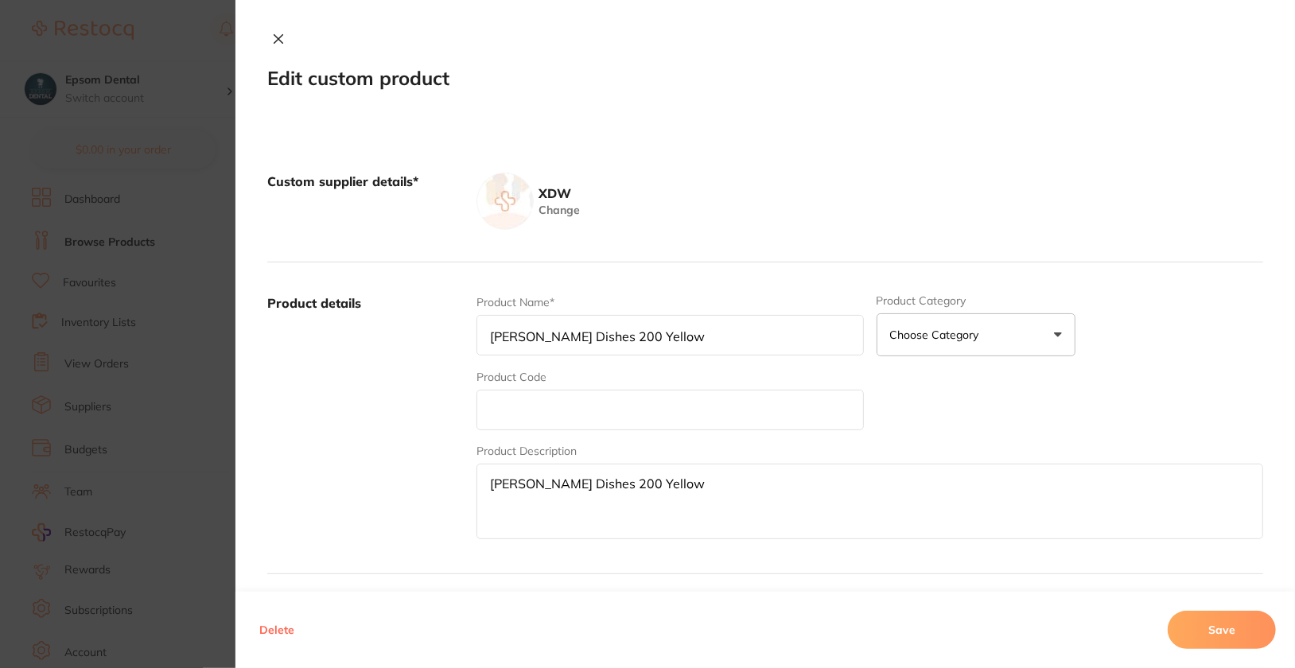
click at [1211, 627] on button "Save" at bounding box center [1222, 630] width 108 height 38
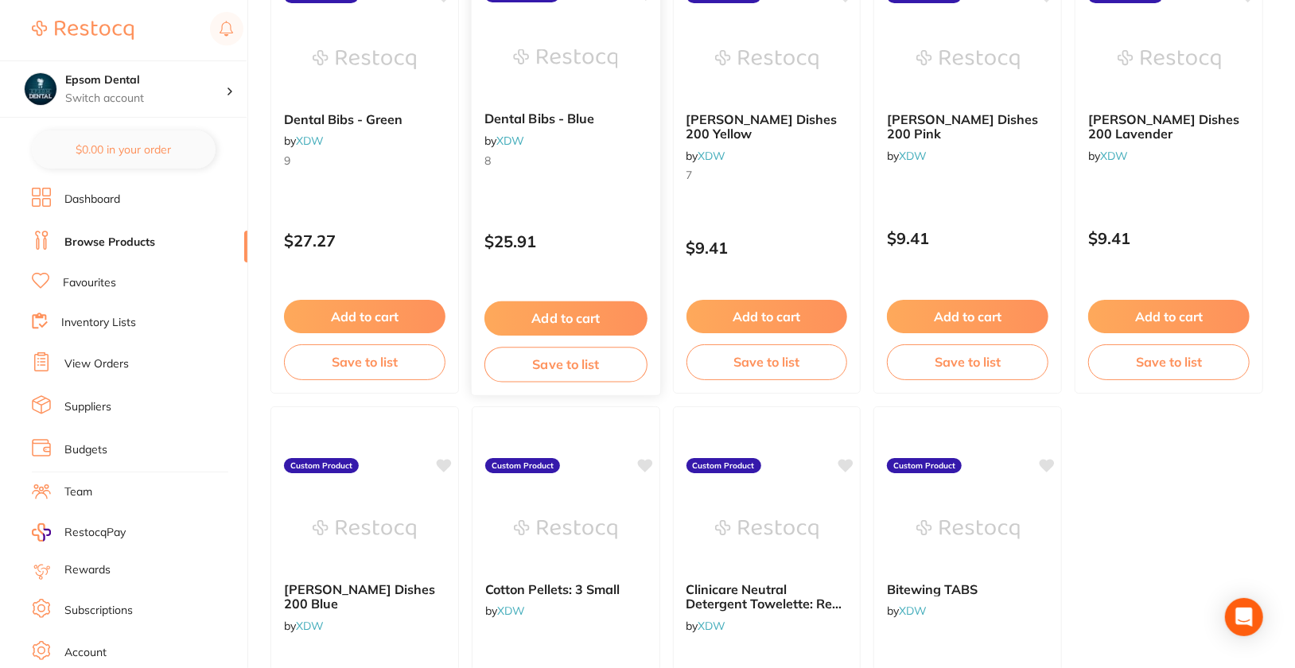
click at [542, 189] on div "Dental Bibs - Blue by XDW 8 Custom Product $25.91 Add to cart Save to list" at bounding box center [566, 165] width 190 height 462
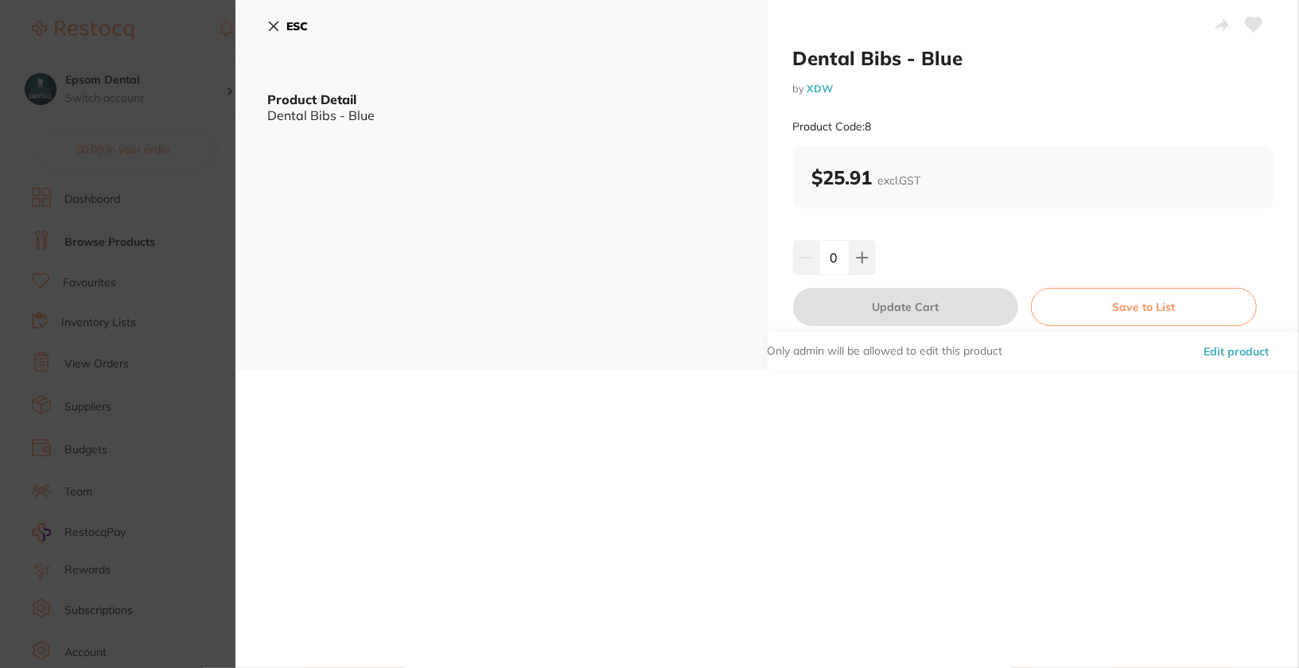
click at [1231, 342] on button "Edit product" at bounding box center [1236, 351] width 75 height 38
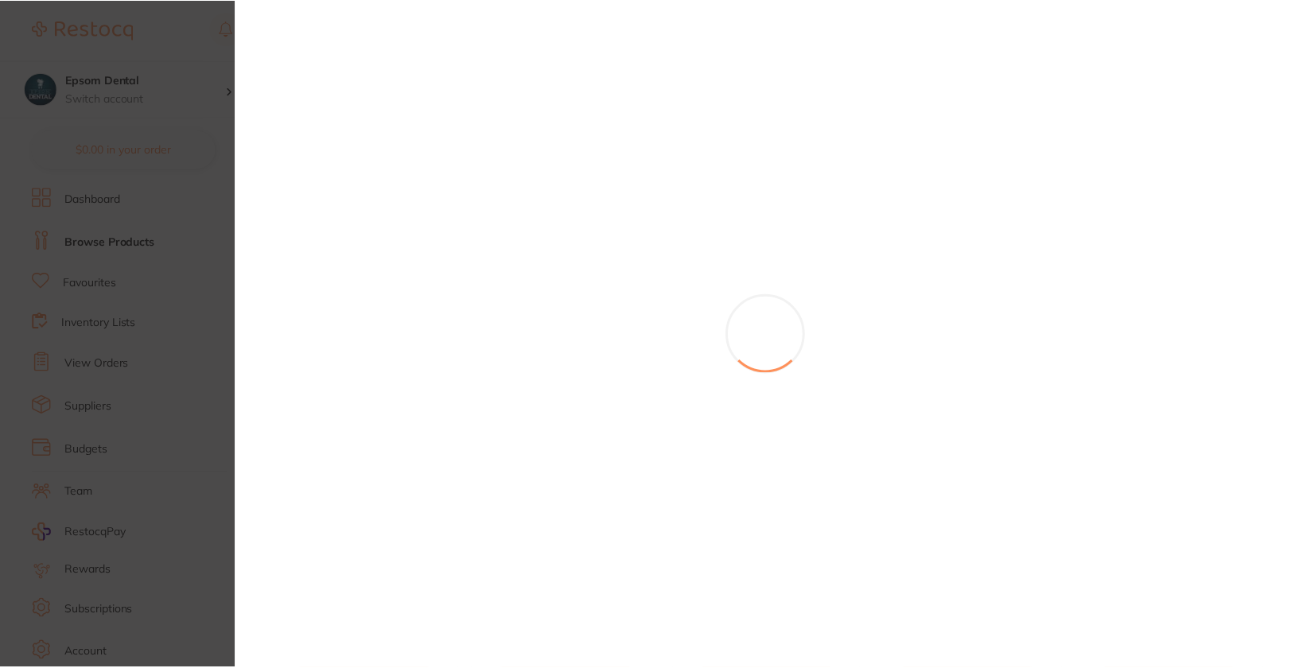
scroll to position [3108, 0]
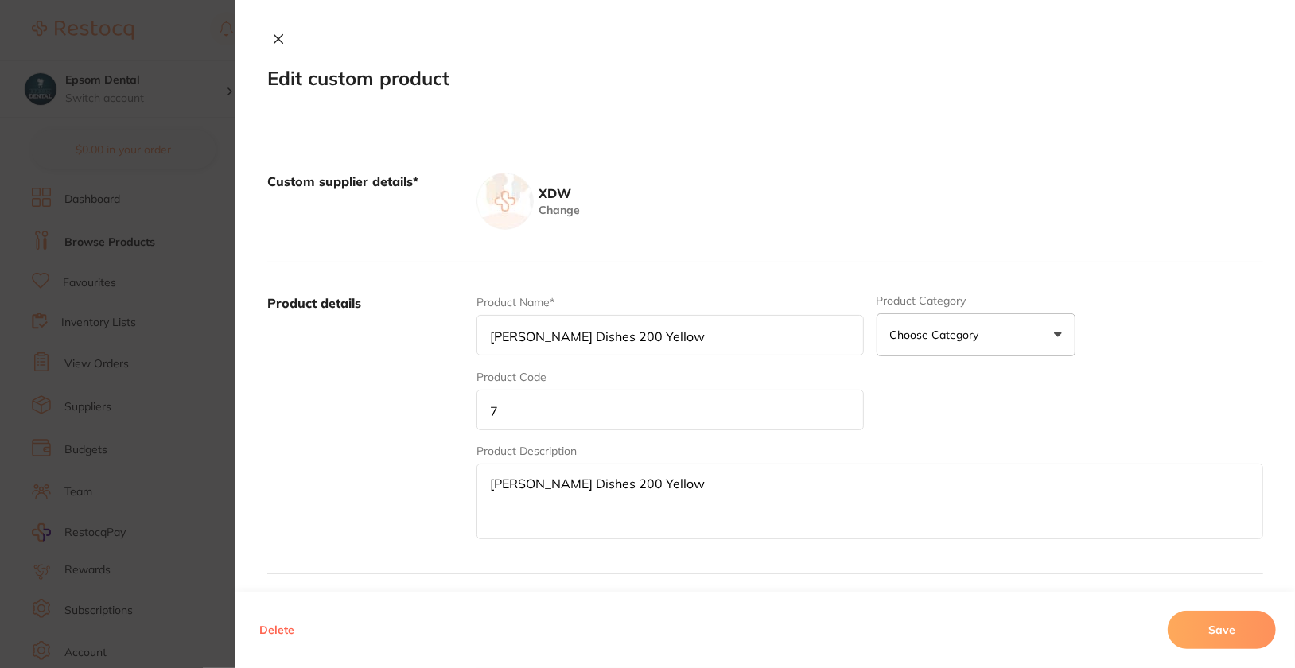
type input "Dental Bibs - Blue"
type input "8"
type textarea "Dental Bibs - Blue"
type input "25.91"
click at [575, 422] on input "8" at bounding box center [669, 410] width 387 height 41
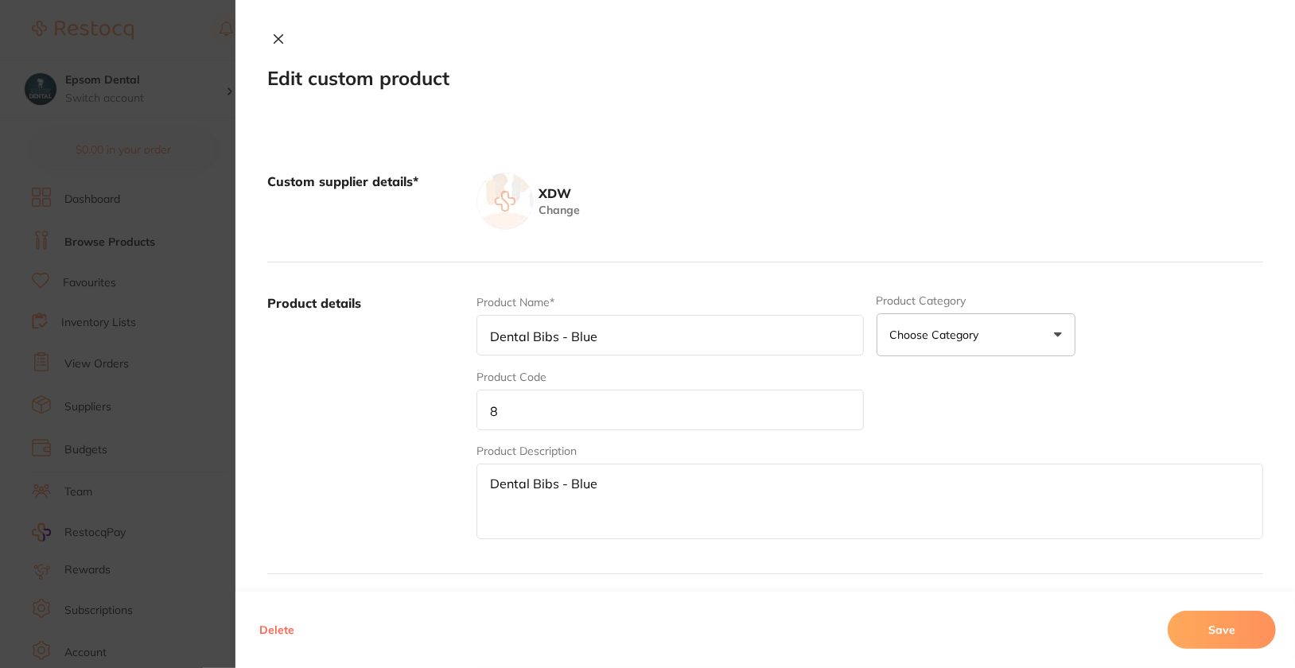
click at [575, 422] on input "8" at bounding box center [669, 410] width 387 height 41
click at [1226, 613] on button "Save" at bounding box center [1222, 630] width 108 height 38
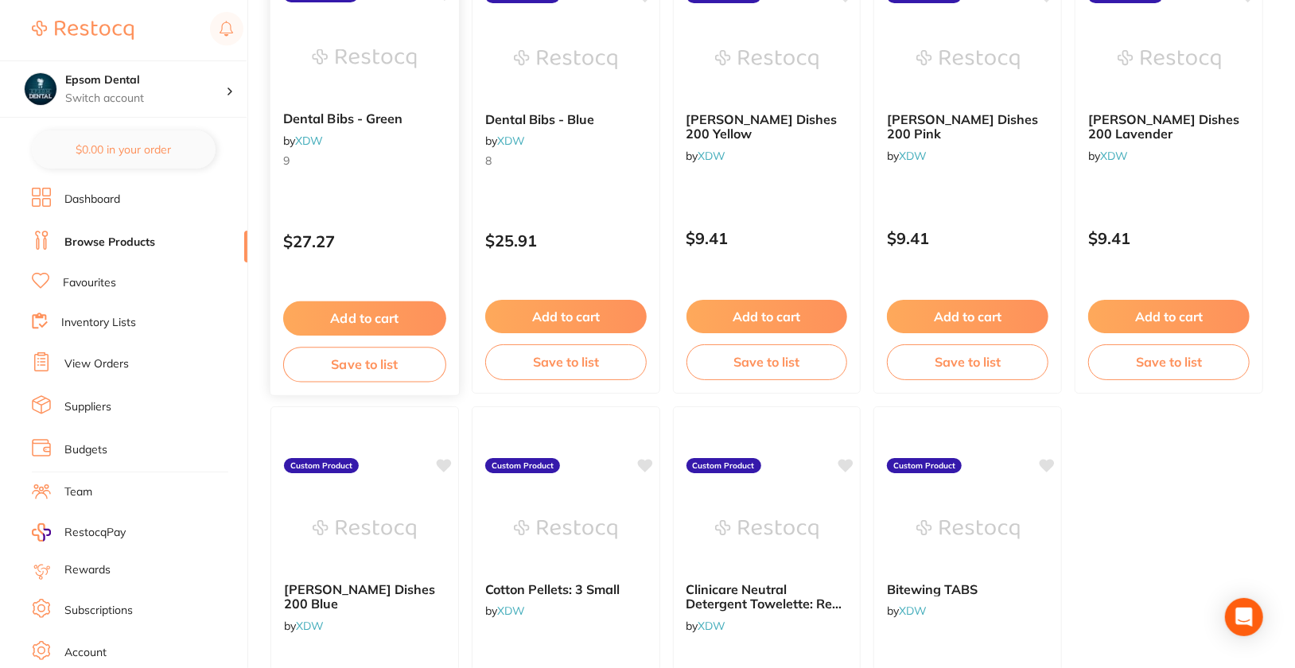
click at [404, 216] on div "$27.27" at bounding box center [364, 237] width 189 height 43
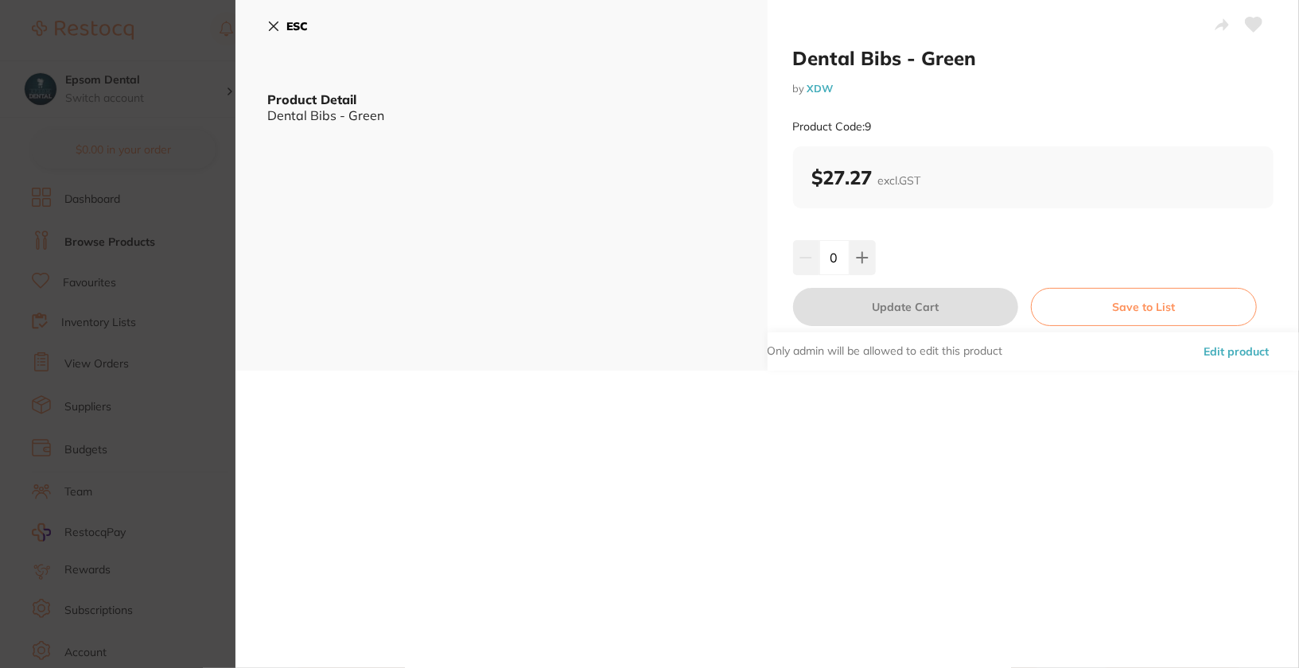
click at [1244, 356] on button "Edit product" at bounding box center [1236, 351] width 75 height 38
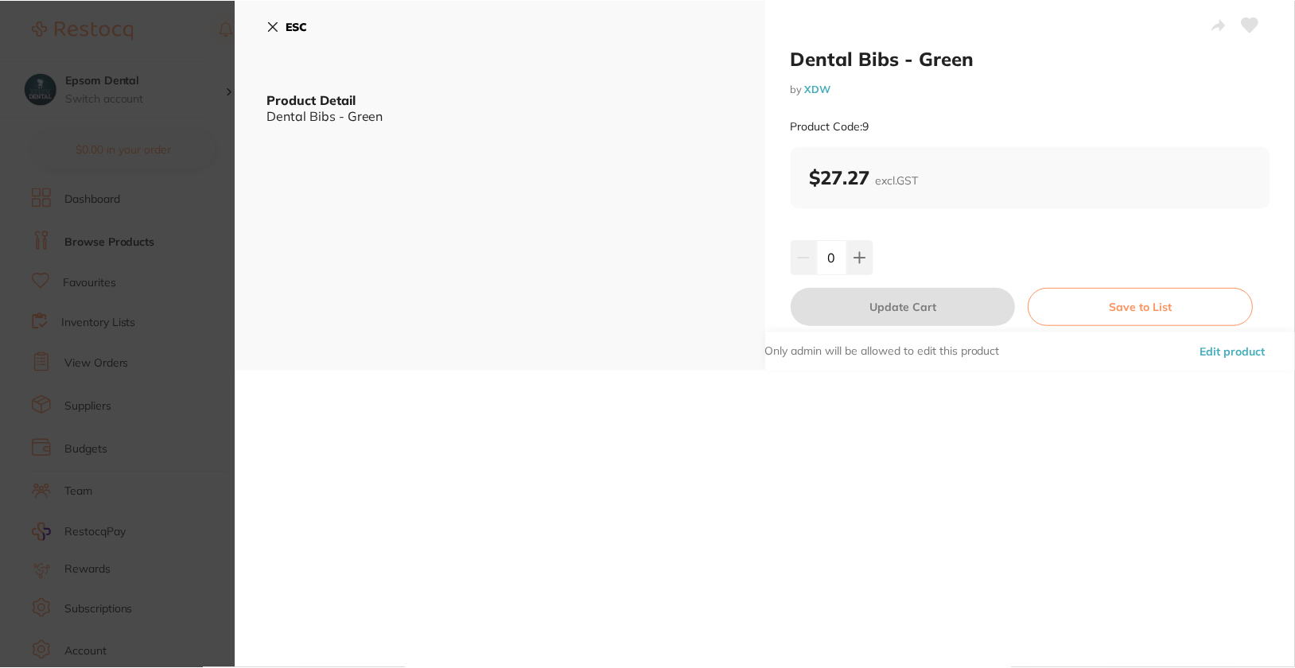
scroll to position [3108, 0]
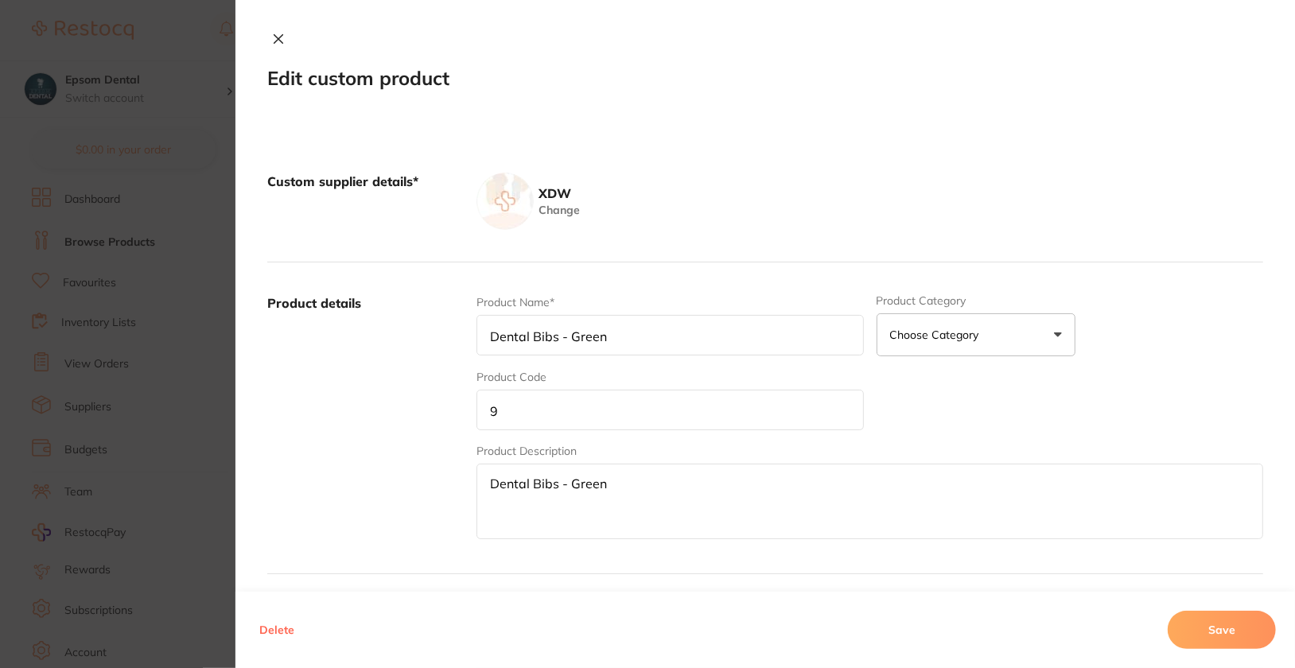
click at [604, 404] on input "9" at bounding box center [669, 410] width 387 height 41
click at [1251, 641] on button "Save" at bounding box center [1222, 630] width 108 height 38
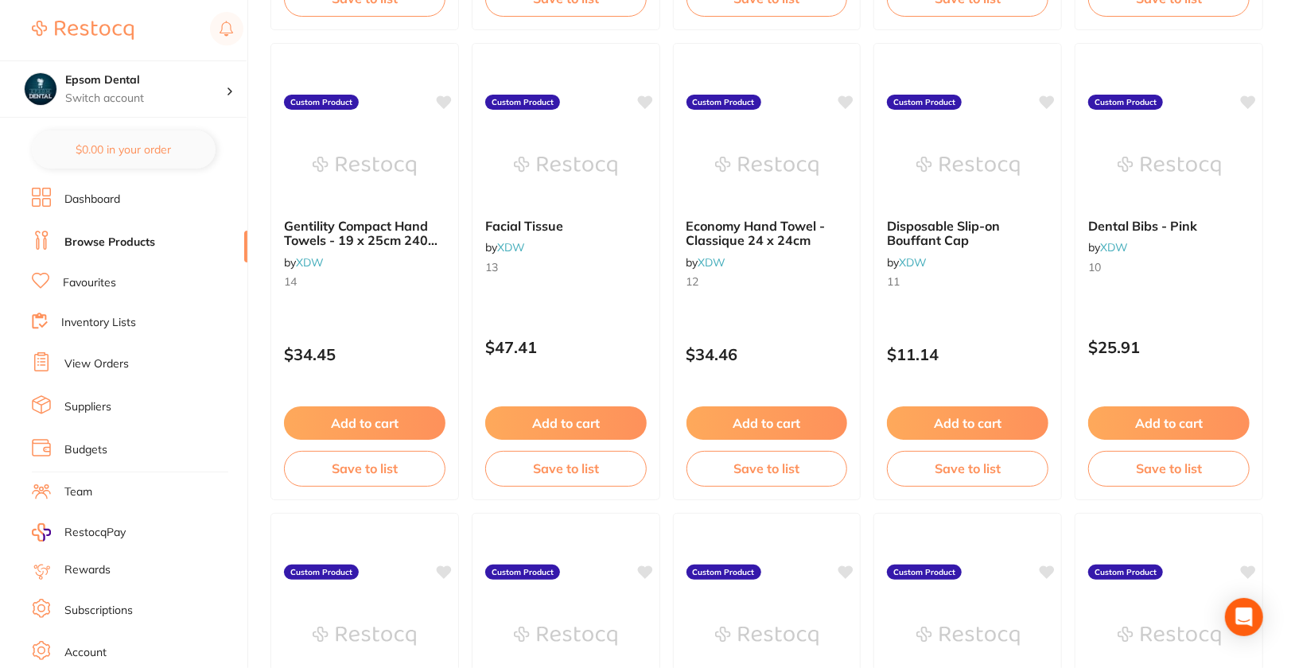
scroll to position [2531, 0]
click at [1175, 296] on div "Dental Bibs - Pink by XDW 10 Custom Product $25.91 Add to cart Save to list" at bounding box center [1169, 272] width 189 height 457
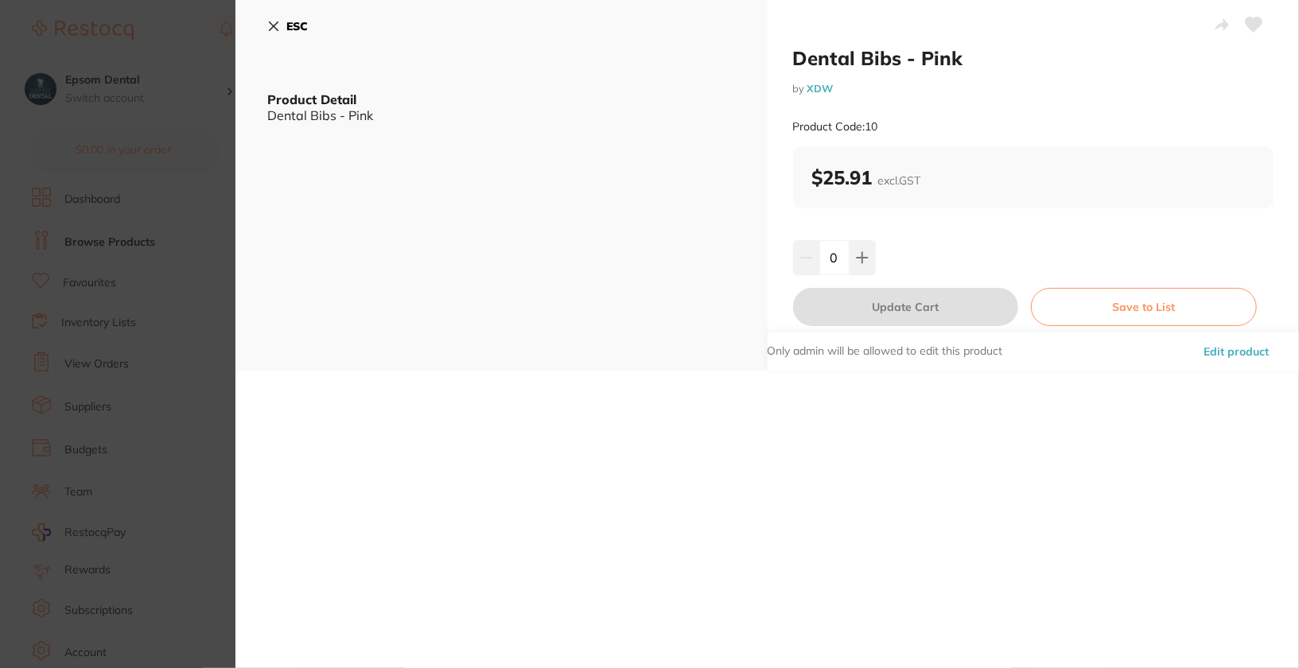
click at [1261, 350] on button "Edit product" at bounding box center [1236, 351] width 75 height 38
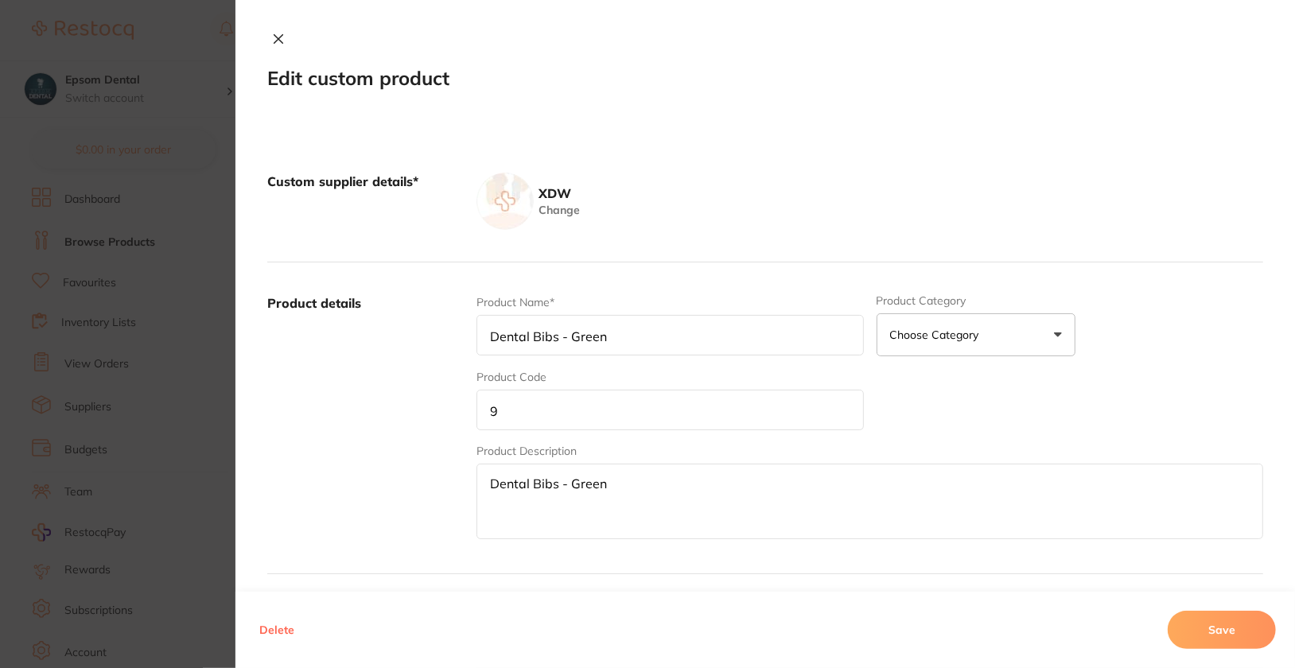
type input "Dental Bibs - Pink"
type input "10"
type textarea "Dental Bibs - Pink"
type input "25.91"
click at [641, 411] on input "10" at bounding box center [669, 410] width 387 height 41
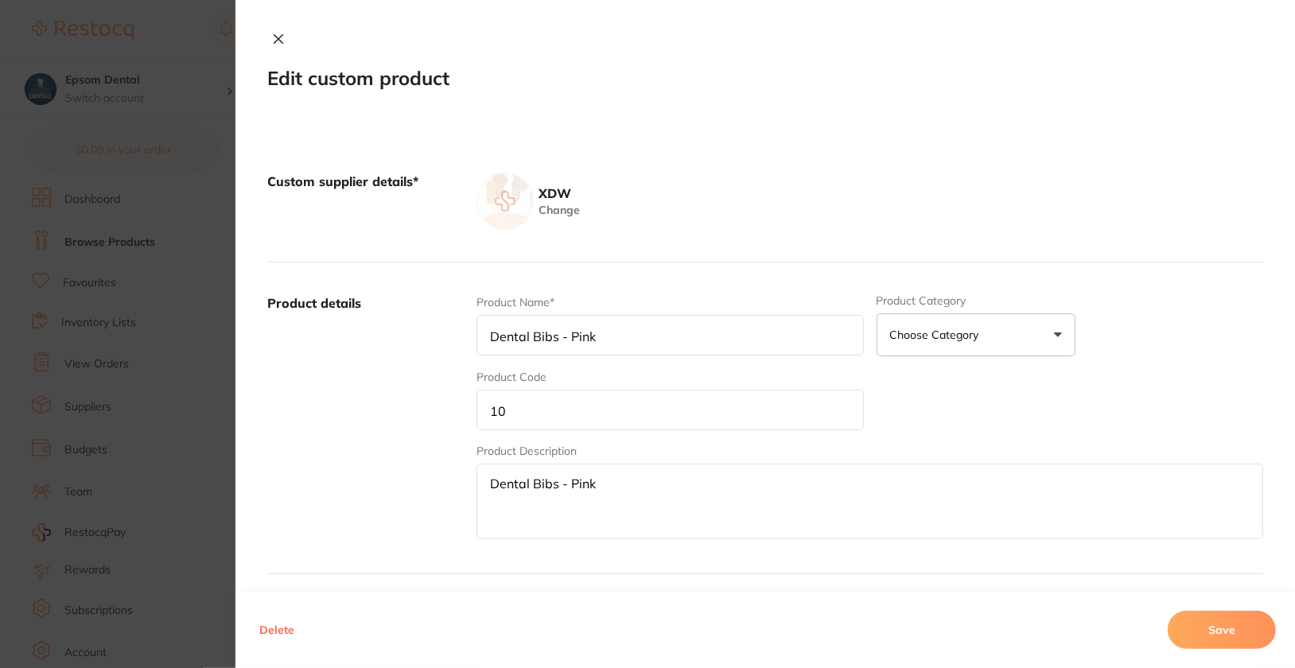
click at [641, 411] on input "10" at bounding box center [669, 410] width 387 height 41
click at [1202, 635] on button "Save" at bounding box center [1222, 630] width 108 height 38
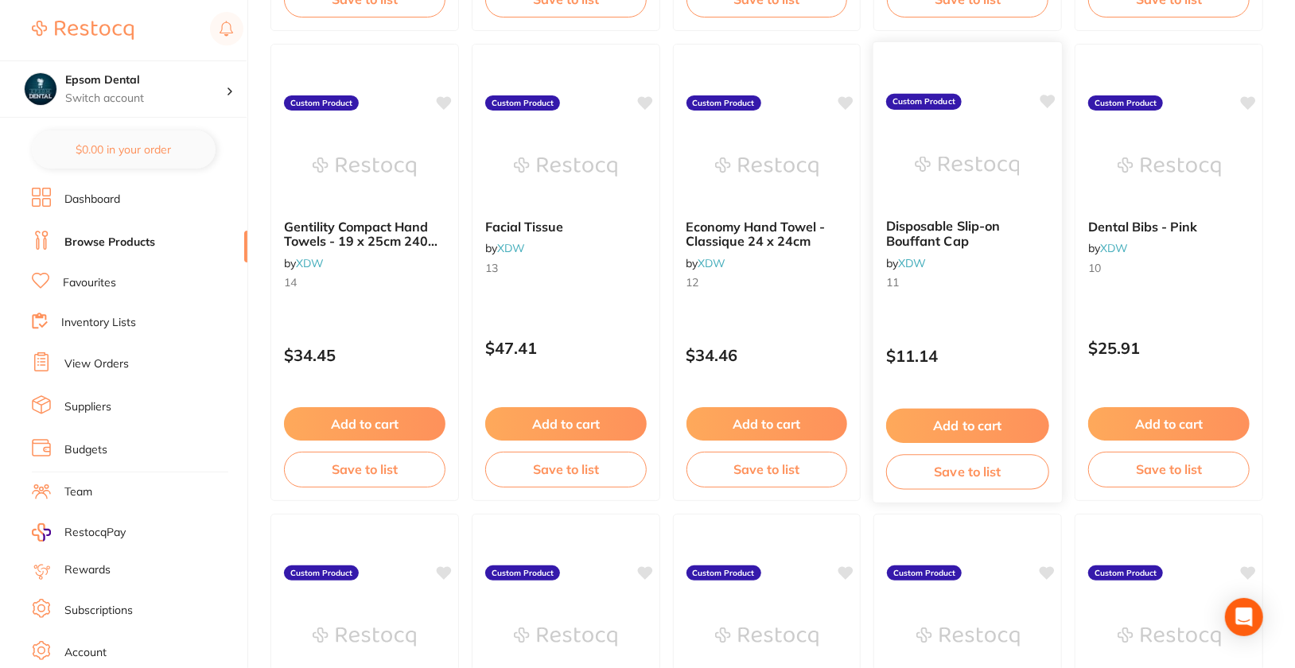
click at [981, 293] on div "Disposable Slip-on Bouffant Cap by XDW 11" at bounding box center [967, 257] width 189 height 103
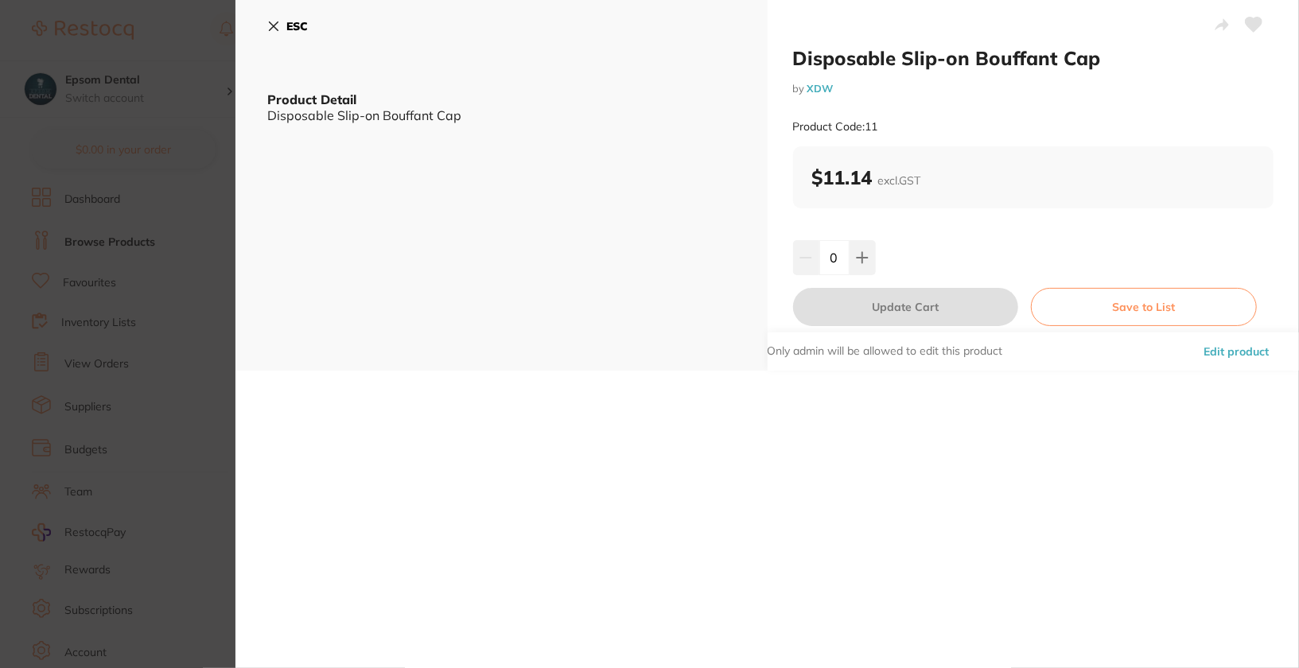
click at [1227, 355] on button "Edit product" at bounding box center [1236, 351] width 75 height 38
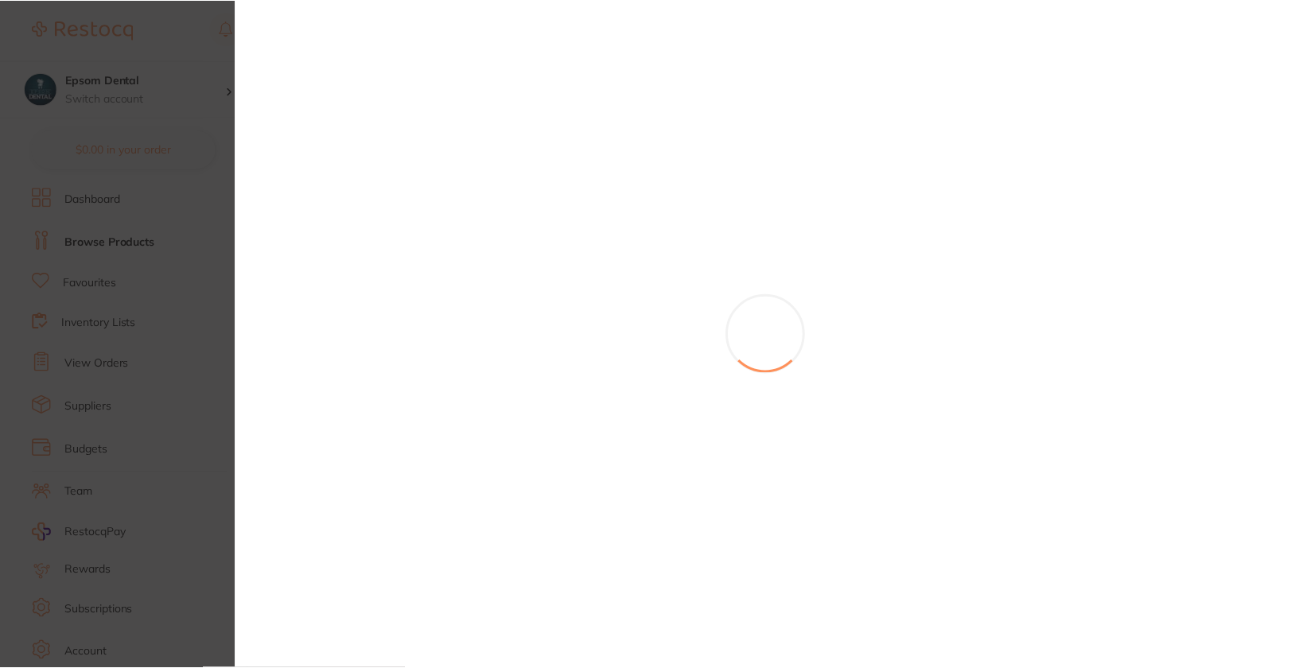
scroll to position [2531, 0]
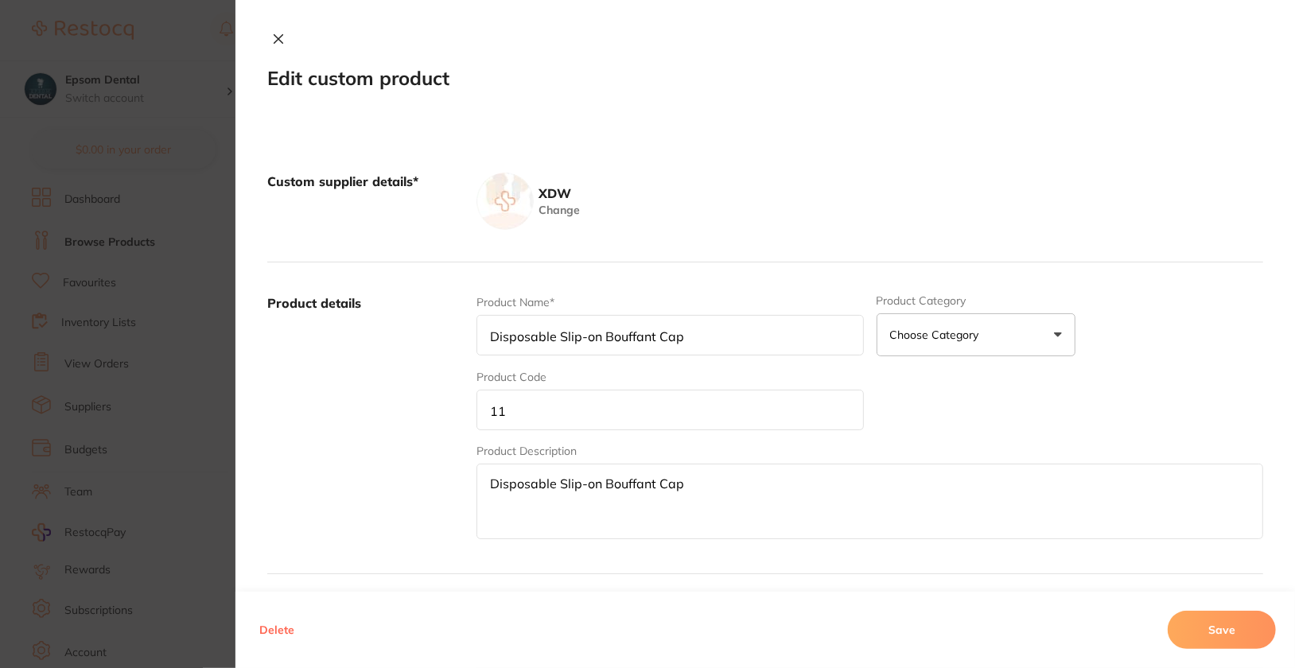
click at [587, 408] on input "11" at bounding box center [669, 410] width 387 height 41
click at [1247, 637] on button "Save" at bounding box center [1222, 630] width 108 height 38
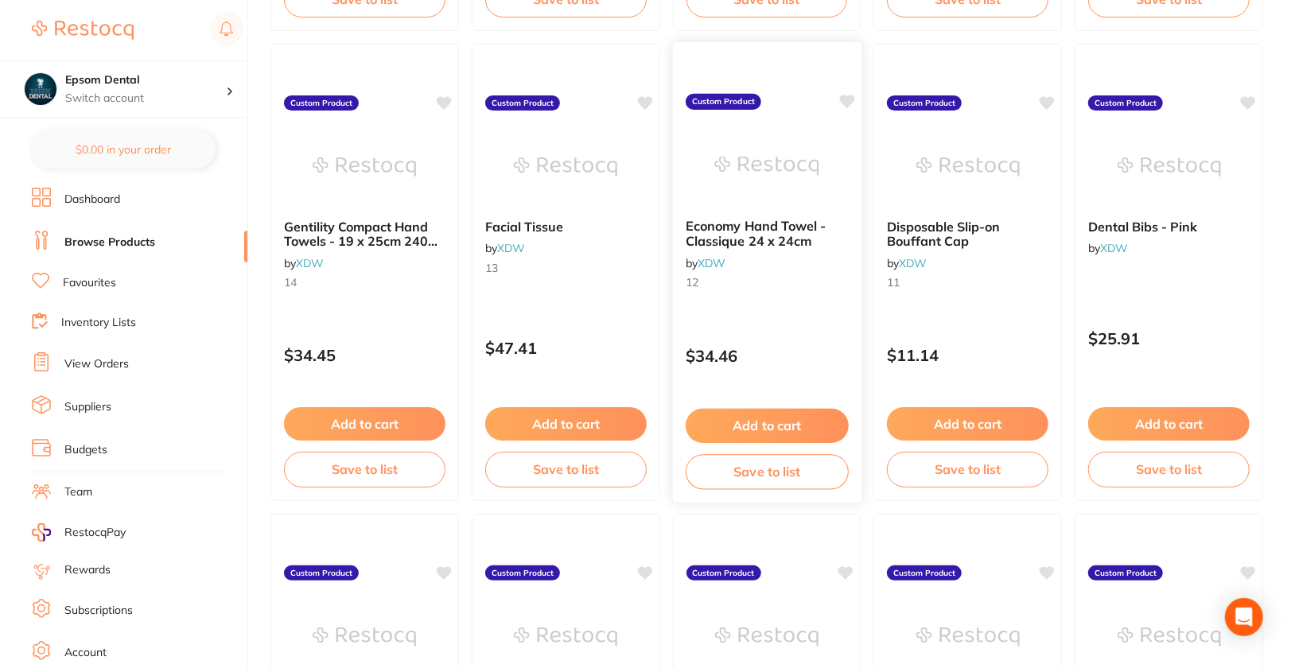
click at [808, 289] on div "Economy Hand Towel - Classique 24 x 24cm by XDW 12" at bounding box center [766, 257] width 189 height 103
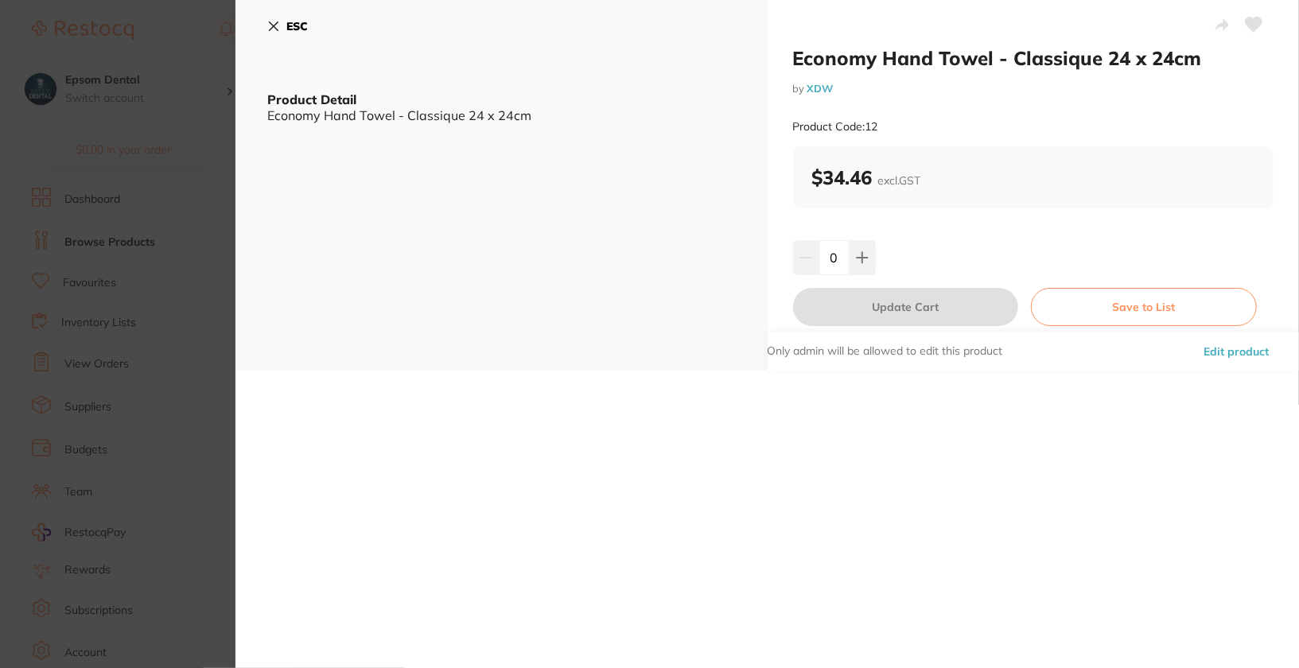
click at [1253, 360] on button "Edit product" at bounding box center [1236, 351] width 75 height 38
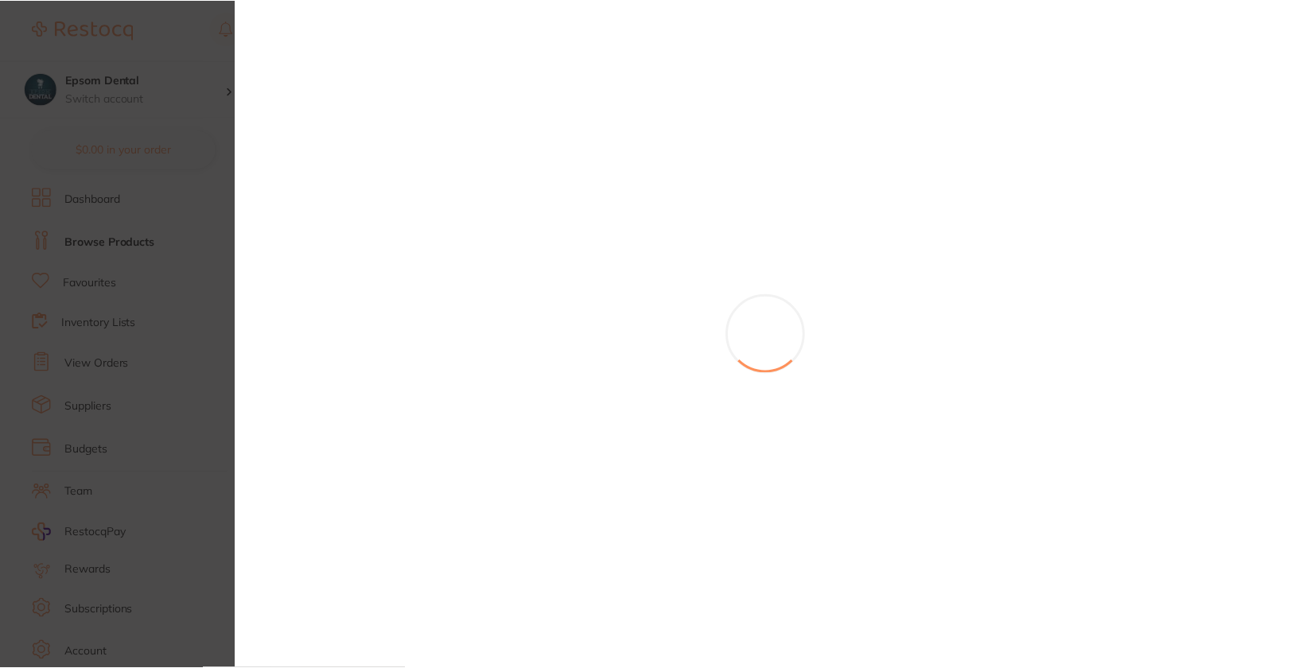
scroll to position [2531, 0]
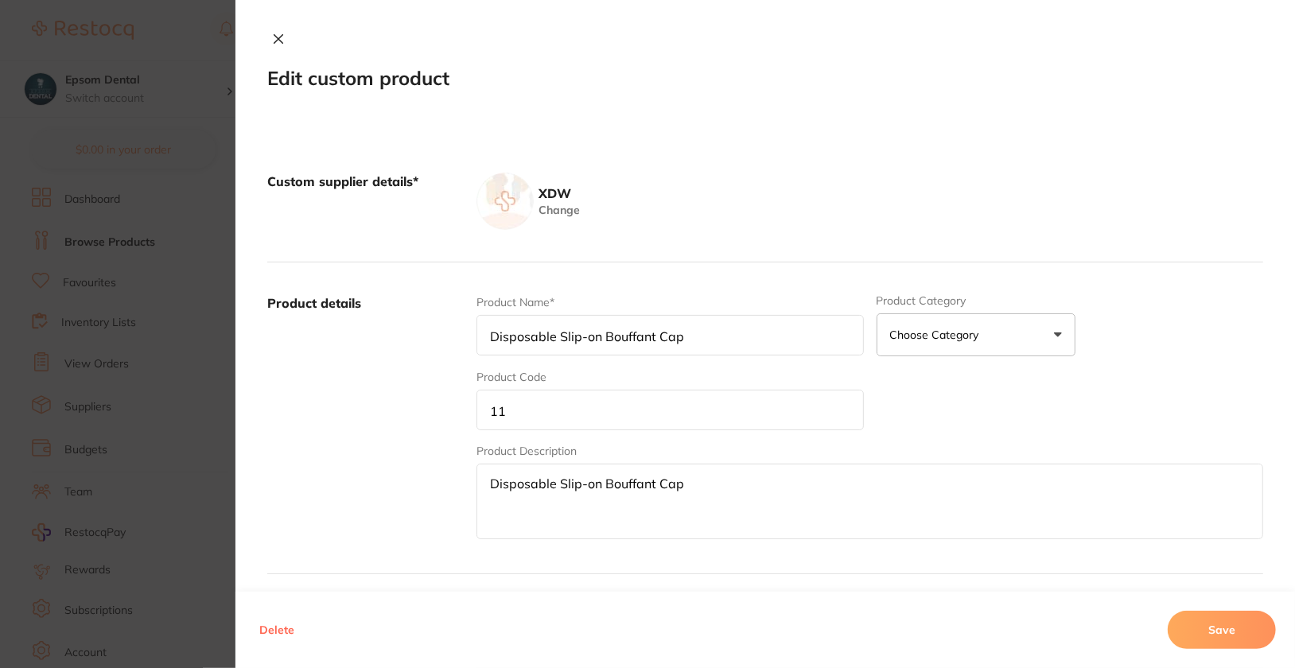
type input "Economy Hand Towel - Classique 24 x 24cm"
type input "12"
type textarea "Economy Hand Towel - Classique 24 x 24cm"
type input "34.46"
click at [612, 418] on input "12" at bounding box center [669, 410] width 387 height 41
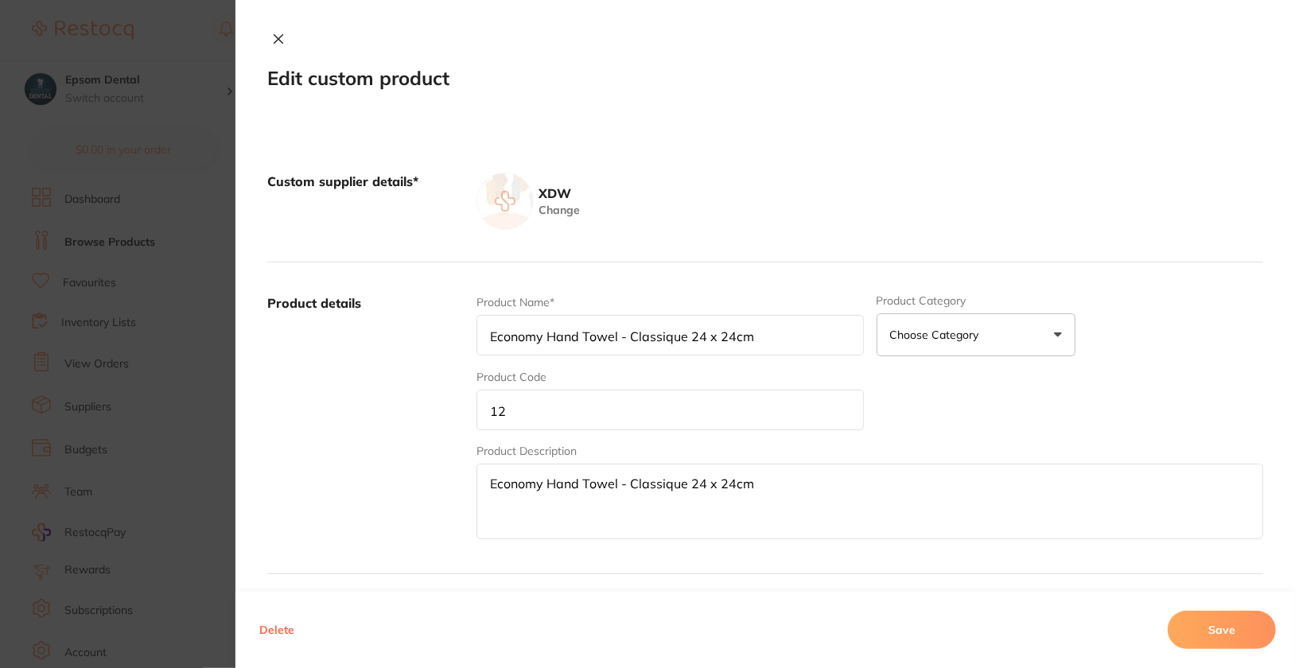
click at [612, 418] on input "12" at bounding box center [669, 410] width 387 height 41
click at [1226, 639] on button "Save" at bounding box center [1222, 630] width 108 height 38
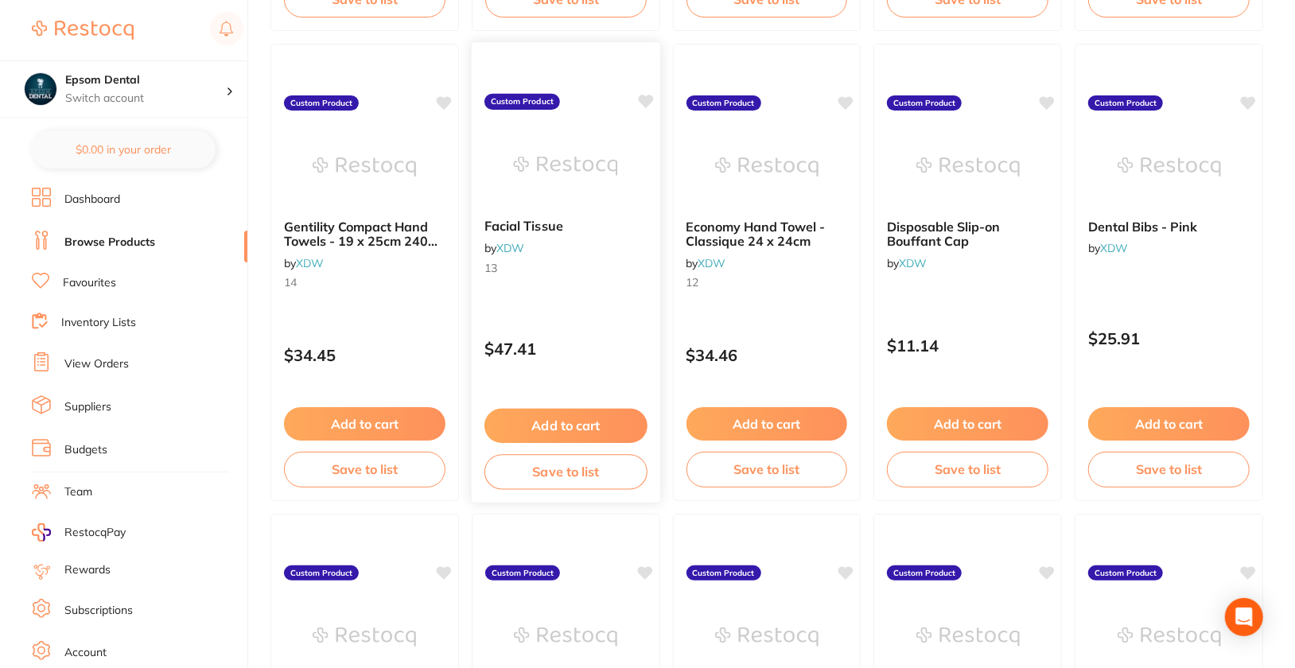
click at [550, 301] on div "Facial Tissue by XDW 13 Custom Product $47.41 Add to cart Save to list" at bounding box center [566, 272] width 190 height 462
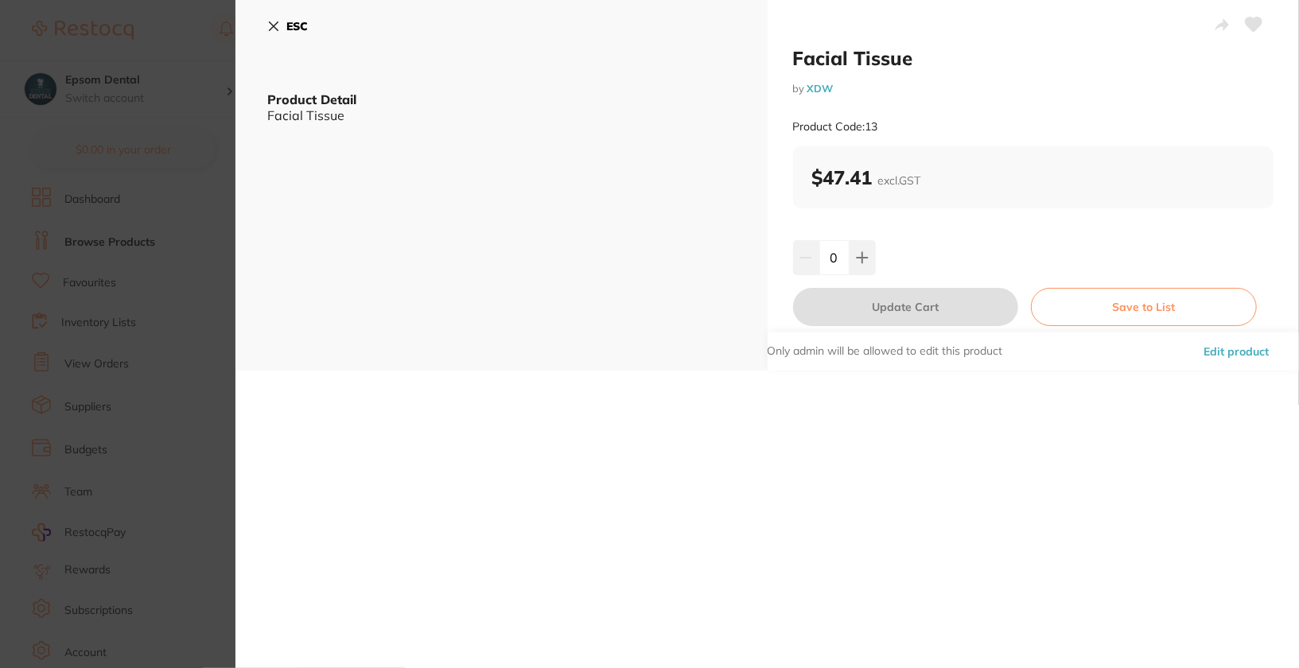
click at [1260, 352] on button "Edit product" at bounding box center [1236, 351] width 75 height 38
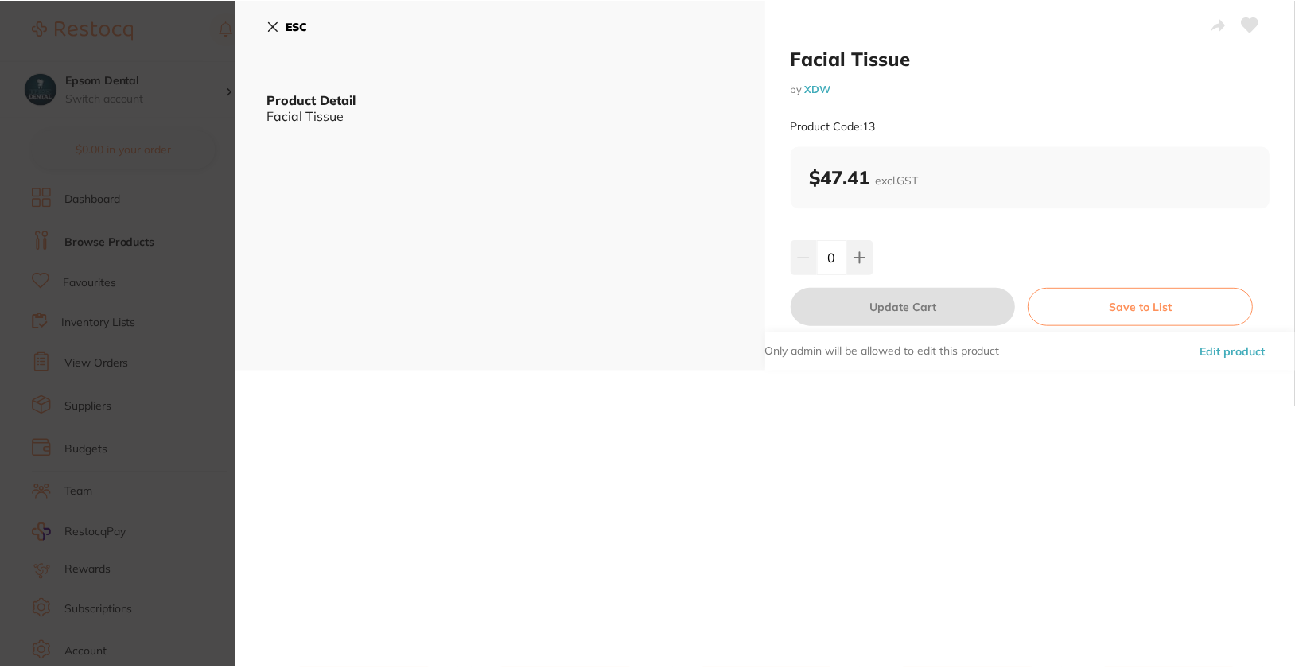
scroll to position [2531, 0]
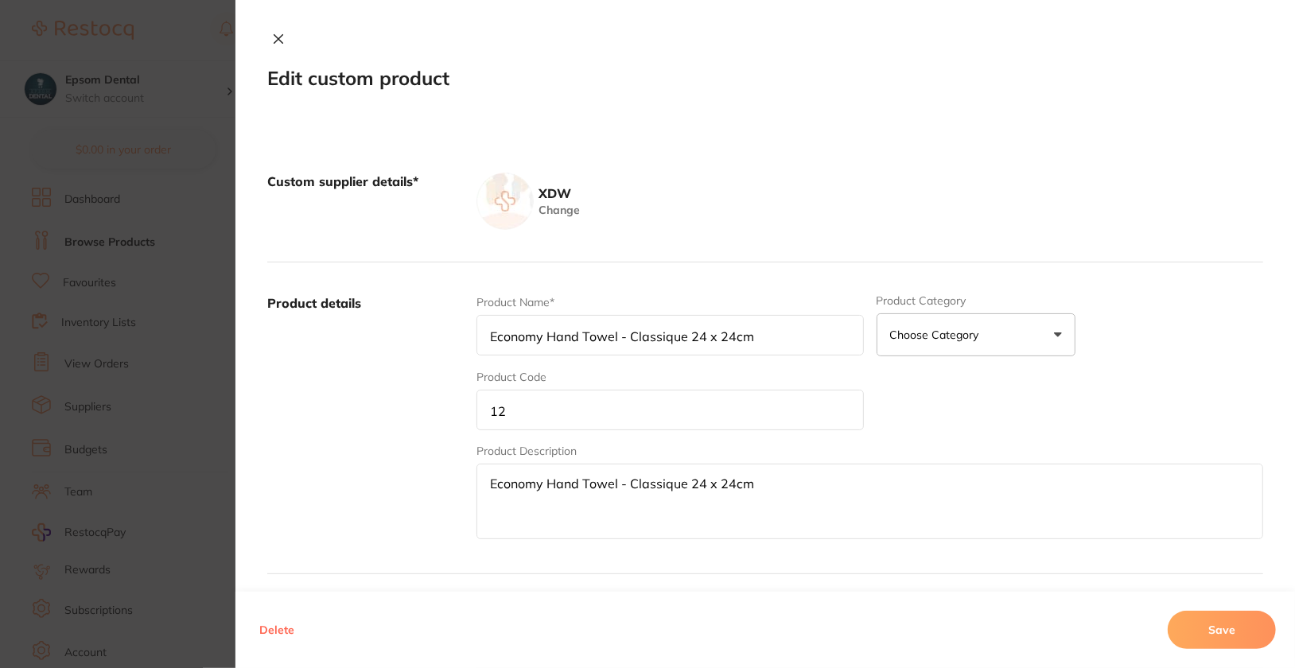
type input "Facial Tissue"
type input "13"
type textarea "Facial Tissue"
type input "47.41"
click at [590, 414] on input "13" at bounding box center [669, 410] width 387 height 41
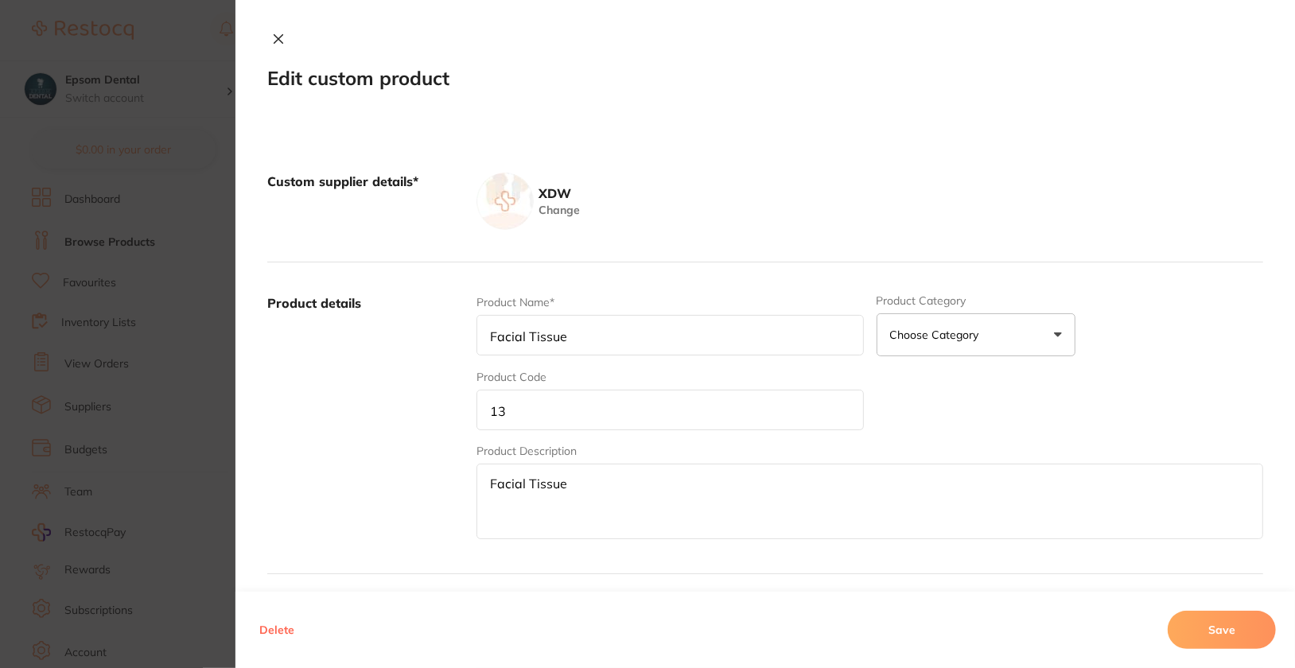
click at [590, 414] on input "13" at bounding box center [669, 410] width 387 height 41
click at [1242, 621] on button "Save" at bounding box center [1222, 630] width 108 height 38
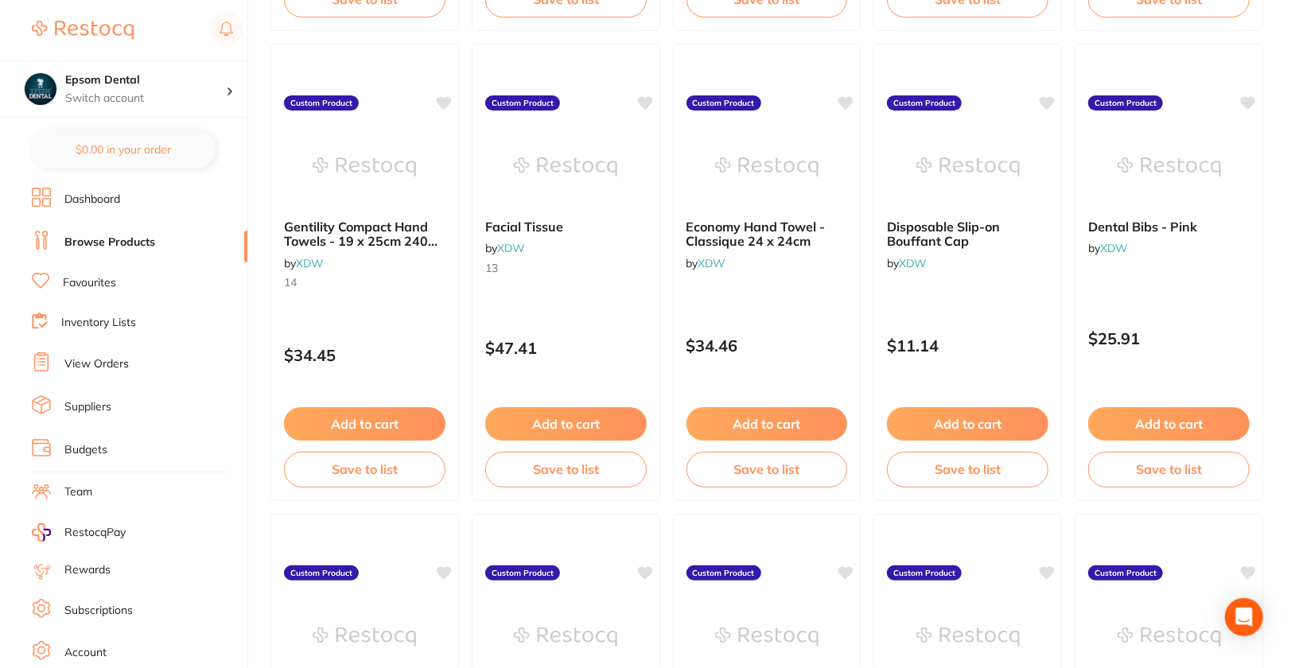
click at [340, 300] on div "Gentility Compact Hand Towels - 19 x 25cm 2400 sheets by XDW 14" at bounding box center [364, 257] width 187 height 101
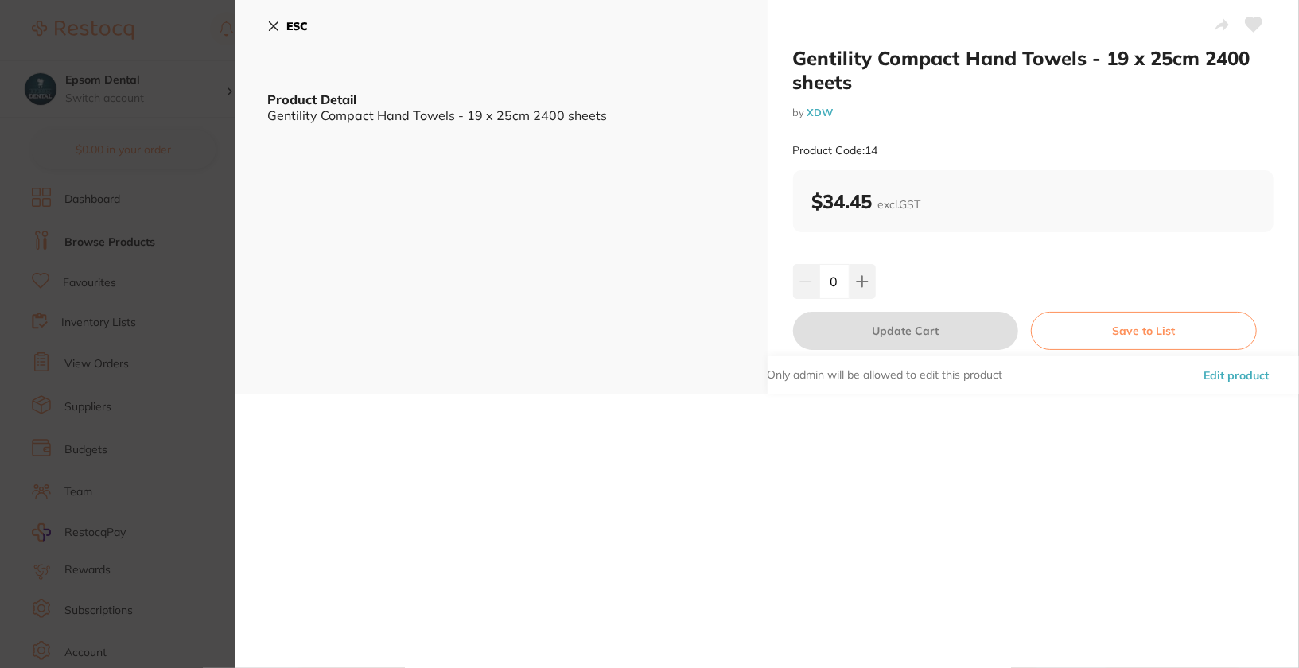
click at [1245, 367] on button "Edit product" at bounding box center [1236, 375] width 75 height 38
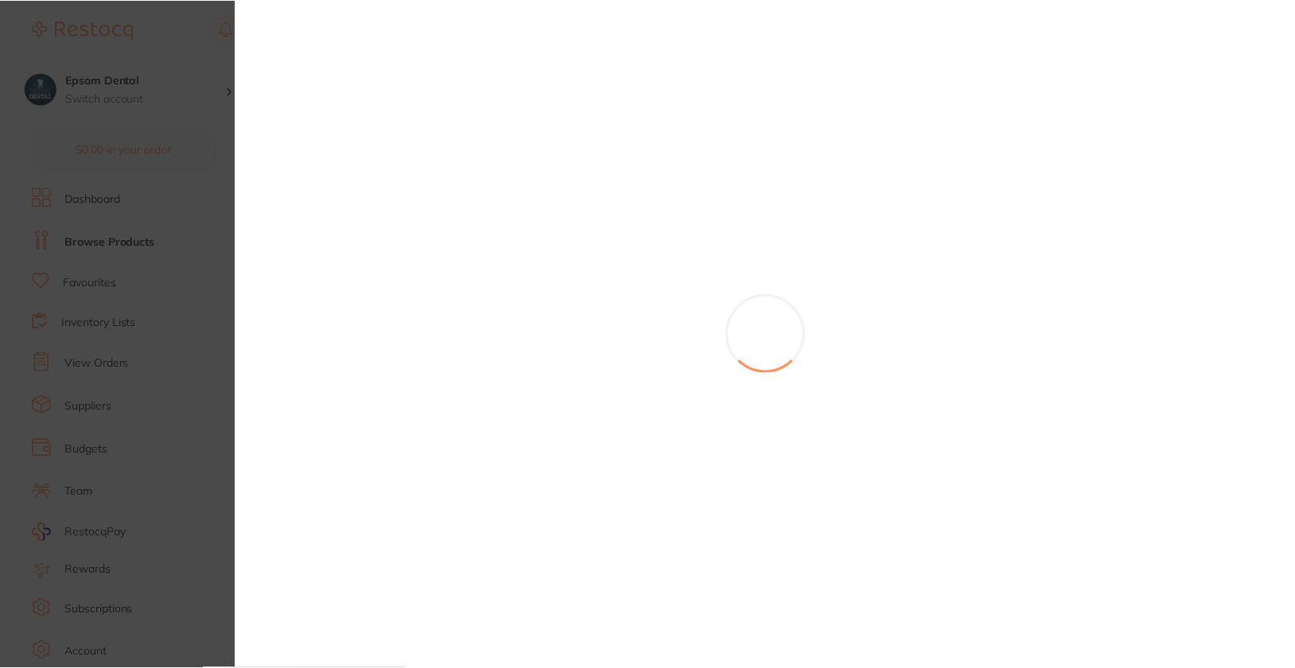
scroll to position [2531, 0]
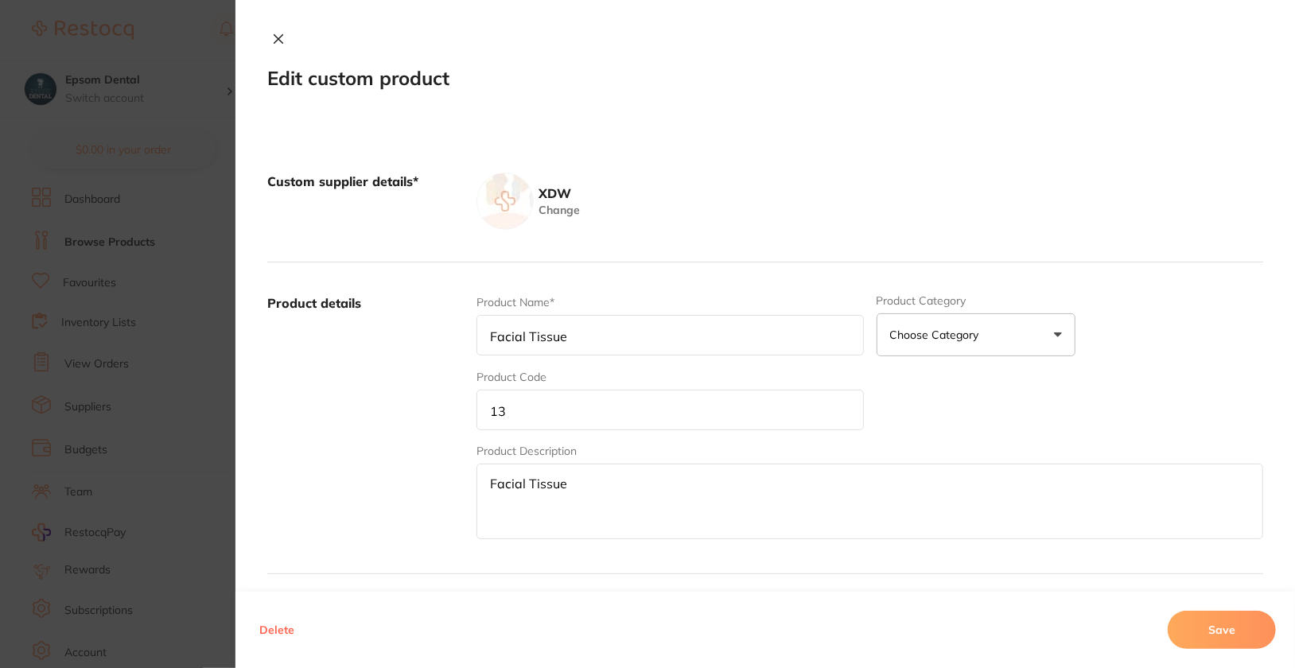
type input "Gentility Compact Hand Towels - 19 x 25cm 2400 sheets"
type input "14"
type textarea "Gentility Compact Hand Towels - 19 x 25cm 2400 sheets"
type input "34.45"
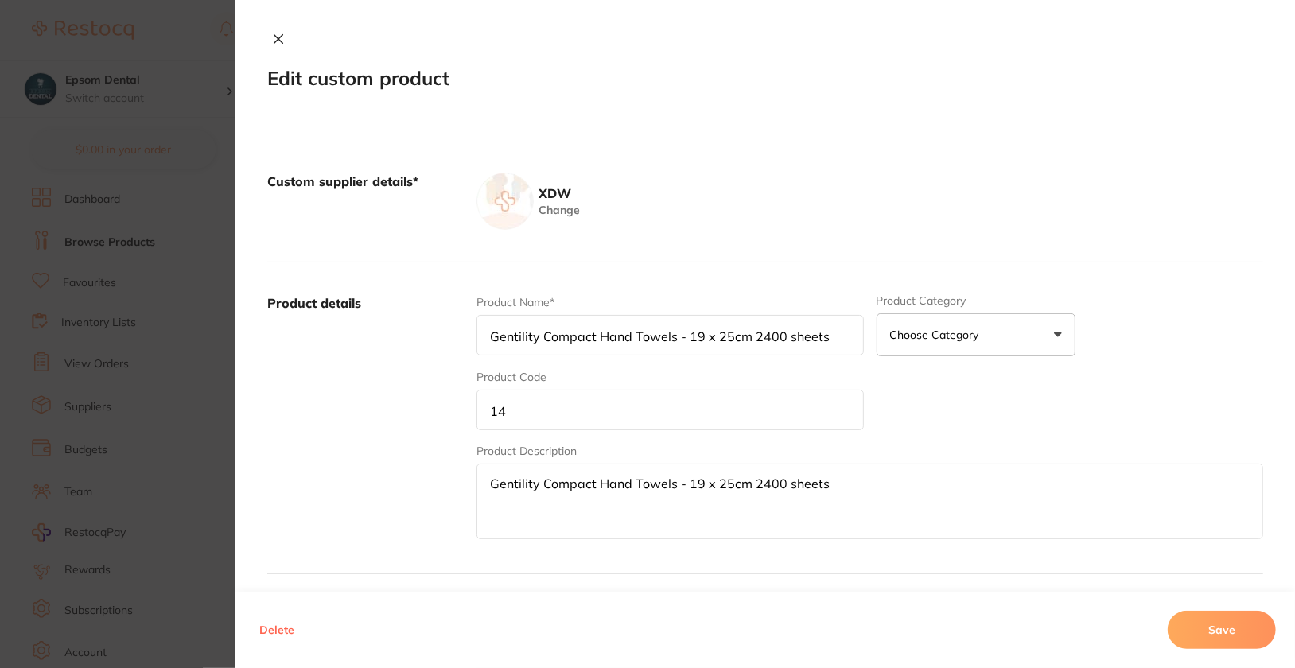
click at [709, 421] on input "14" at bounding box center [669, 410] width 387 height 41
click at [1267, 643] on button "Save" at bounding box center [1222, 630] width 108 height 38
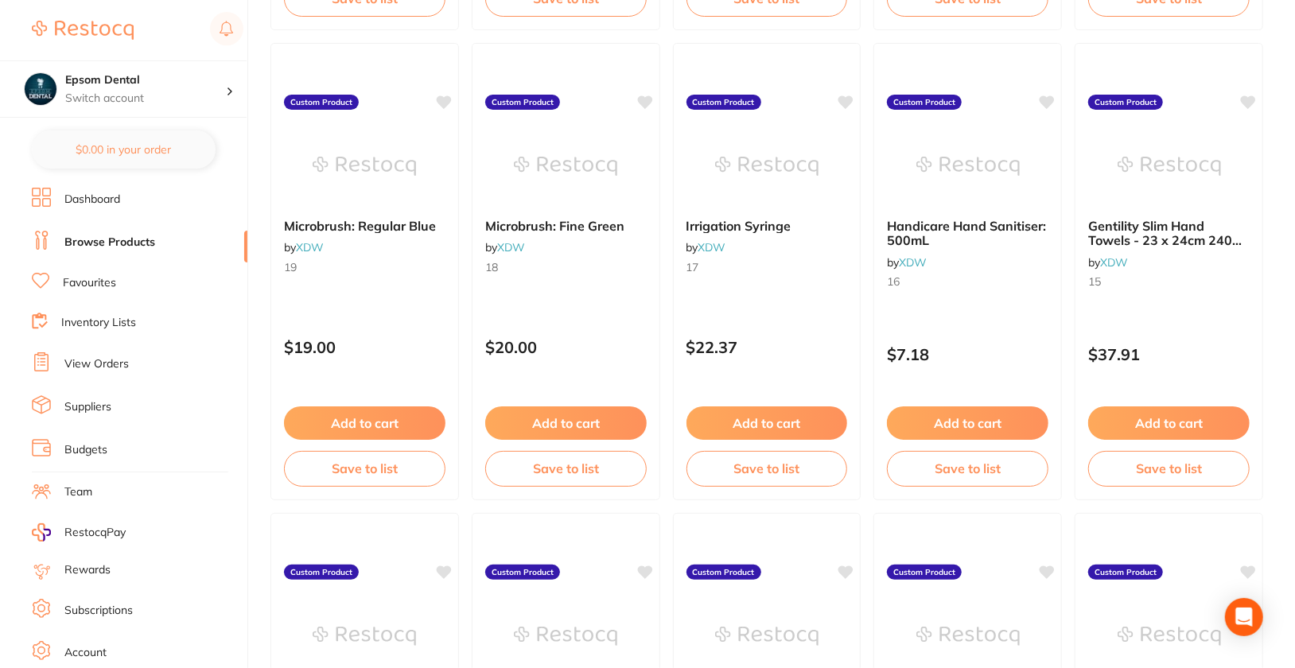
scroll to position [2044, 0]
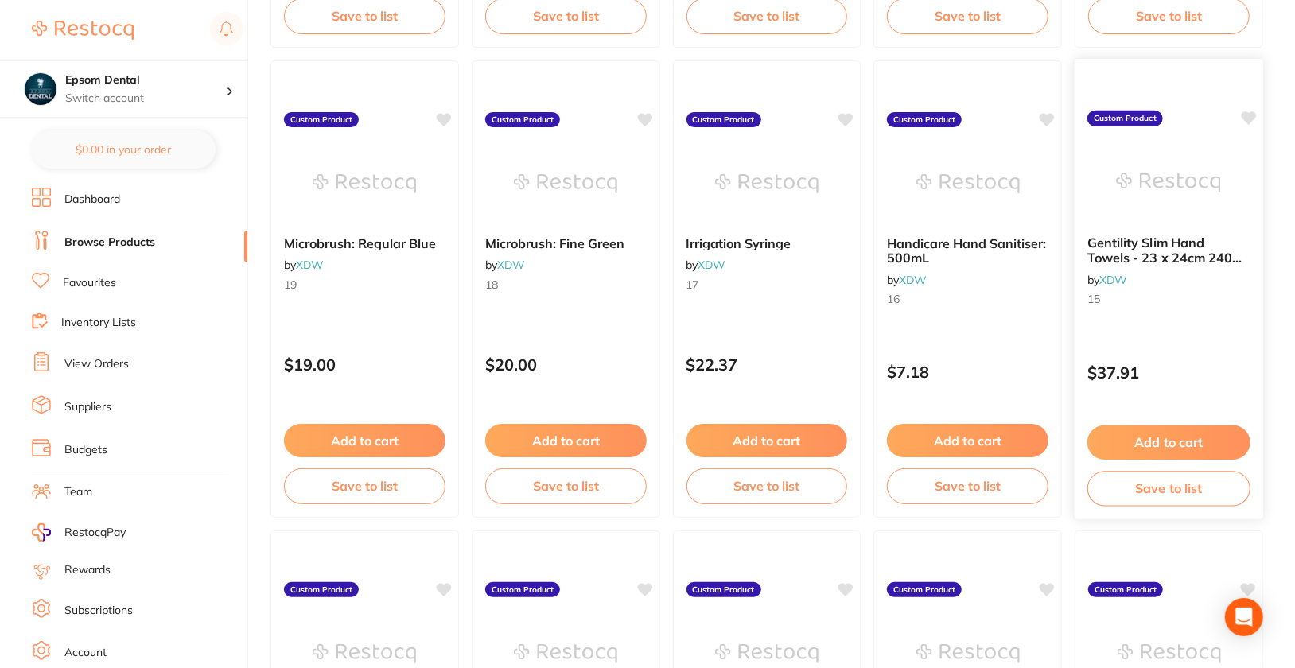
click at [1169, 317] on div "Gentility Slim Hand Towels - 23 x 24cm 2400 sheets by XDW 15" at bounding box center [1169, 274] width 189 height 103
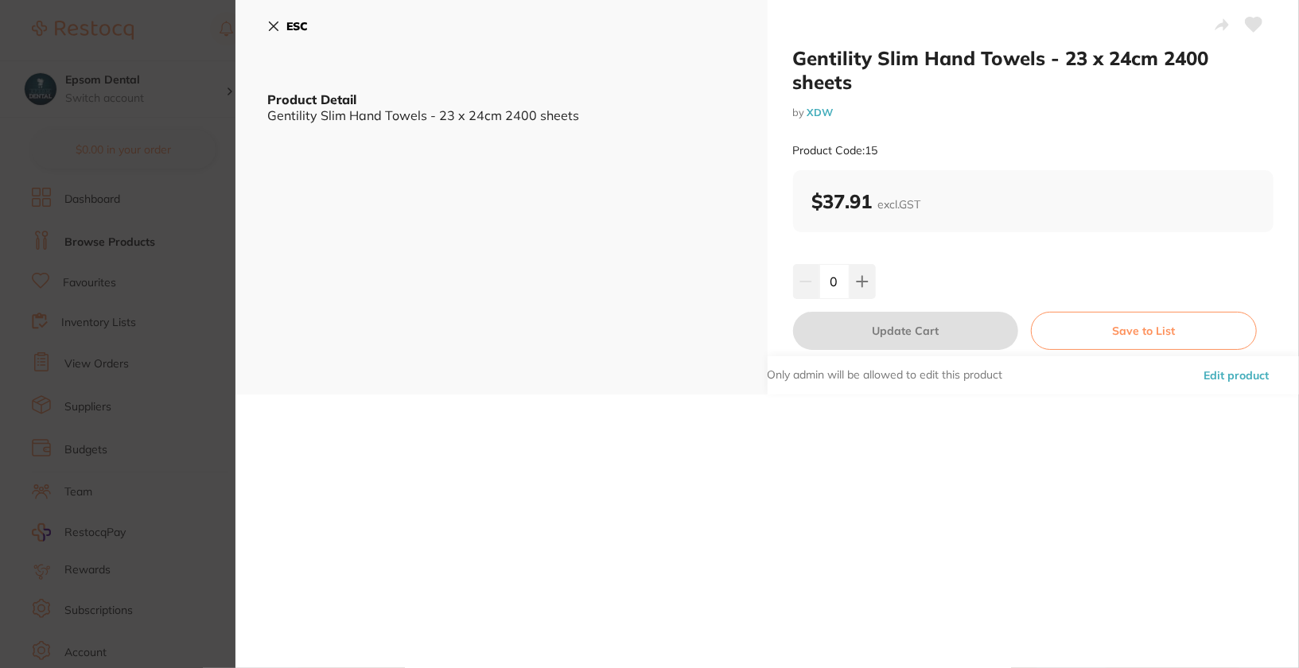
click at [1265, 356] on button "Edit product" at bounding box center [1236, 375] width 75 height 38
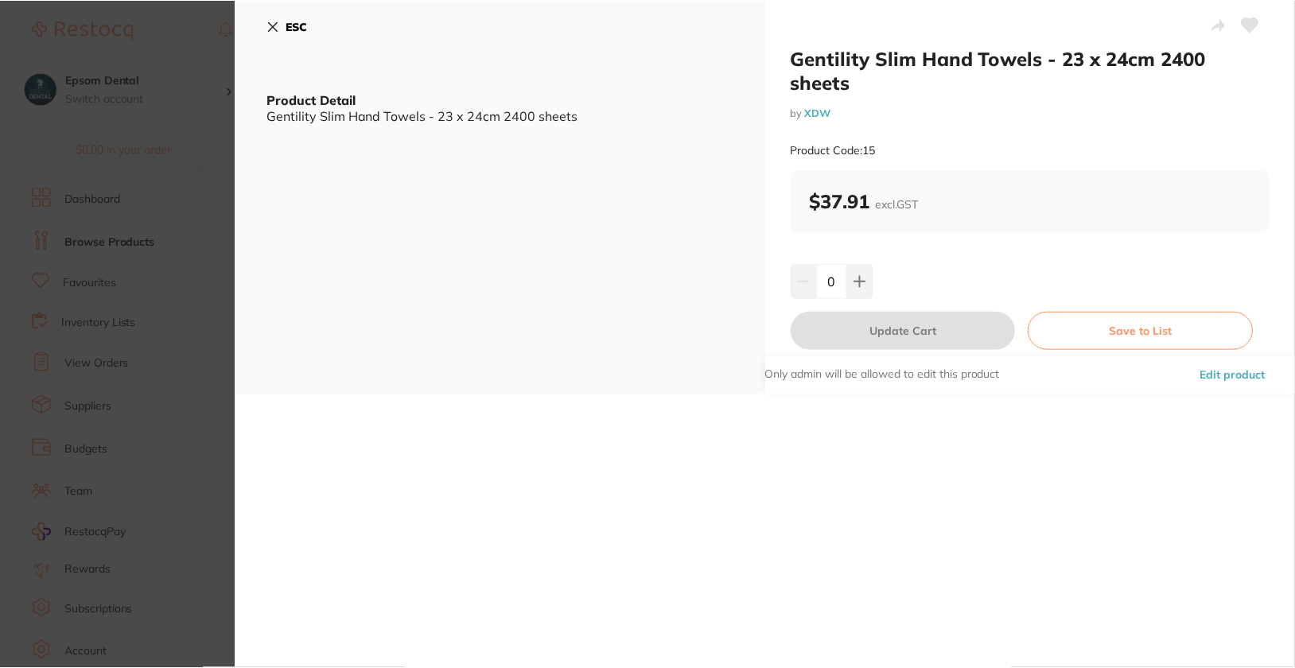
scroll to position [2044, 0]
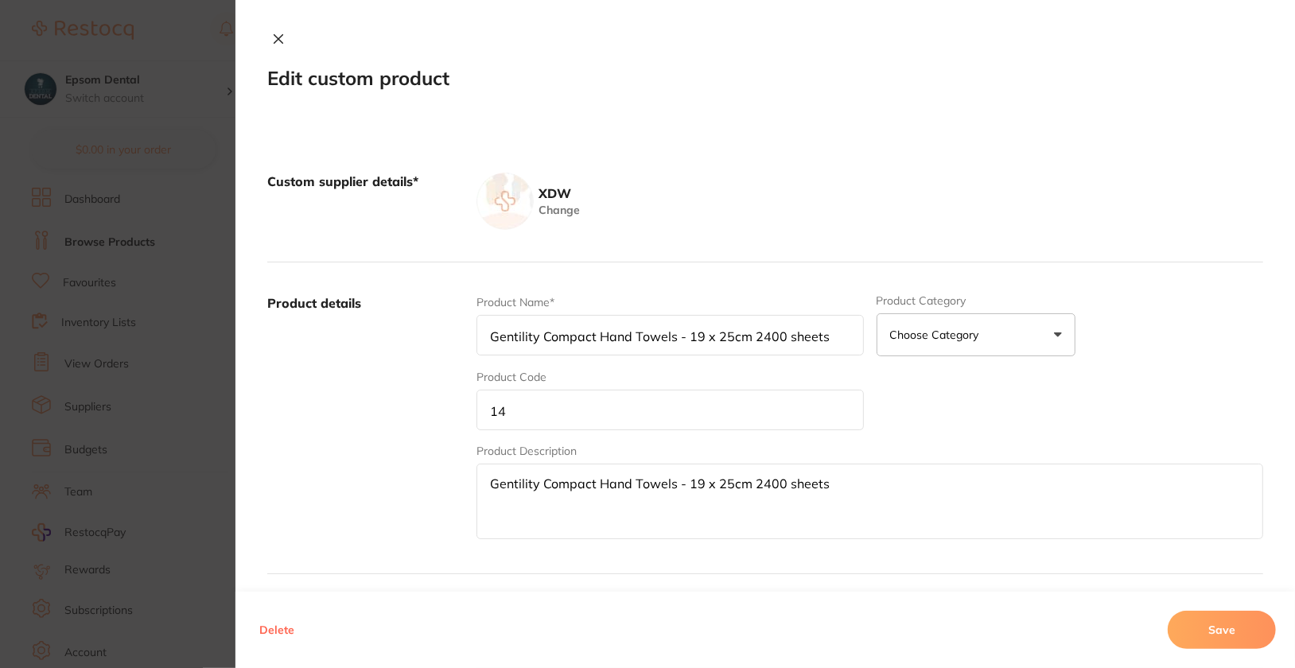
type input "Gentility Slim Hand Towels - 23 x 24cm 2400 sheets"
type input "15"
type textarea "Gentility Slim Hand Towels - 23 x 24cm 2400 sheets"
type input "37.91"
click at [576, 409] on input "15" at bounding box center [669, 410] width 387 height 41
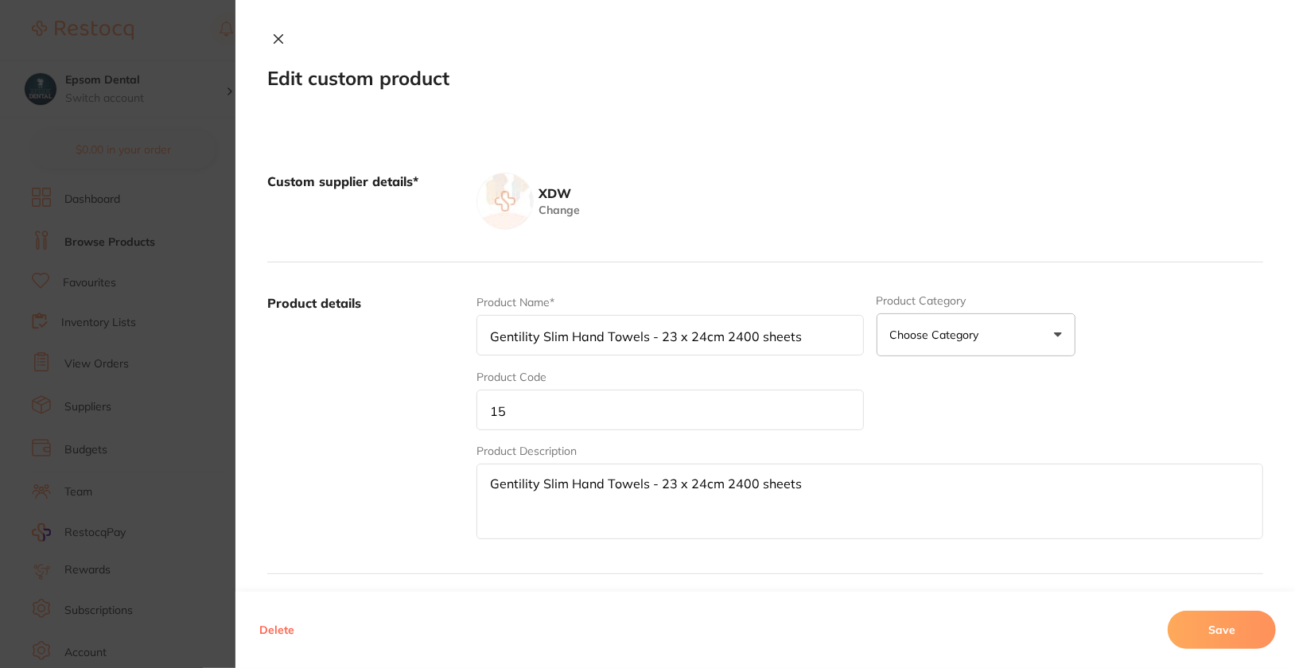
click at [576, 409] on input "15" at bounding box center [669, 410] width 387 height 41
click at [1214, 638] on button "Save" at bounding box center [1222, 630] width 108 height 38
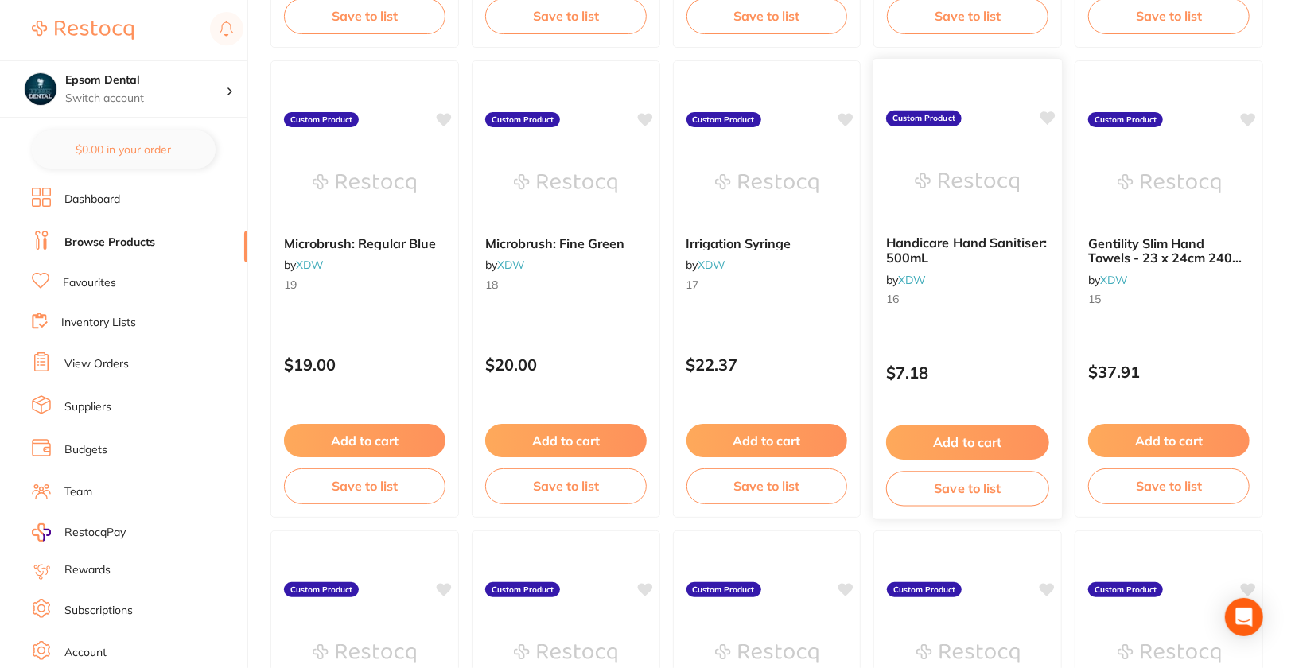
click at [957, 332] on div "Handicare Hand Sanitiser: 500mL by XDW 16 Custom Product $7.18 Add to cart Save…" at bounding box center [968, 289] width 190 height 462
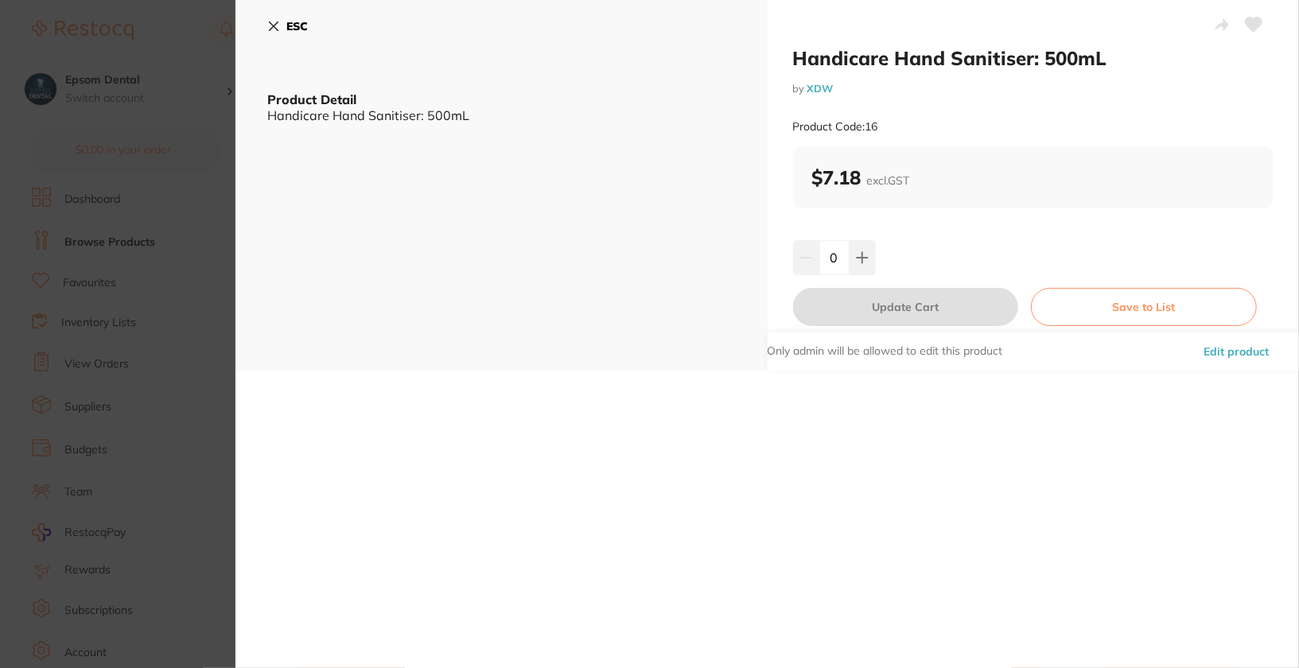
click at [1244, 358] on button "Edit product" at bounding box center [1236, 351] width 75 height 38
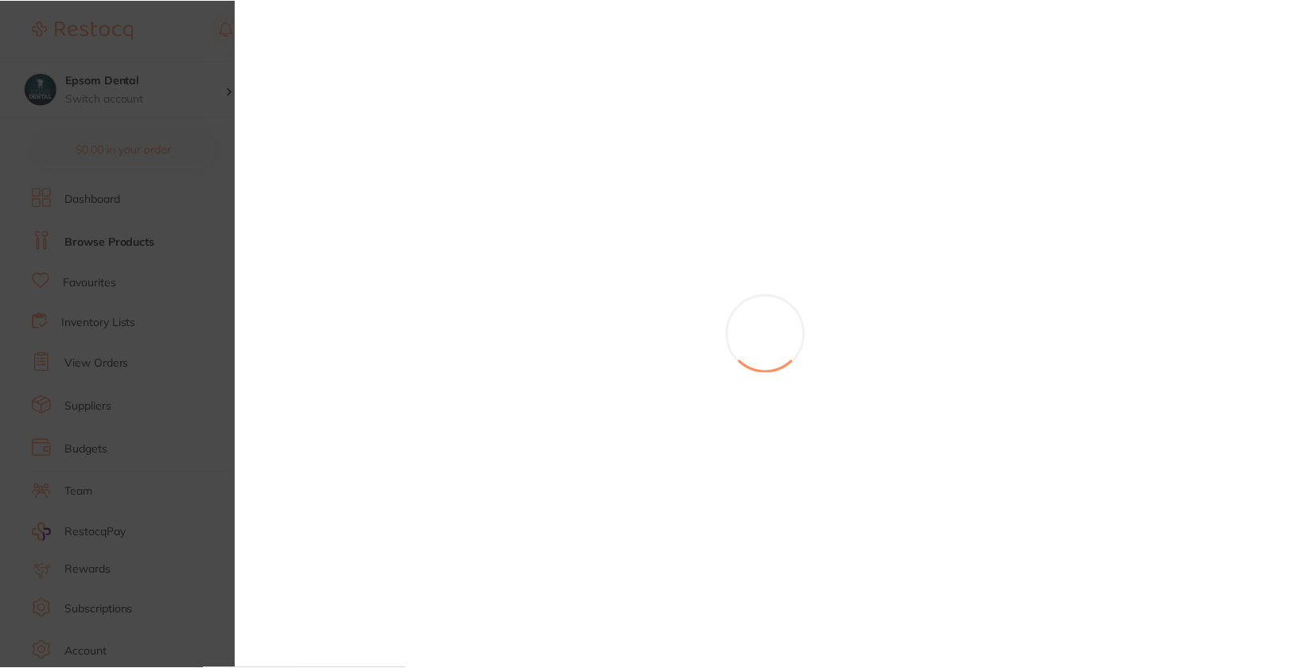
scroll to position [2044, 0]
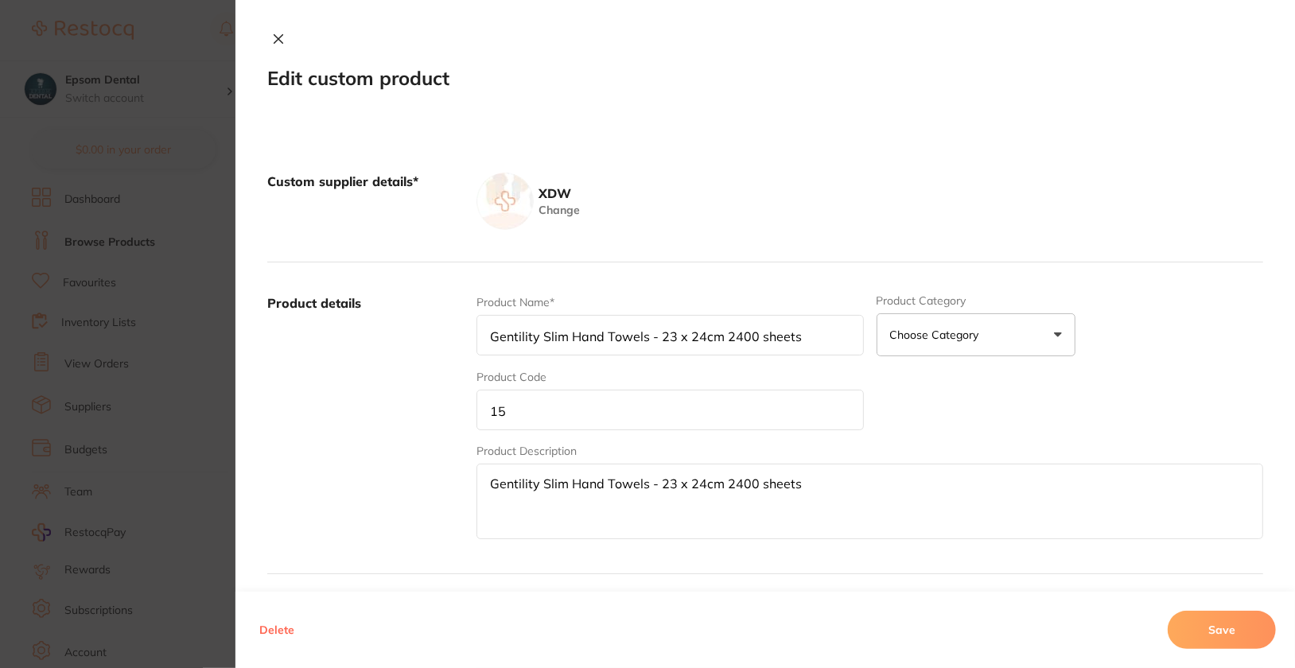
type input "Handicare Hand Sanitiser: 500mL"
type input "16"
type textarea "Handicare Hand Sanitiser: 500mL"
type input "7.18"
click at [709, 420] on input "16" at bounding box center [669, 410] width 387 height 41
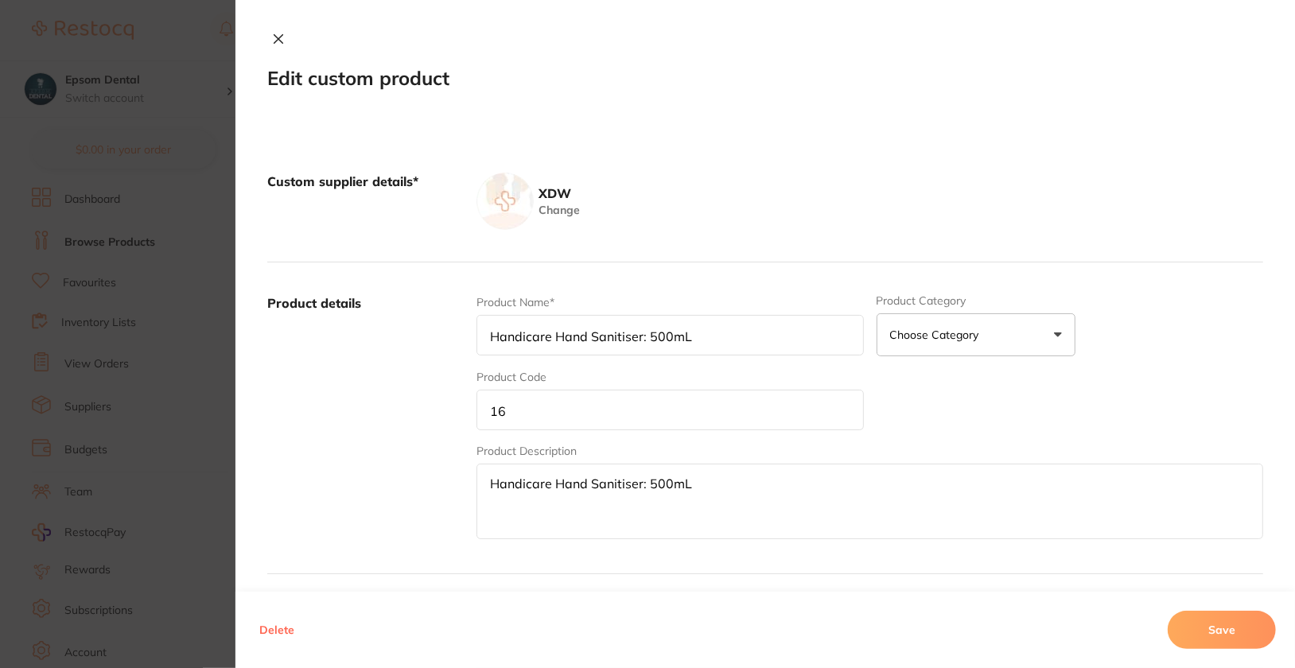
click at [709, 420] on input "16" at bounding box center [669, 410] width 387 height 41
click at [1253, 619] on button "Save" at bounding box center [1222, 630] width 108 height 38
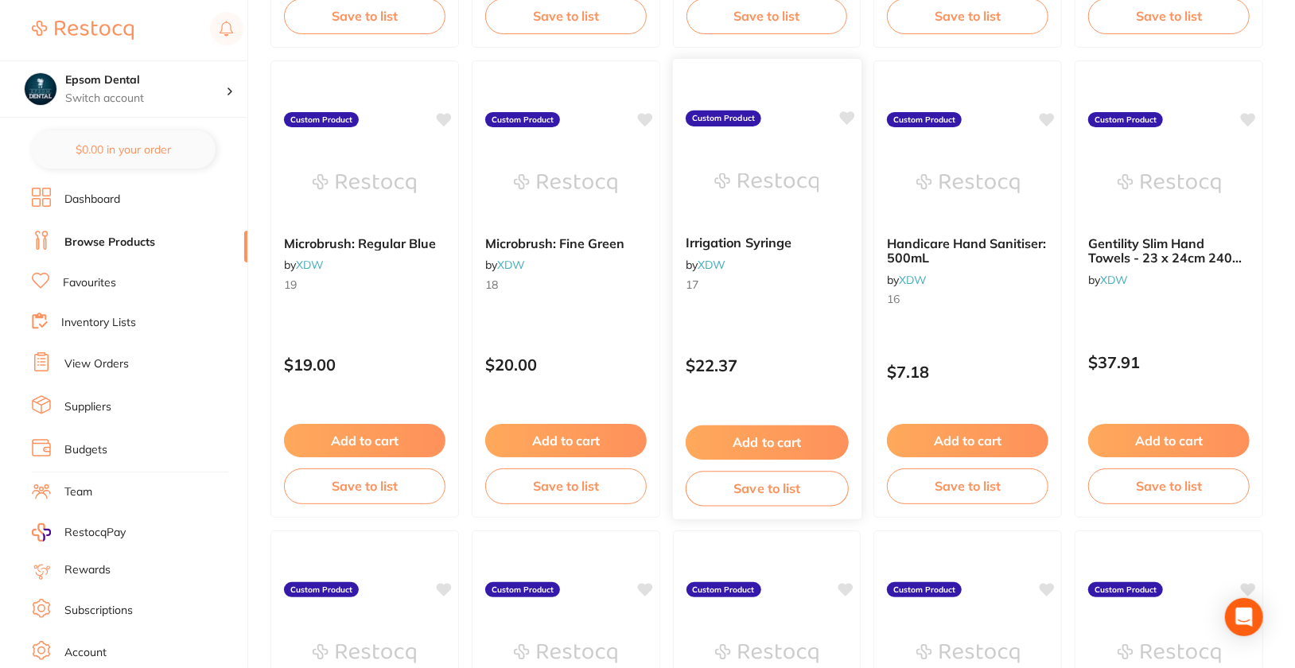
click at [804, 290] on div "Irrigation Syringe by XDW 17" at bounding box center [766, 266] width 189 height 87
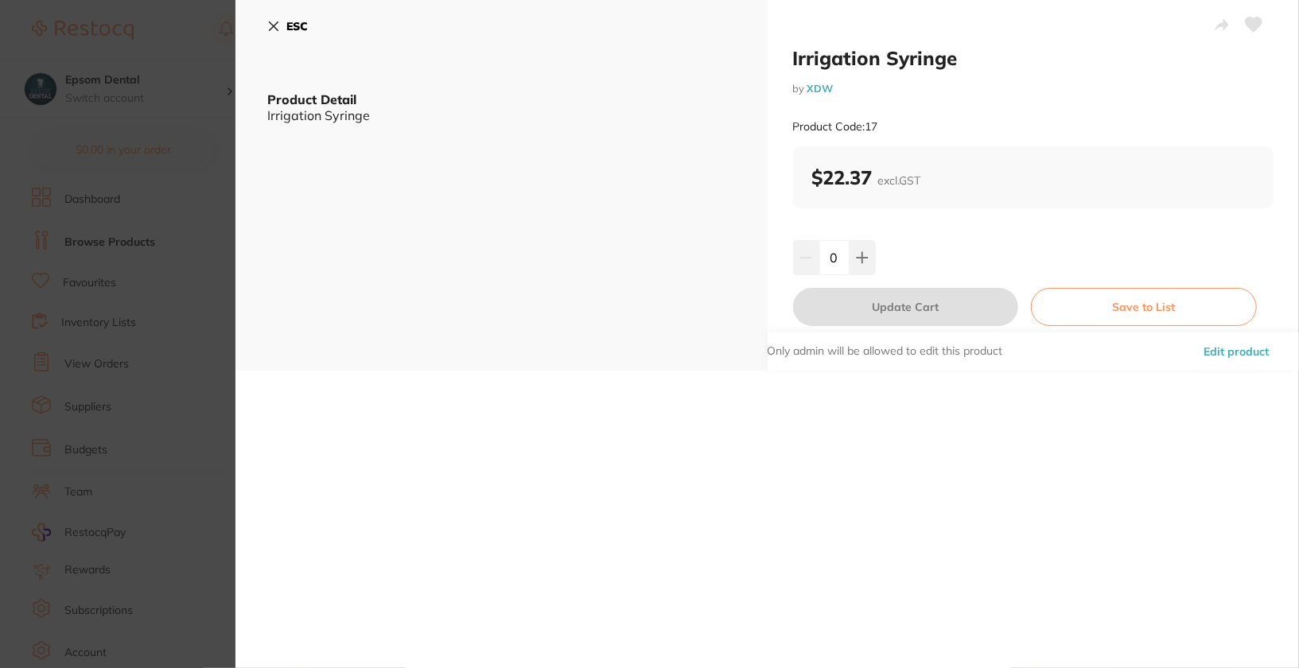
click at [1266, 364] on button "Edit product" at bounding box center [1236, 351] width 75 height 38
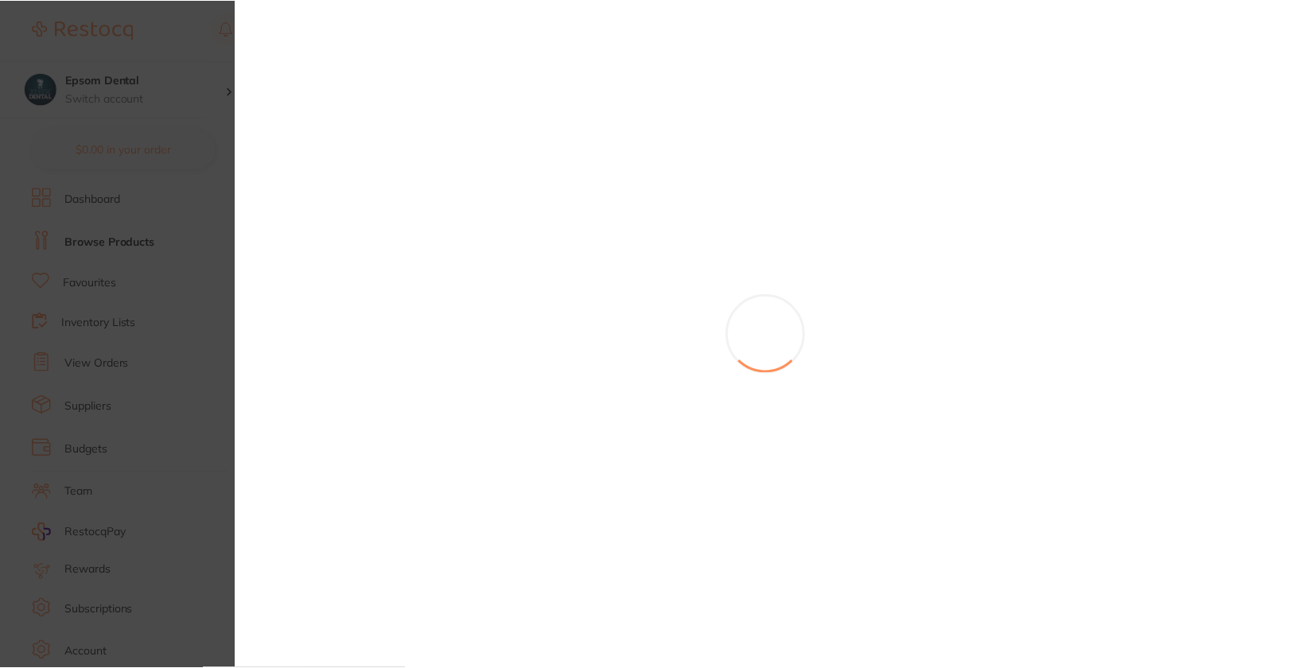
scroll to position [2044, 0]
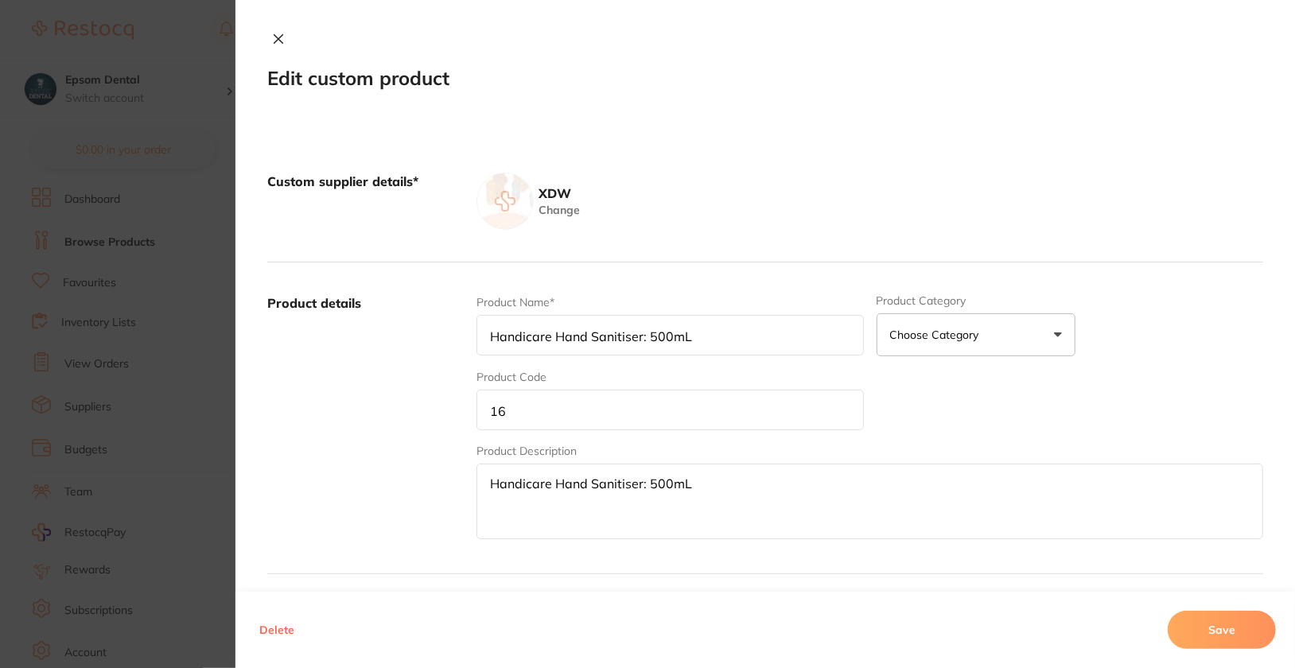
type input "Irrigation Syringe"
type input "17"
type textarea "Irrigation Syringe"
type input "22.37"
click at [577, 418] on input "17" at bounding box center [669, 410] width 387 height 41
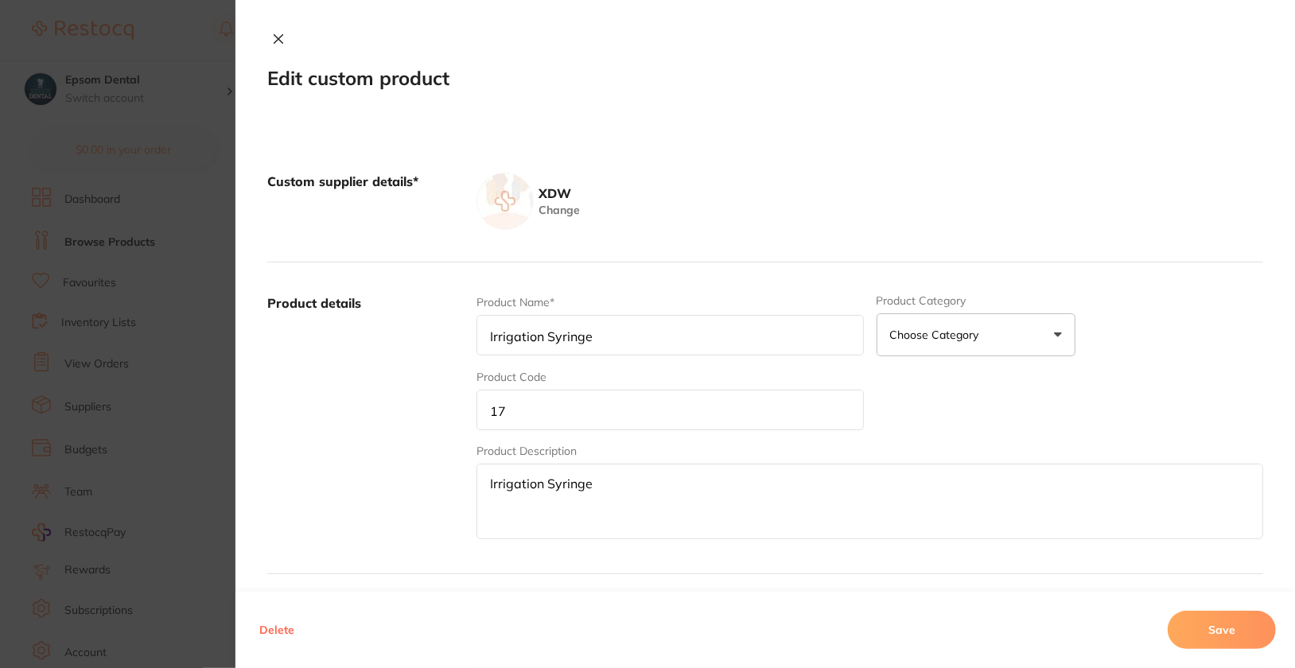
click at [577, 418] on input "17" at bounding box center [669, 410] width 387 height 41
click at [1248, 644] on button "Save" at bounding box center [1222, 630] width 108 height 38
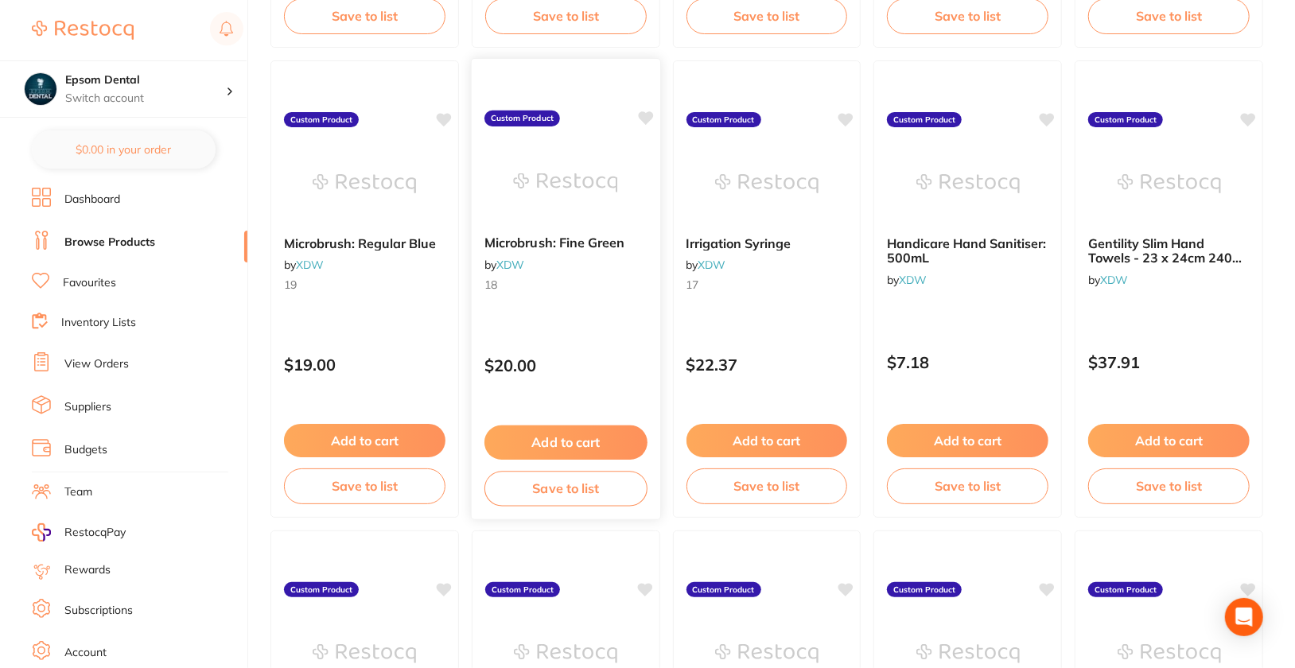
click at [612, 302] on div "Microbrush: Fine Green by XDW 18" at bounding box center [566, 266] width 189 height 87
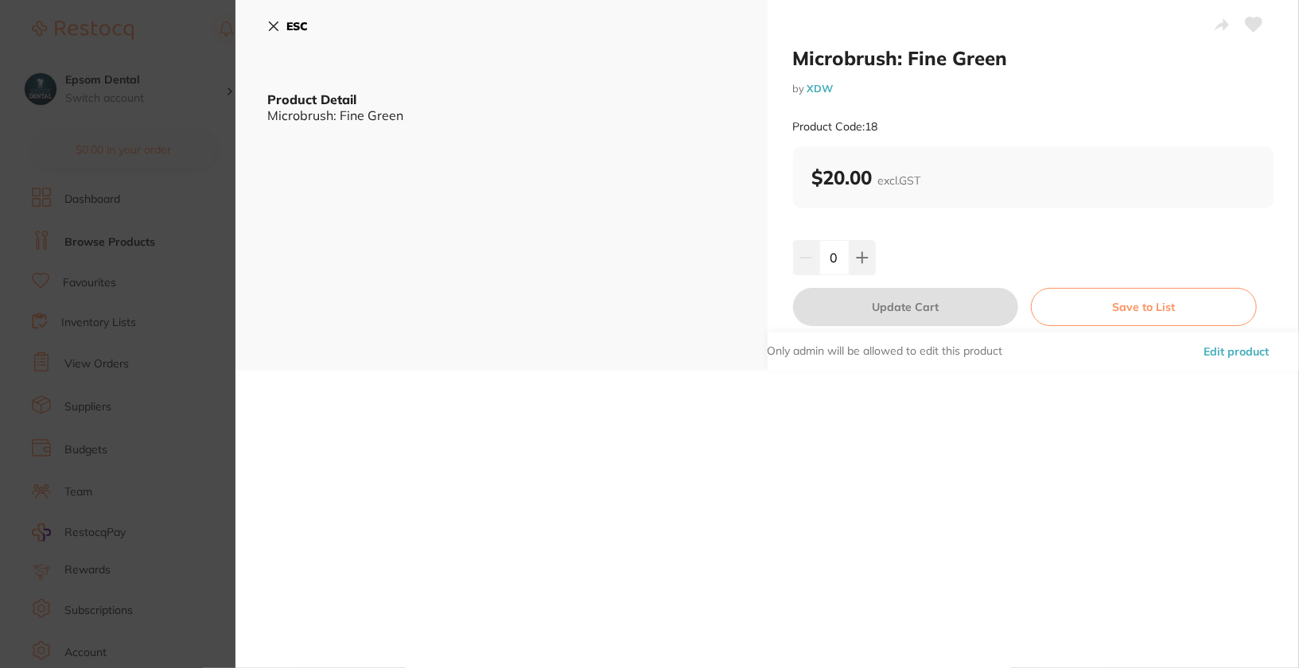
click at [1232, 348] on button "Edit product" at bounding box center [1236, 351] width 75 height 38
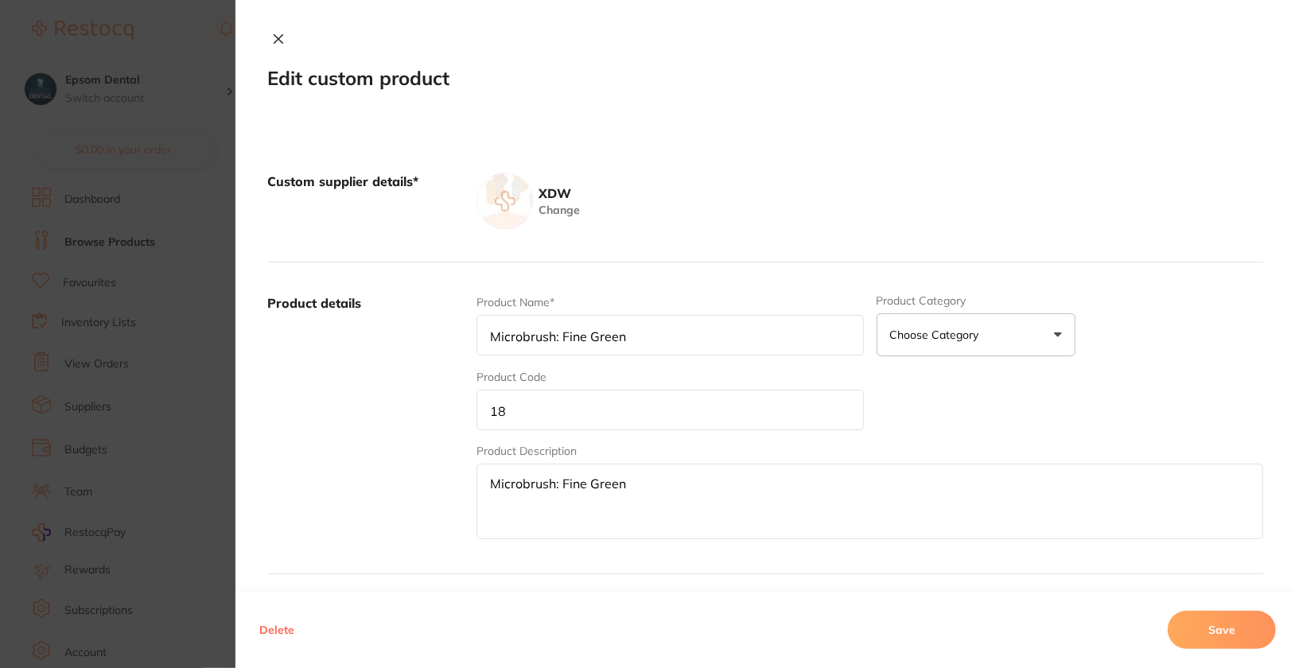
click at [545, 410] on input "18" at bounding box center [669, 410] width 387 height 41
click at [1228, 644] on button "Save" at bounding box center [1222, 630] width 108 height 38
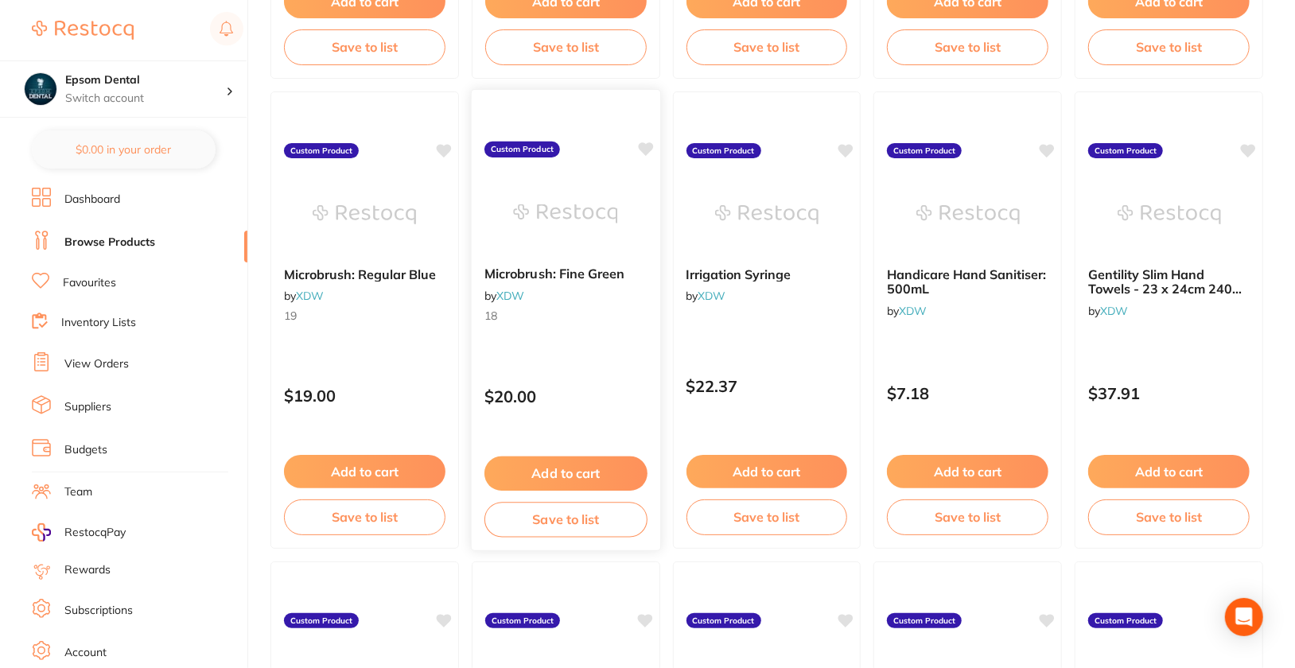
scroll to position [2015, 0]
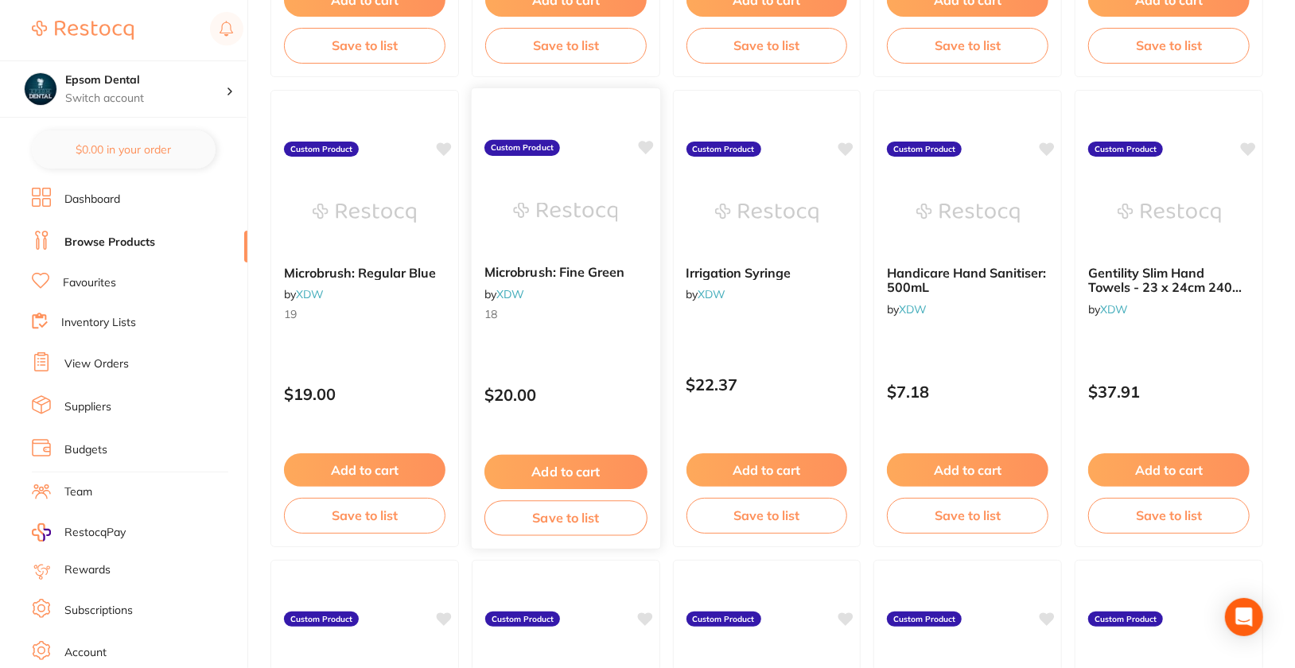
click at [579, 309] on small "18" at bounding box center [565, 313] width 163 height 13
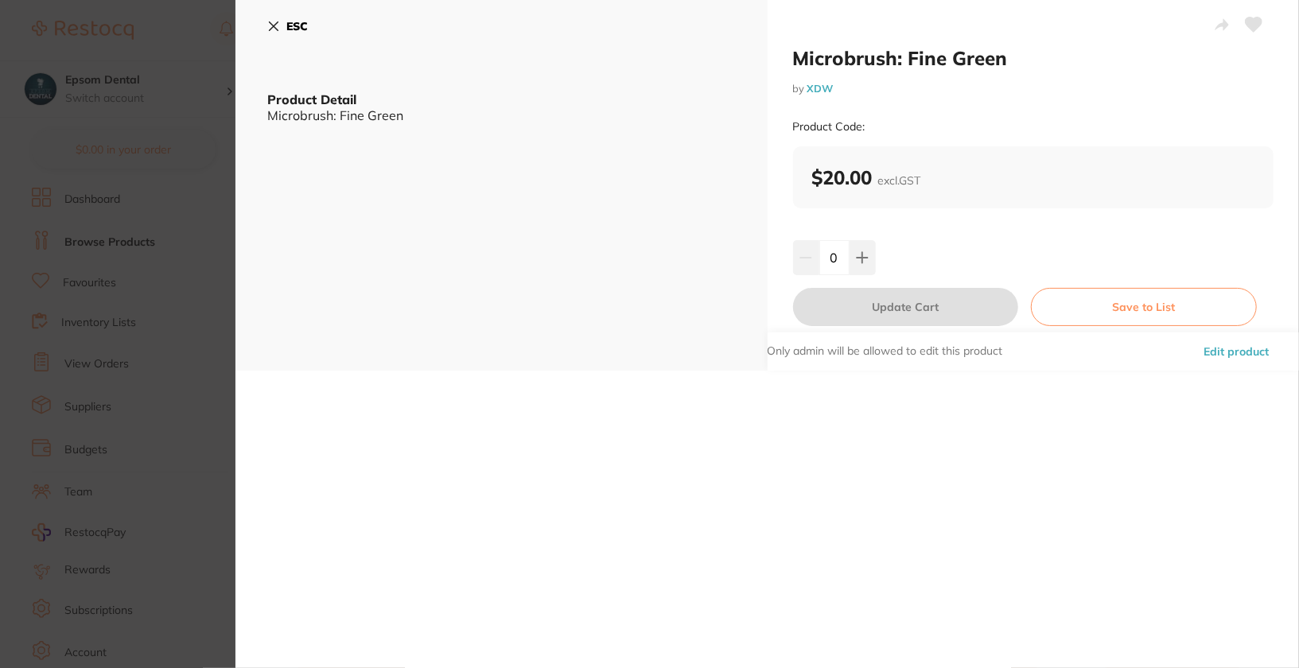
click at [290, 24] on b "ESC" at bounding box center [296, 26] width 21 height 14
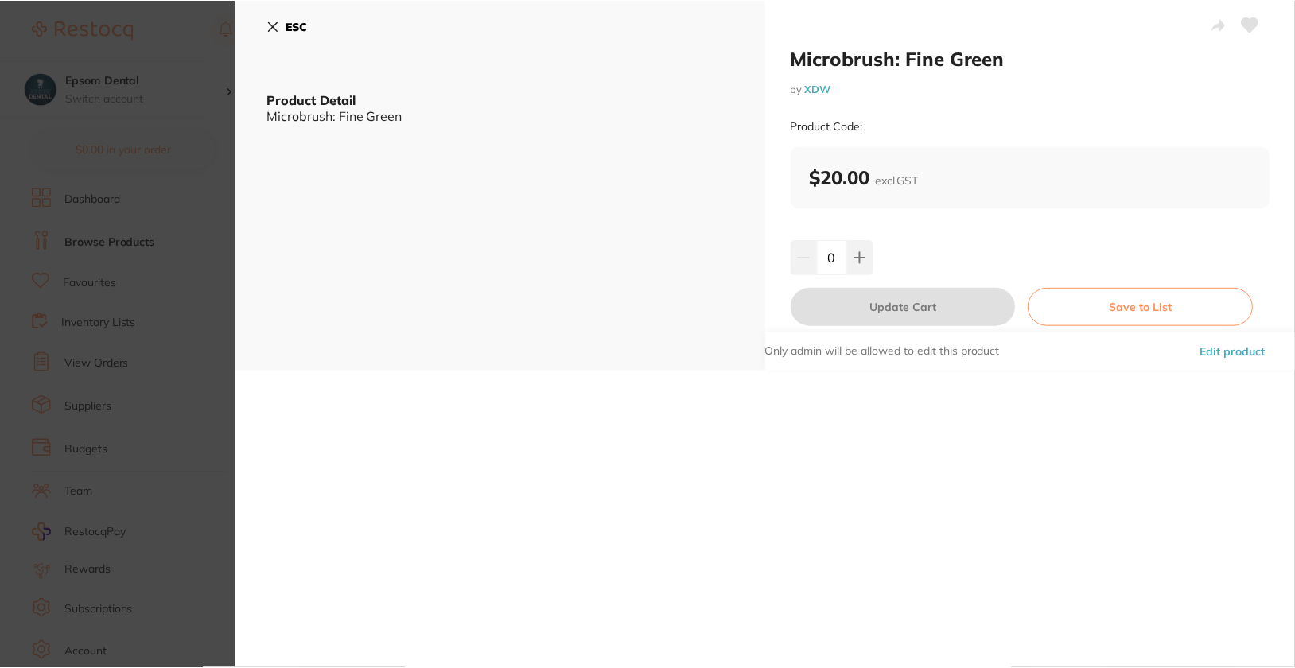
scroll to position [2015, 0]
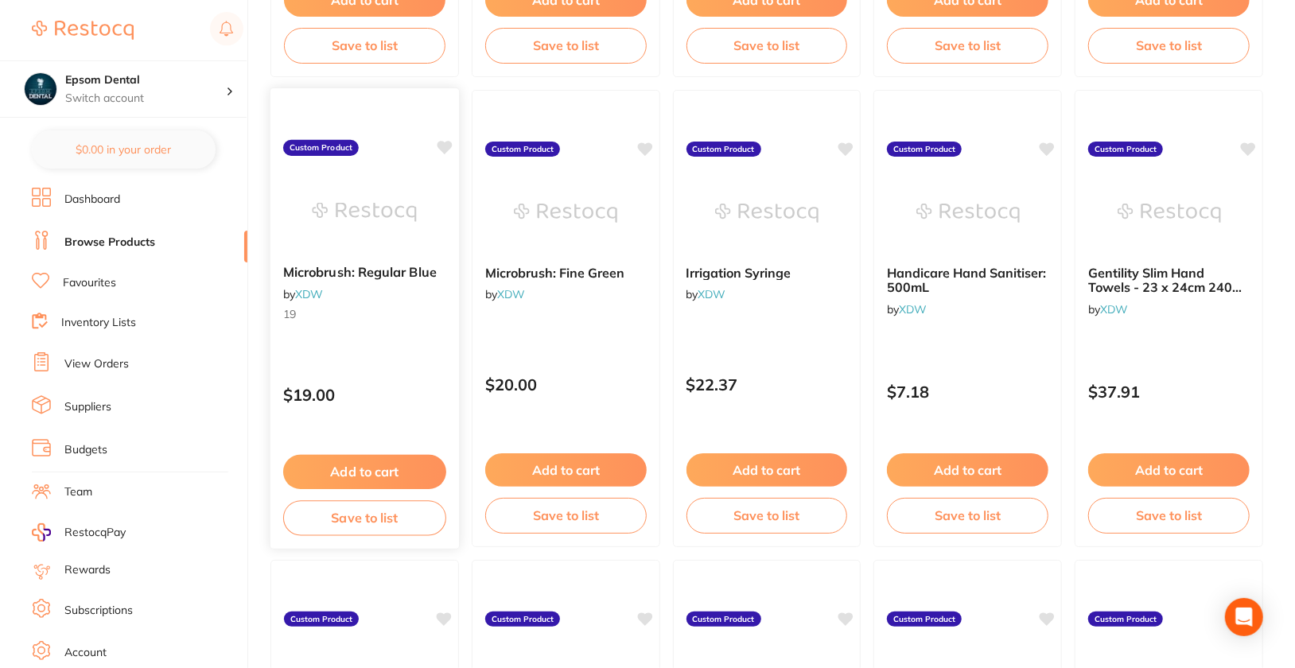
click at [411, 316] on small "19" at bounding box center [364, 313] width 163 height 13
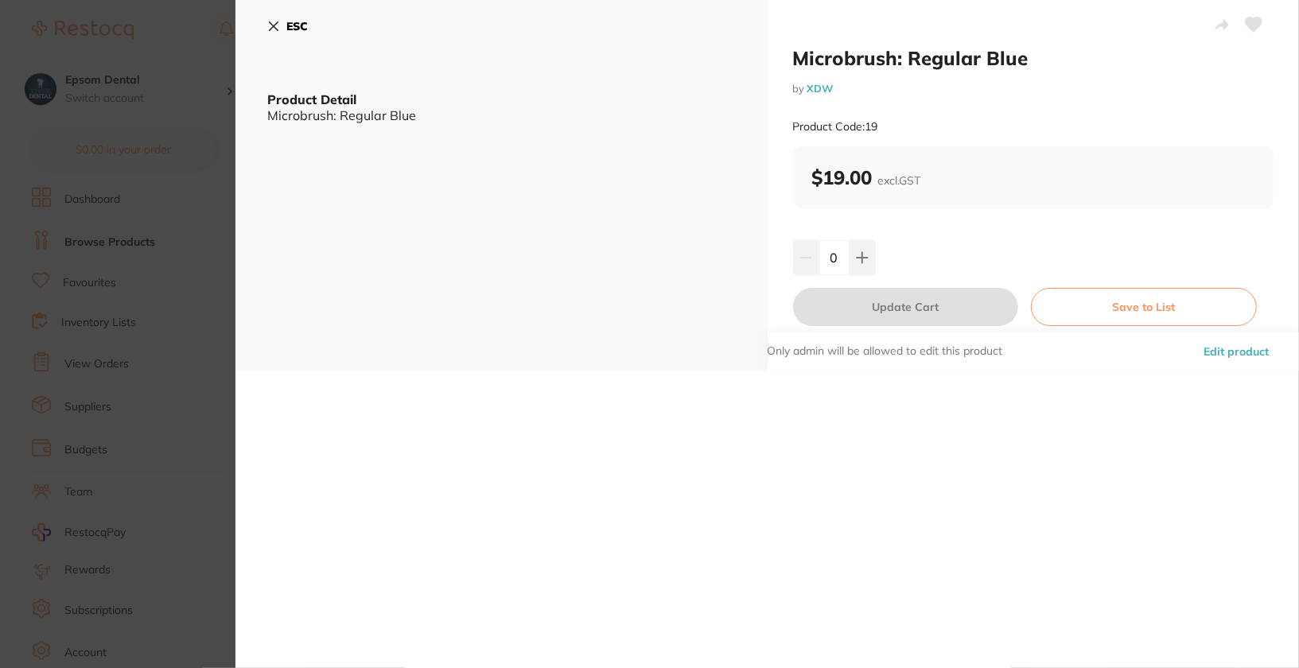
click at [1238, 352] on button "Edit product" at bounding box center [1236, 351] width 75 height 38
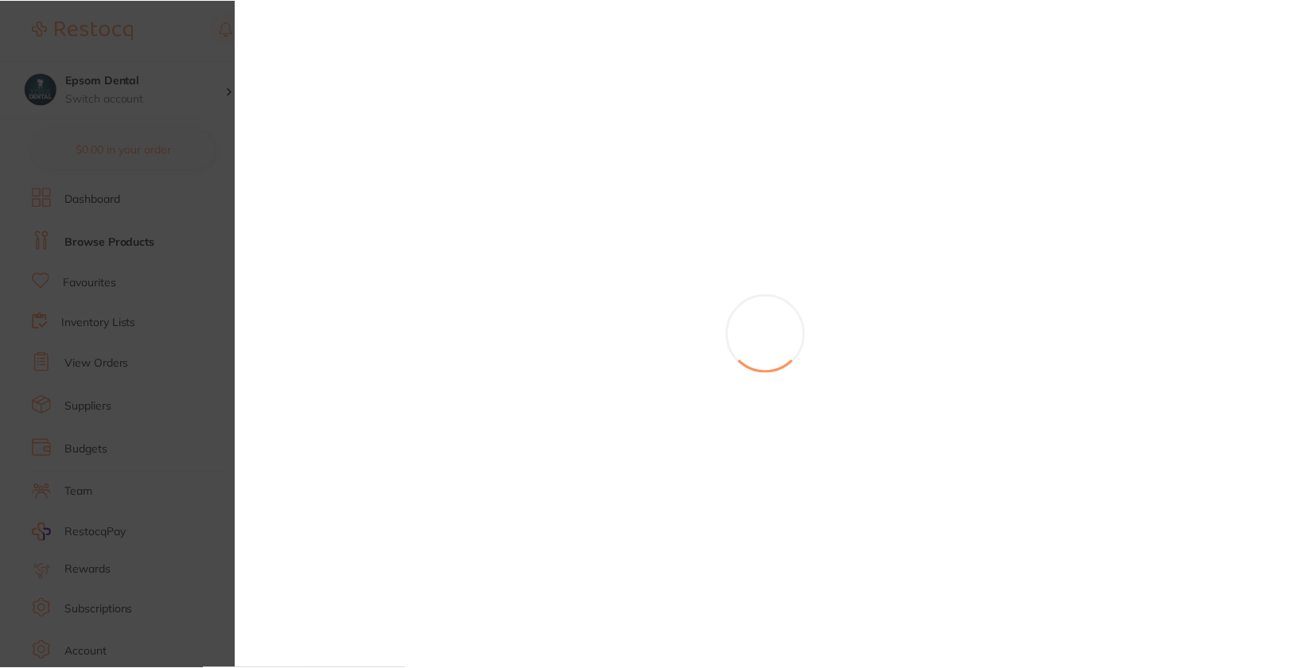
scroll to position [2015, 0]
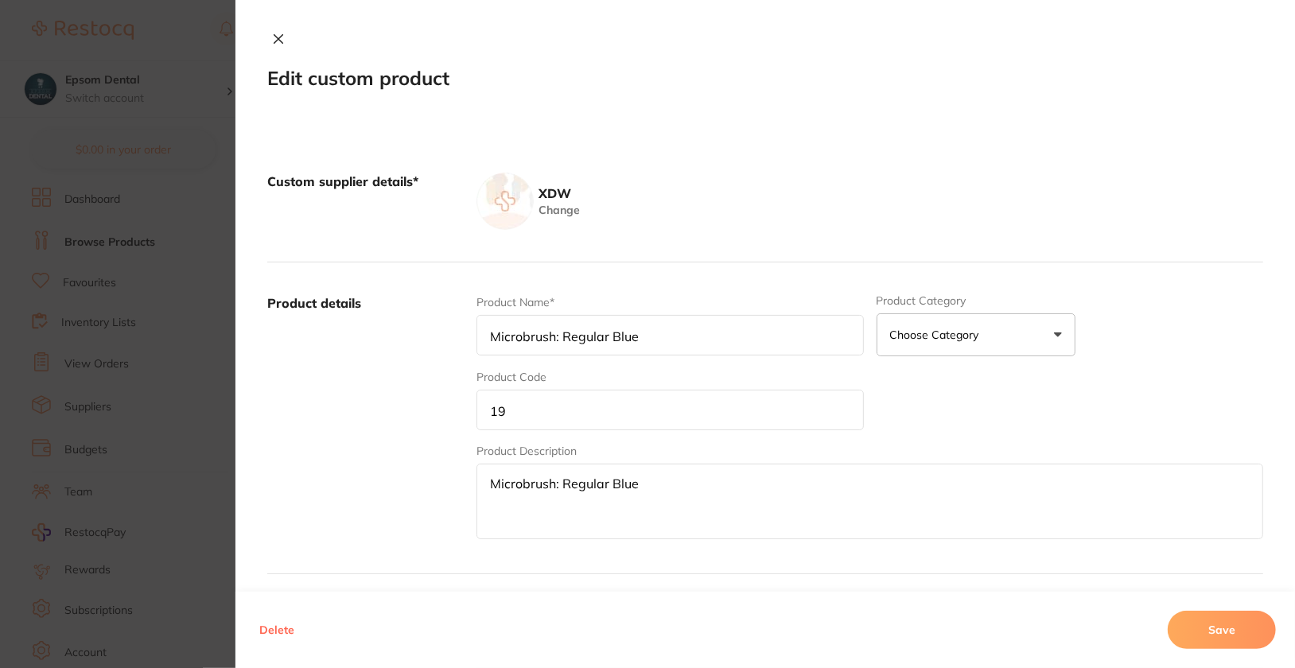
click at [559, 404] on input "19" at bounding box center [669, 410] width 387 height 41
click at [1247, 626] on button "Save" at bounding box center [1222, 630] width 108 height 38
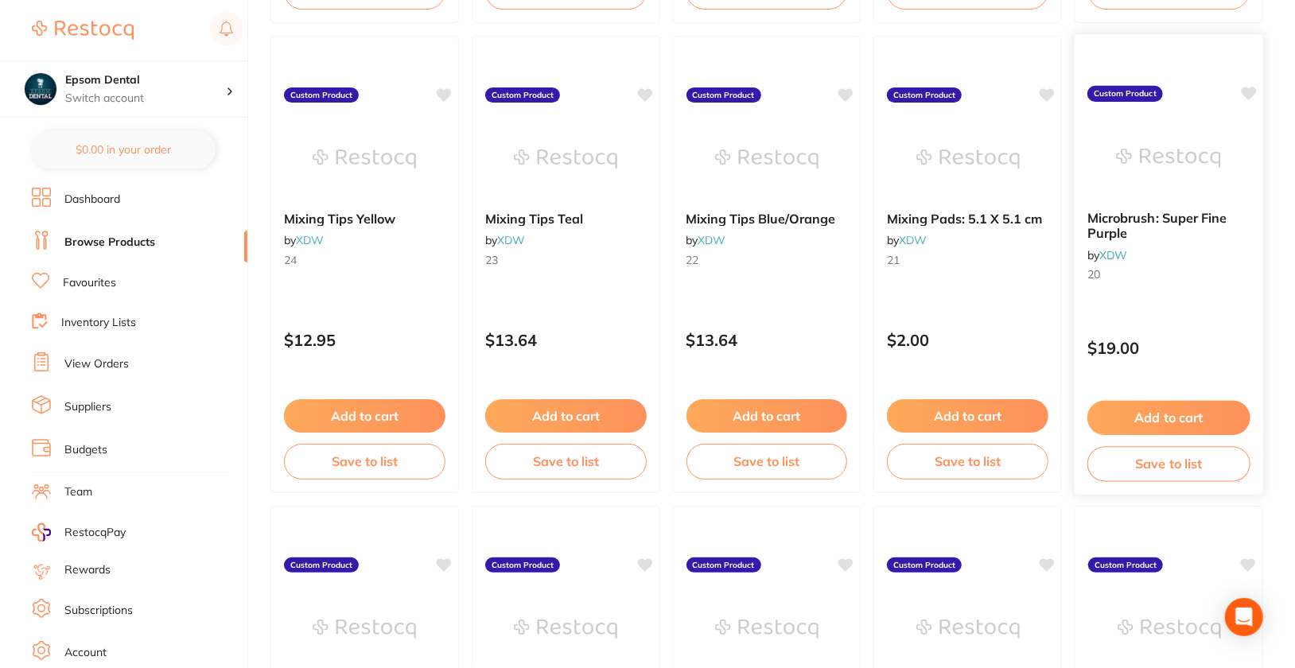
scroll to position [1599, 0]
click at [1152, 306] on div "Microbrush: Super Fine Purple by XDW 20 Custom Product $19.00 Add to cart Save …" at bounding box center [1169, 264] width 190 height 462
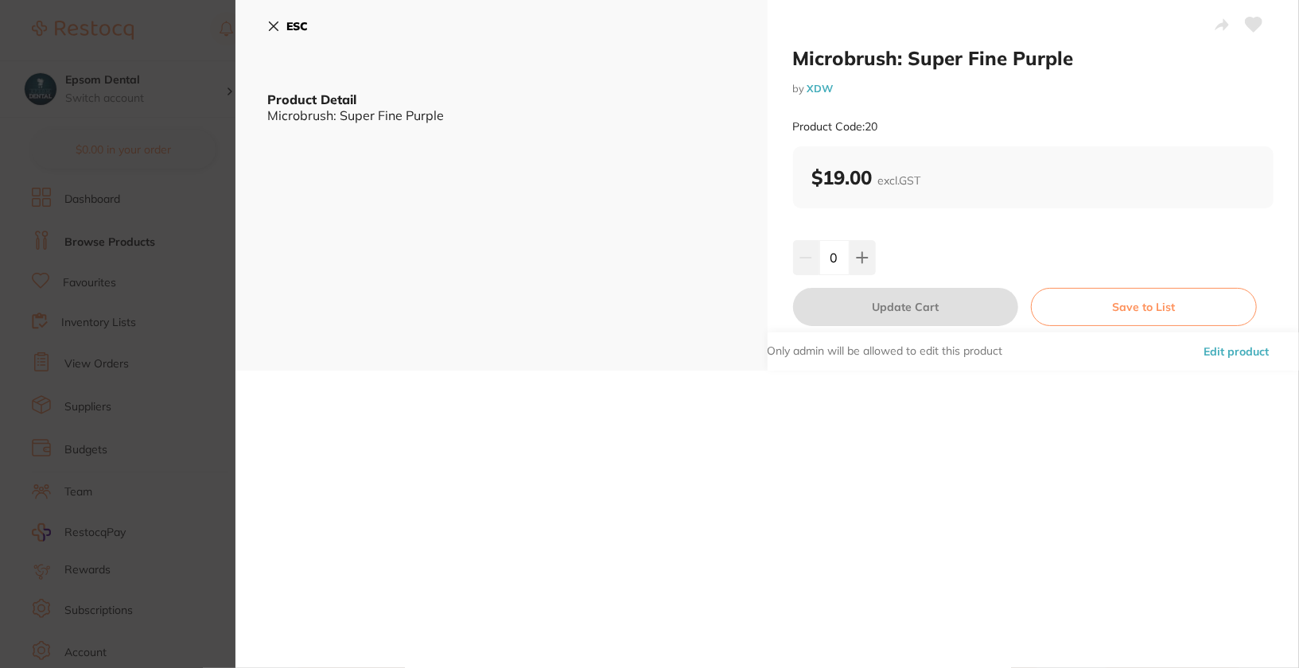
click at [1237, 346] on button "Edit product" at bounding box center [1236, 351] width 75 height 38
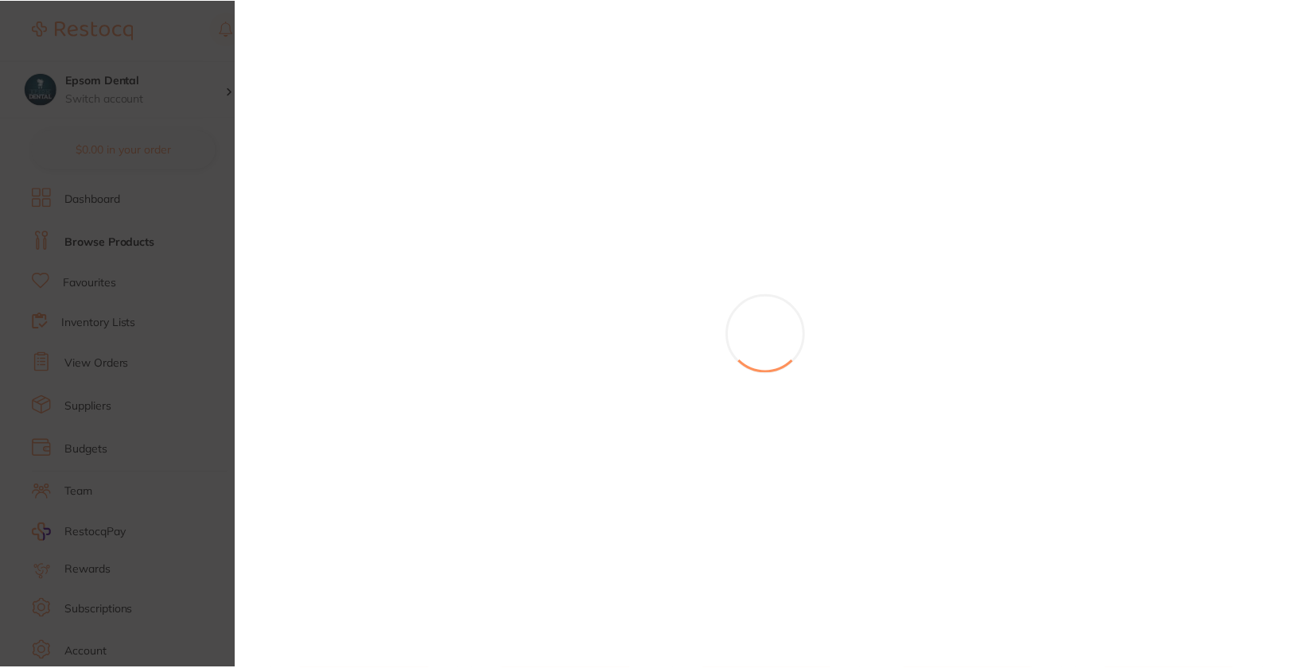
scroll to position [1599, 0]
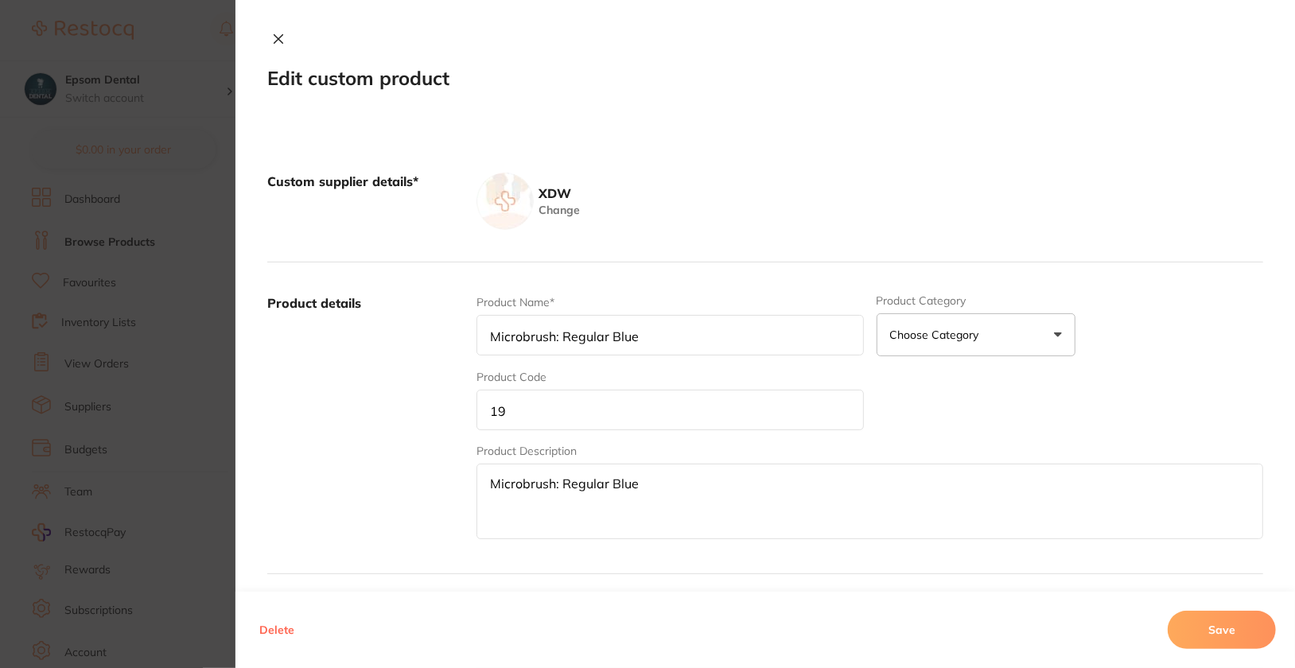
type input "Microbrush: Super Fine Purple"
type input "20"
type textarea "Microbrush: Super Fine Purple"
click at [619, 410] on input "20" at bounding box center [669, 410] width 387 height 41
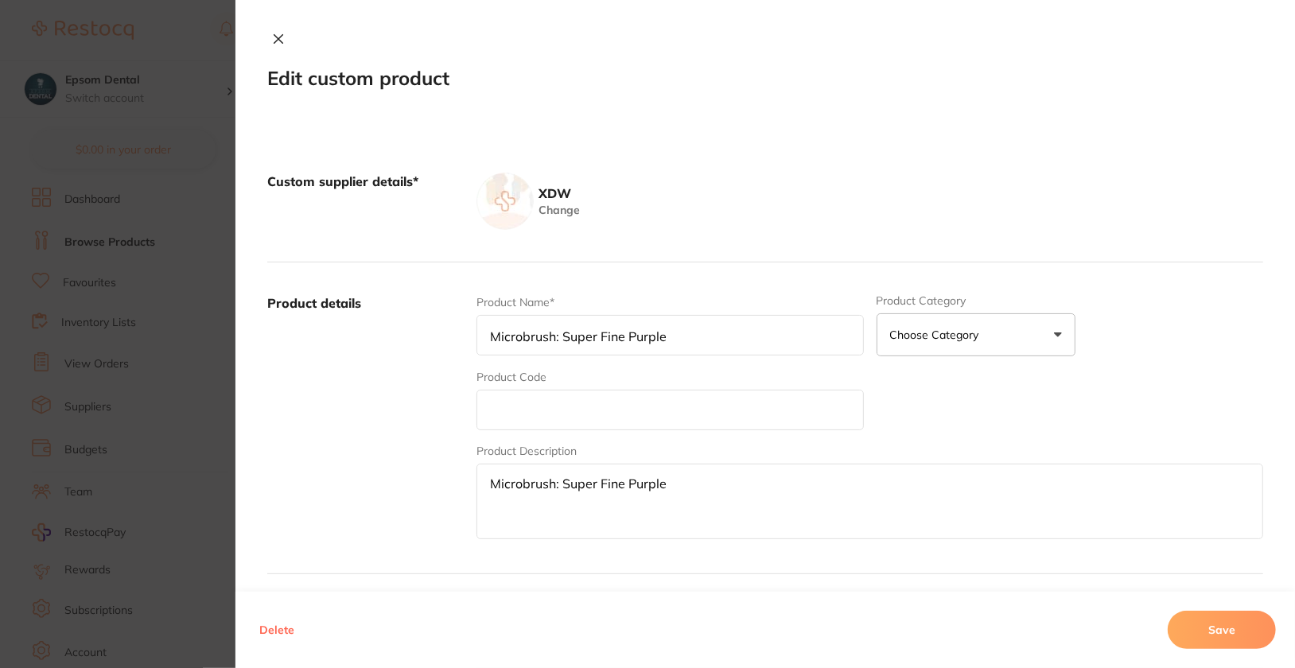
click at [1248, 621] on button "Save" at bounding box center [1222, 630] width 108 height 38
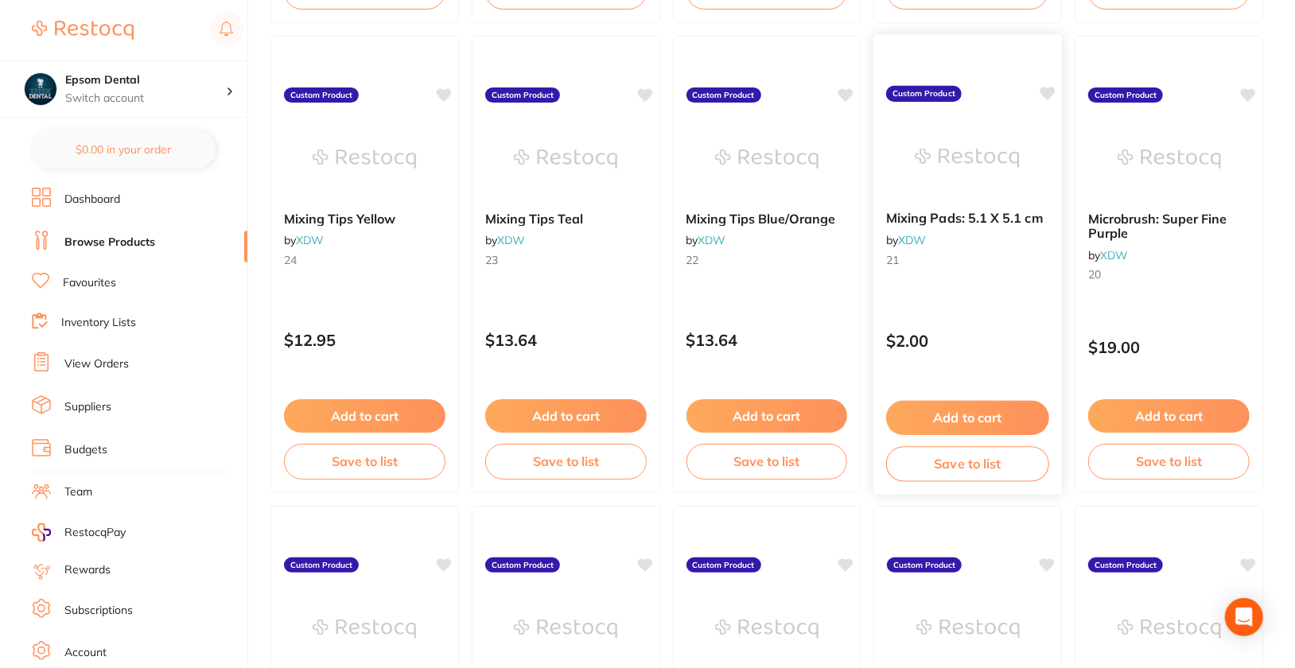
click at [1022, 297] on div "Mixing Pads: 5.1 X 5.1 cm by XDW 21 Custom Product $2.00 Add to cart Save to li…" at bounding box center [968, 264] width 190 height 462
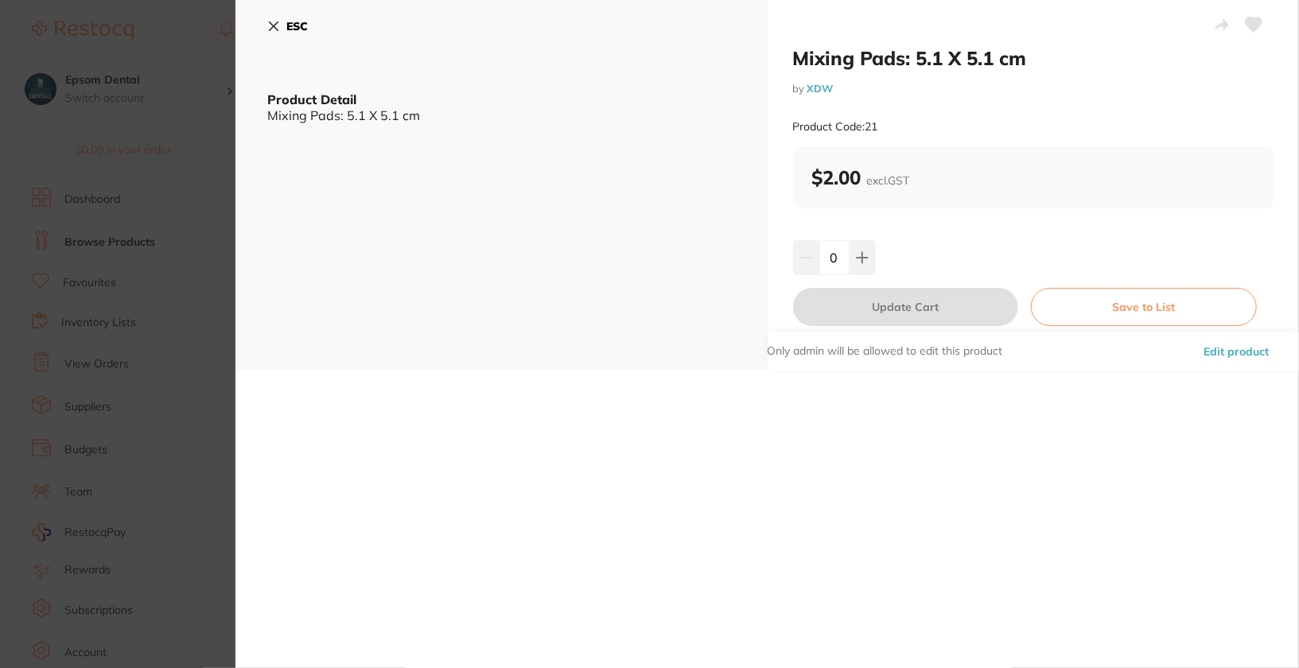
click at [1242, 361] on button "Edit product" at bounding box center [1236, 351] width 75 height 38
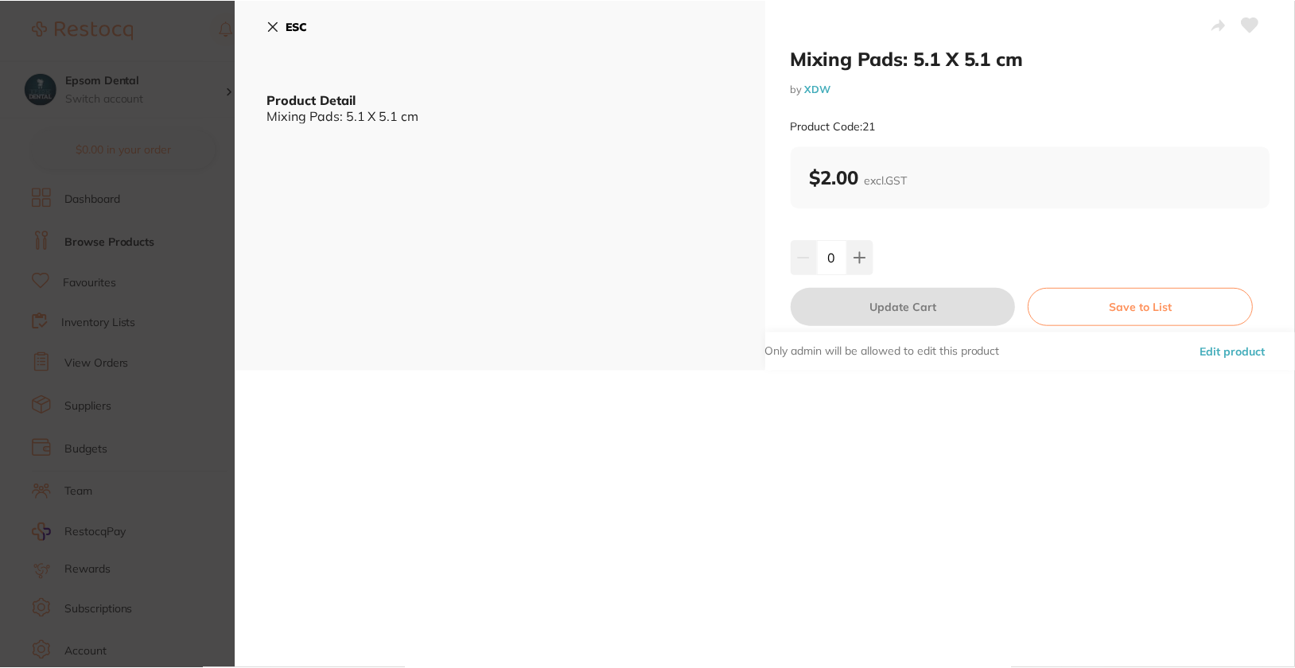
scroll to position [1599, 0]
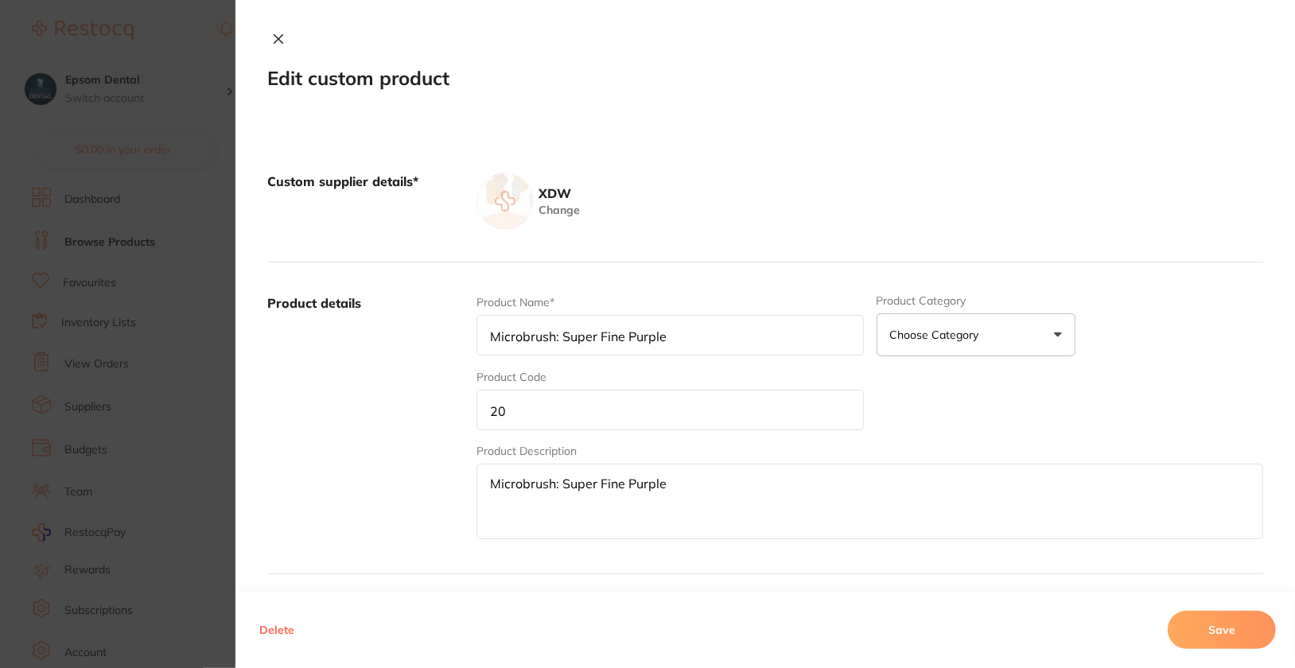
type input "Mixing Pads: 5.1 X 5.1 cm"
type input "21"
type textarea "Mixing Pads: 5.1 X 5.1 cm"
type input "2.00"
click at [656, 403] on input "21" at bounding box center [669, 410] width 387 height 41
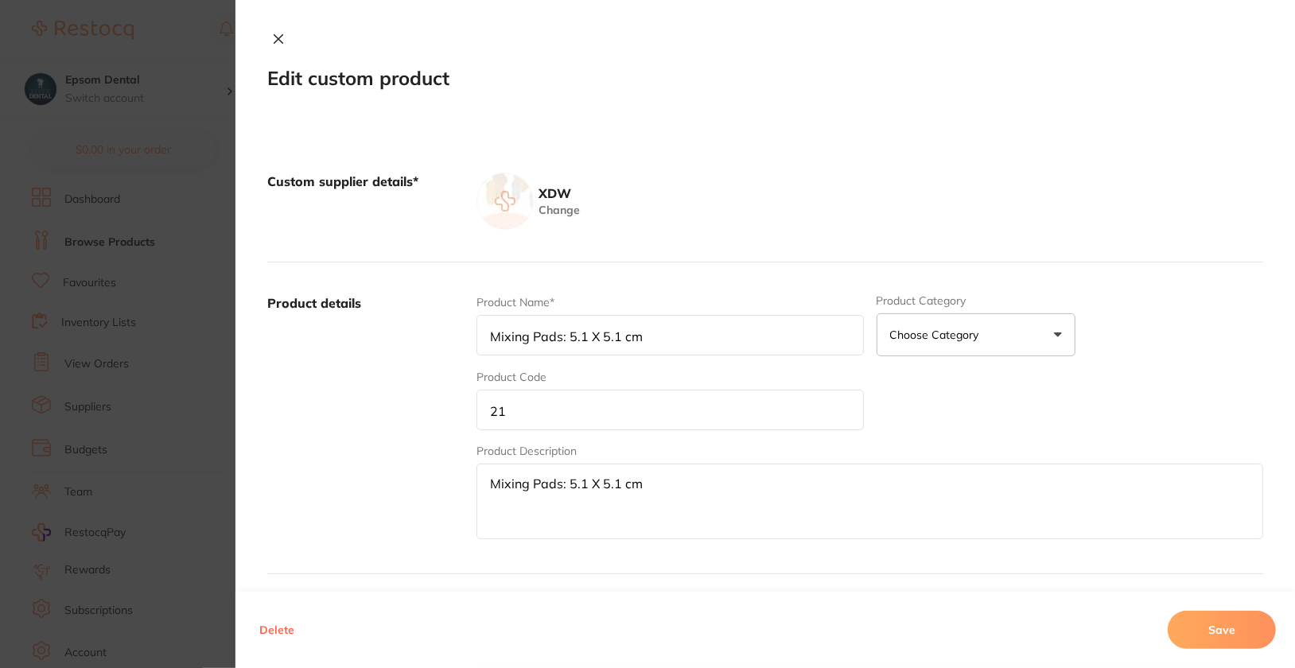
click at [655, 403] on input "21" at bounding box center [669, 410] width 387 height 41
click at [1268, 631] on button "Save" at bounding box center [1222, 630] width 108 height 38
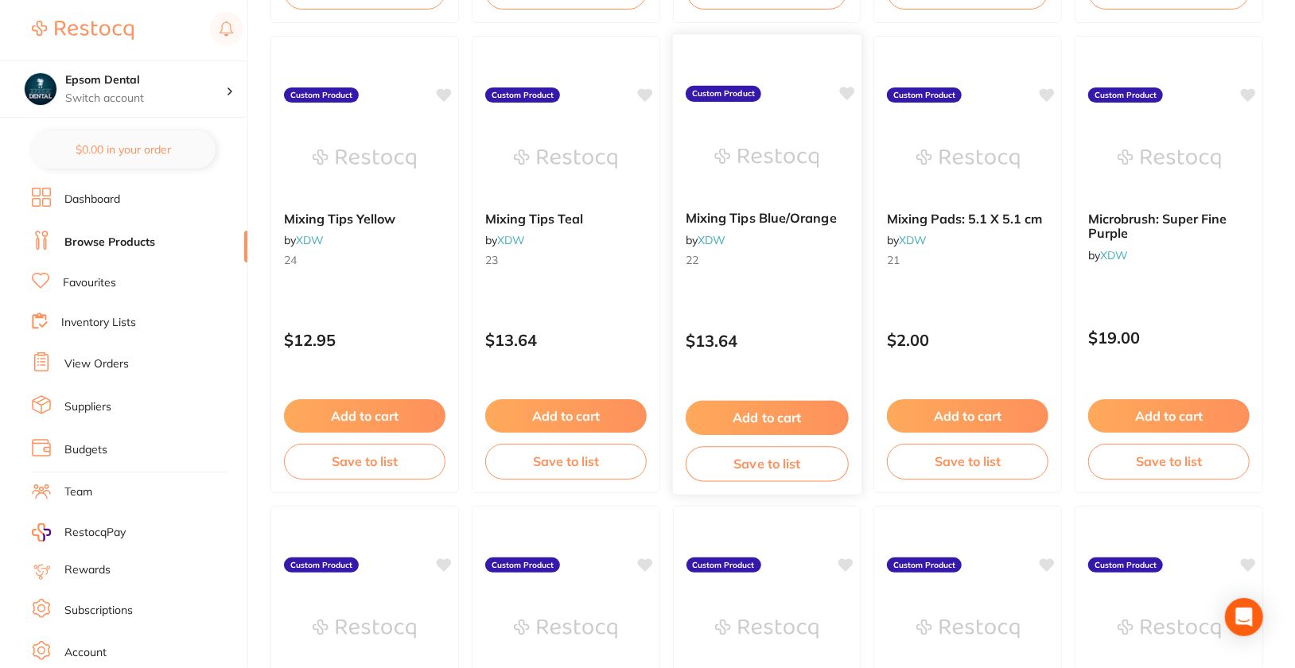
click at [763, 303] on div "Mixing Tips Blue/Orange by XDW 22 Custom Product $13.64 Add to cart Save to list" at bounding box center [766, 264] width 190 height 462
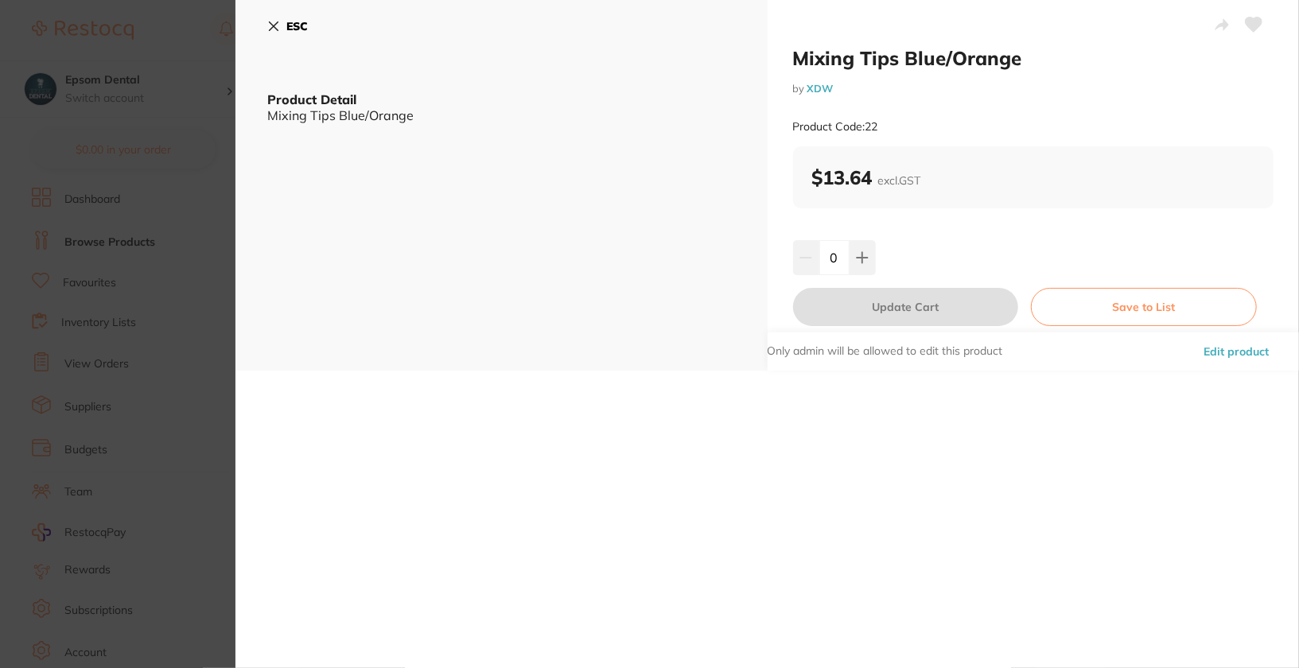
click at [1244, 355] on button "Edit product" at bounding box center [1236, 351] width 75 height 38
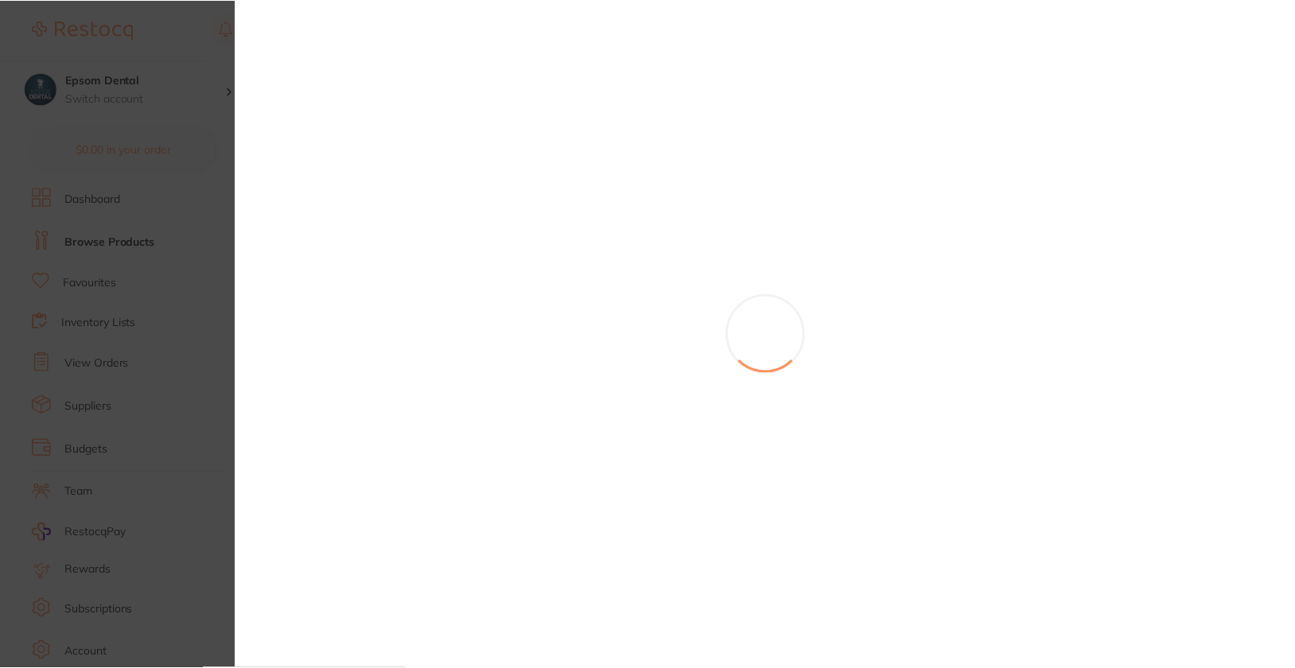
scroll to position [1599, 0]
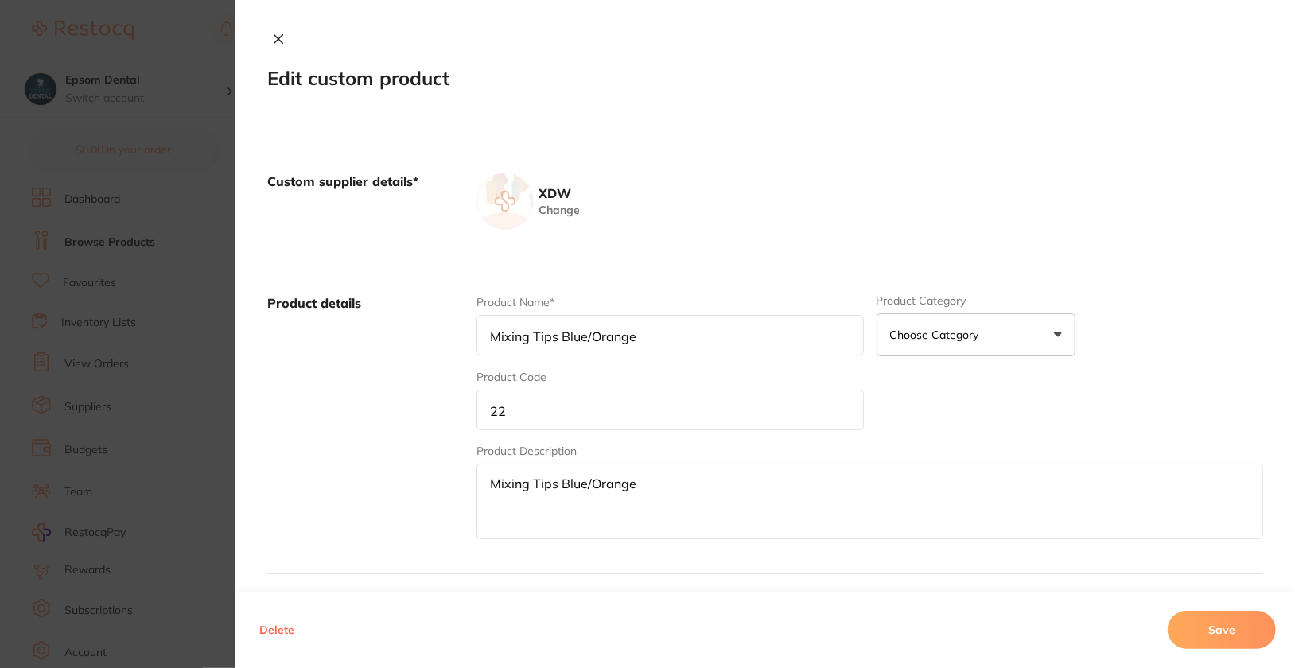
click at [552, 405] on input "22" at bounding box center [669, 410] width 387 height 41
click at [1236, 628] on button "Save" at bounding box center [1222, 630] width 108 height 38
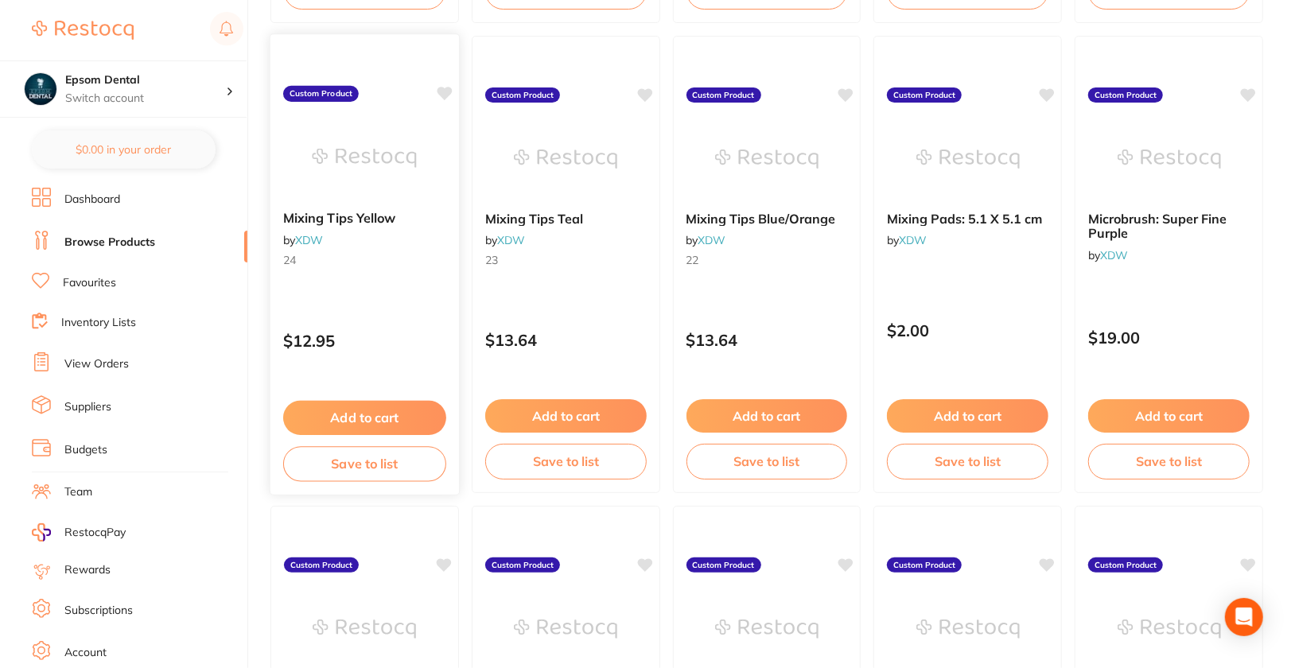
click at [385, 302] on div "Mixing Tips Yellow by XDW 24 Custom Product $12.95 Add to cart Save to list" at bounding box center [365, 264] width 190 height 462
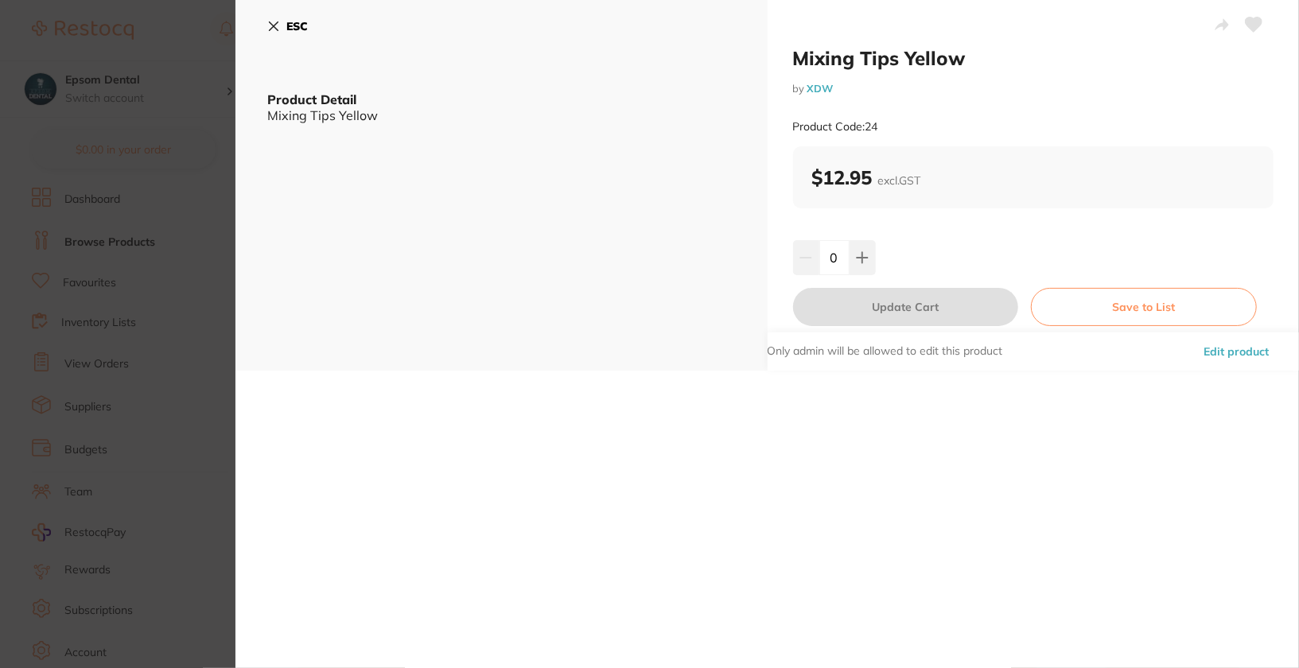
click at [1261, 352] on button "Edit product" at bounding box center [1236, 351] width 75 height 38
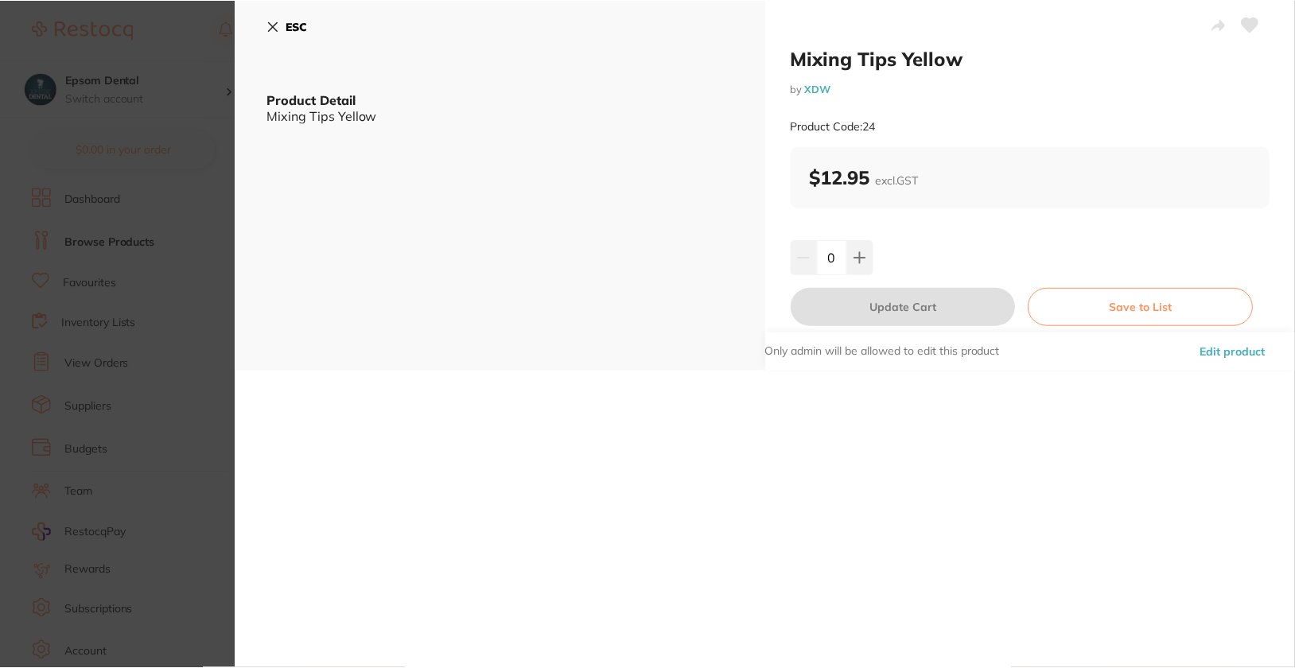
scroll to position [1599, 0]
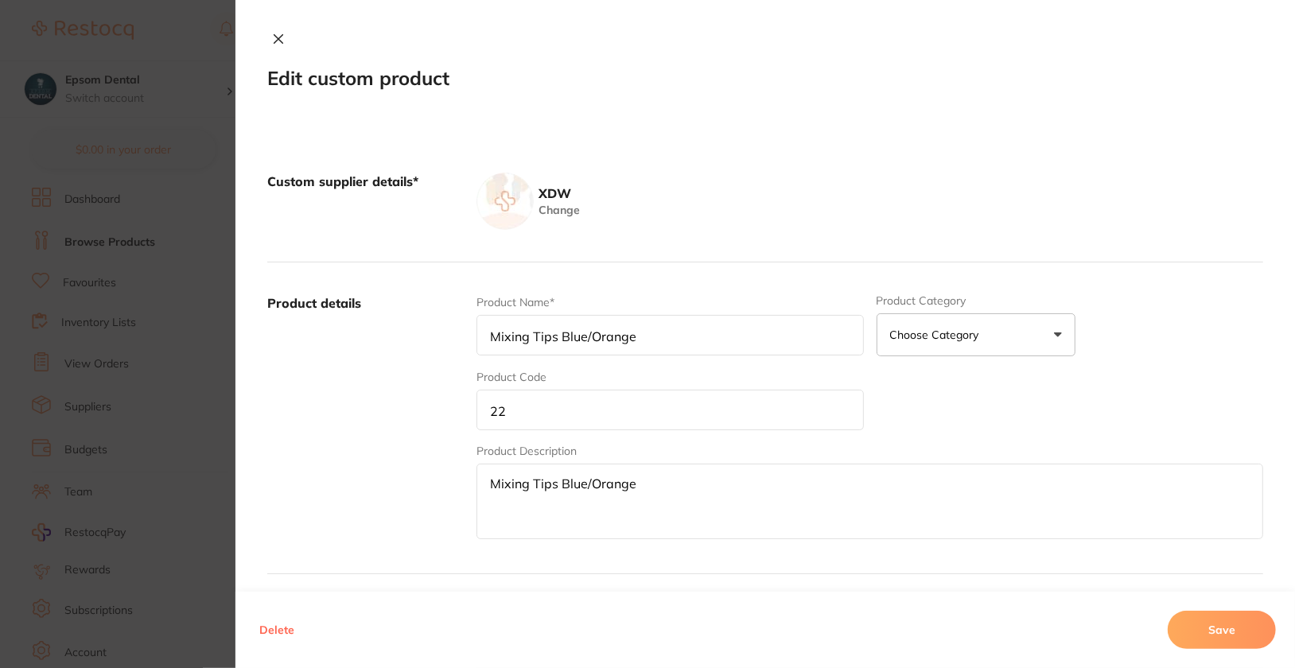
type input "Mixing Tips Yellow"
type input "24"
type textarea "Mixing Tips Yellow"
type input "12.95"
click at [690, 405] on input "24" at bounding box center [669, 410] width 387 height 41
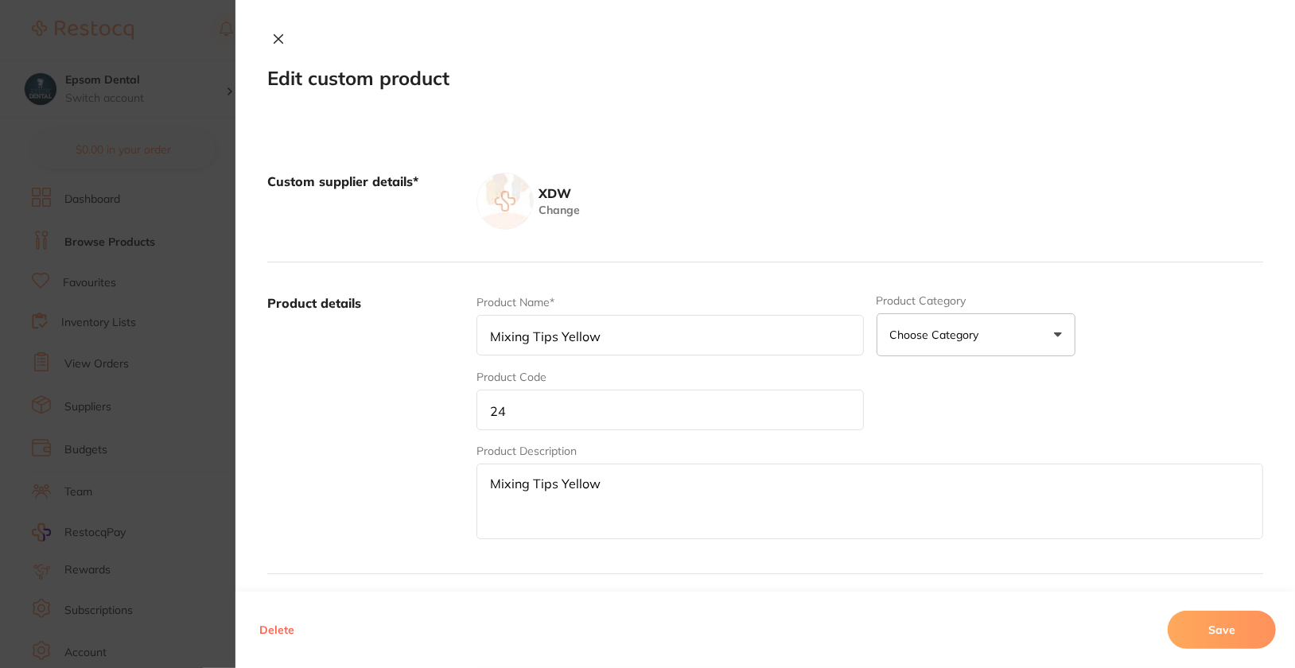
click at [690, 405] on input "24" at bounding box center [669, 410] width 387 height 41
click at [1242, 641] on button "Save" at bounding box center [1222, 630] width 108 height 38
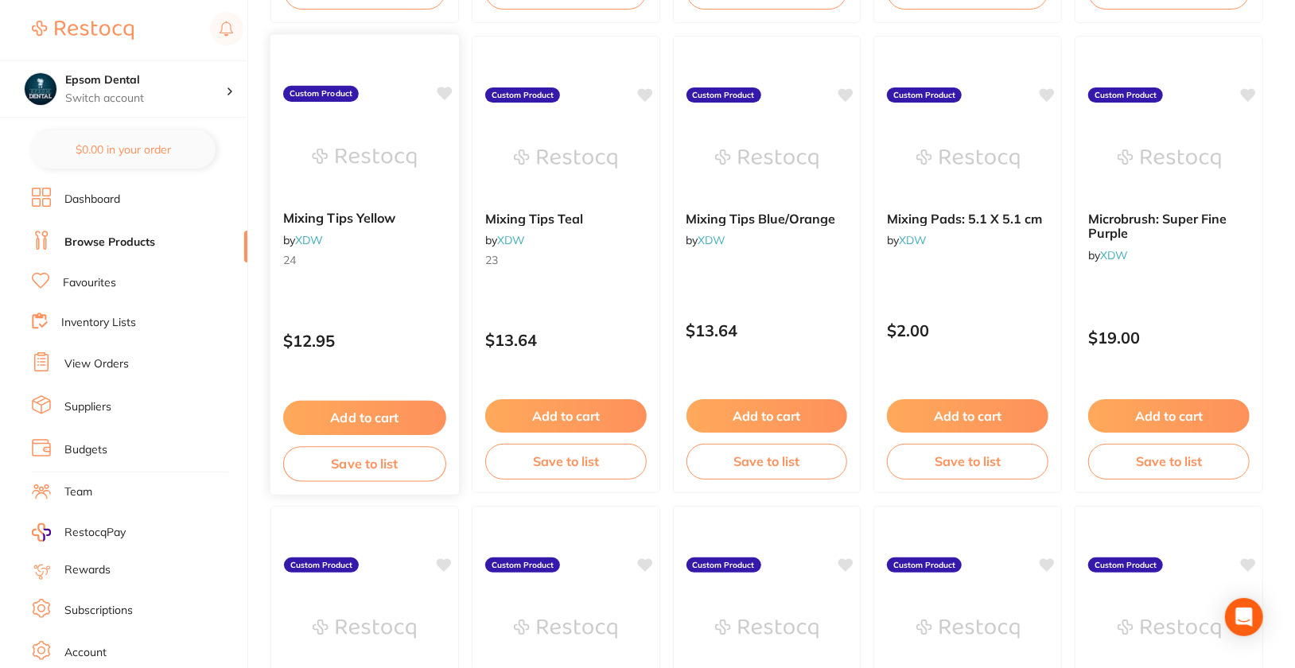
click at [375, 274] on div "Mixing Tips Yellow by XDW 24" at bounding box center [364, 241] width 189 height 87
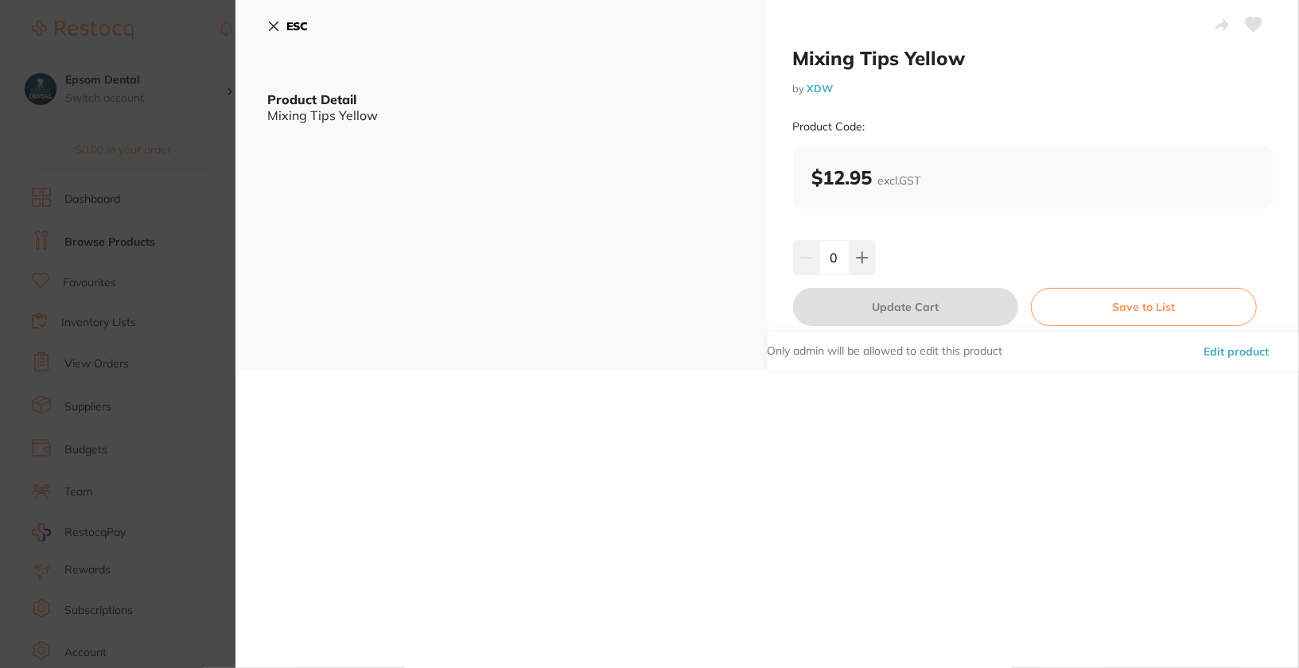
click at [290, 29] on b "ESC" at bounding box center [296, 26] width 21 height 14
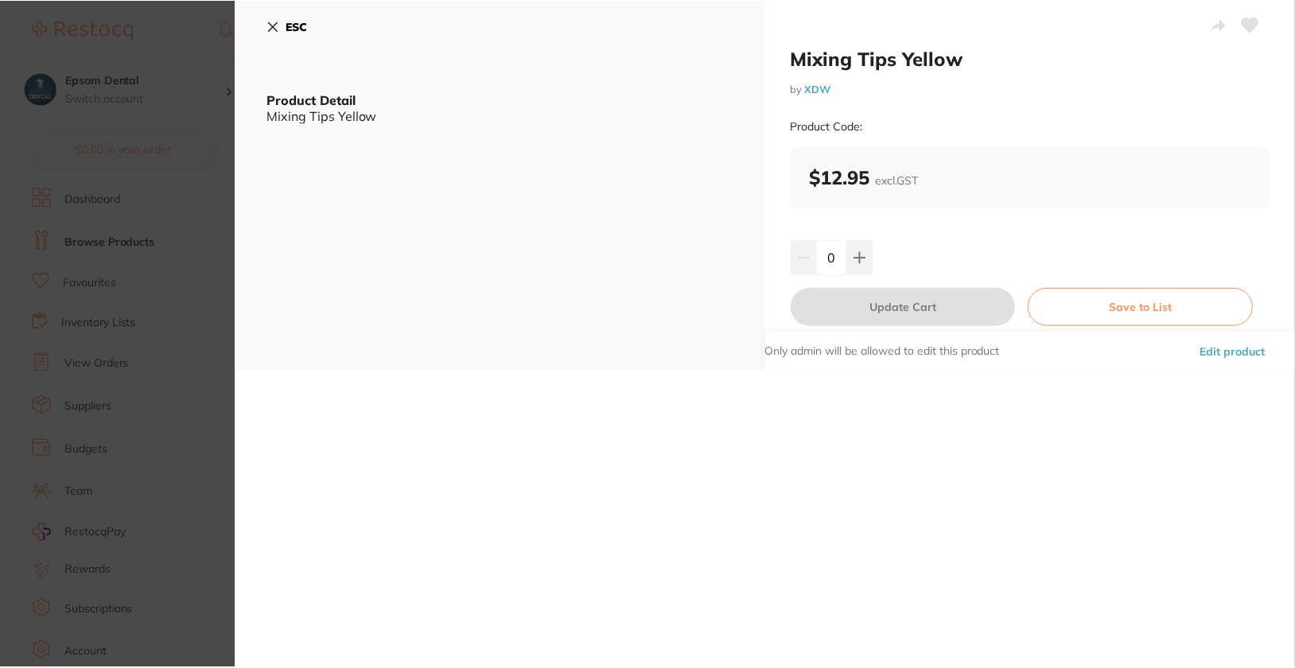
scroll to position [1599, 0]
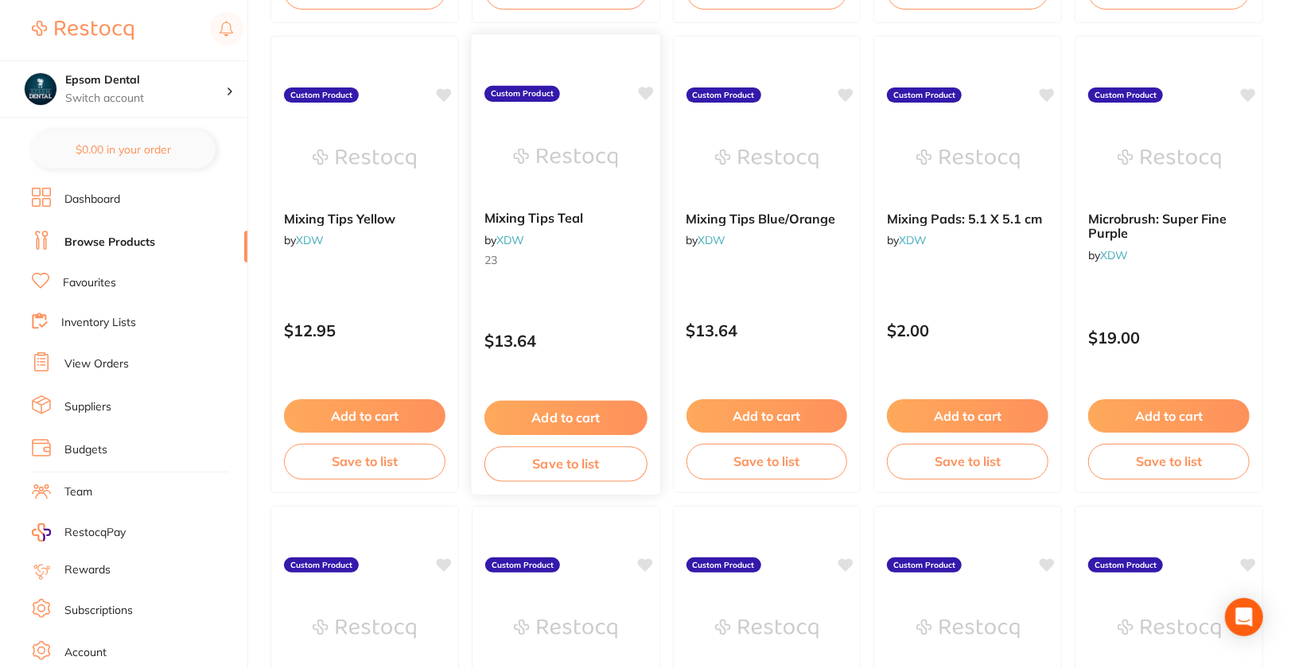
click at [581, 282] on div "Mixing Tips Teal by XDW 23" at bounding box center [566, 241] width 189 height 87
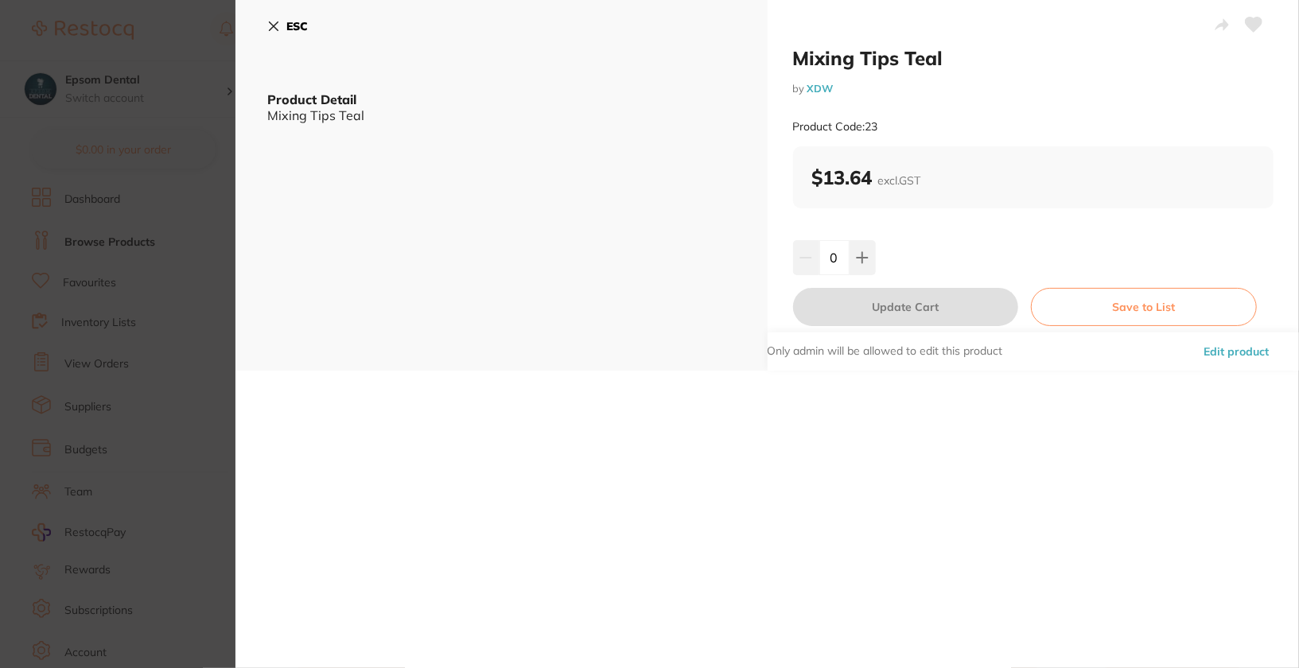
click at [1264, 353] on button "Edit product" at bounding box center [1236, 351] width 75 height 38
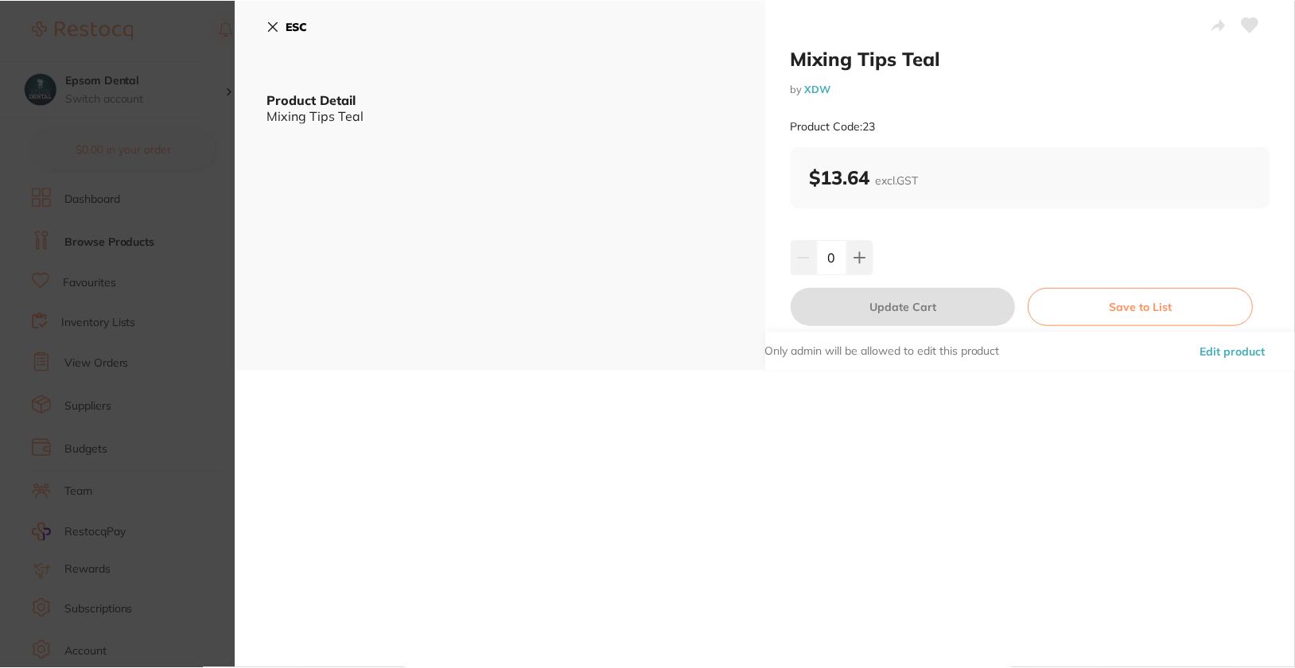
scroll to position [1599, 0]
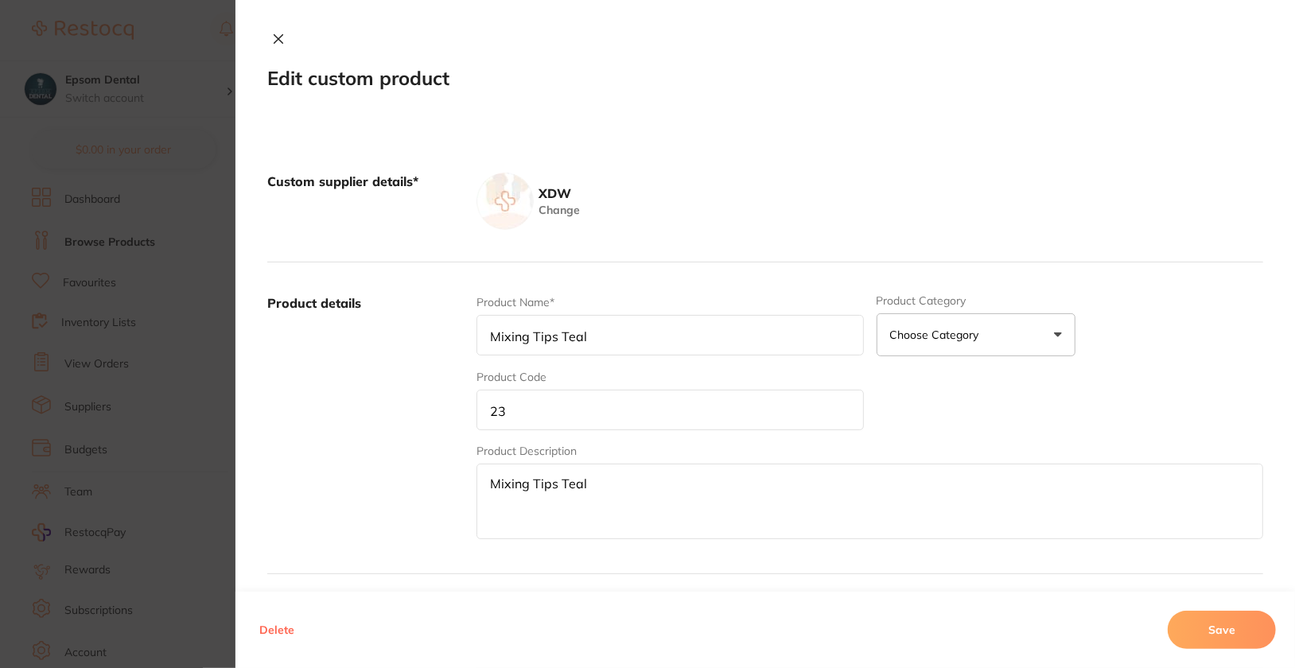
click at [705, 418] on input "23" at bounding box center [669, 410] width 387 height 41
click at [1265, 634] on button "Save" at bounding box center [1222, 630] width 108 height 38
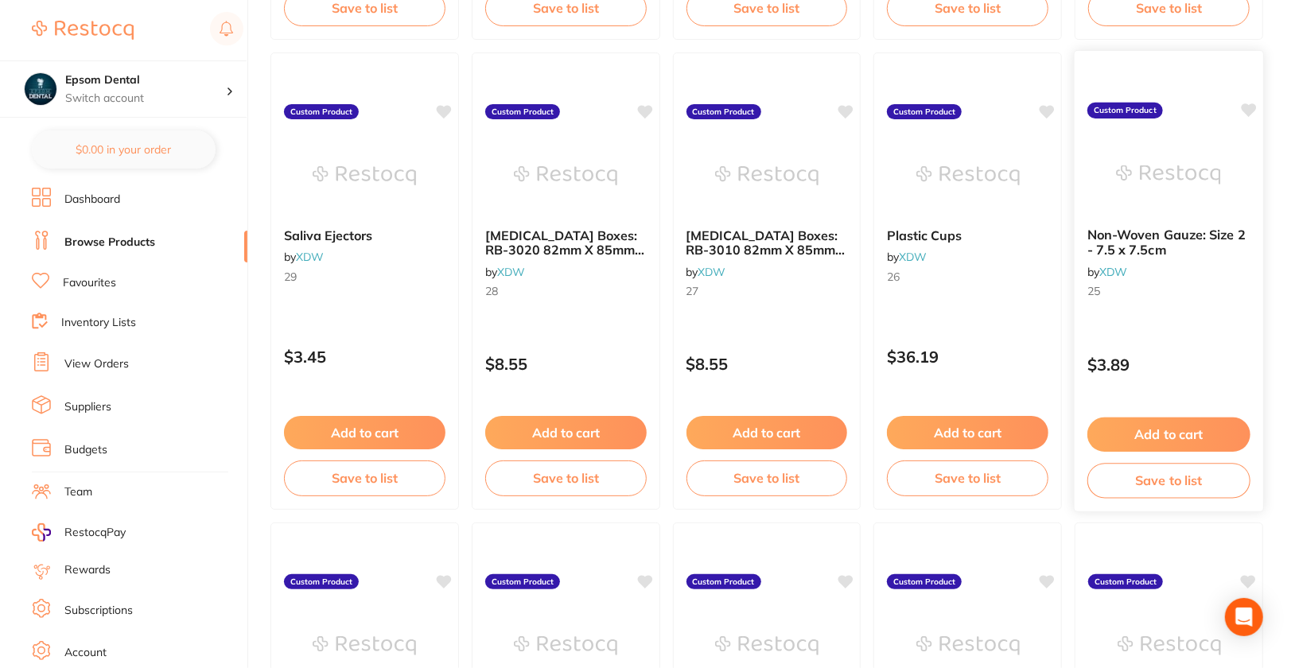
scroll to position [1093, 0]
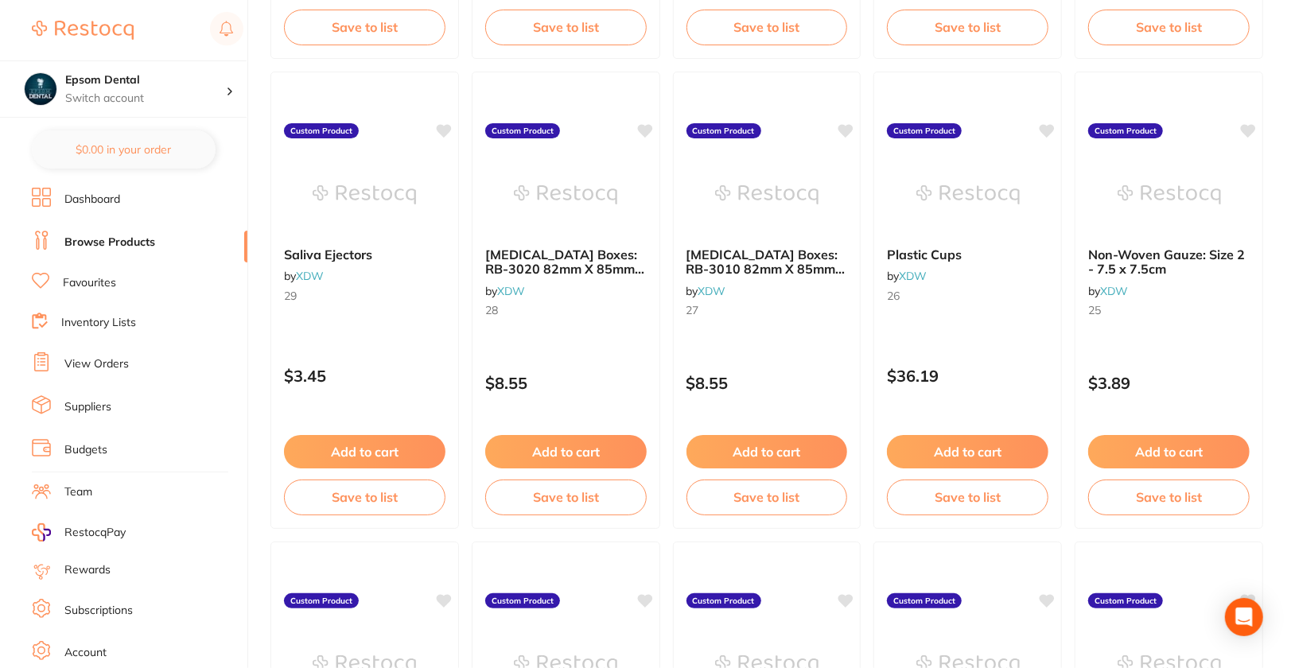
click at [1182, 358] on div "$3.89" at bounding box center [1168, 379] width 187 height 42
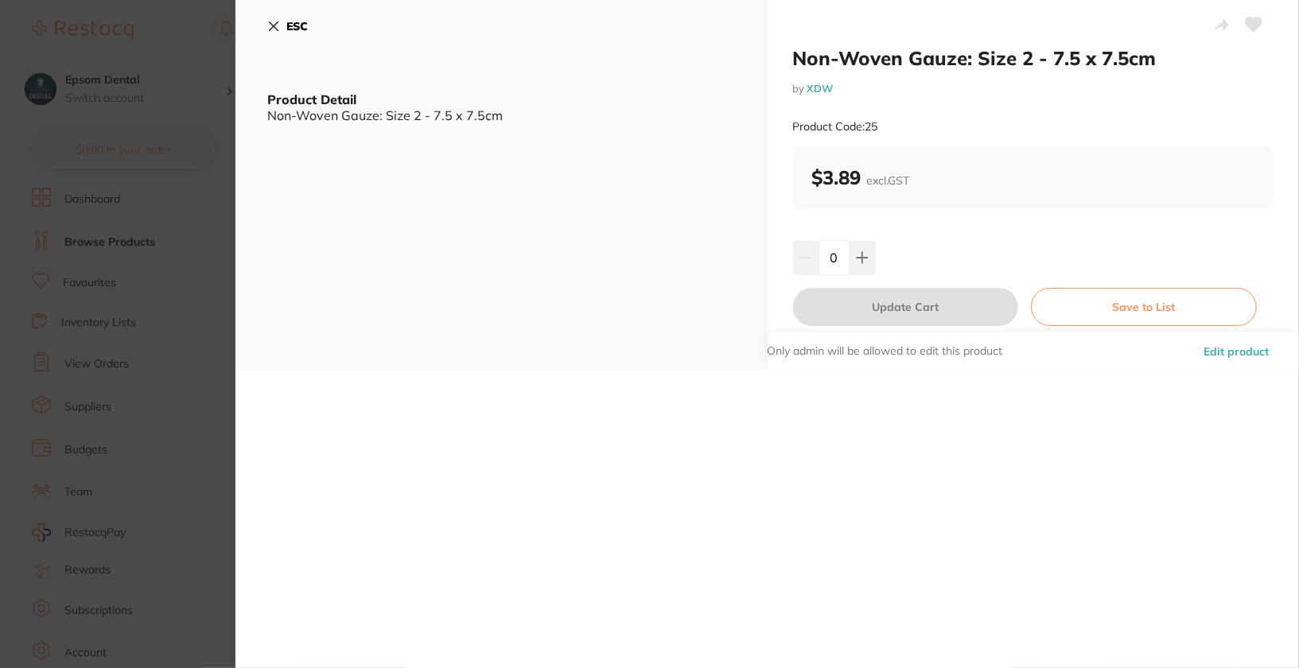
click at [1226, 352] on button "Edit product" at bounding box center [1236, 351] width 75 height 38
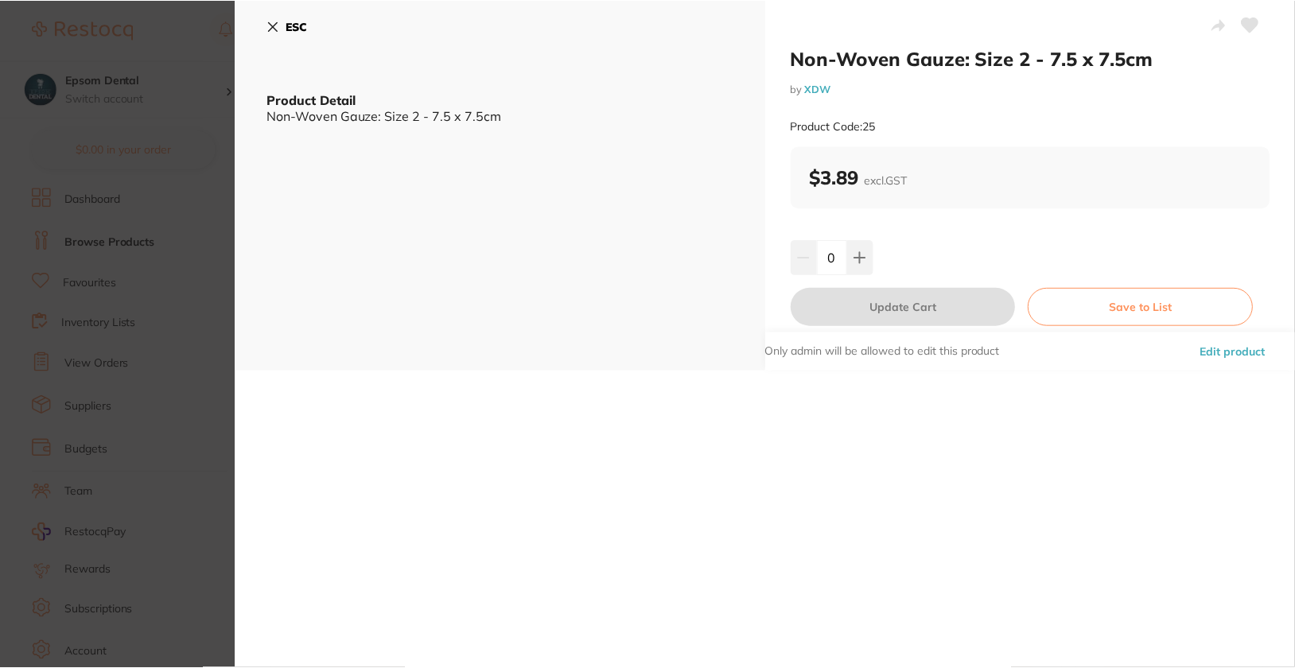
scroll to position [1093, 0]
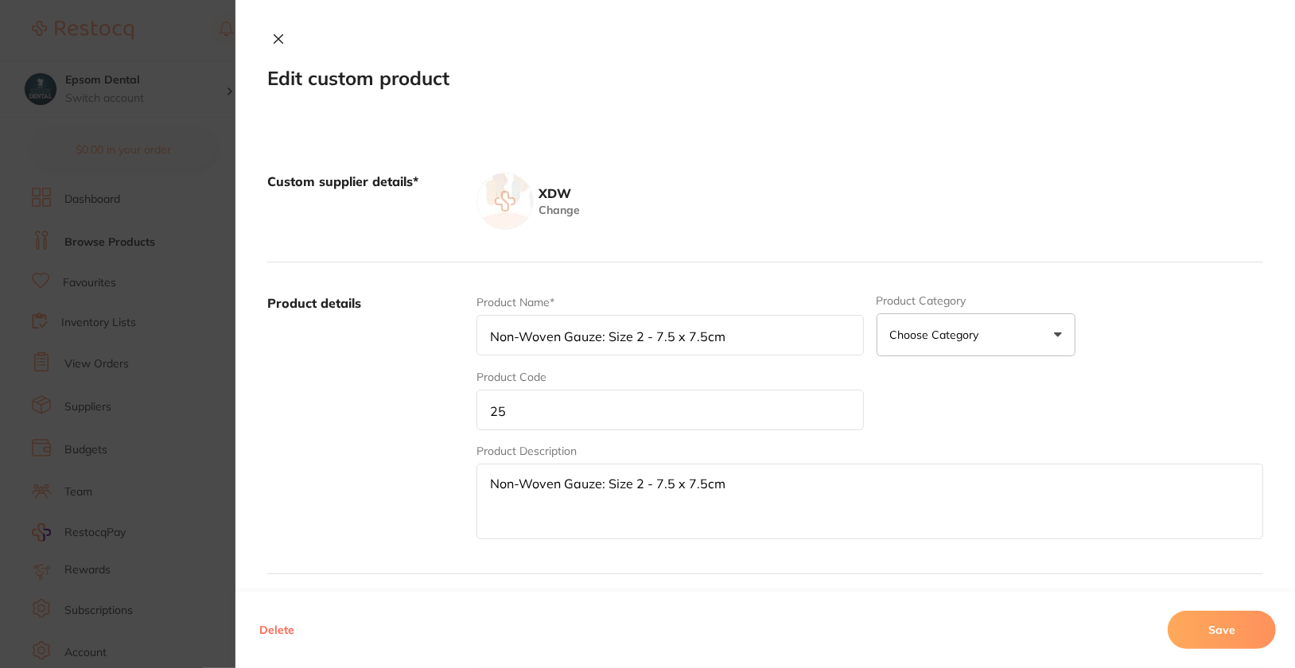
click at [575, 420] on input "25" at bounding box center [669, 410] width 387 height 41
click at [1253, 635] on button "Save" at bounding box center [1222, 630] width 108 height 38
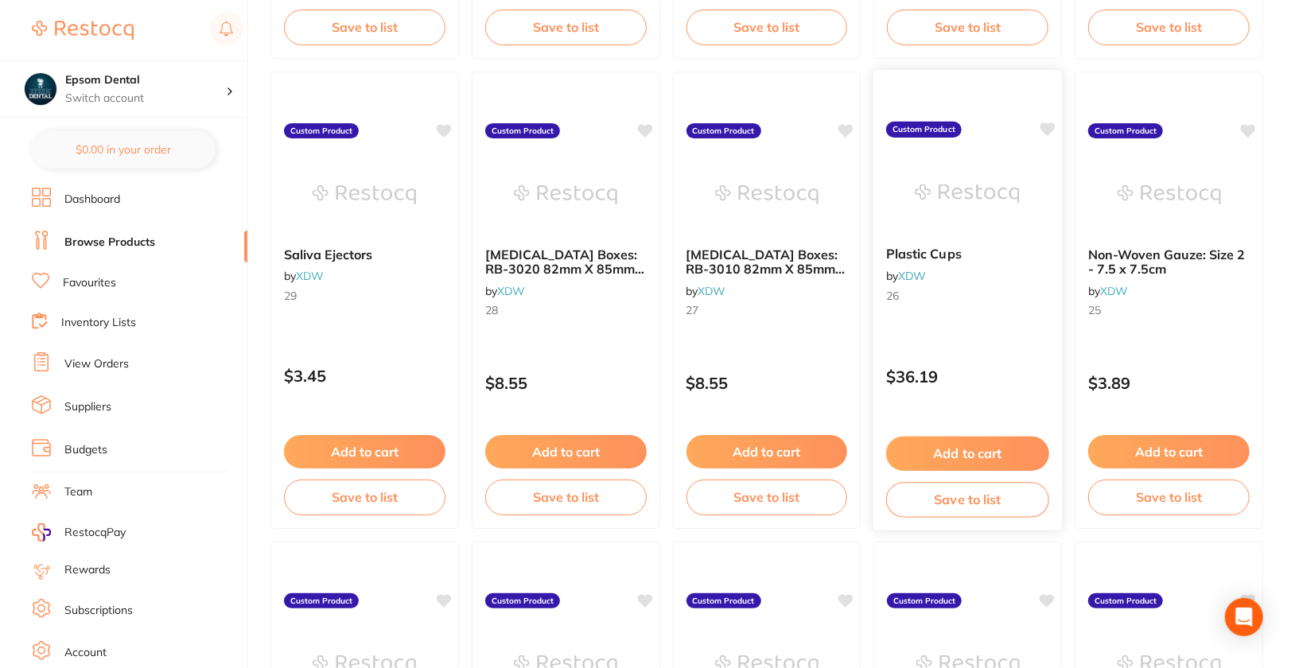
click at [1006, 292] on small "26" at bounding box center [967, 295] width 163 height 13
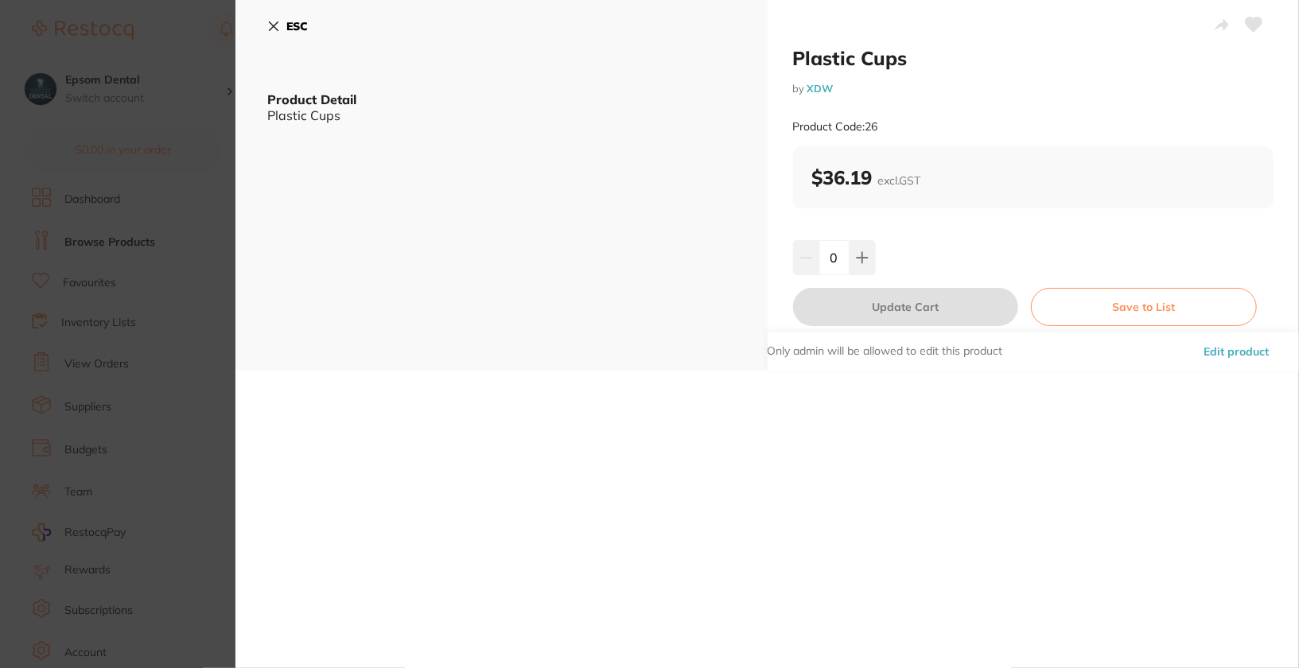
click at [1252, 348] on button "Edit product" at bounding box center [1236, 351] width 75 height 38
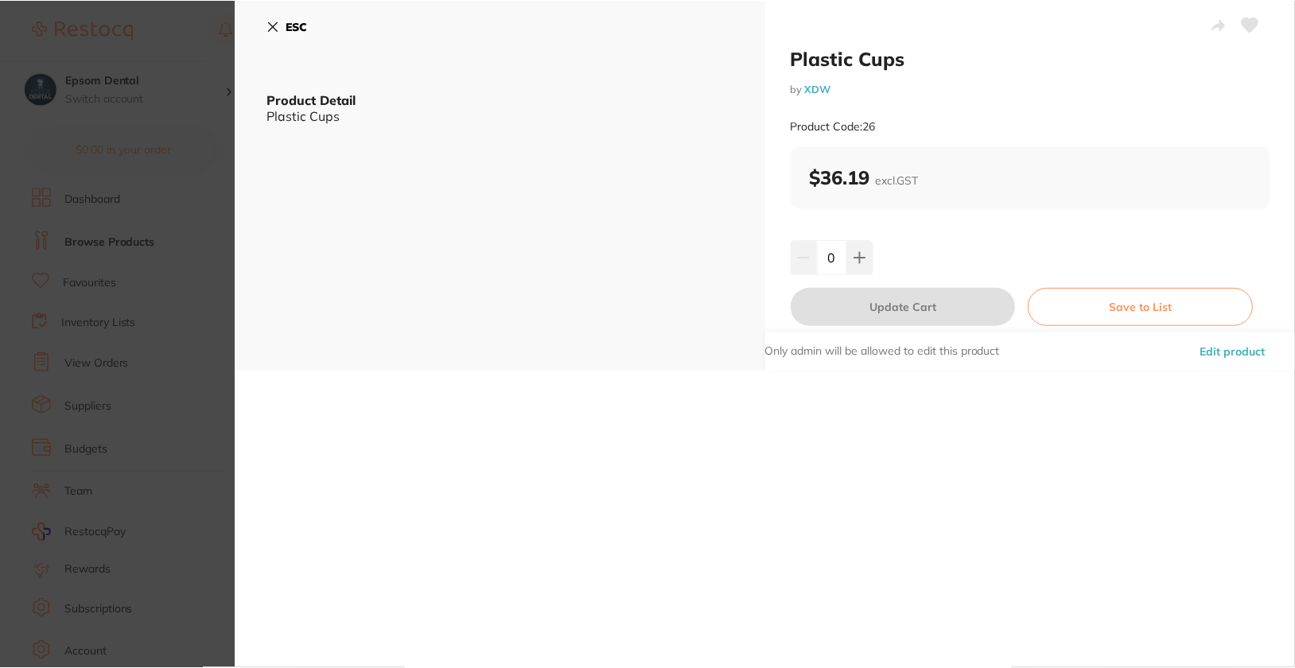
scroll to position [1093, 0]
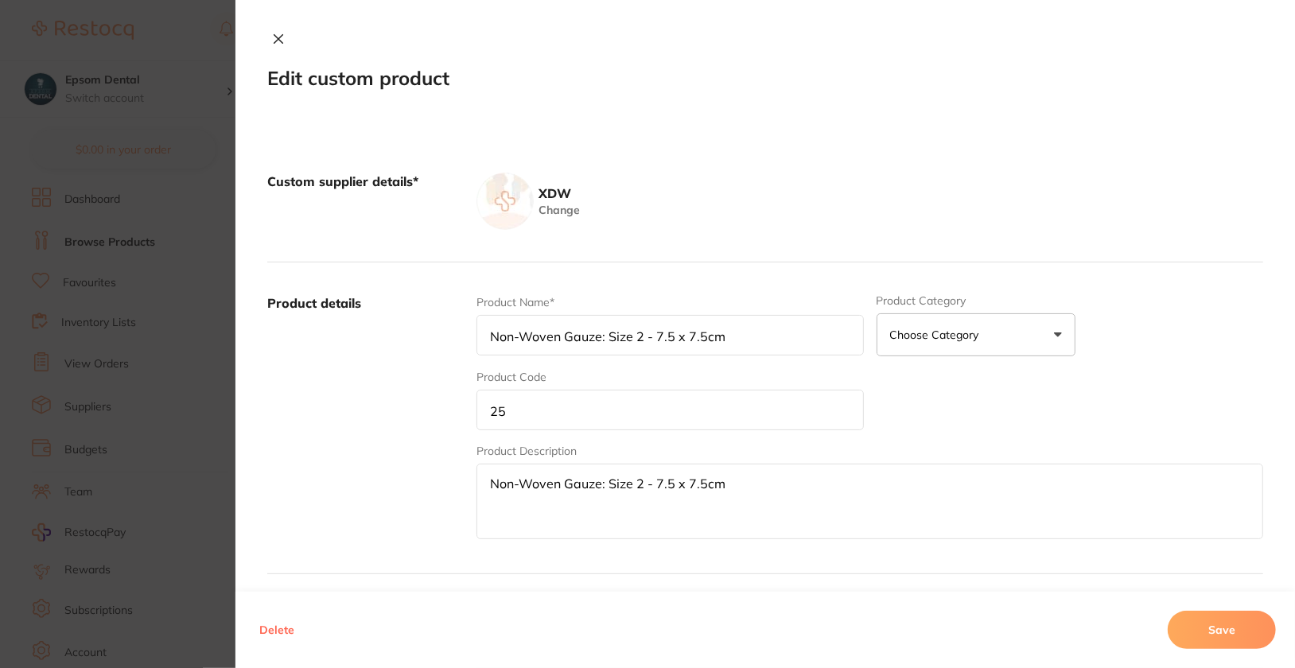
type input "Plastic Cups"
type input "26"
type textarea "Plastic Cups"
type input "36.19"
click at [735, 424] on input "26" at bounding box center [669, 410] width 387 height 41
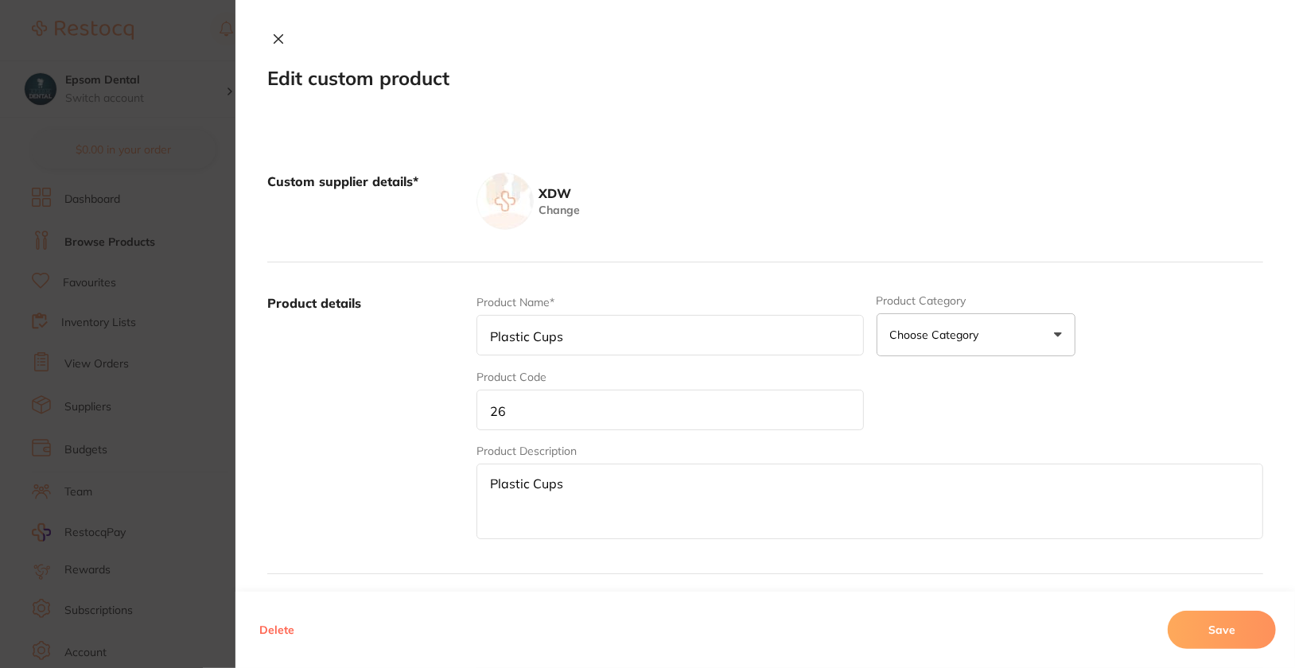
click at [735, 424] on input "26" at bounding box center [669, 410] width 387 height 41
click at [1248, 623] on button "Save" at bounding box center [1222, 630] width 108 height 38
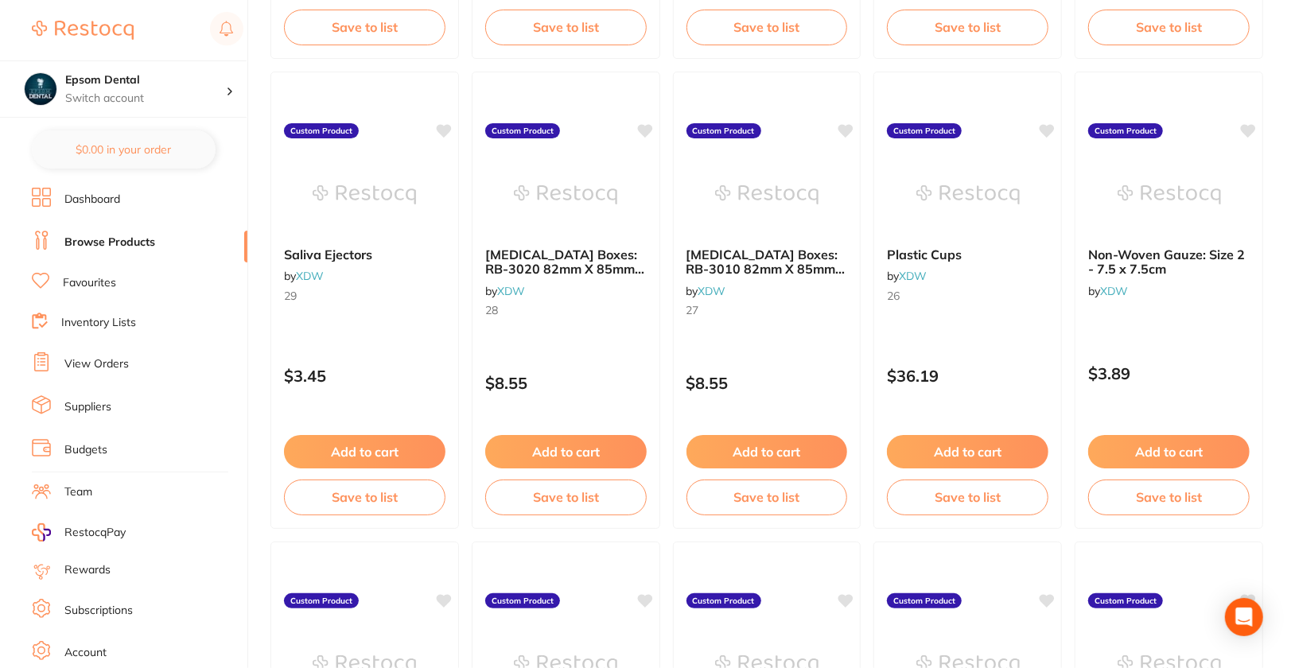
click at [752, 325] on div "[MEDICAL_DATA] Boxes: RB-3010 82mm X 85mm X 45mm by XDW 27" at bounding box center [767, 285] width 187 height 101
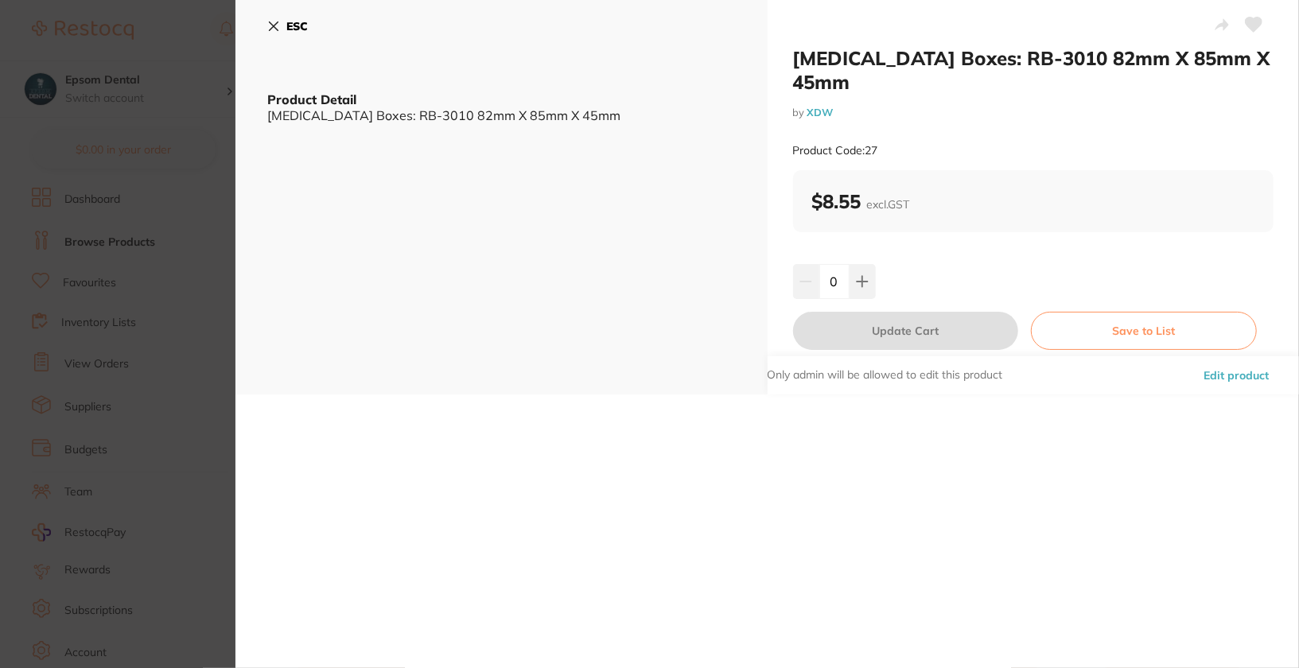
drag, startPoint x: 1231, startPoint y: 351, endPoint x: 1299, endPoint y: 363, distance: 68.8
click at [1231, 356] on button "Edit product" at bounding box center [1236, 375] width 75 height 38
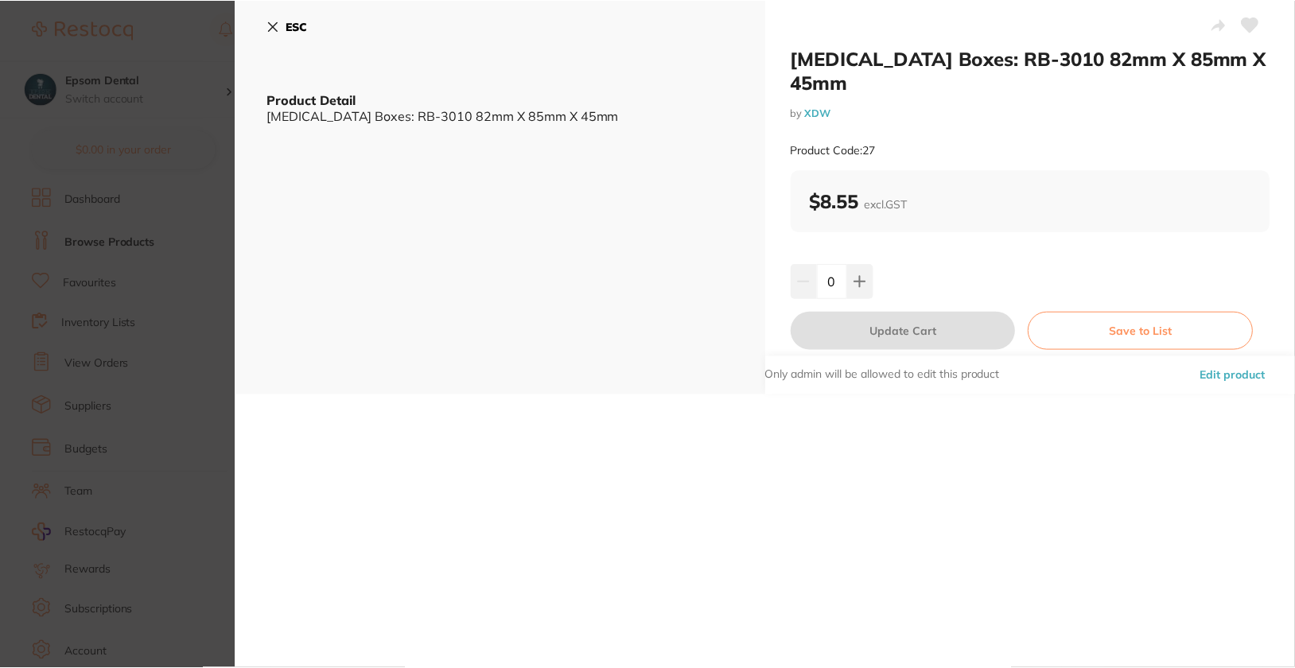
scroll to position [1093, 0]
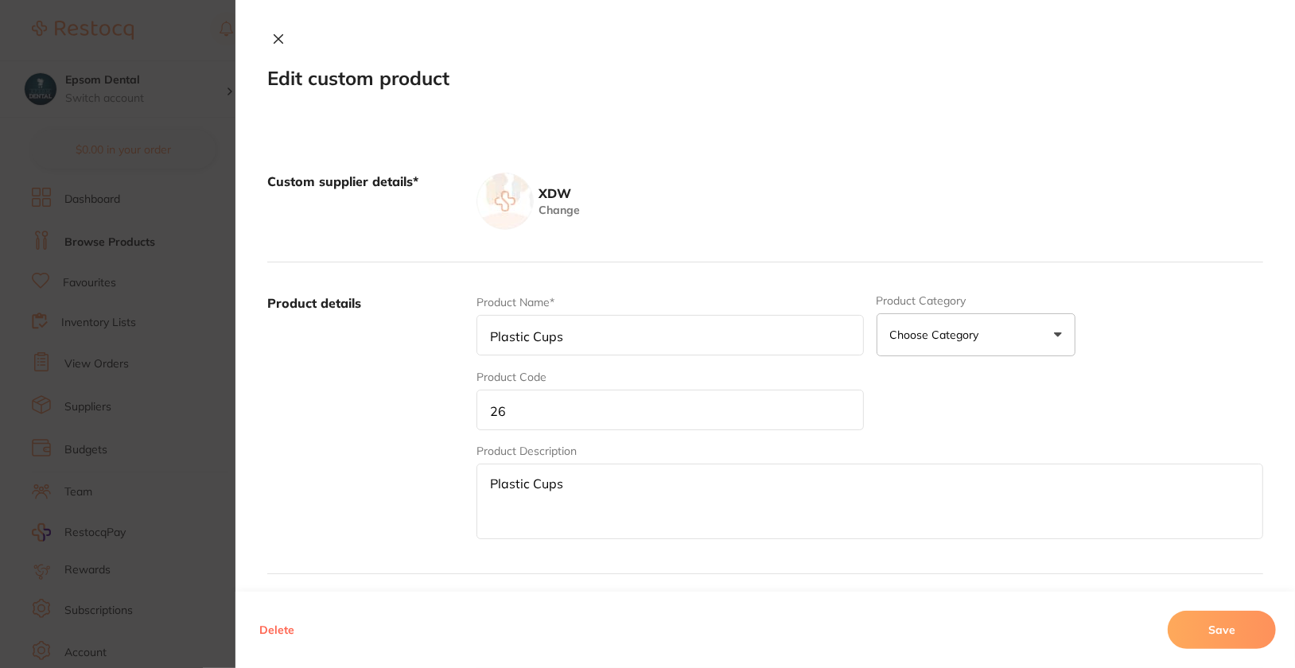
type input "[MEDICAL_DATA] Boxes: RB-3010 82mm X 85mm X 45mm"
type input "27"
type textarea "[MEDICAL_DATA] Boxes: RB-3010 82mm X 85mm X 45mm"
type input "8.55"
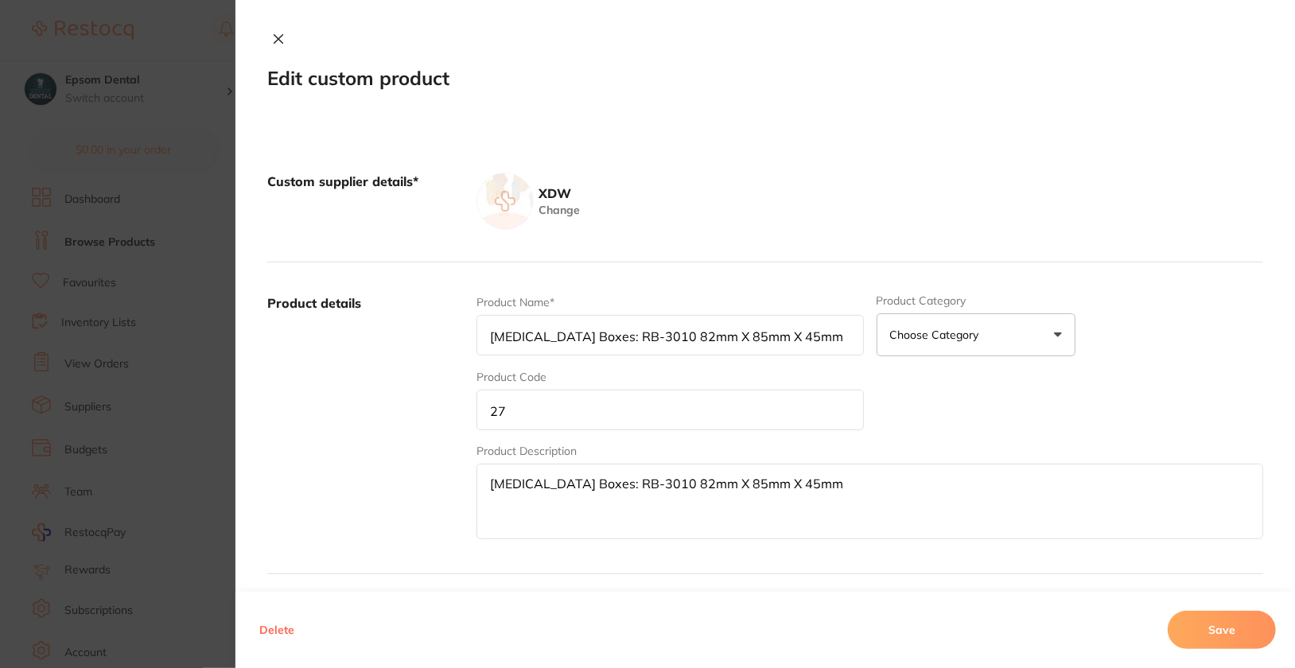
click at [588, 420] on input "27" at bounding box center [669, 410] width 387 height 41
click at [1220, 627] on button "Save" at bounding box center [1222, 630] width 108 height 38
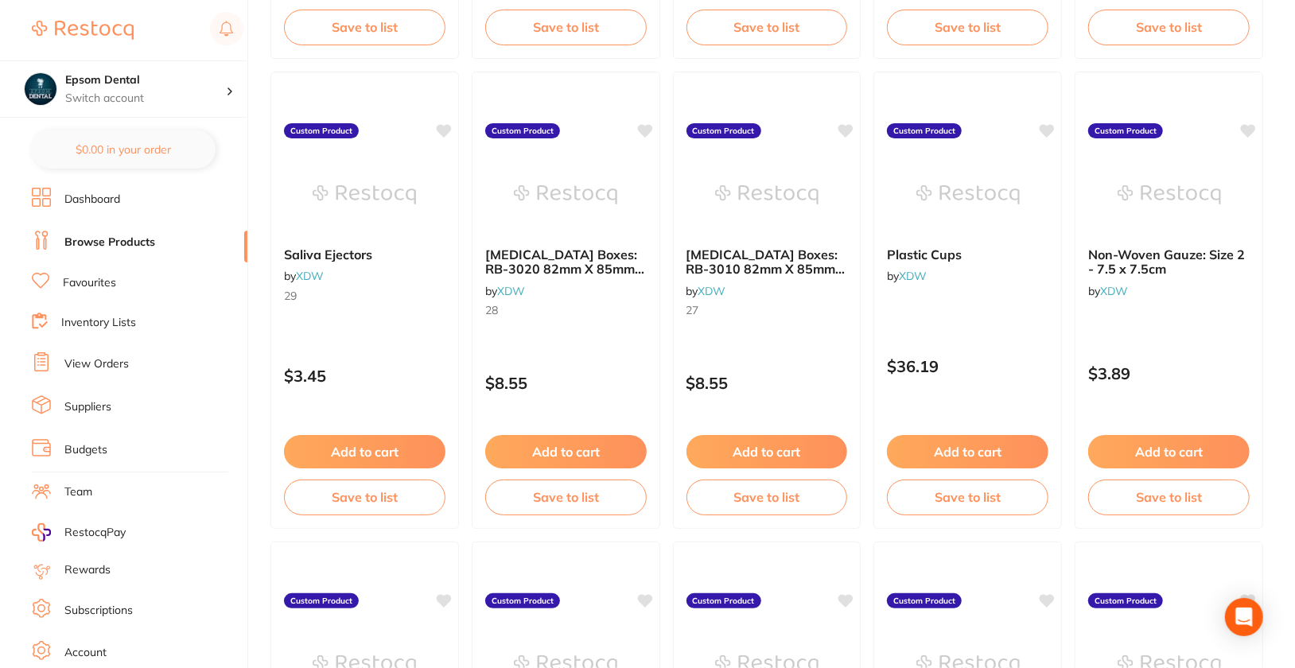
click at [590, 336] on div "[MEDICAL_DATA] Boxes: RB-3020 82mm X 85mm X 29mm by XDW 28 Custom Product $8.55…" at bounding box center [566, 300] width 189 height 457
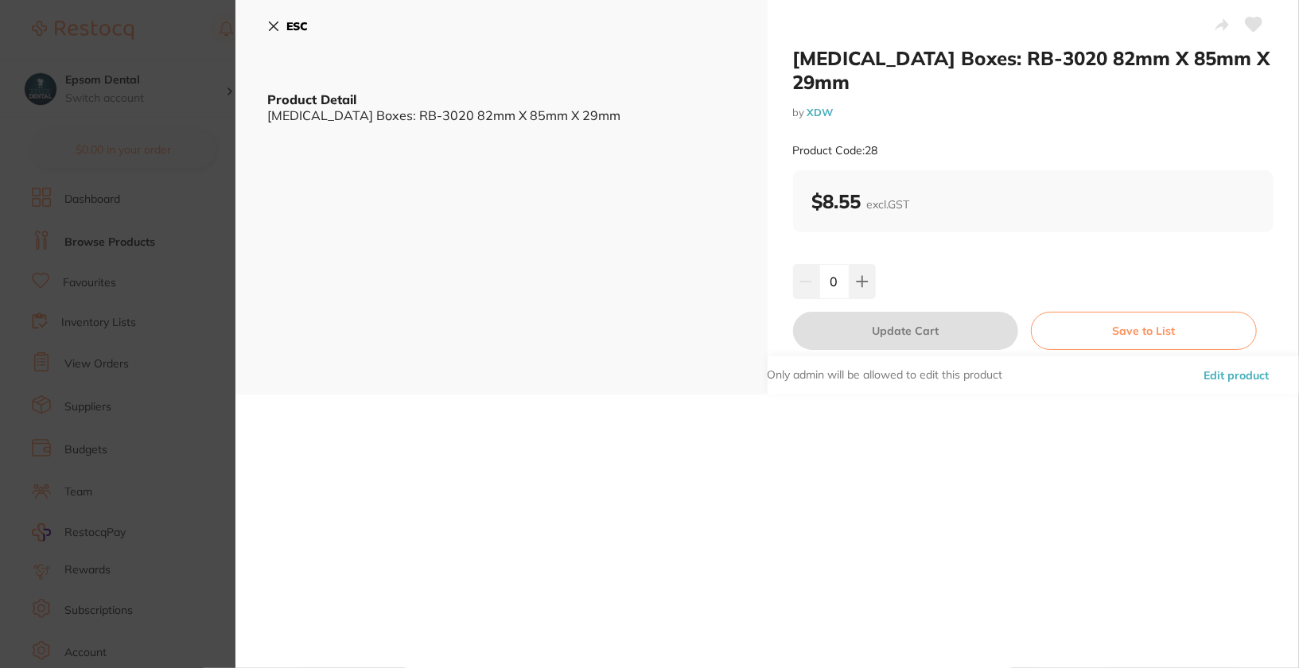
click at [1258, 358] on button "Edit product" at bounding box center [1236, 375] width 75 height 38
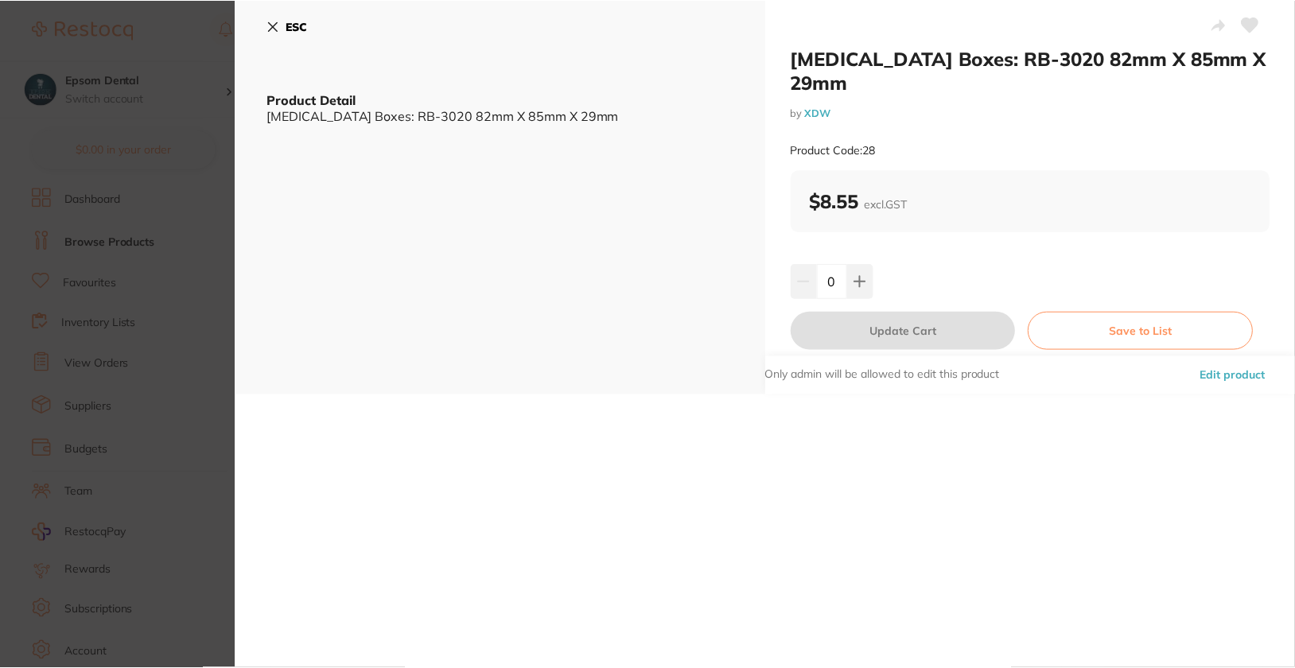
scroll to position [1093, 0]
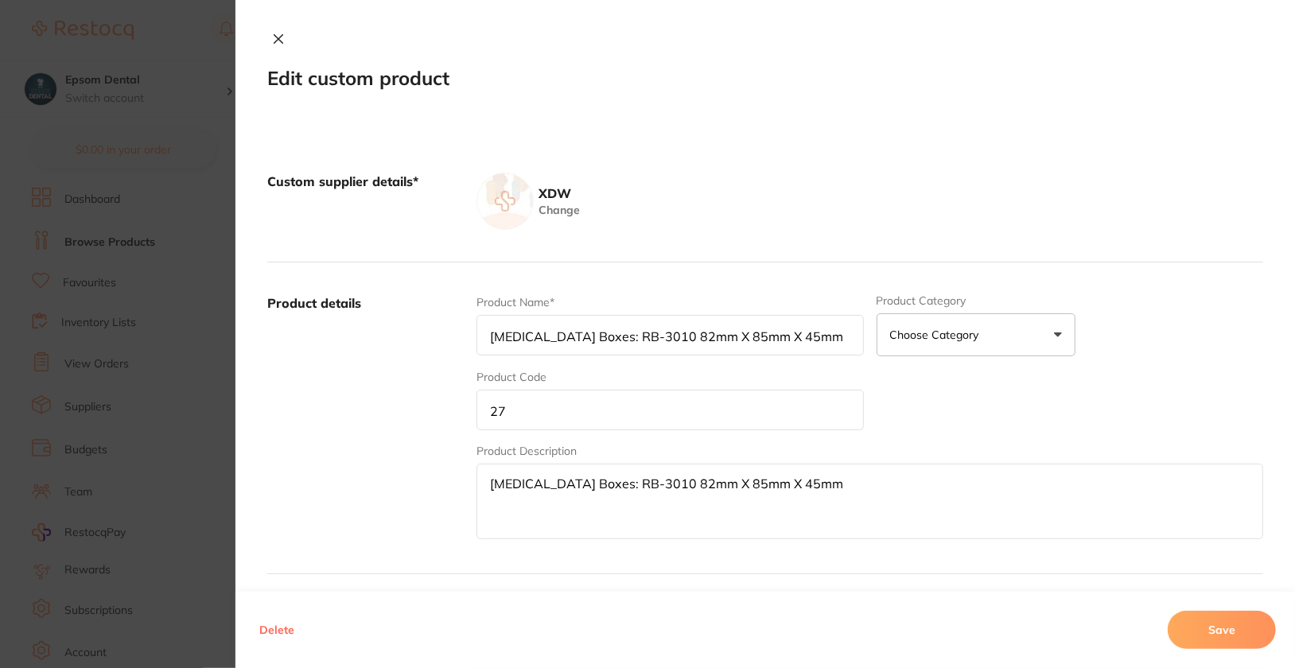
type input "[MEDICAL_DATA] Boxes: RB-3020 82mm X 85mm X 29mm"
type input "28"
type textarea "[MEDICAL_DATA] Boxes: RB-3020 82mm X 85mm X 29mm"
click at [695, 408] on input "28" at bounding box center [669, 410] width 387 height 41
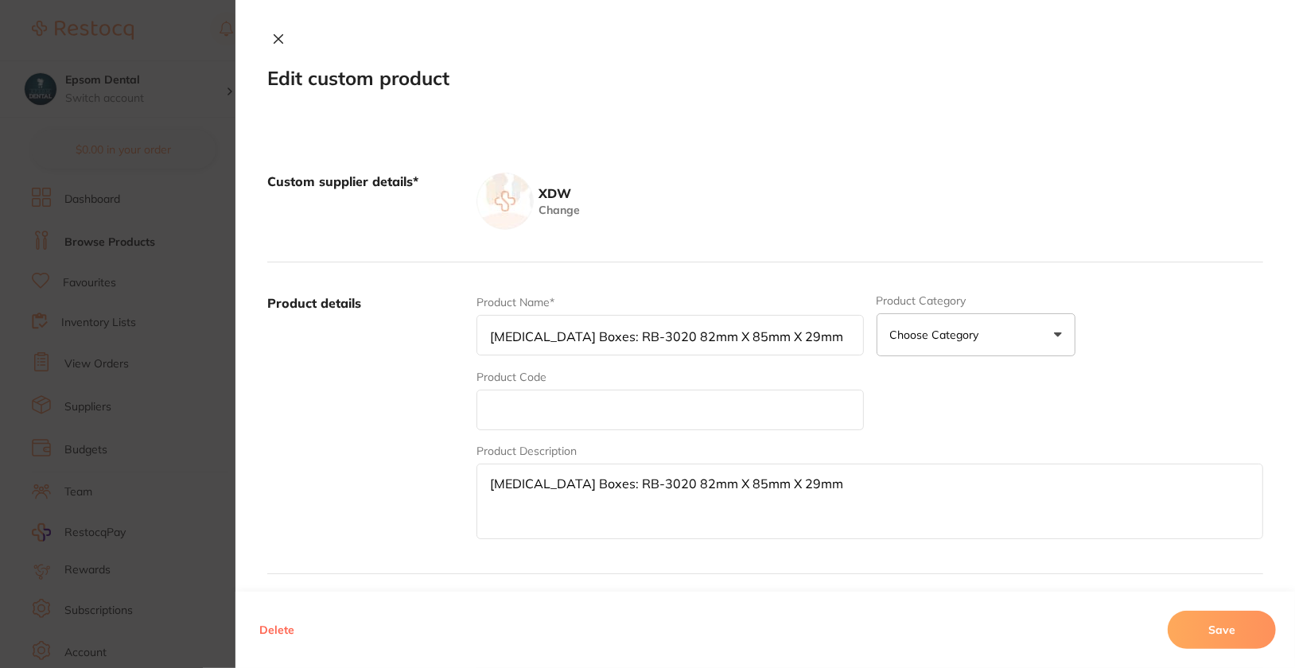
click at [1207, 650] on div "Delete Save" at bounding box center [764, 630] width 1059 height 76
click at [1211, 628] on button "Save" at bounding box center [1222, 630] width 108 height 38
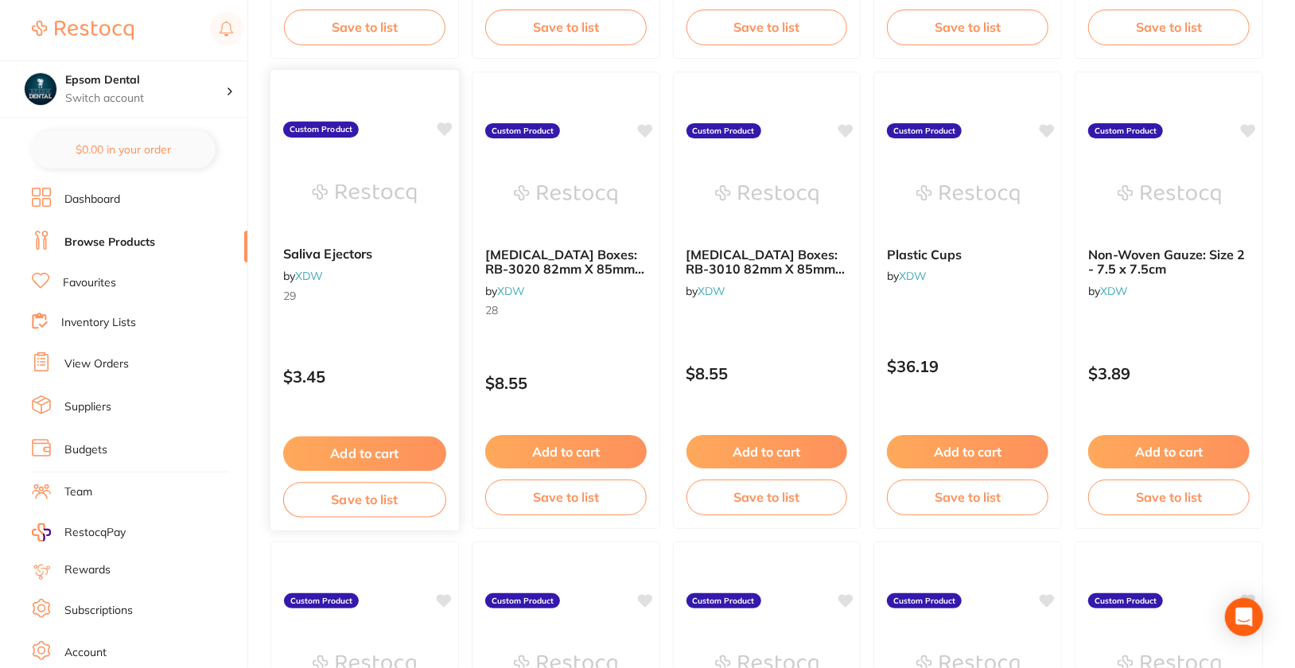
click at [367, 328] on div "Saliva Ejectors by XDW 29 Custom Product $3.45 Add to cart Save to list" at bounding box center [365, 300] width 190 height 462
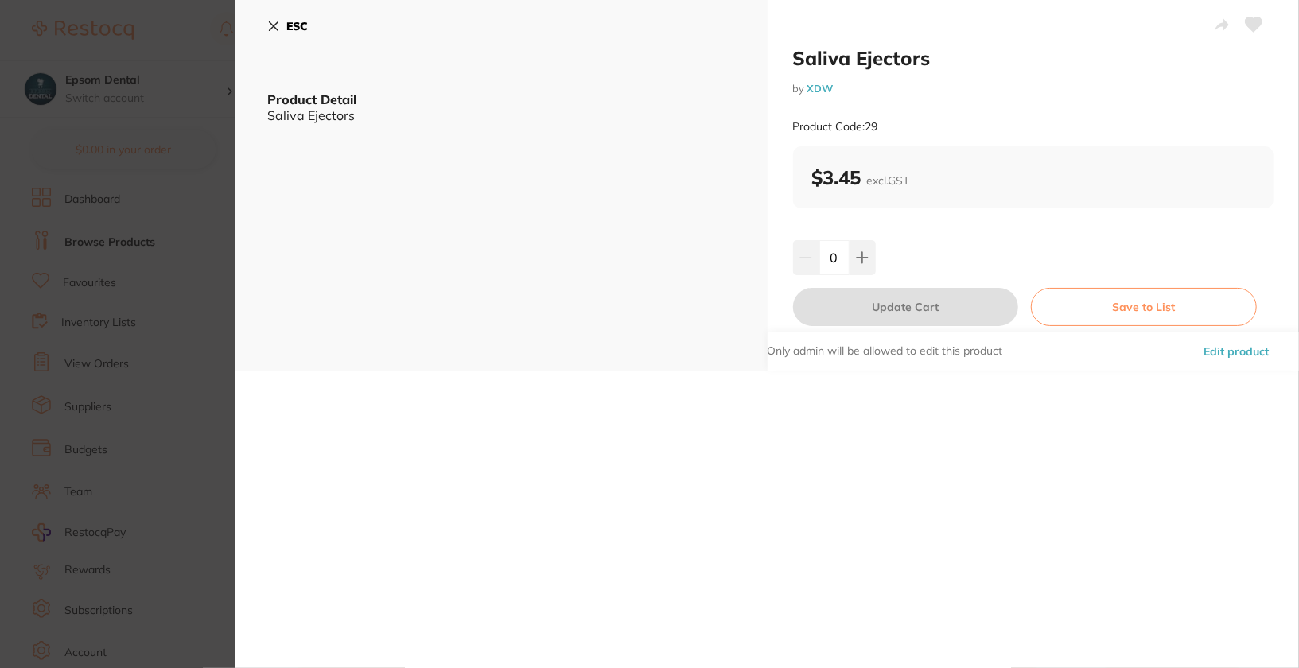
click at [1243, 360] on button "Edit product" at bounding box center [1236, 351] width 75 height 38
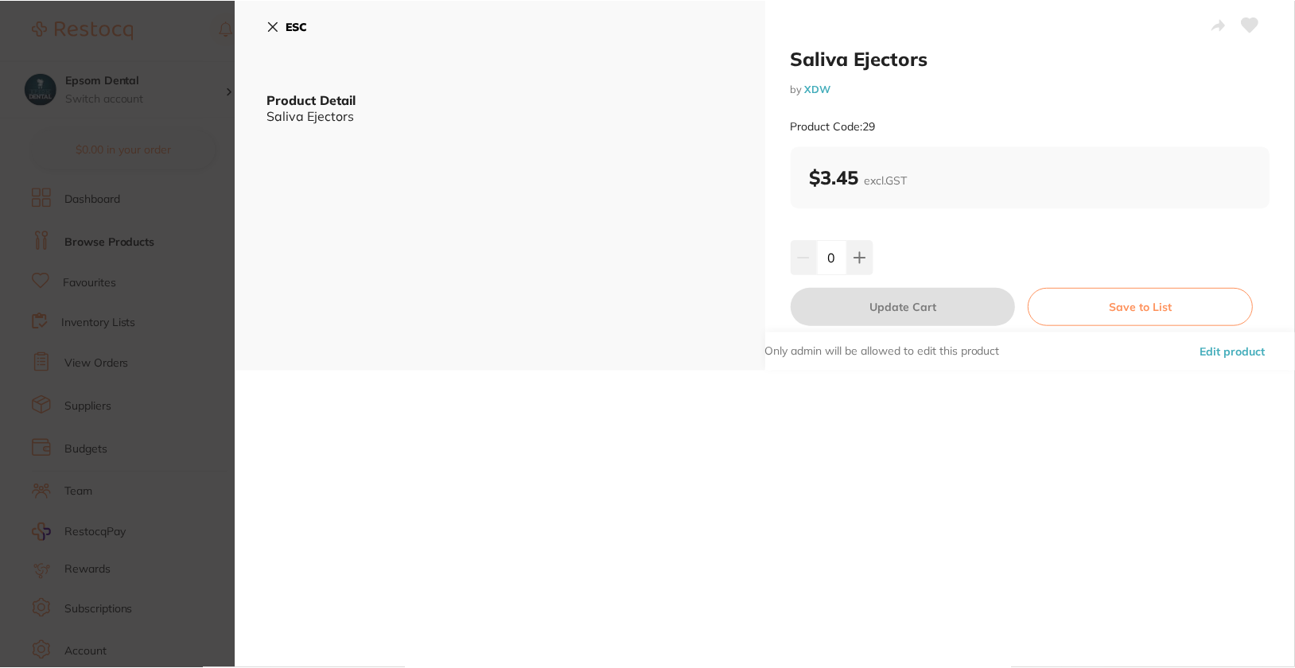
scroll to position [1093, 0]
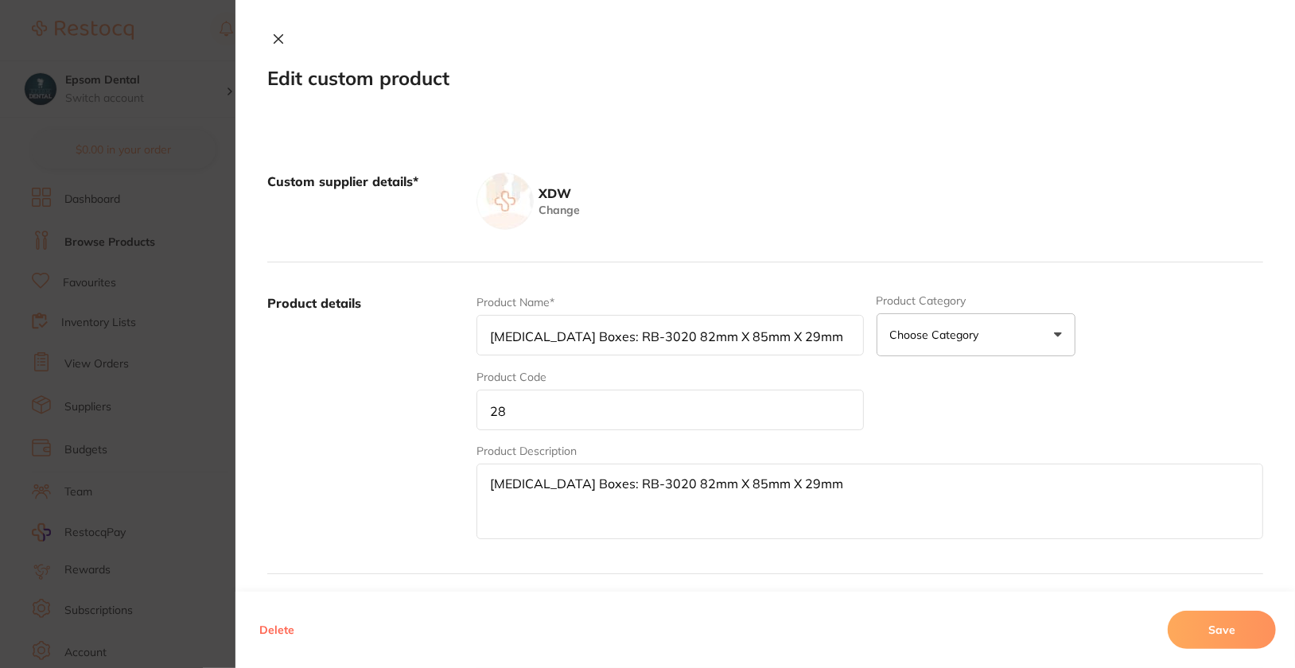
type input "Saliva Ejectors"
type input "29"
type textarea "Saliva Ejectors"
type input "3.45"
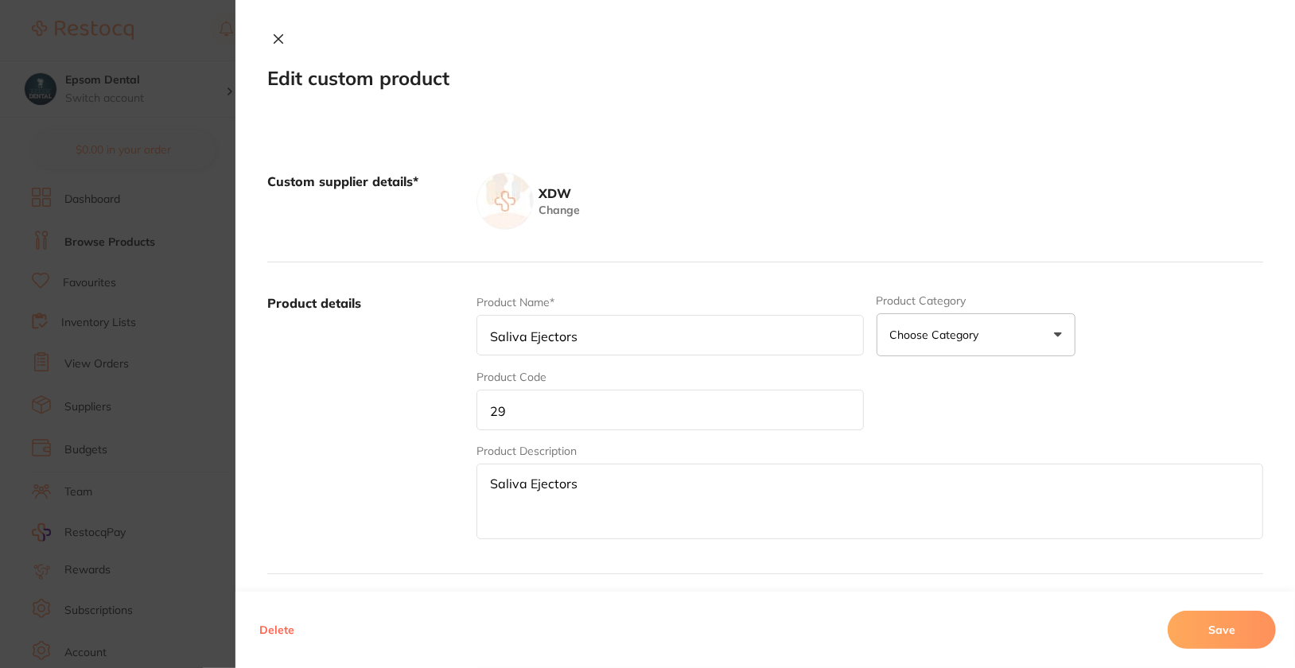
click at [612, 433] on div "Product Name* Saliva Ejectors Product Category Choose Category 3d Printing Anae…" at bounding box center [869, 418] width 787 height 248
click at [616, 414] on input "29" at bounding box center [669, 410] width 387 height 41
click at [1219, 625] on button "Save" at bounding box center [1222, 630] width 108 height 38
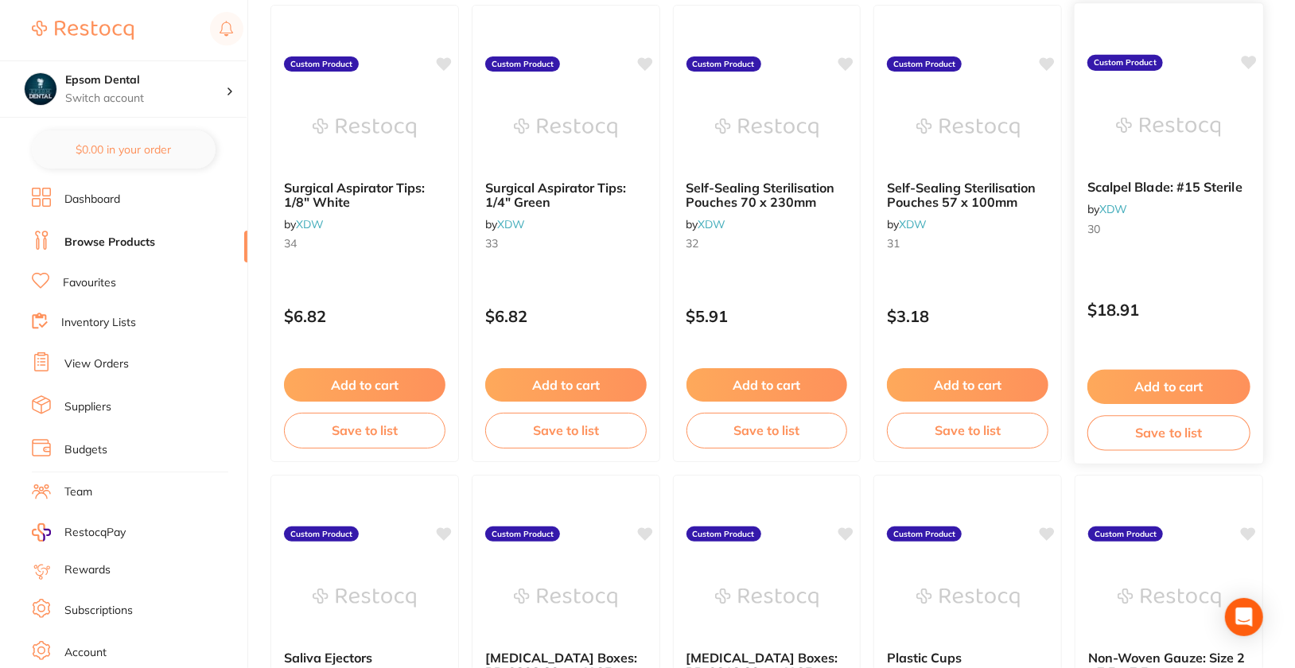
scroll to position [690, 0]
click at [1224, 278] on div "Scalpel Blade: #15 Sterile by XDW 30 Custom Product $18.91 Add to cart Save to …" at bounding box center [1169, 233] width 190 height 462
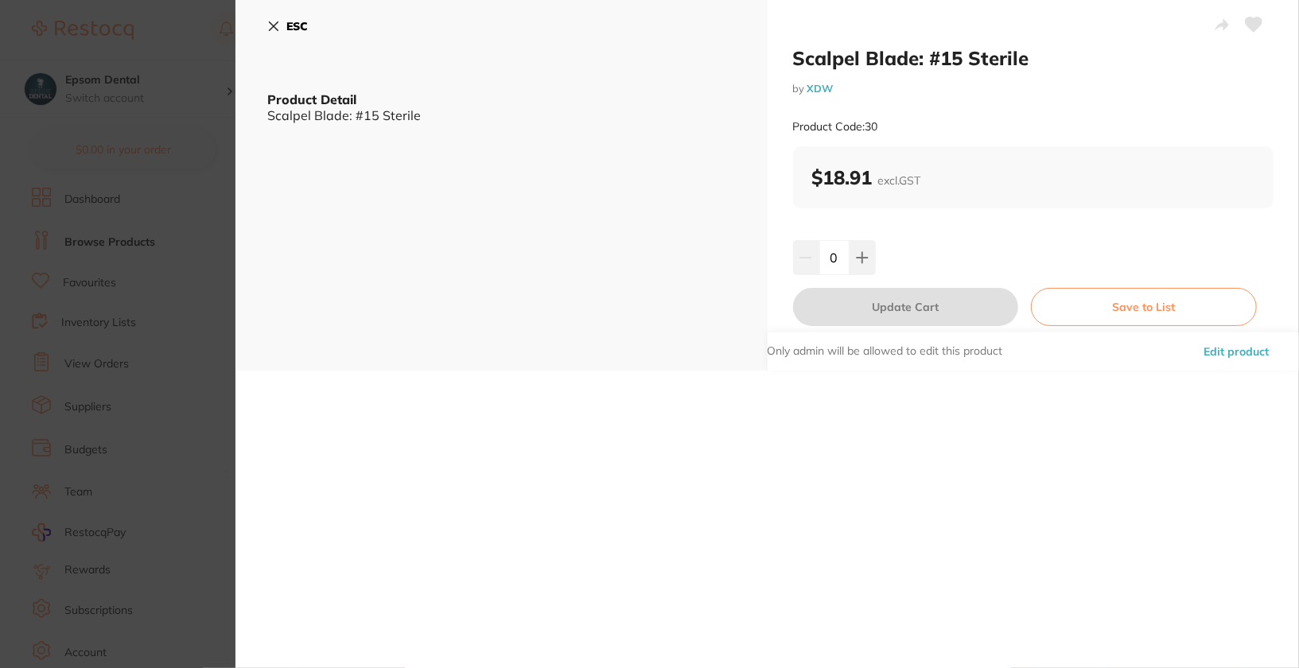
click at [1253, 352] on button "Edit product" at bounding box center [1236, 351] width 75 height 38
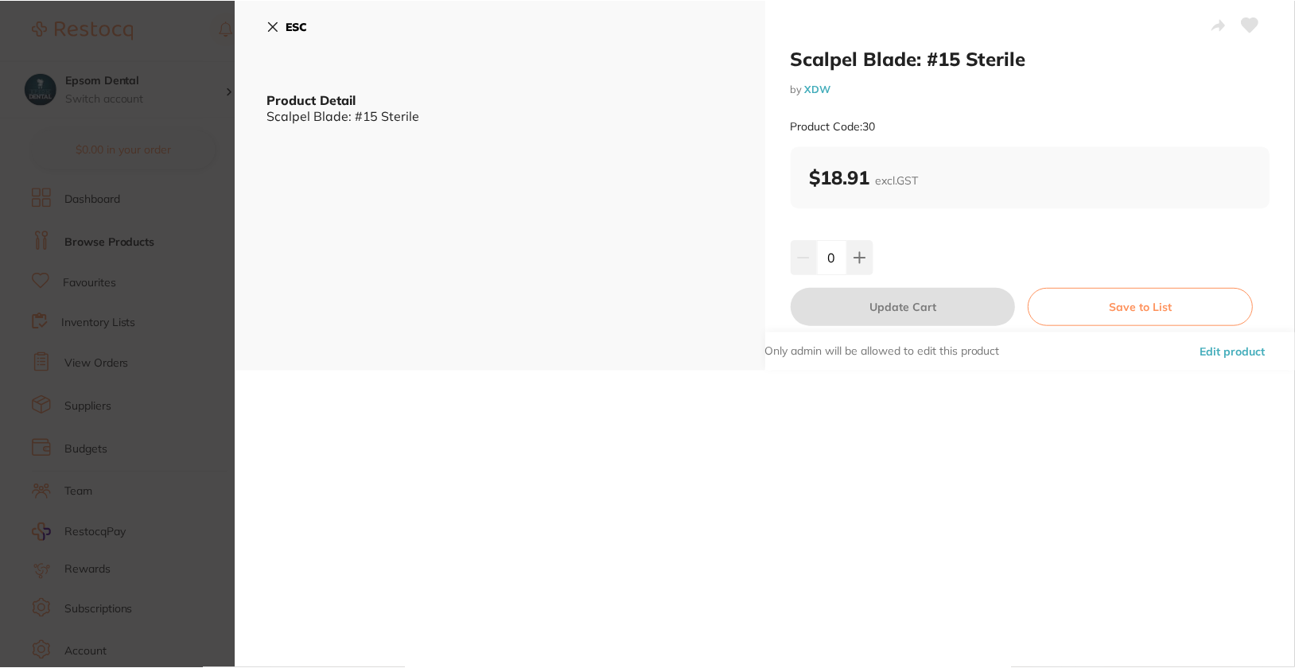
scroll to position [690, 0]
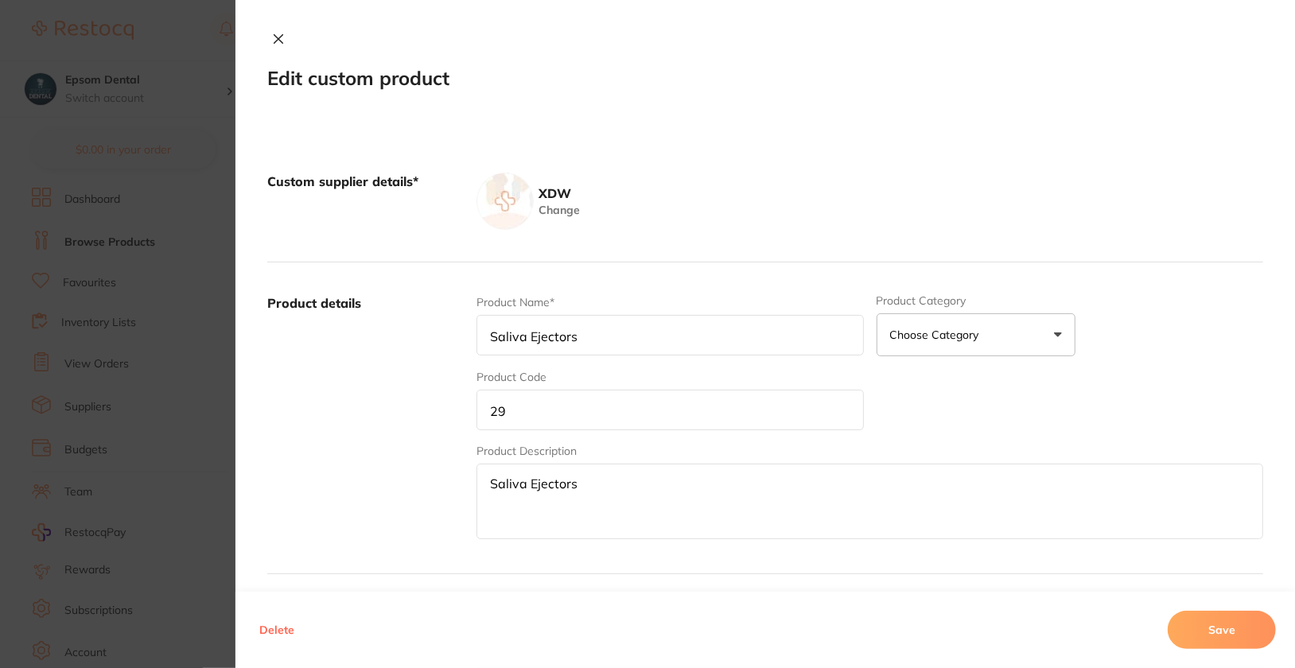
type input "Scalpel Blade: #15 Sterile"
type input "30"
type textarea "Scalpel Blade: #15 Sterile"
type input "18.91"
click at [616, 443] on div "Product Description Scalpel Blade: #15 Sterile" at bounding box center [869, 492] width 787 height 99
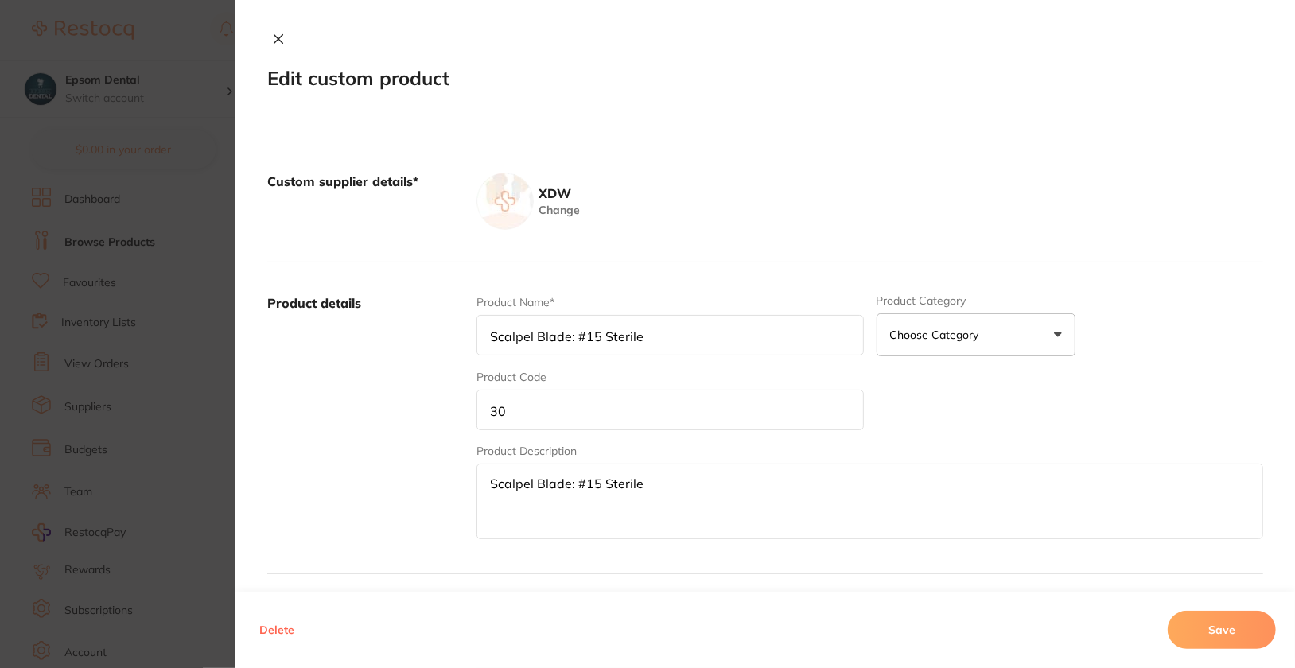
click at [626, 410] on input "30" at bounding box center [669, 410] width 387 height 41
click at [1247, 650] on div "Delete Save" at bounding box center [764, 630] width 1059 height 76
click at [1249, 643] on button "Save" at bounding box center [1222, 630] width 108 height 38
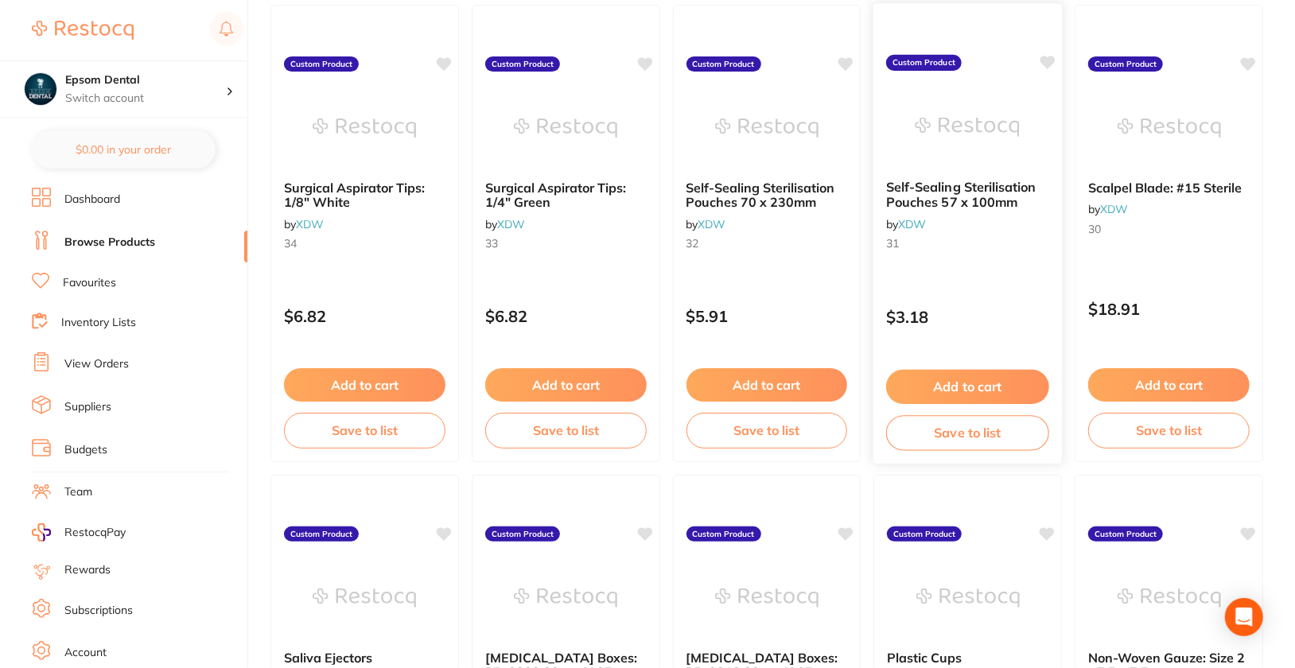
click at [969, 267] on div "Self-Sealing Sterilisation Pouches 57 x 100mm by XDW 31" at bounding box center [967, 218] width 189 height 103
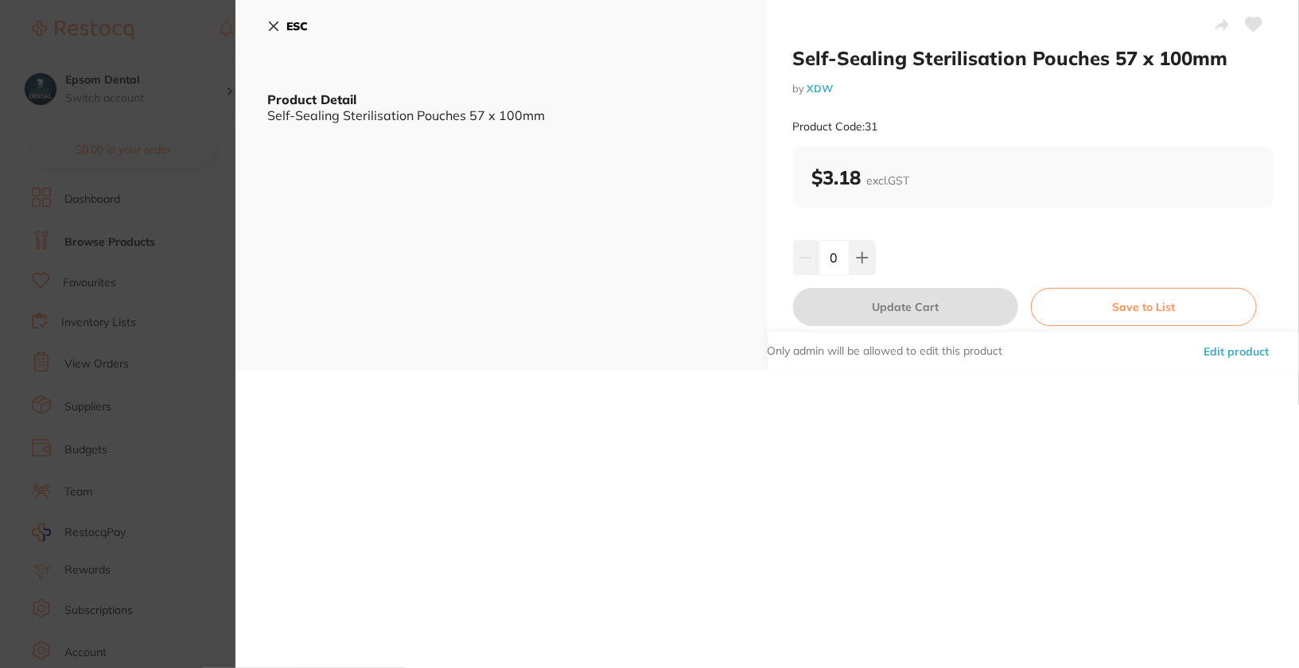
click at [1235, 348] on button "Edit product" at bounding box center [1236, 351] width 75 height 38
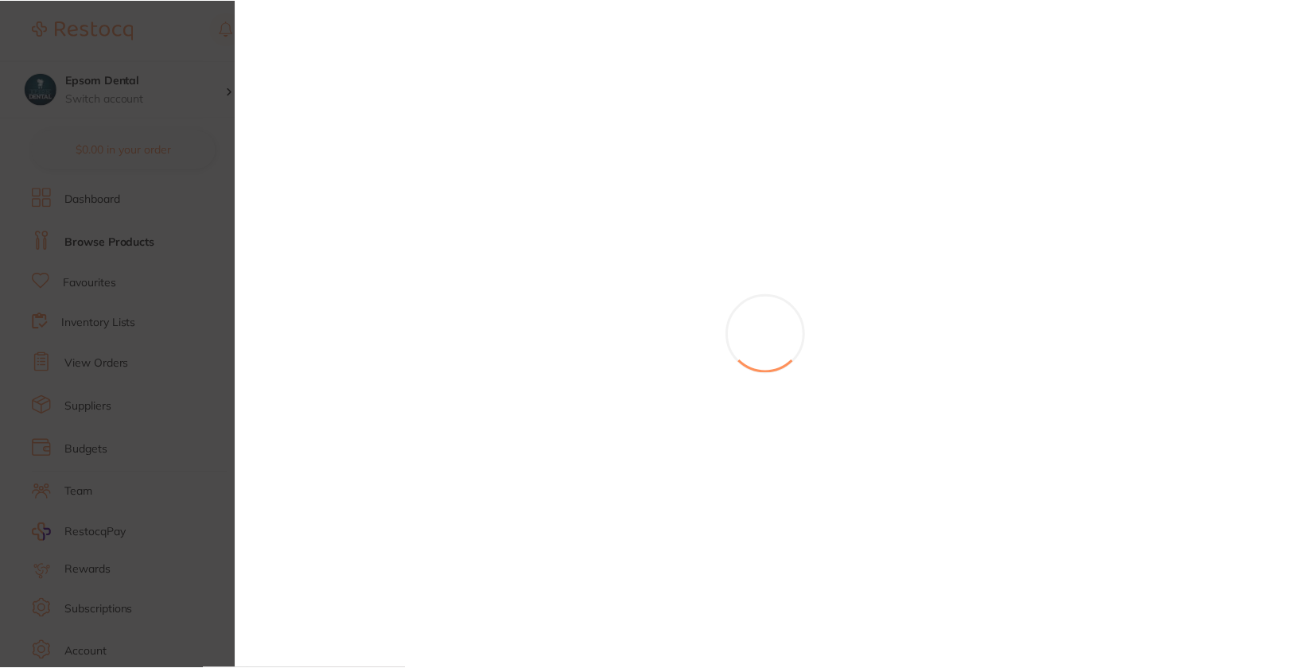
scroll to position [690, 0]
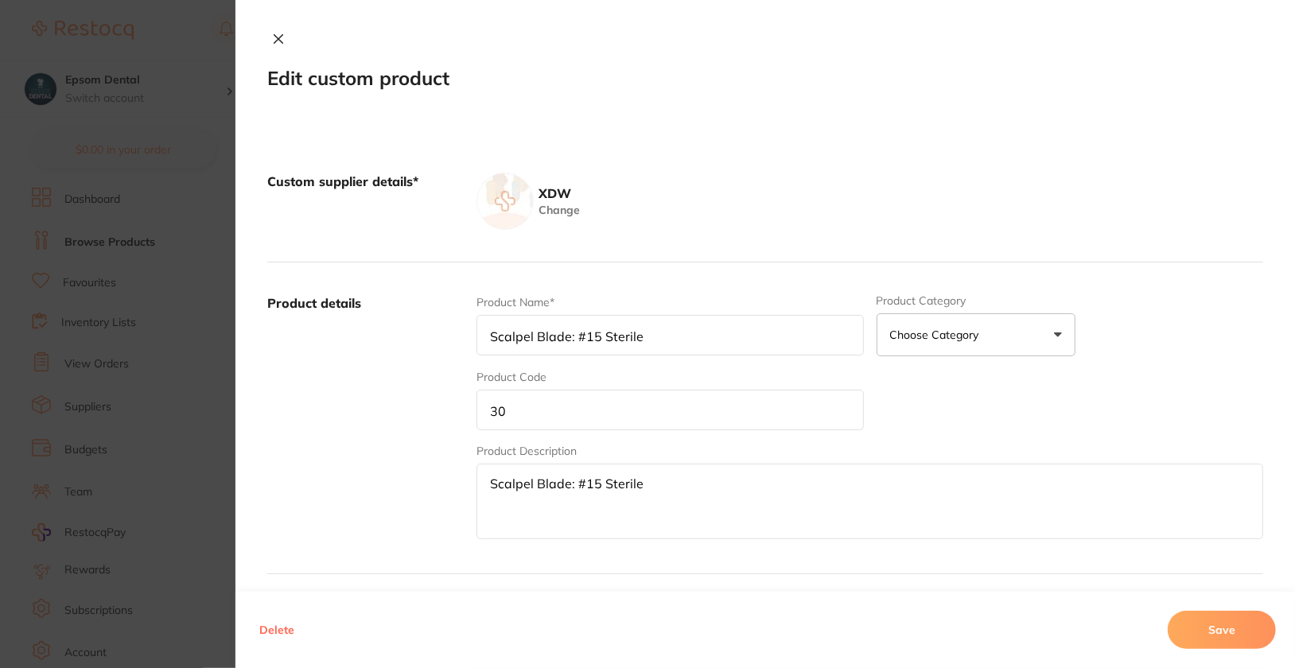
type input "Self-Sealing Sterilisation Pouches 57 x 100mm"
type input "31"
type textarea "Self-Sealing Sterilisation Pouches 57 x 100mm"
type input "3.18"
click at [678, 422] on input "31" at bounding box center [669, 410] width 387 height 41
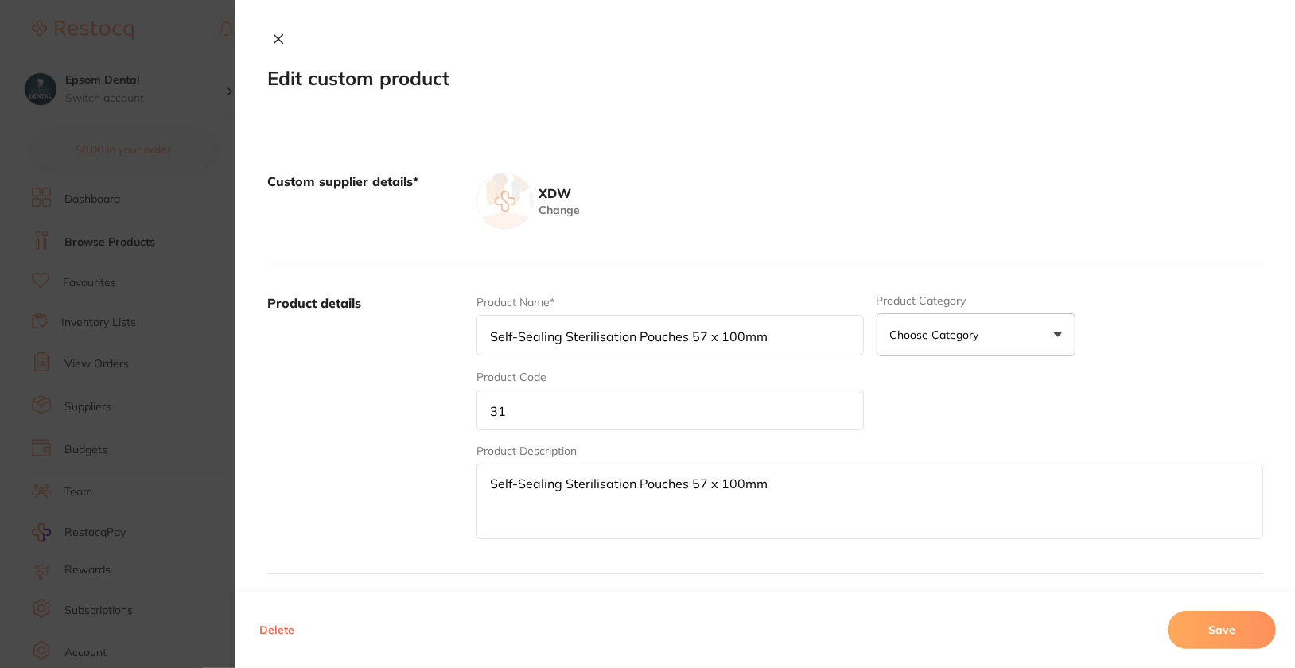
click at [678, 414] on input "31" at bounding box center [669, 410] width 387 height 41
click at [1242, 639] on button "Save" at bounding box center [1222, 630] width 108 height 38
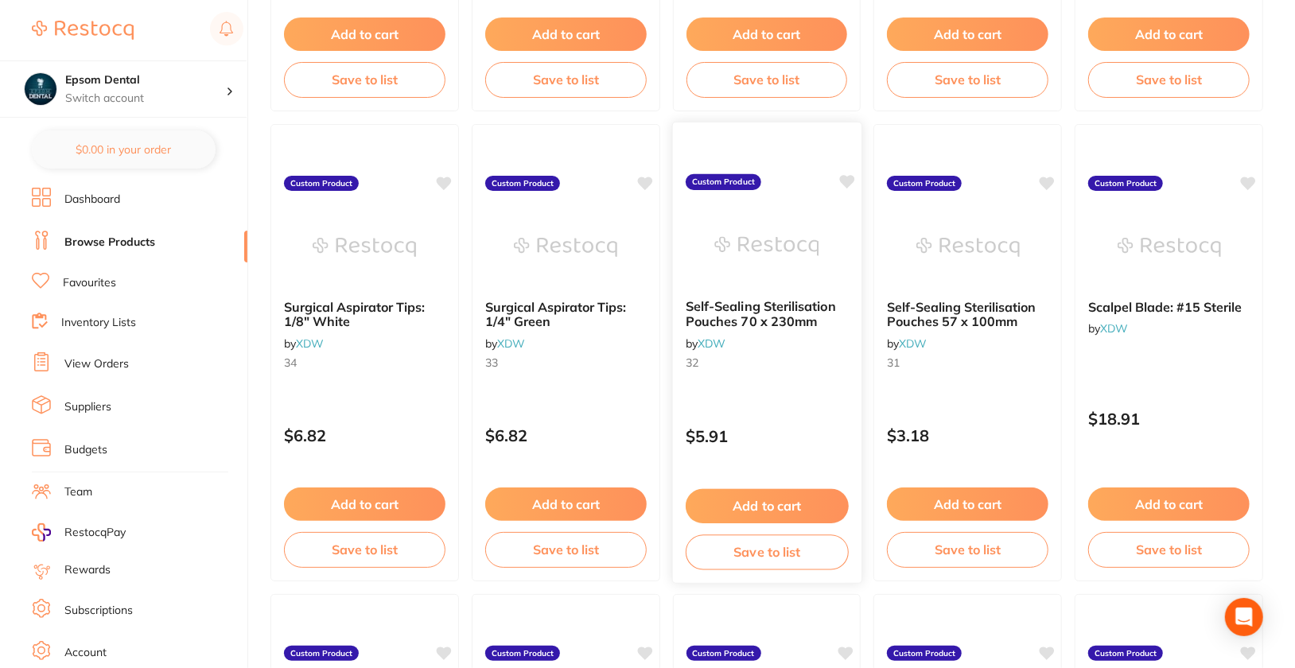
scroll to position [569, 0]
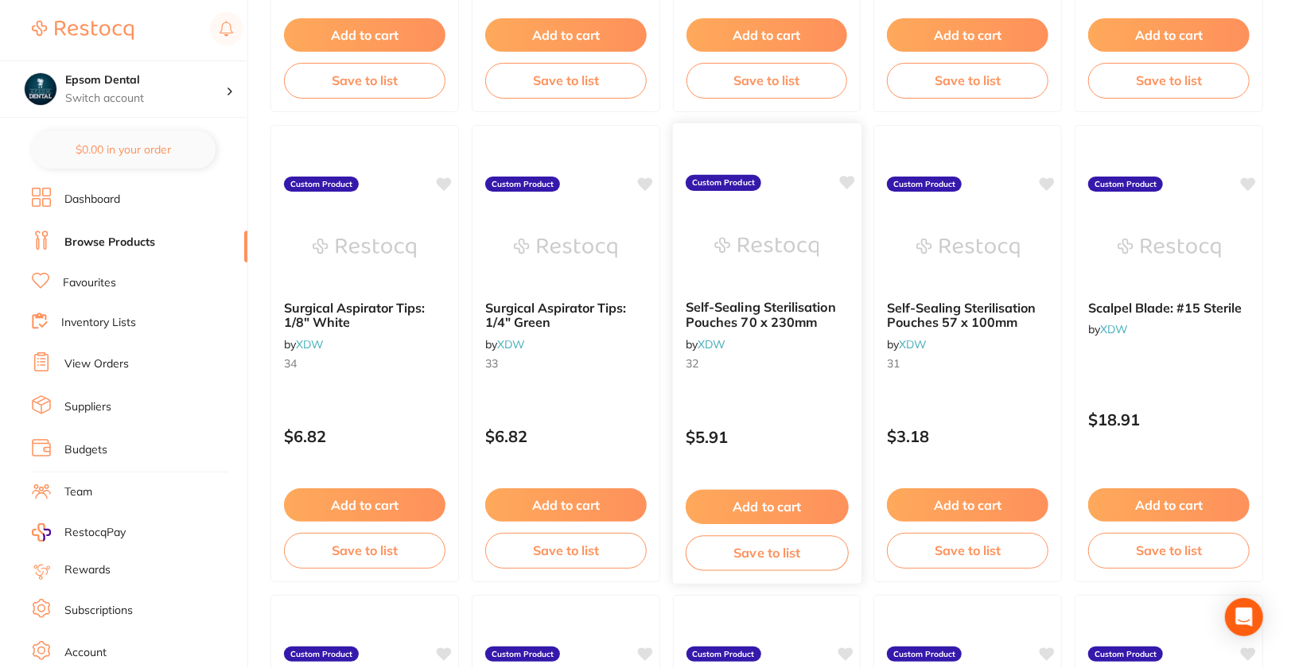
click at [797, 367] on small "32" at bounding box center [767, 363] width 163 height 13
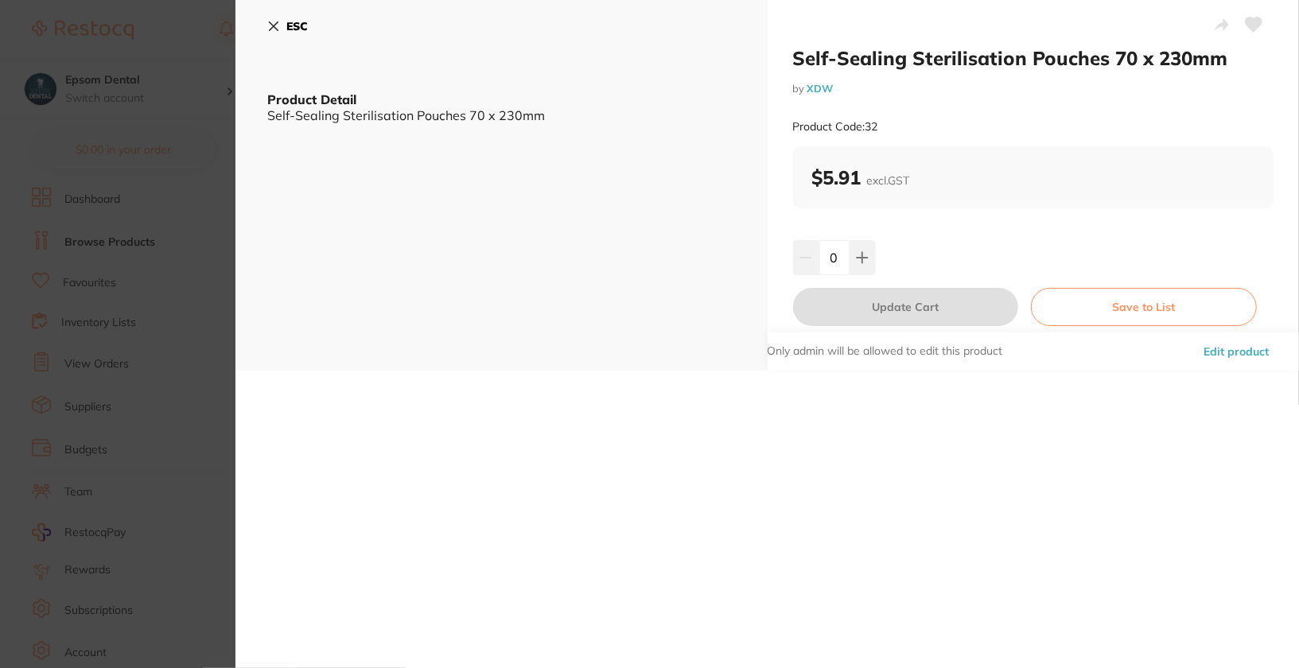
click at [1235, 360] on button "Edit product" at bounding box center [1236, 351] width 75 height 38
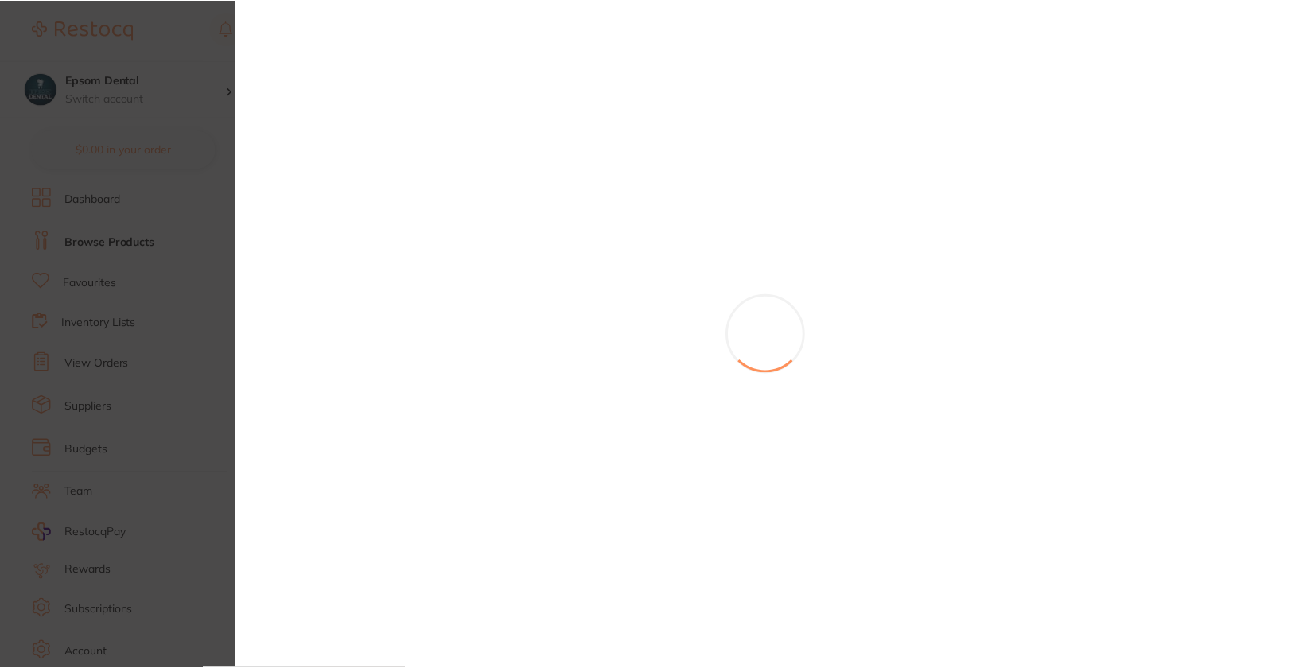
scroll to position [569, 0]
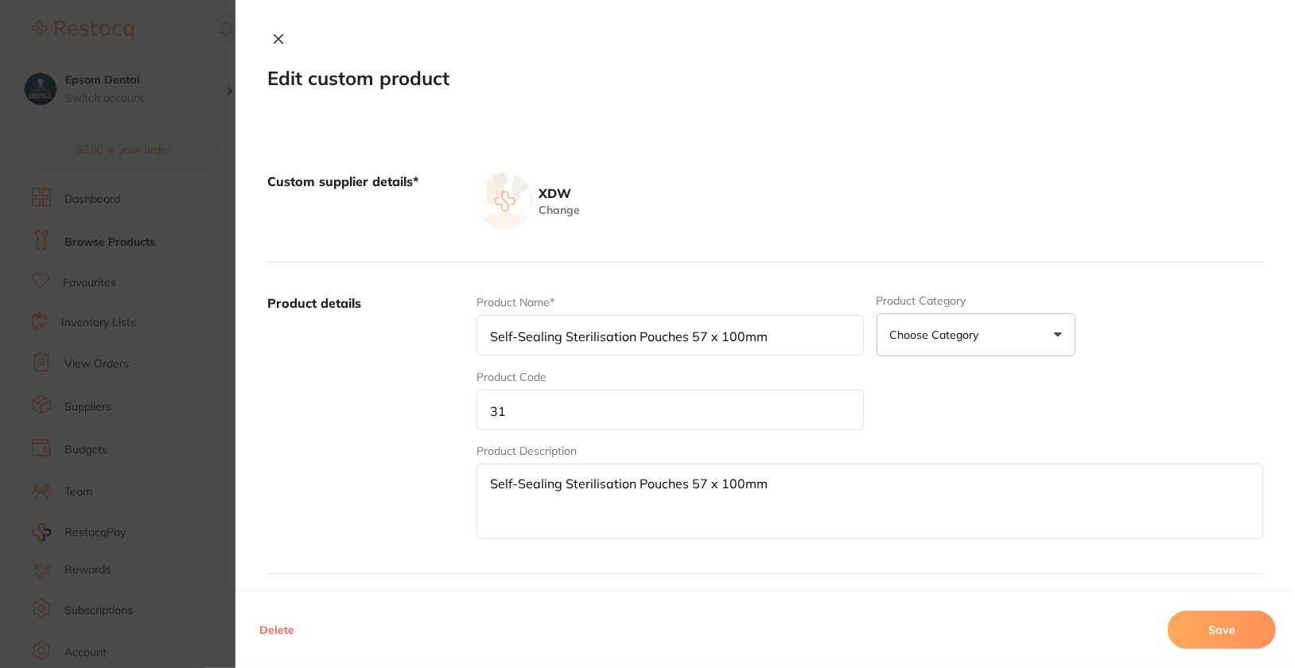
type input "Self-Sealing Sterilisation Pouches 70 x 230mm"
type input "32"
type textarea "Self-Sealing Sterilisation Pouches 70 x 230mm"
type input "5.91"
click at [733, 410] on input "32" at bounding box center [669, 410] width 387 height 41
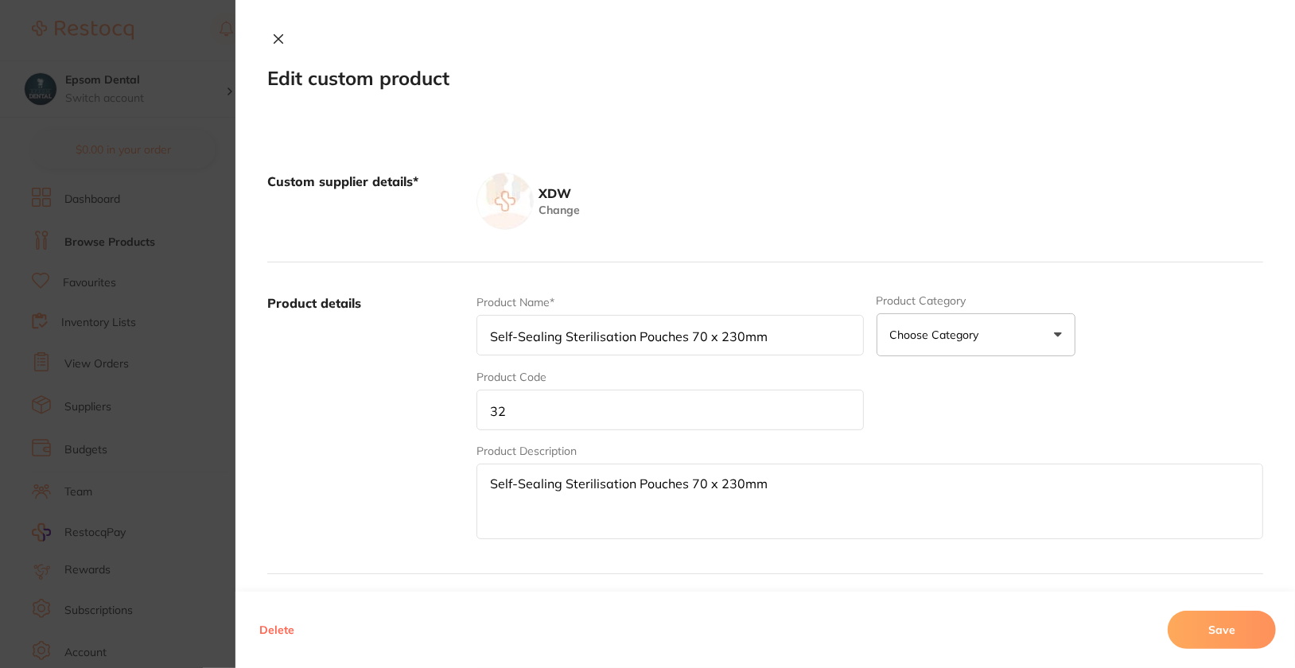
click at [733, 410] on input "32" at bounding box center [669, 410] width 387 height 41
click at [1219, 630] on button "Save" at bounding box center [1222, 630] width 108 height 38
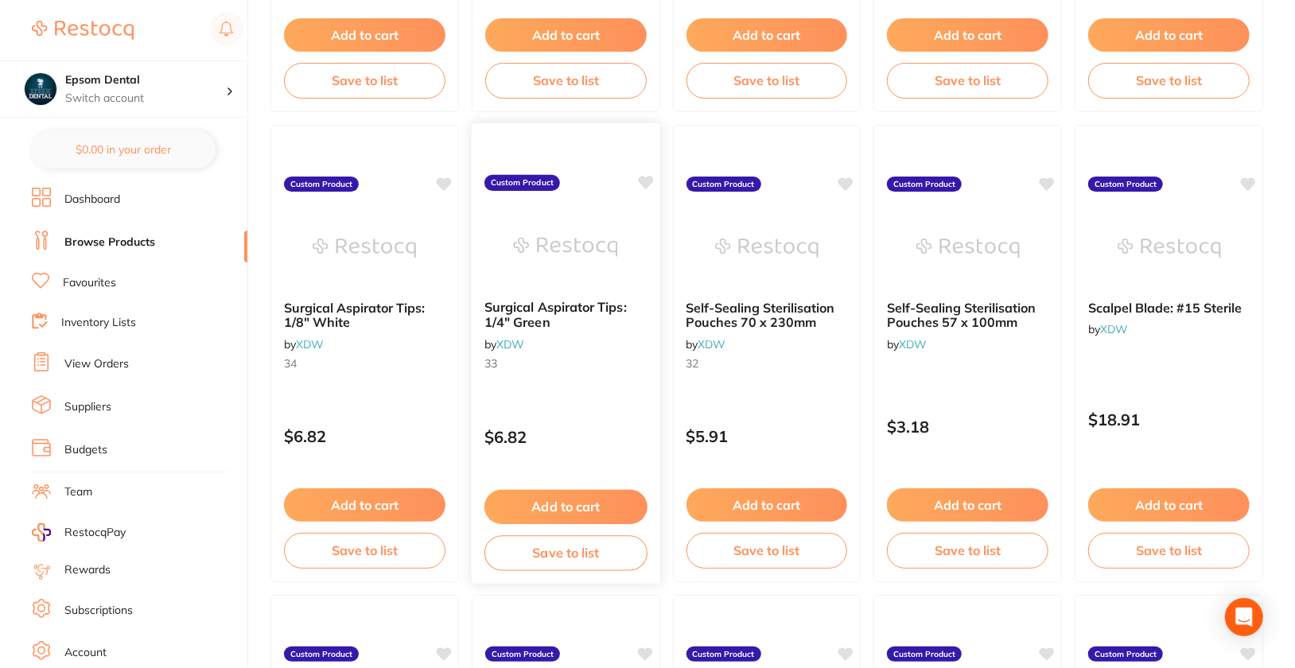
click at [547, 391] on div "Surgical Aspirator Tips: 1/4" Green by XDW 33 Custom Product $6.82 Add to cart …" at bounding box center [566, 353] width 190 height 462
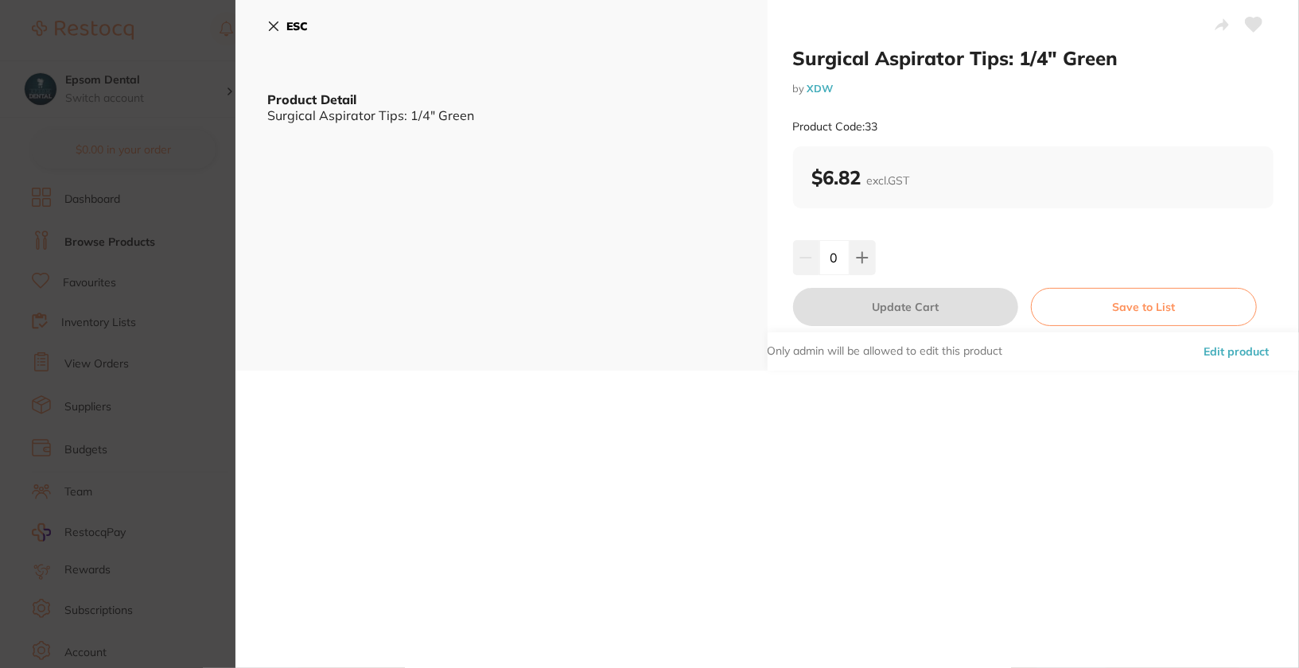
click at [1246, 354] on button "Edit product" at bounding box center [1236, 351] width 75 height 38
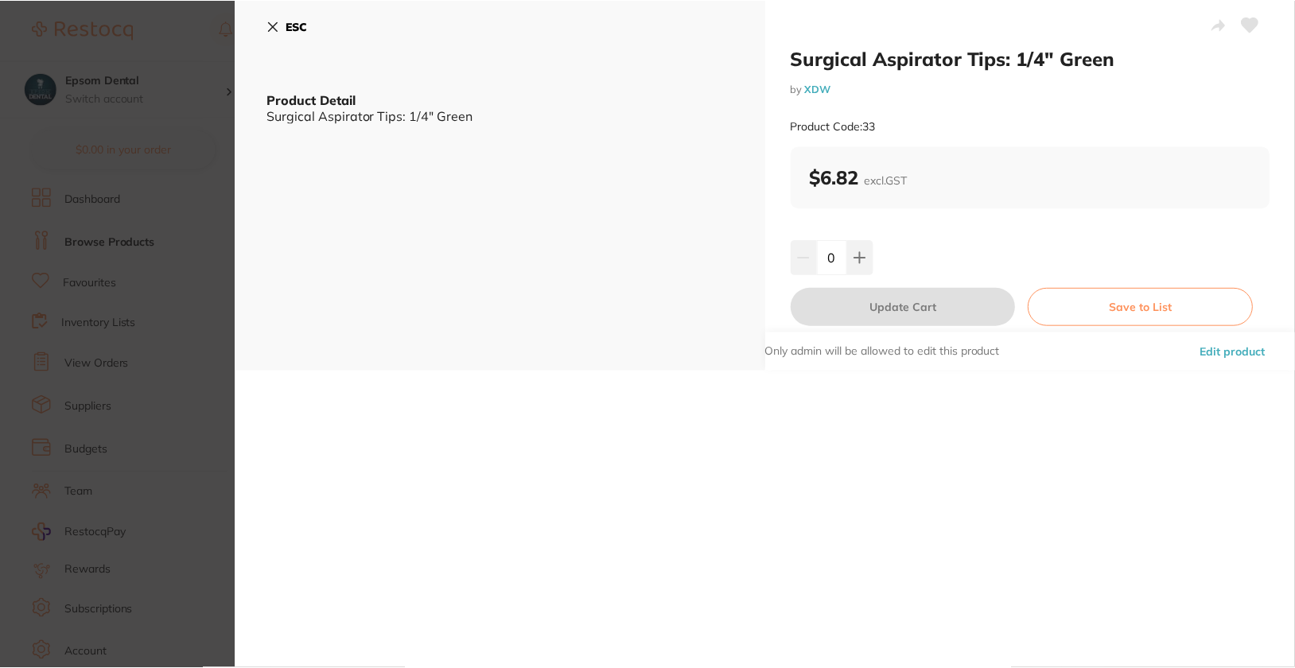
scroll to position [569, 0]
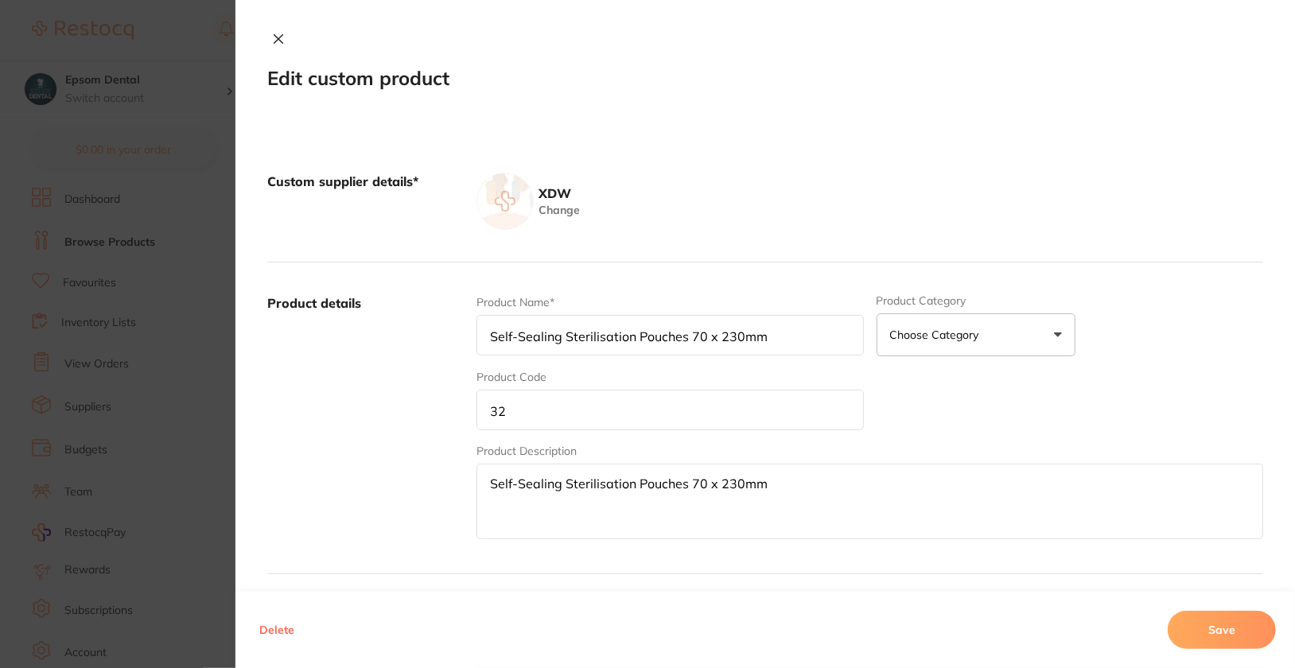
type input "Surgical Aspirator Tips: 1/4" Green"
type input "33"
type textarea "Surgical Aspirator Tips: 1/4" Green"
type input "6.82"
click at [760, 441] on div "Product Name* Surgical Aspirator Tips: 1/4" Green Product Category Choose Categ…" at bounding box center [869, 418] width 787 height 248
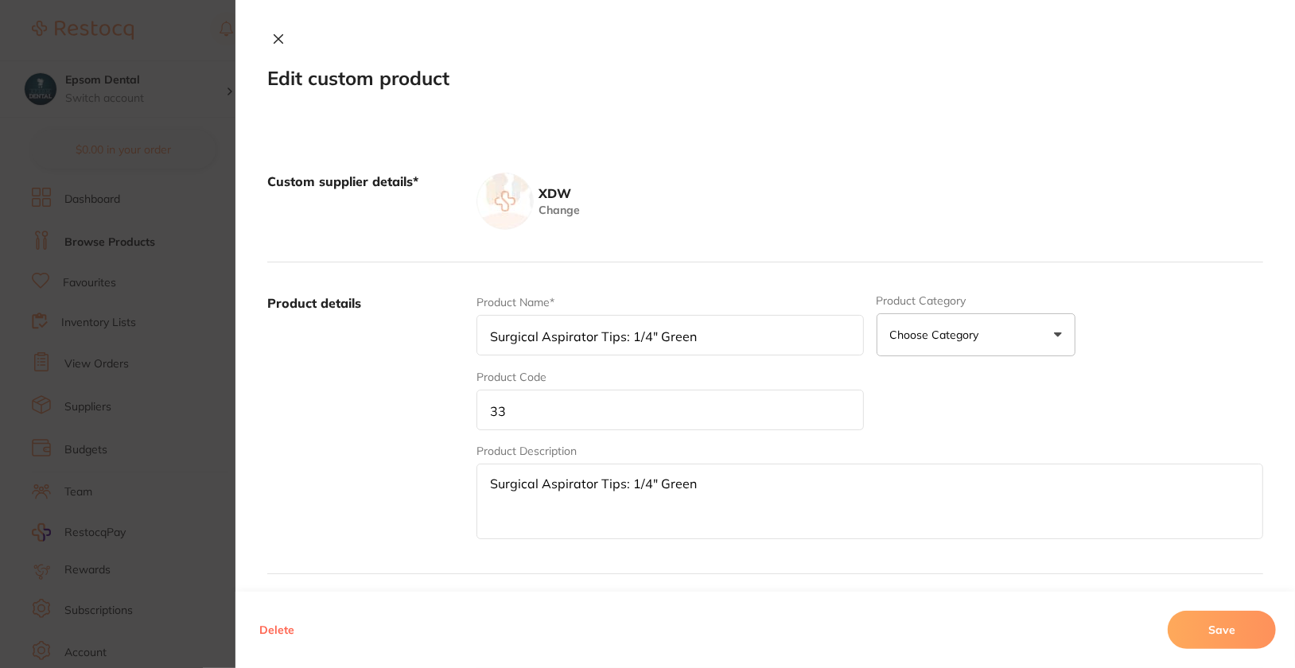
click at [773, 408] on input "33" at bounding box center [669, 410] width 387 height 41
click at [1238, 627] on button "Save" at bounding box center [1222, 630] width 108 height 38
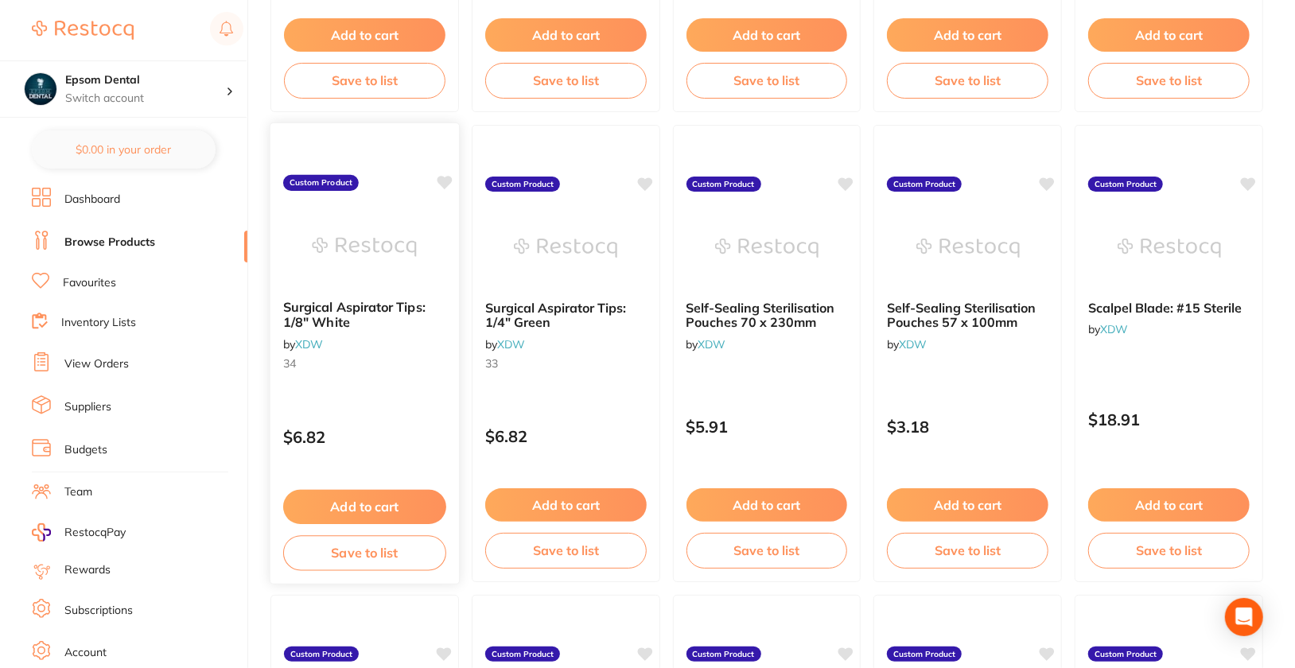
click at [378, 380] on div "Surgical Aspirator Tips: 1/8" White by XDW 34" at bounding box center [364, 338] width 189 height 103
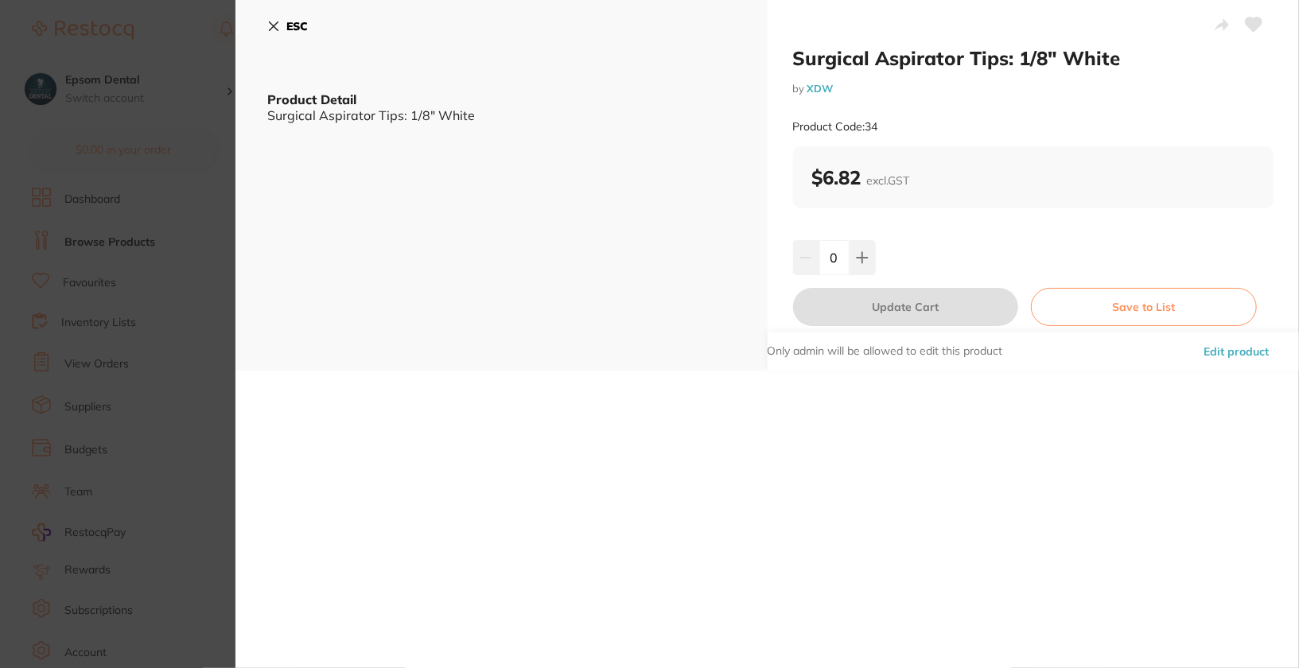
click at [1256, 349] on button "Edit product" at bounding box center [1236, 351] width 75 height 38
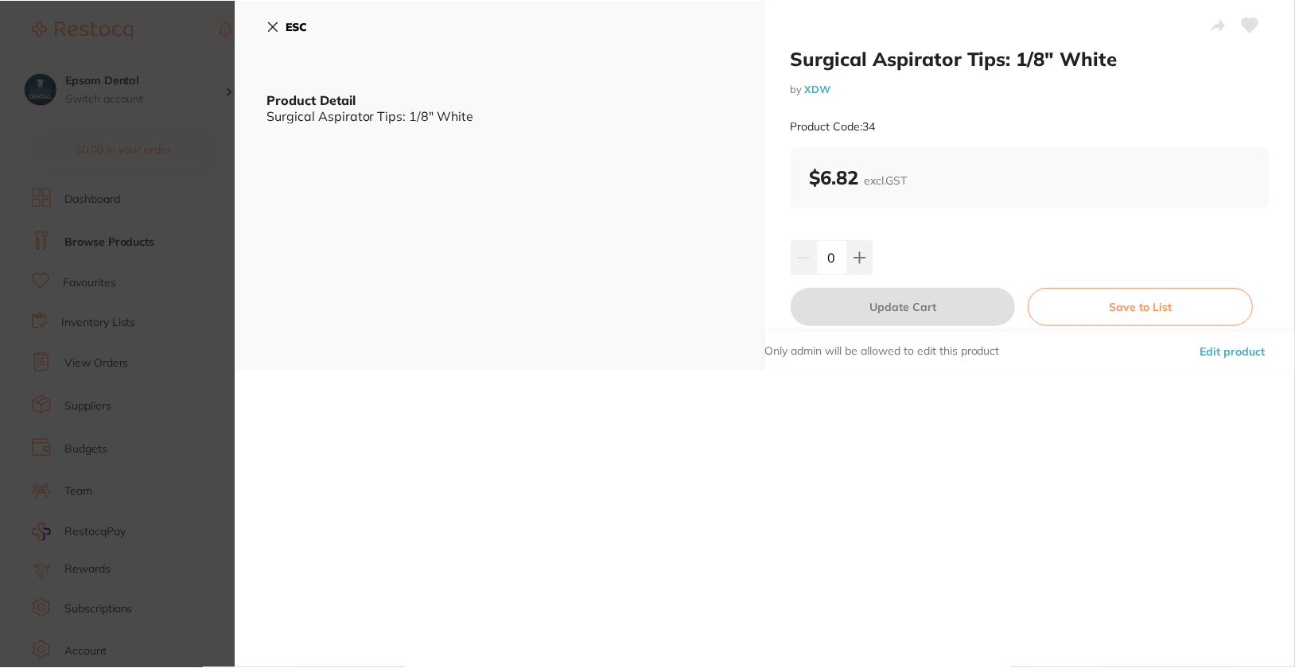
scroll to position [569, 0]
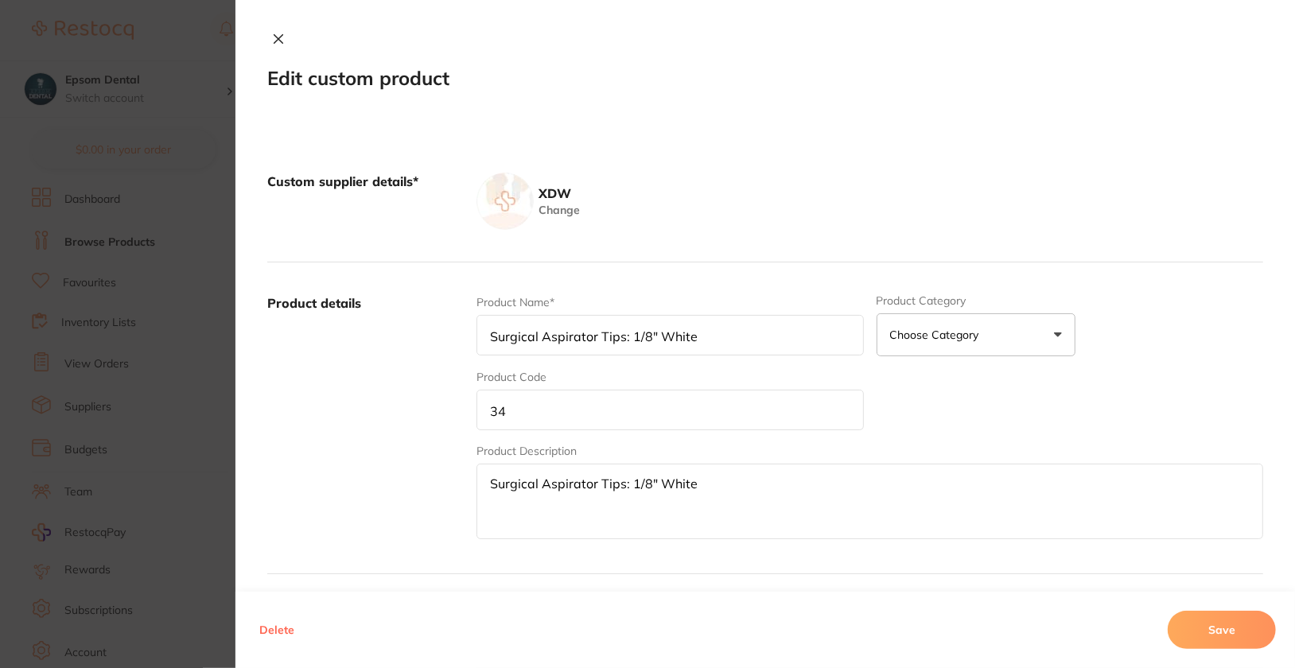
click at [584, 399] on input "34" at bounding box center [669, 410] width 387 height 41
click at [1217, 635] on button "Save" at bounding box center [1222, 630] width 108 height 38
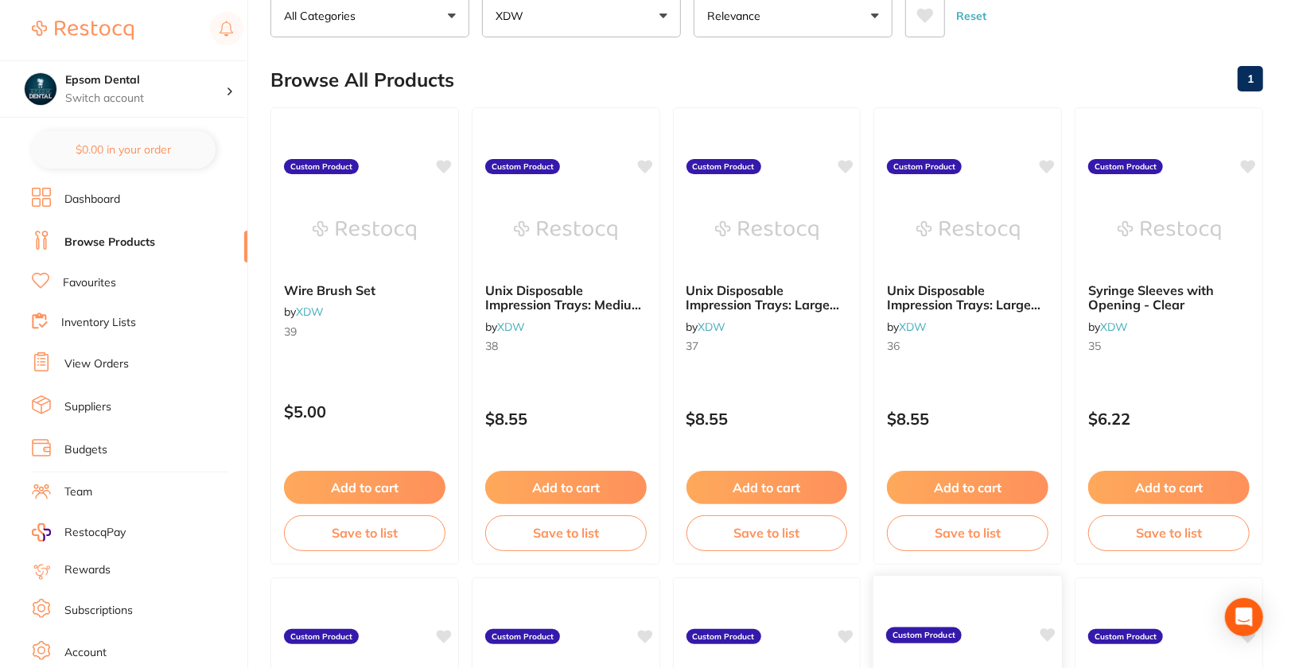
scroll to position [145, 0]
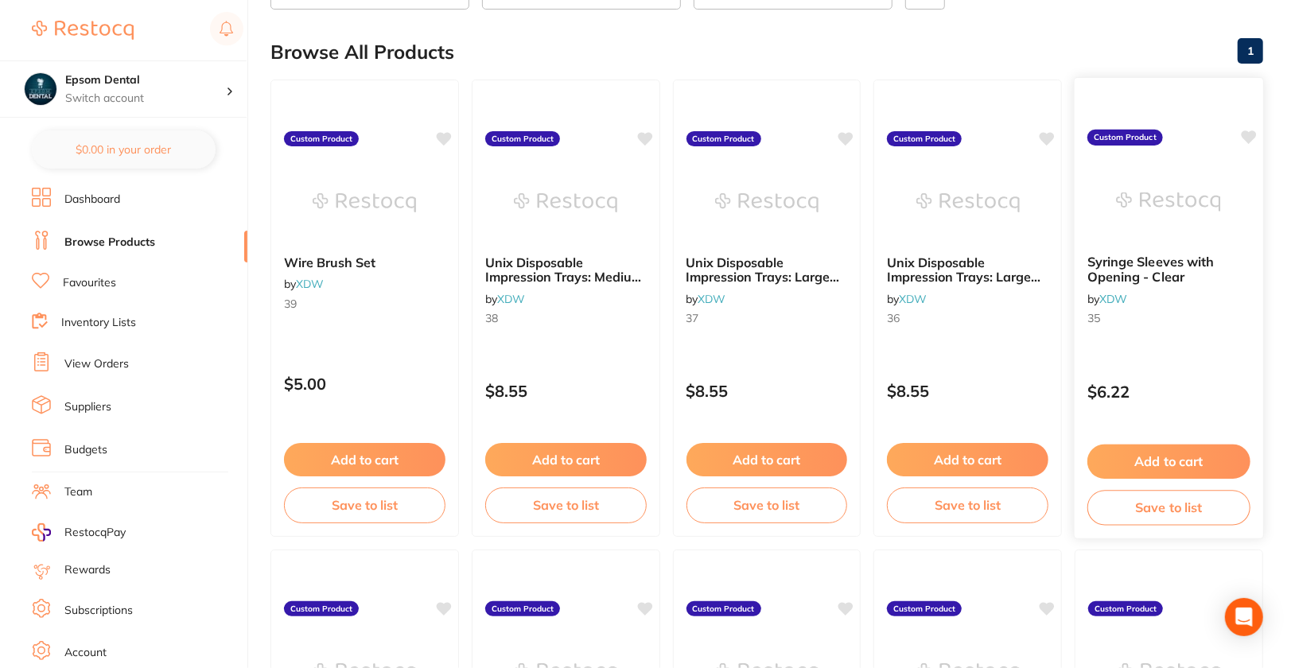
click at [1195, 348] on div "Syringe Sleeves with Opening - Clear by XDW 35 Custom Product $6.22 Add to cart…" at bounding box center [1169, 308] width 190 height 462
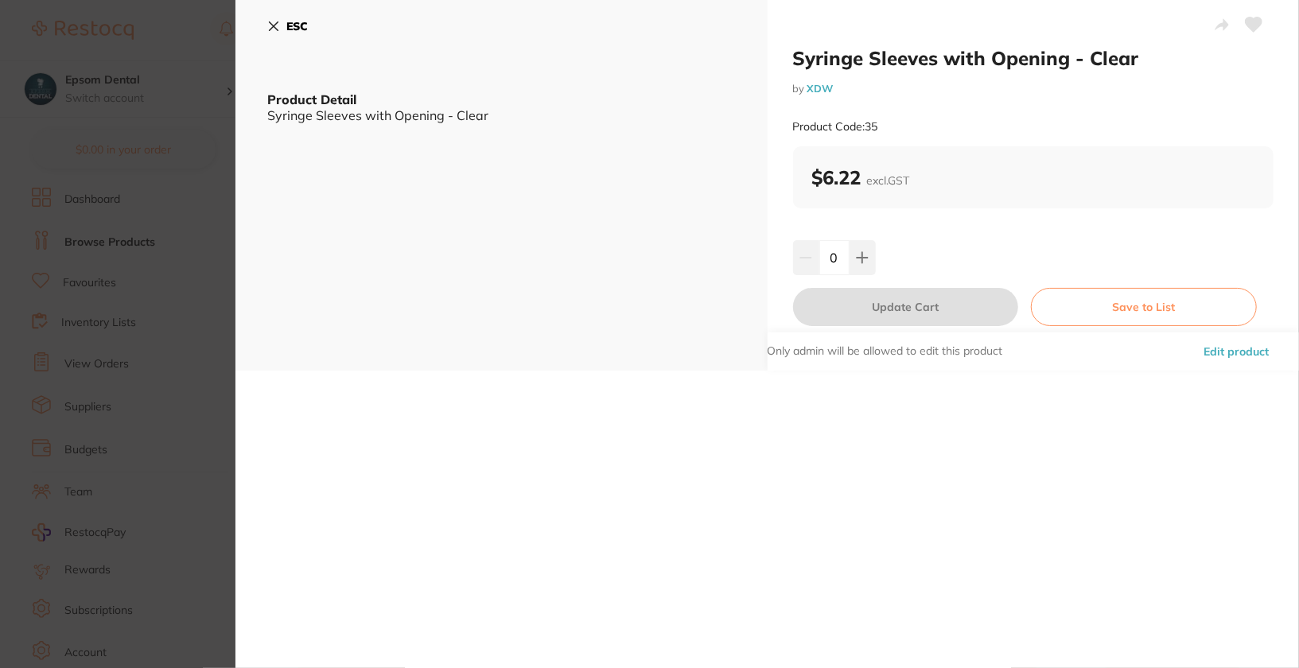
click at [1217, 349] on button "Edit product" at bounding box center [1236, 351] width 75 height 38
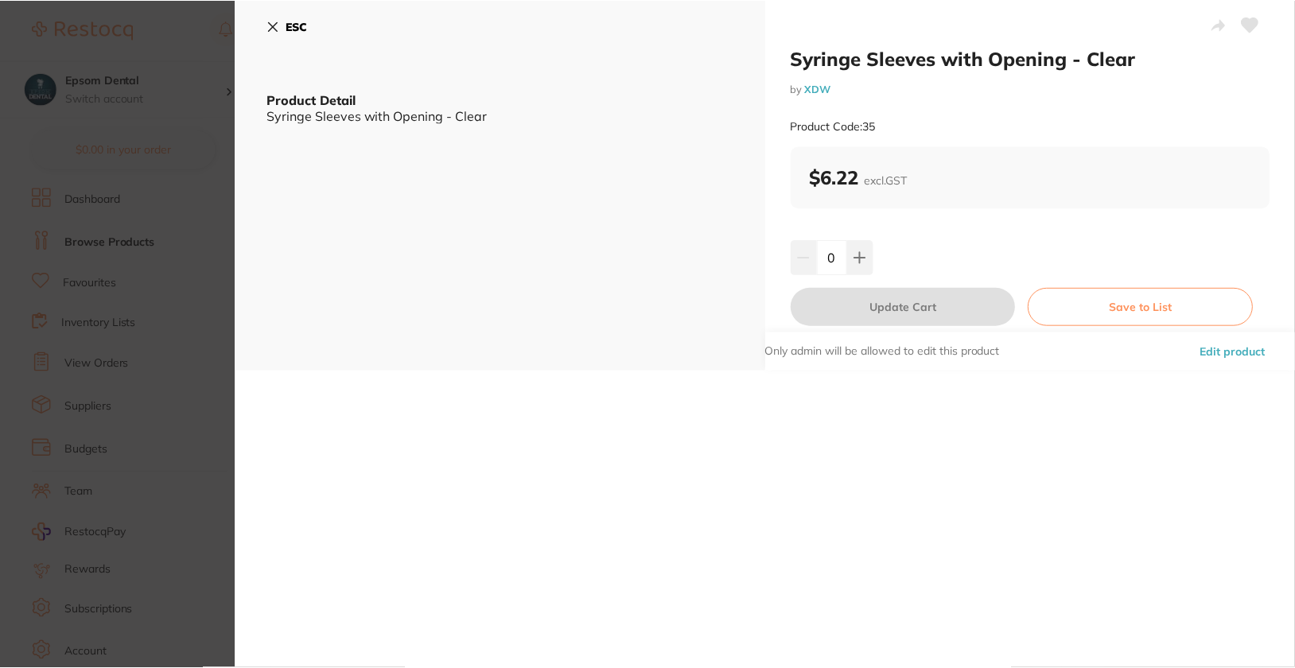
scroll to position [145, 0]
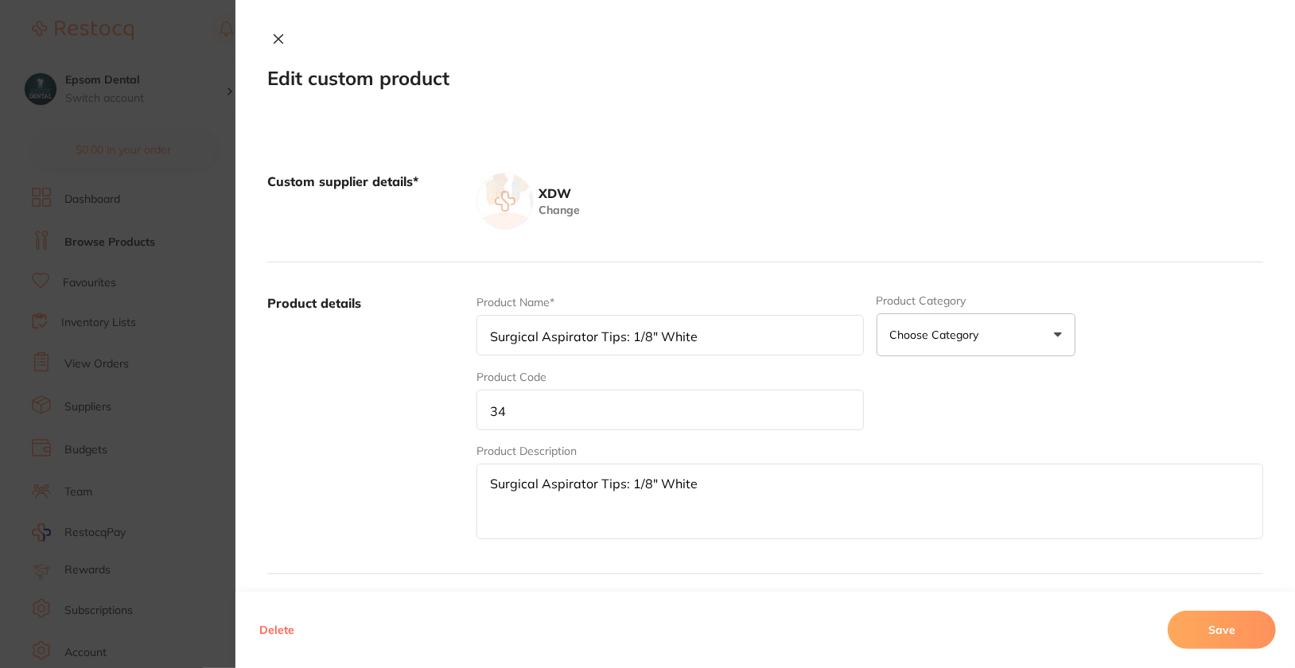
type input "Syringe Sleeves with Opening - Clear"
type input "35"
type textarea "Syringe Sleeves with Opening - Clear"
type input "6.22"
click at [779, 419] on input "35" at bounding box center [669, 410] width 387 height 41
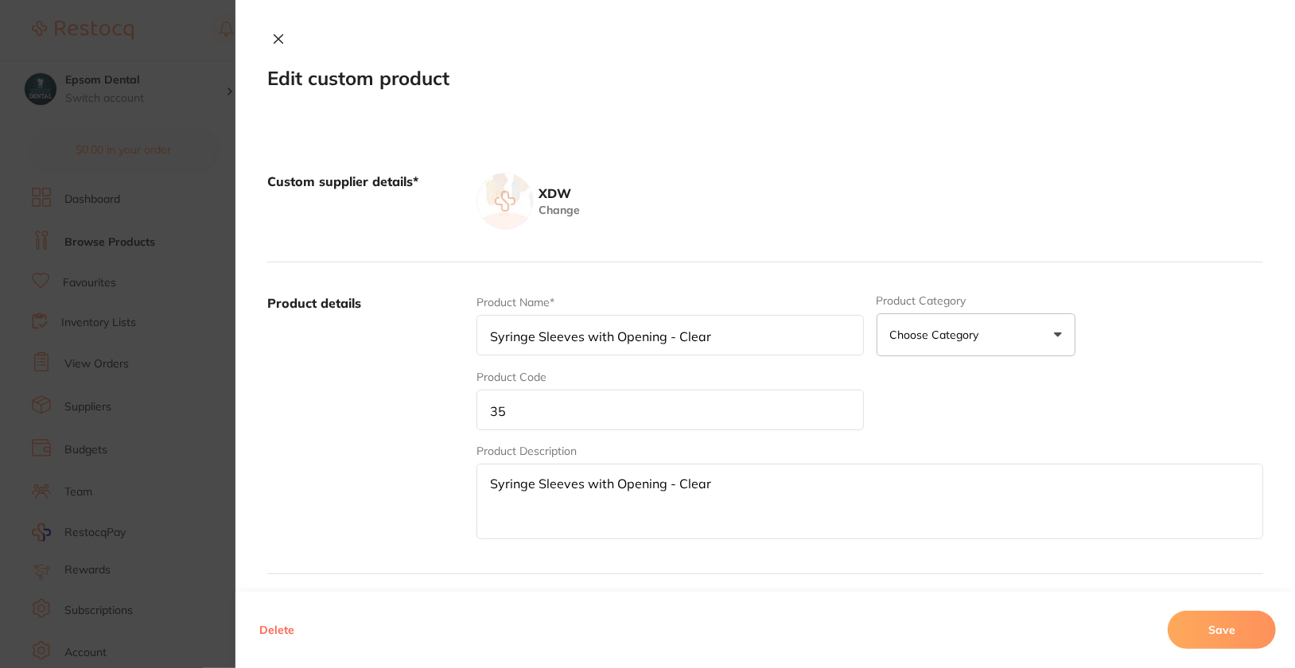
click at [779, 419] on input "35" at bounding box center [669, 410] width 387 height 41
click at [1214, 631] on button "Save" at bounding box center [1222, 630] width 108 height 38
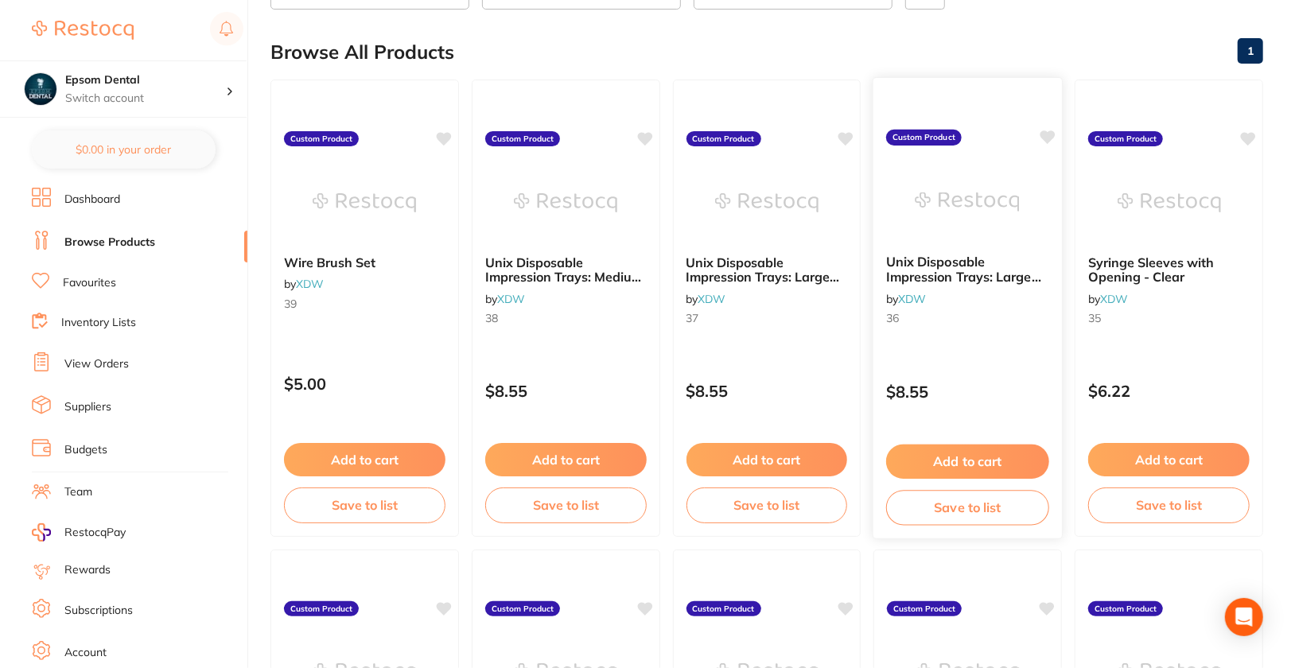
click at [1021, 340] on div "Unix Disposable Impression Trays: Large Lower by XDW 36" at bounding box center [967, 293] width 189 height 103
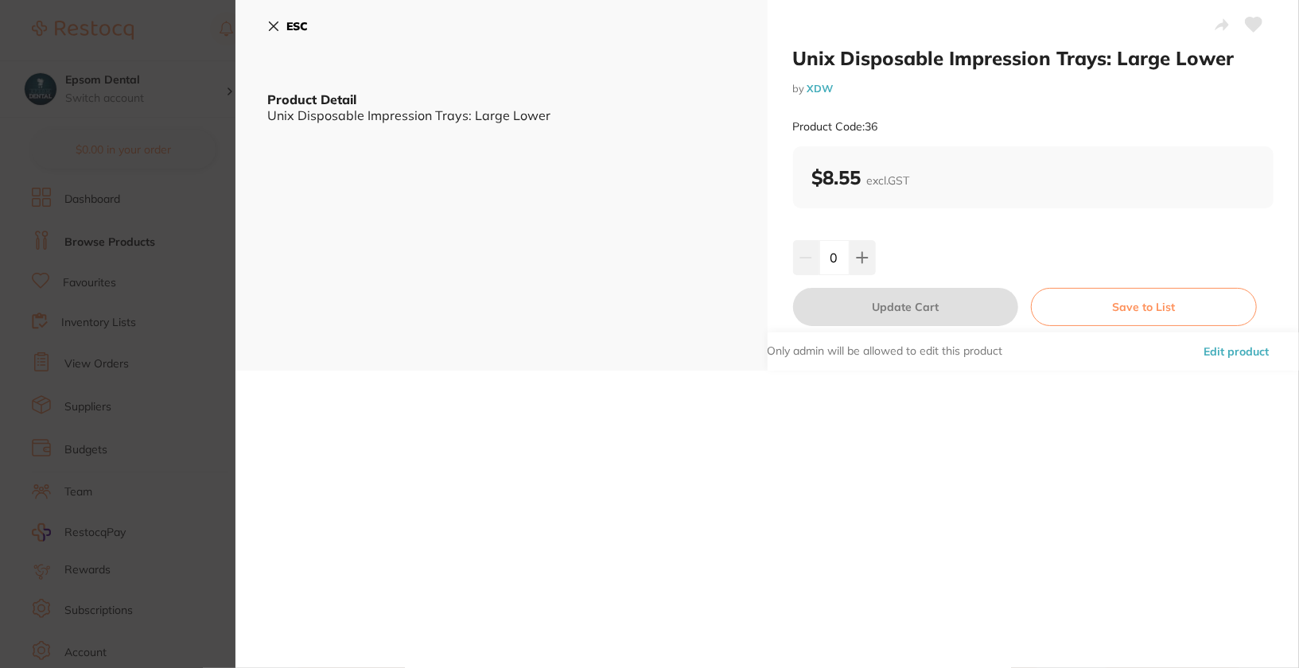
click at [1262, 349] on button "Edit product" at bounding box center [1236, 351] width 75 height 38
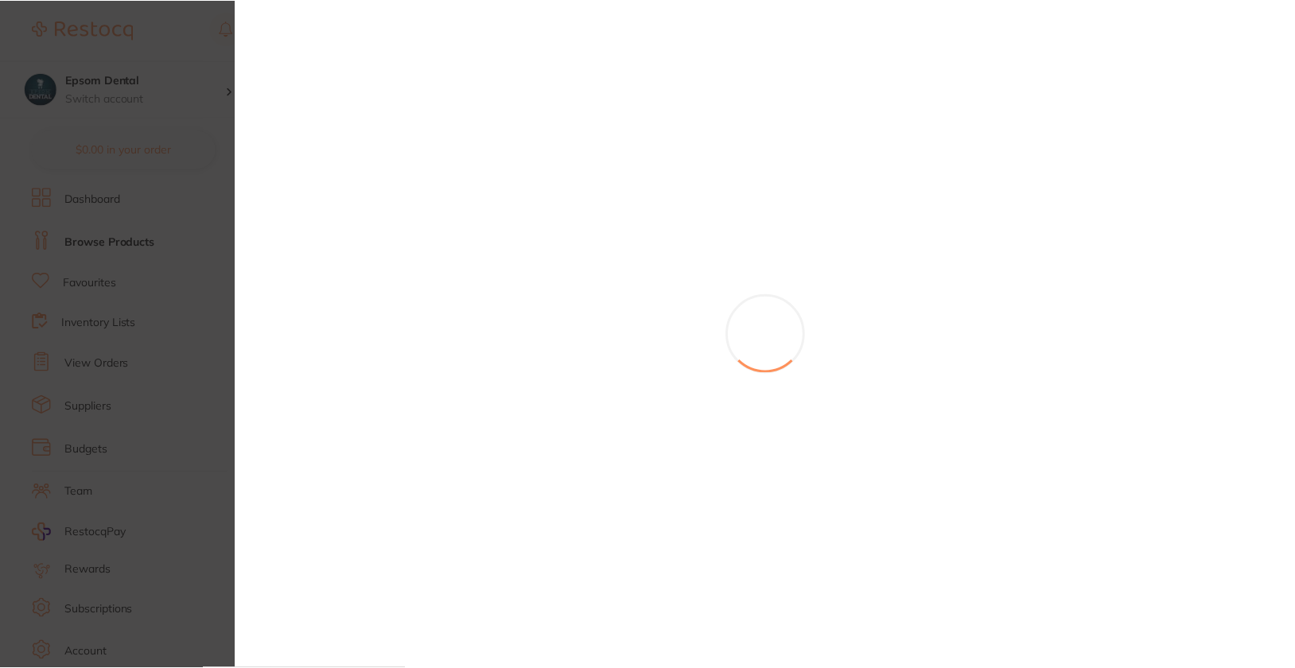
scroll to position [145, 0]
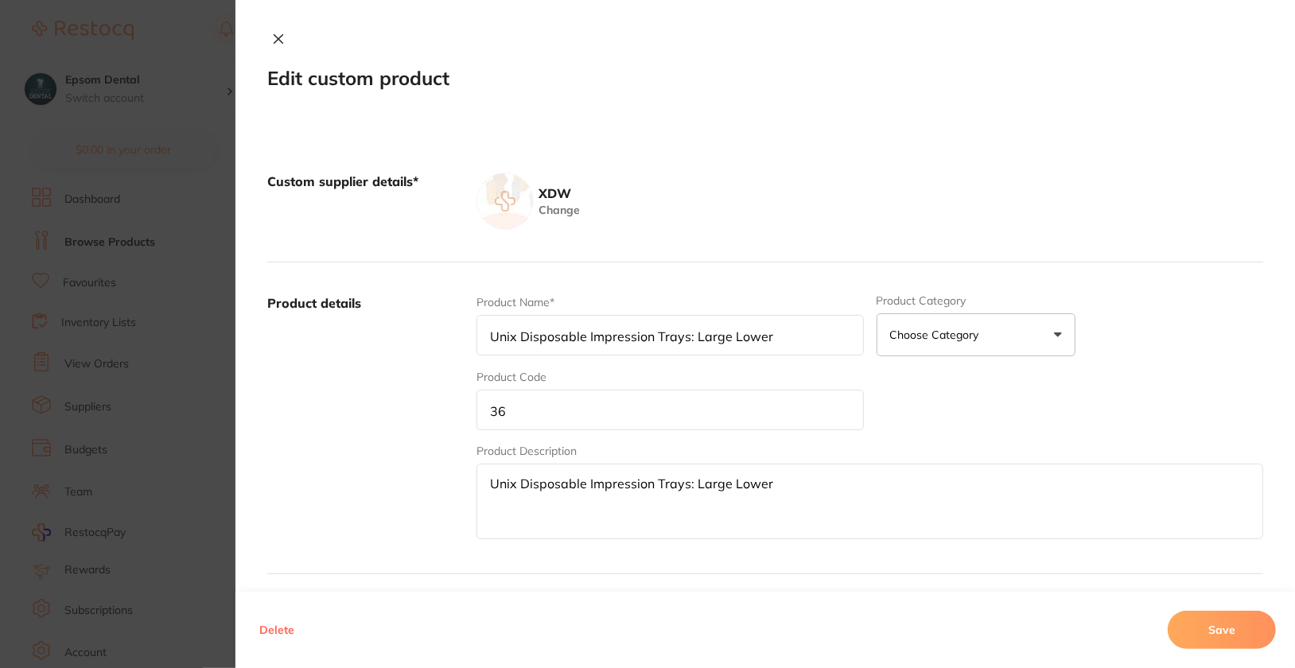
click at [659, 405] on input "36" at bounding box center [669, 410] width 387 height 41
click at [1196, 616] on button "Save" at bounding box center [1222, 630] width 108 height 38
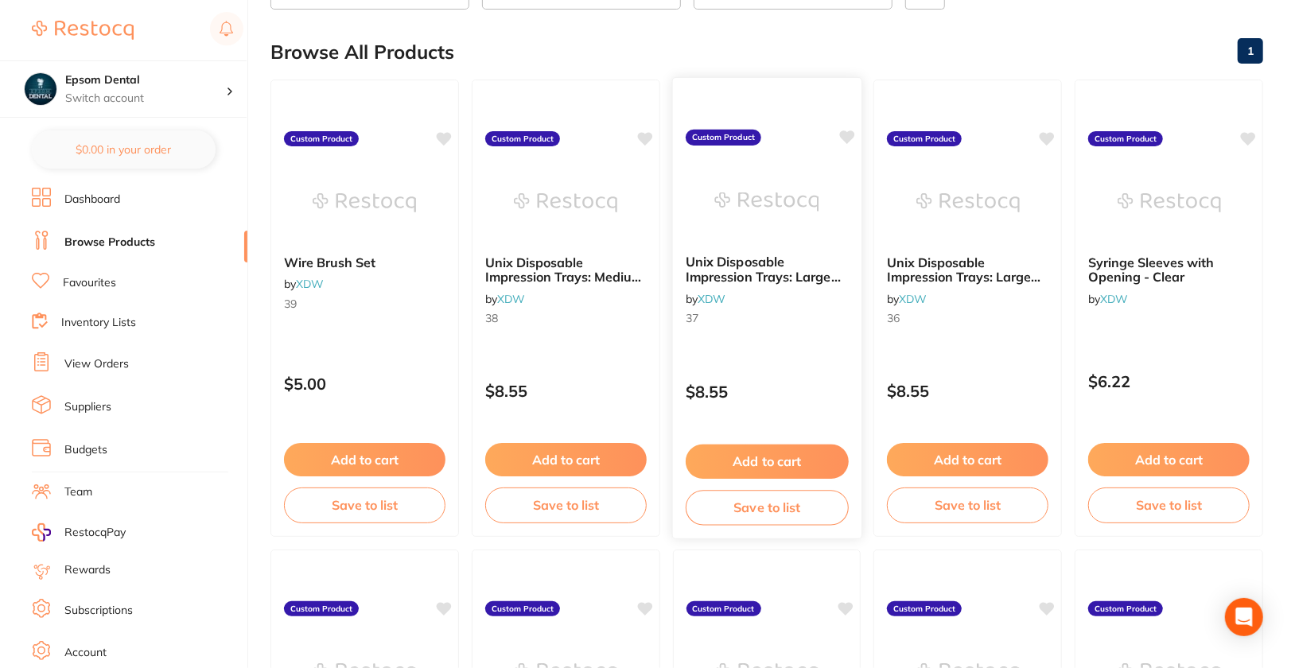
click at [791, 360] on div "Unix Disposable Impression Trays: Large Upper by XDW 37 Custom Product $8.55 Ad…" at bounding box center [766, 308] width 190 height 462
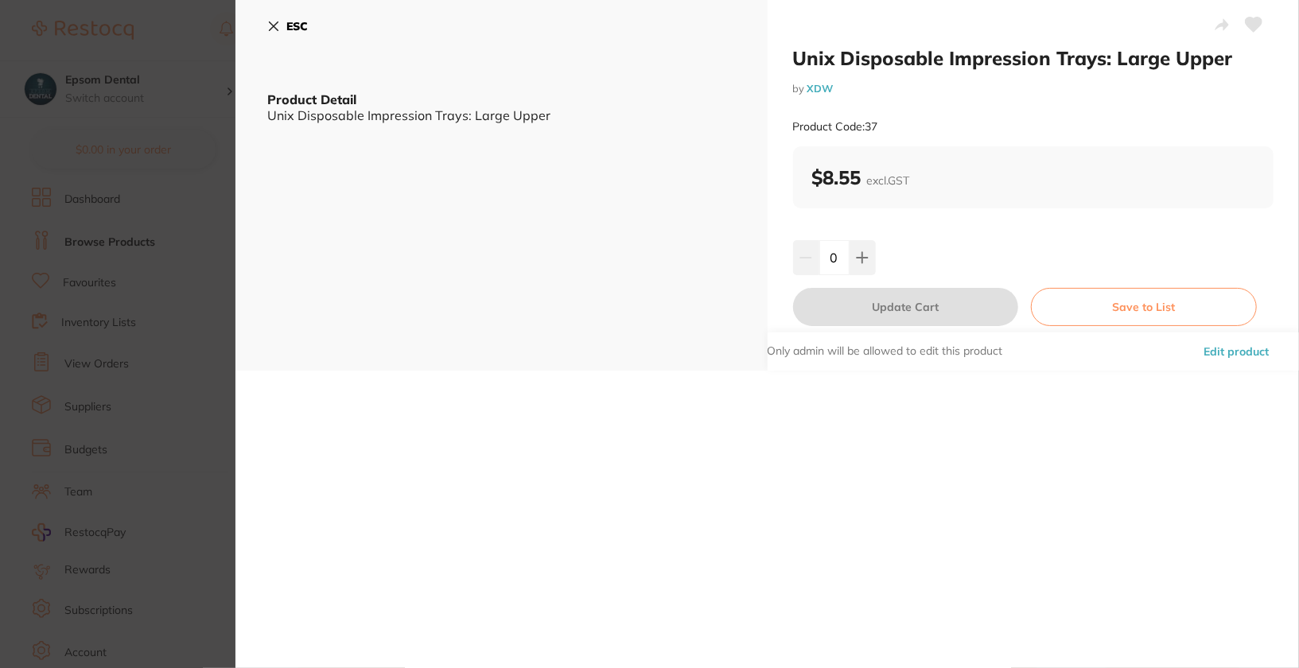
click at [1255, 344] on button "Edit product" at bounding box center [1236, 351] width 75 height 38
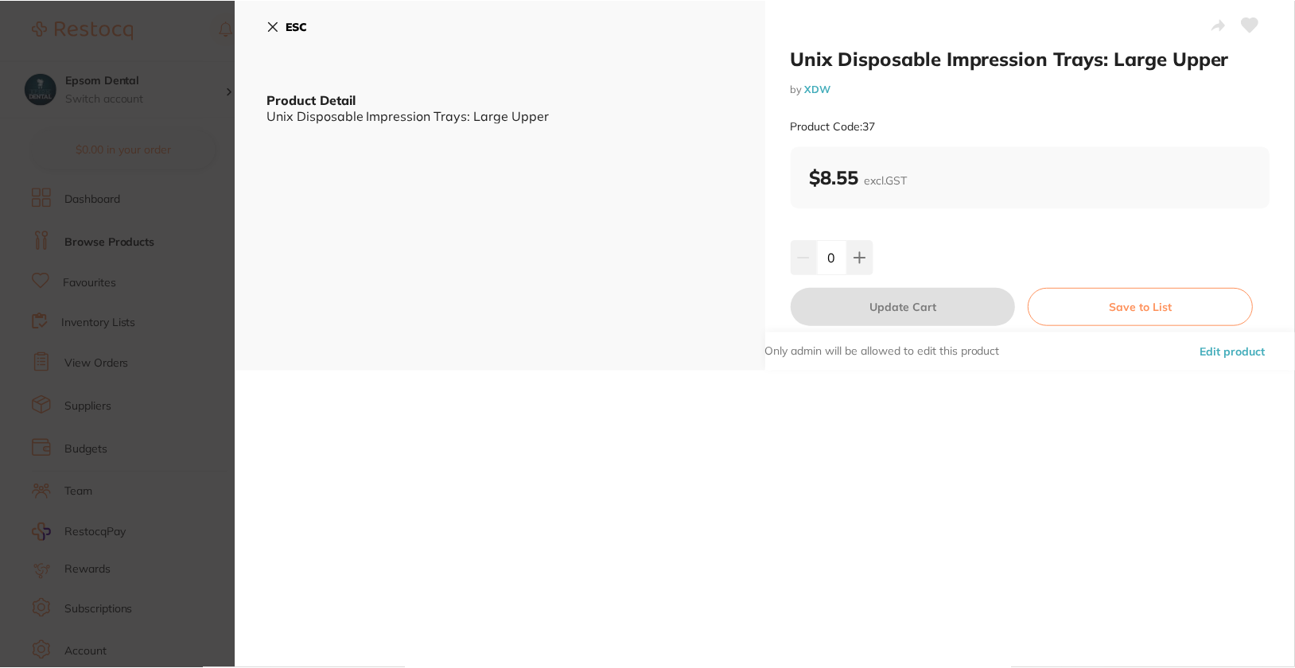
scroll to position [145, 0]
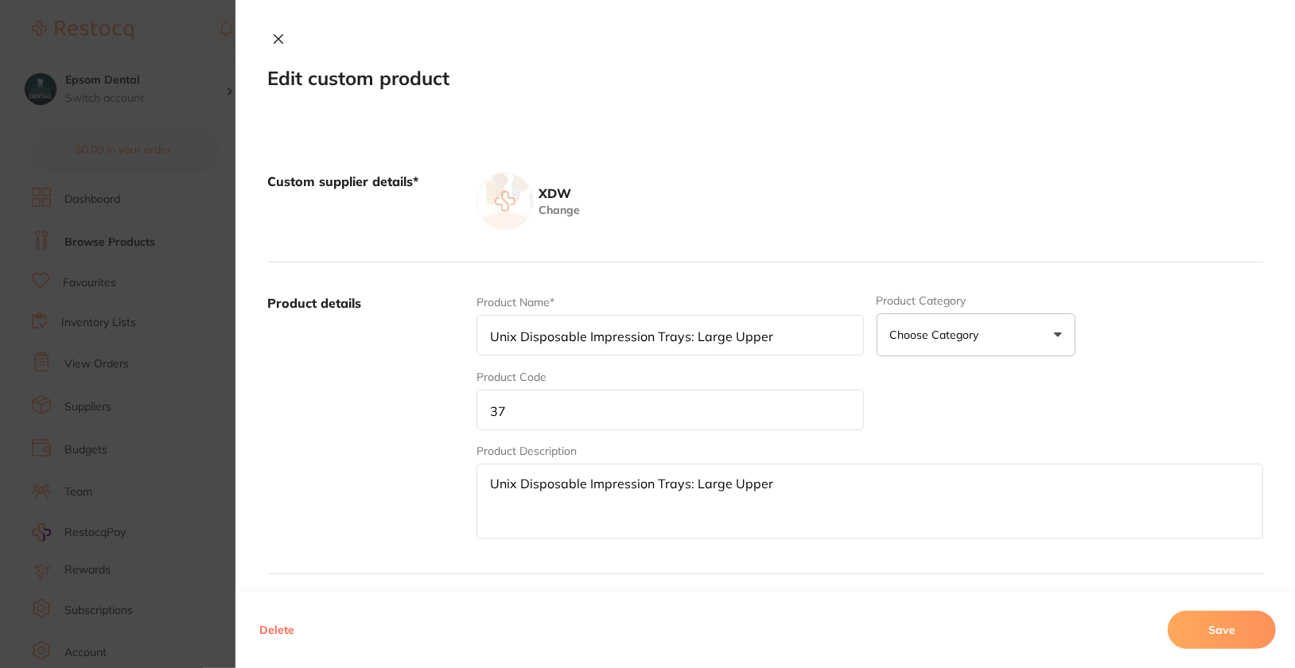
click at [787, 412] on input "37" at bounding box center [669, 410] width 387 height 41
click at [1257, 628] on button "Save" at bounding box center [1222, 630] width 108 height 38
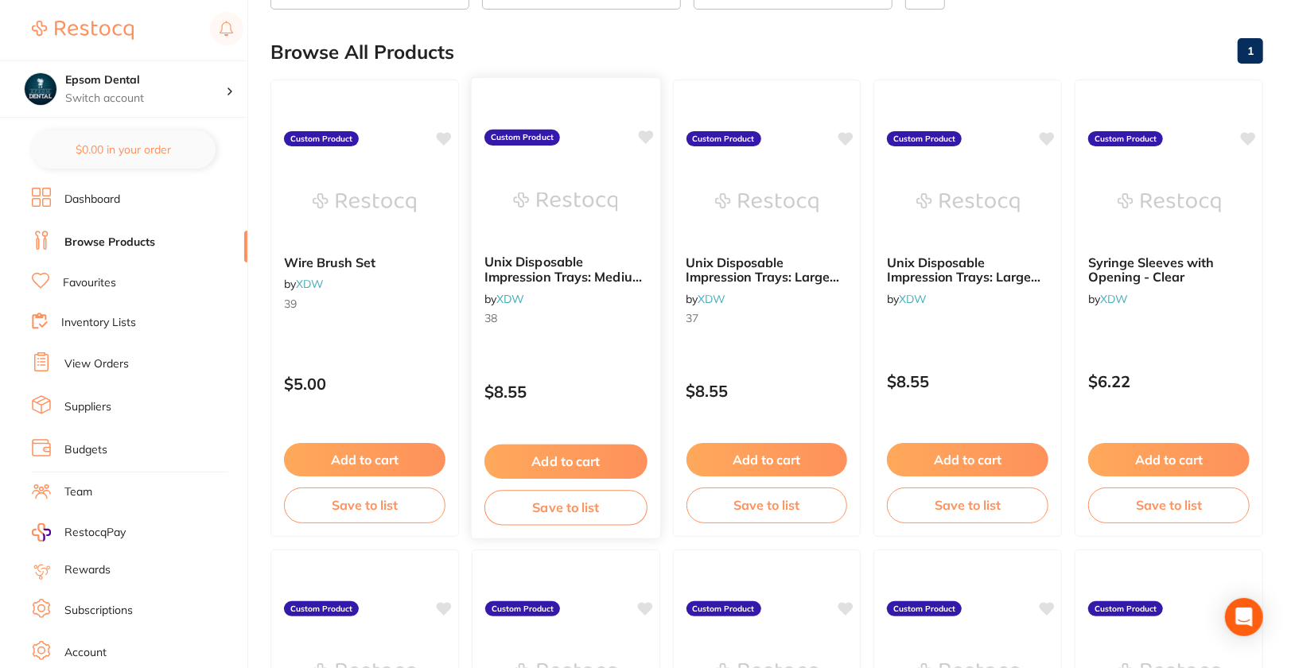
click at [555, 345] on div "Unix Disposable Impression Trays: Medium Lower by XDW 38 Custom Product $8.55 A…" at bounding box center [566, 308] width 190 height 462
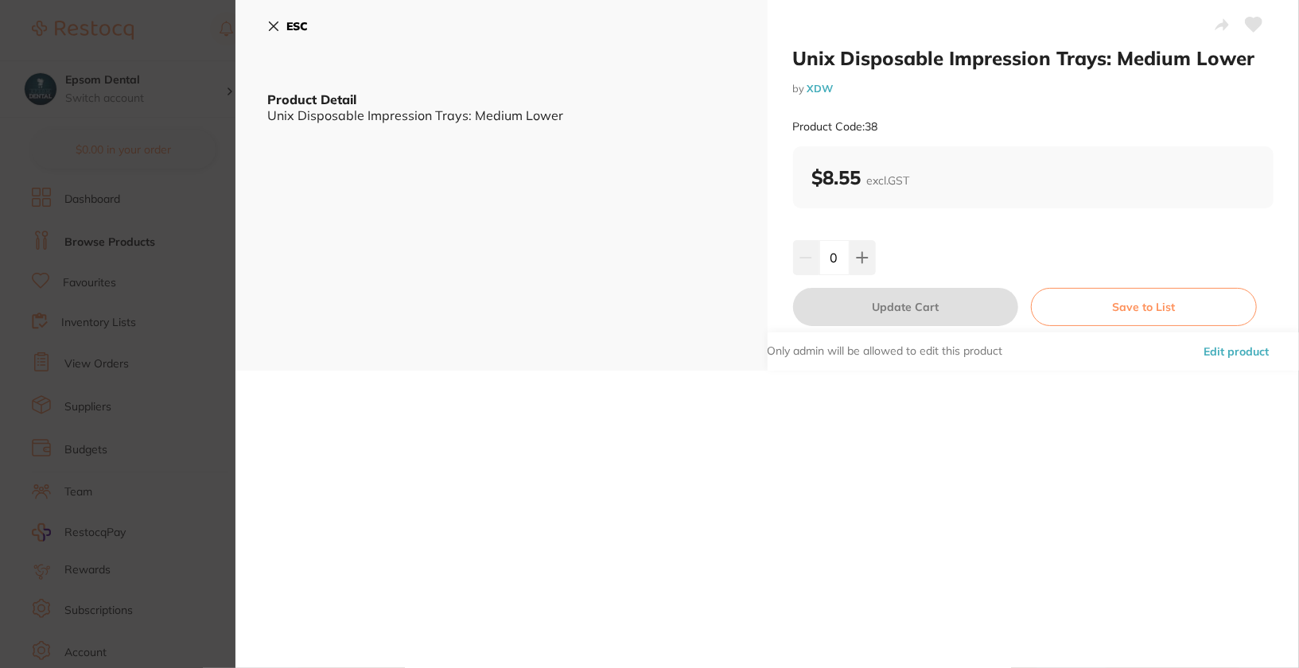
click at [1220, 358] on button "Edit product" at bounding box center [1236, 351] width 75 height 38
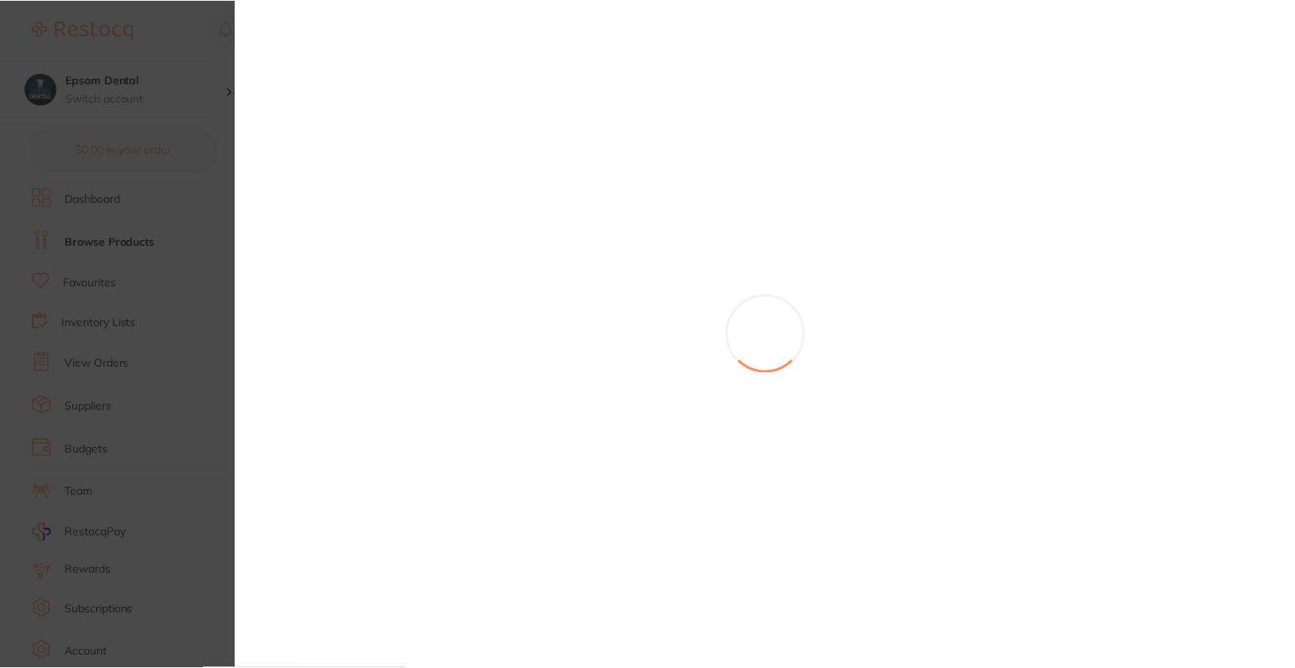
scroll to position [145, 0]
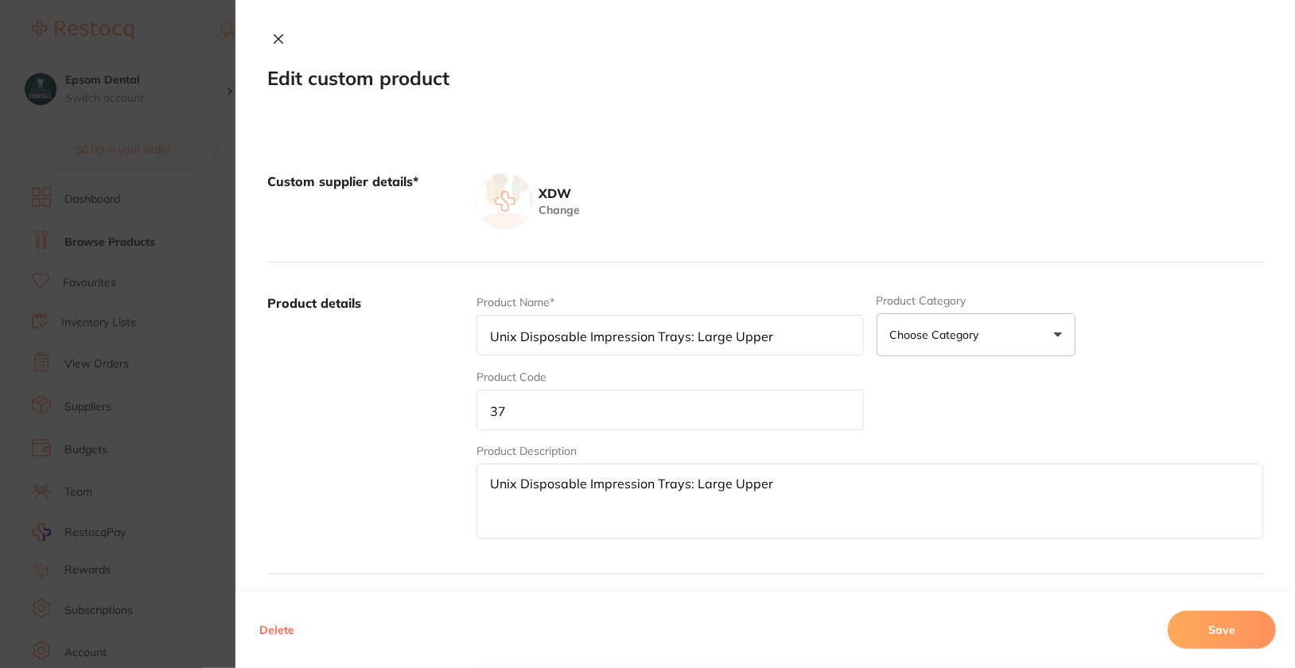
type input "Unix Disposable Impression Trays: Medium Lower"
type input "38"
type textarea "Unix Disposable Impression Trays: Medium Lower"
click at [724, 419] on input "38" at bounding box center [669, 410] width 387 height 41
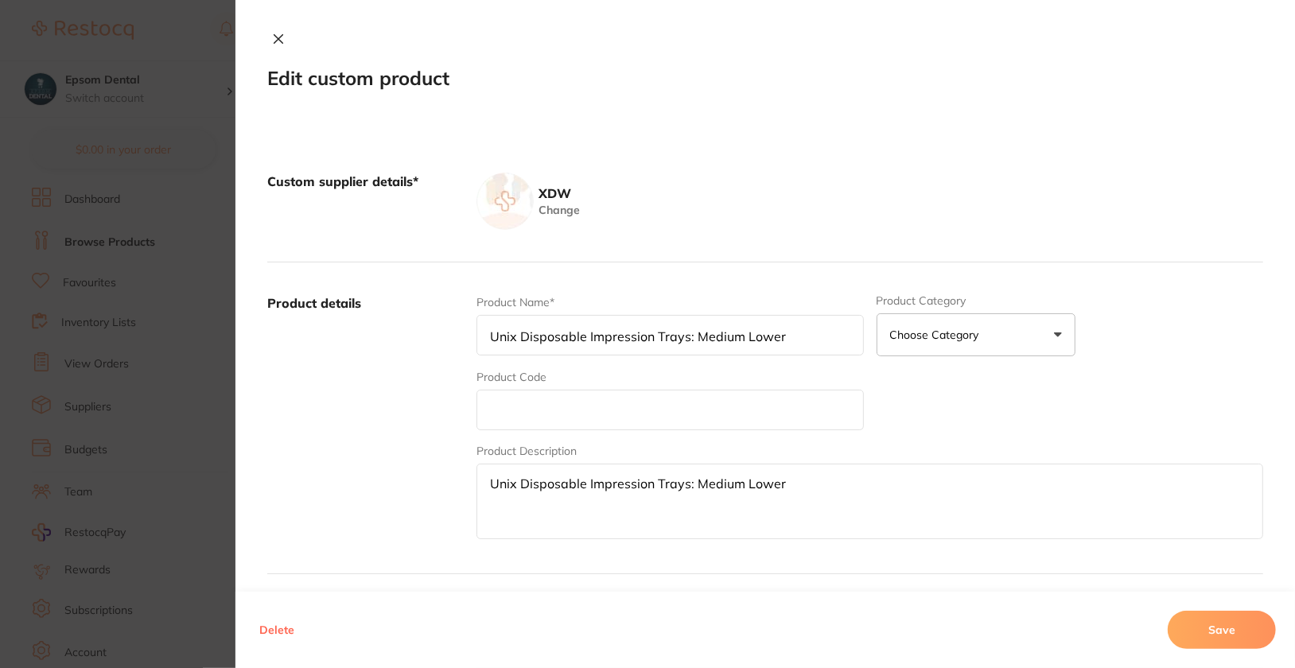
click at [1244, 633] on button "Save" at bounding box center [1222, 630] width 108 height 38
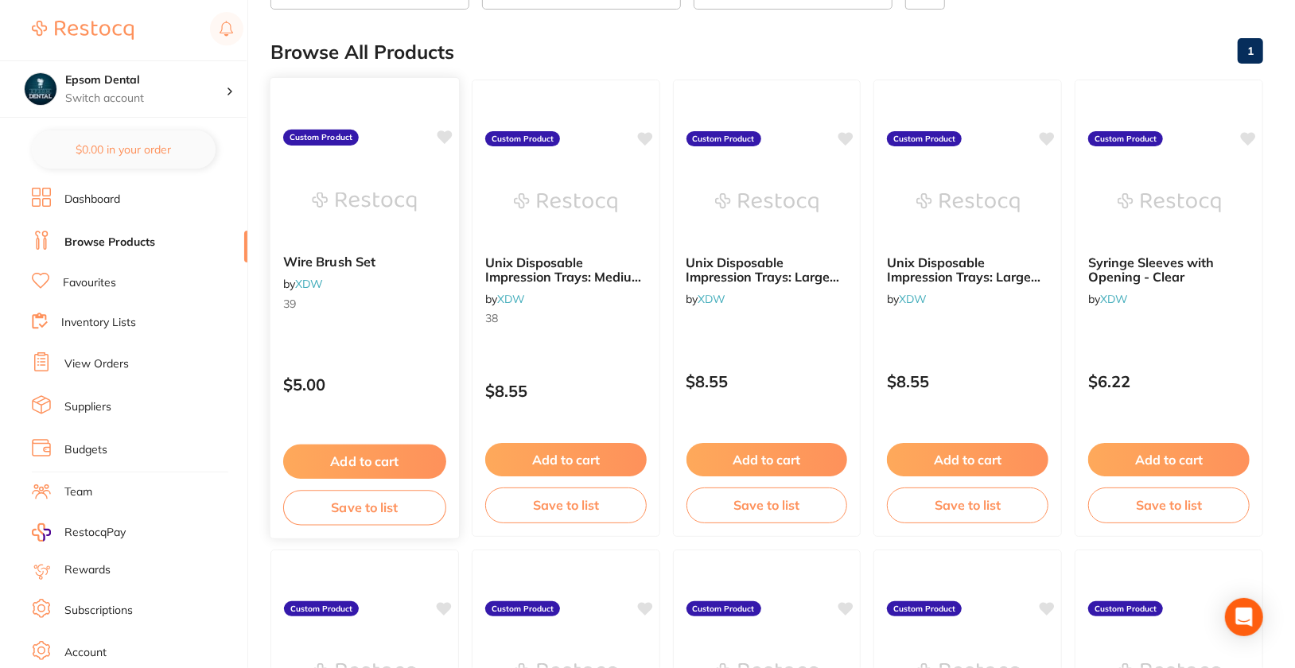
click at [353, 343] on div "Wire Brush Set by XDW 39 Custom Product $5.00 Add to cart Save to list" at bounding box center [365, 308] width 190 height 462
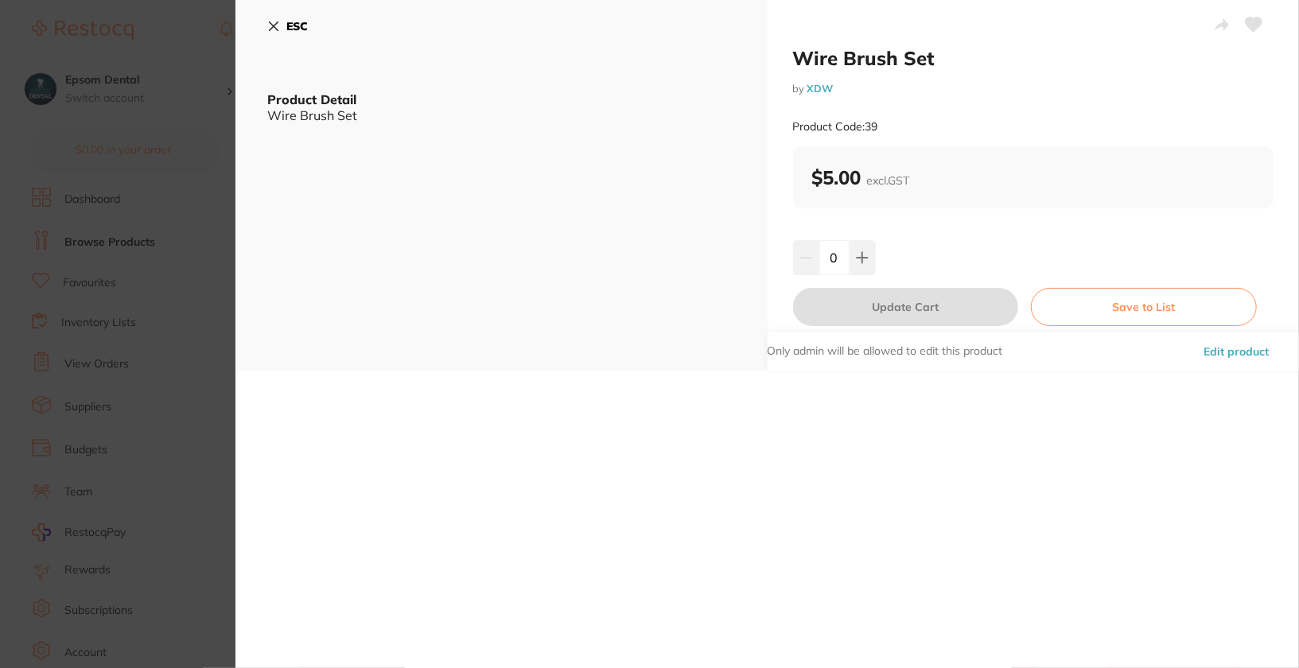
click at [1242, 364] on button "Edit product" at bounding box center [1236, 351] width 75 height 38
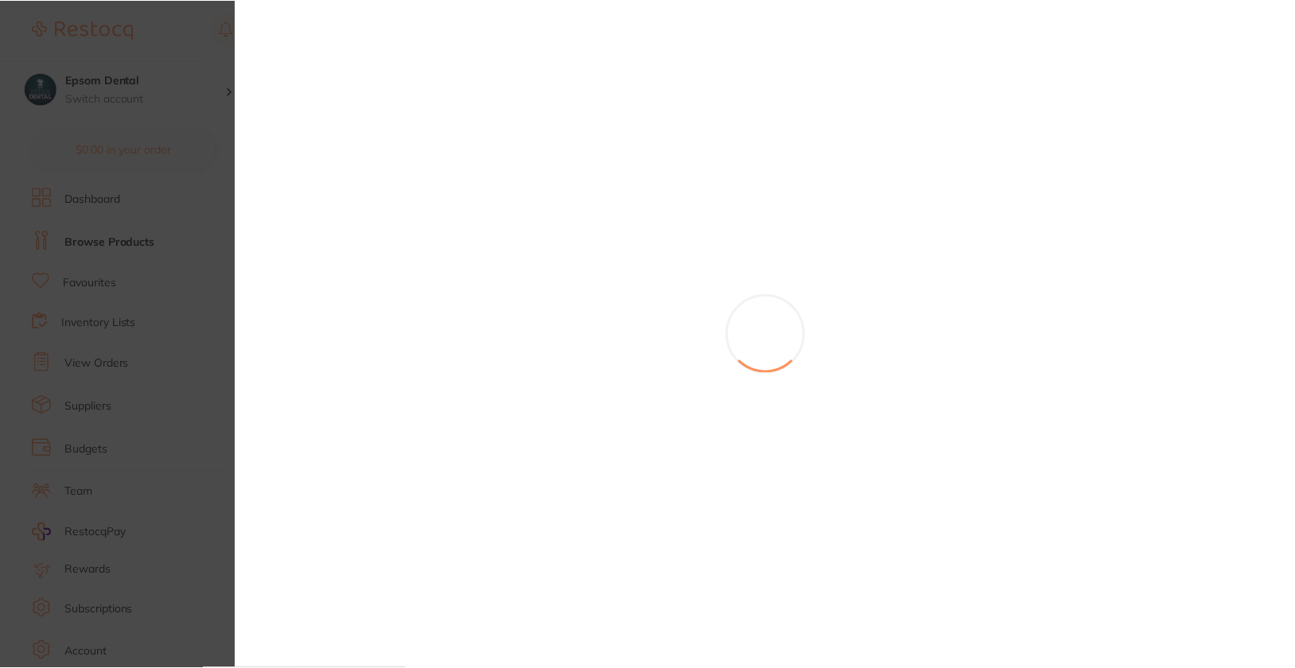
scroll to position [145, 0]
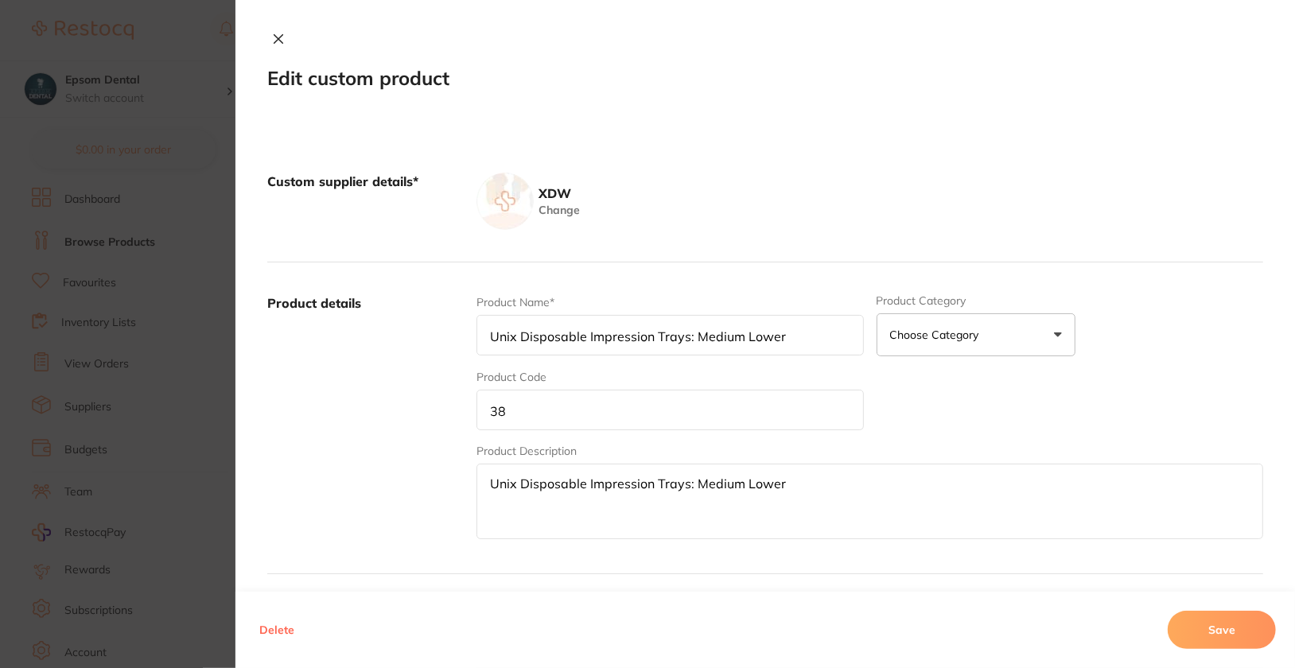
type input "Wire Brush Set"
type input "39"
type textarea "Wire Brush Set"
type input "5.00"
click at [559, 414] on input "39" at bounding box center [669, 410] width 387 height 41
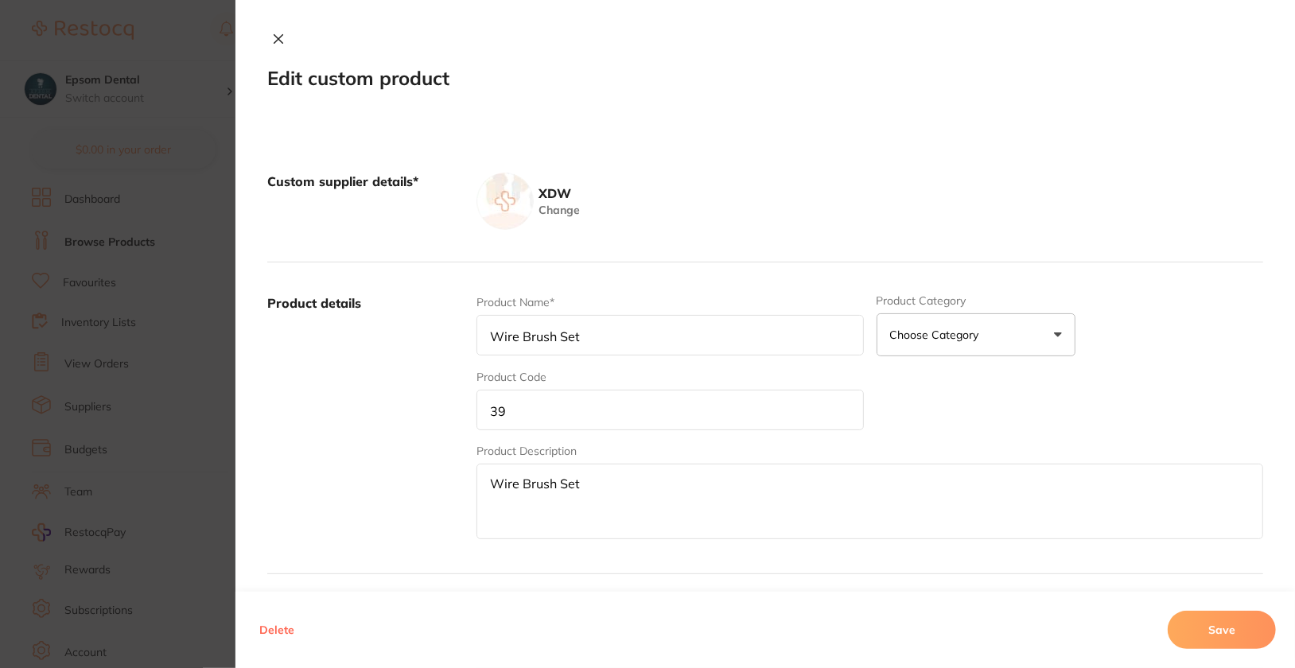
click at [559, 414] on input "39" at bounding box center [669, 410] width 387 height 41
click at [1233, 627] on button "Save" at bounding box center [1222, 630] width 108 height 38
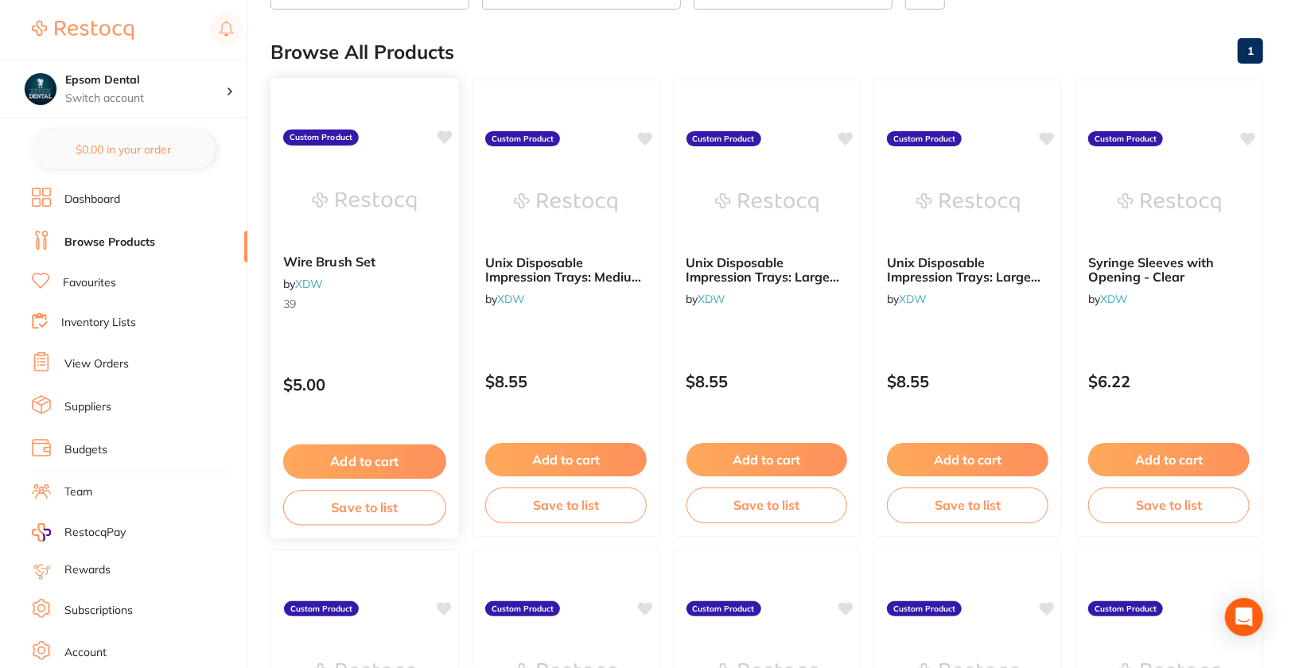
click at [404, 328] on div "Wire Brush Set by XDW 39 Custom Product $5.00 Add to cart Save to list" at bounding box center [365, 308] width 190 height 462
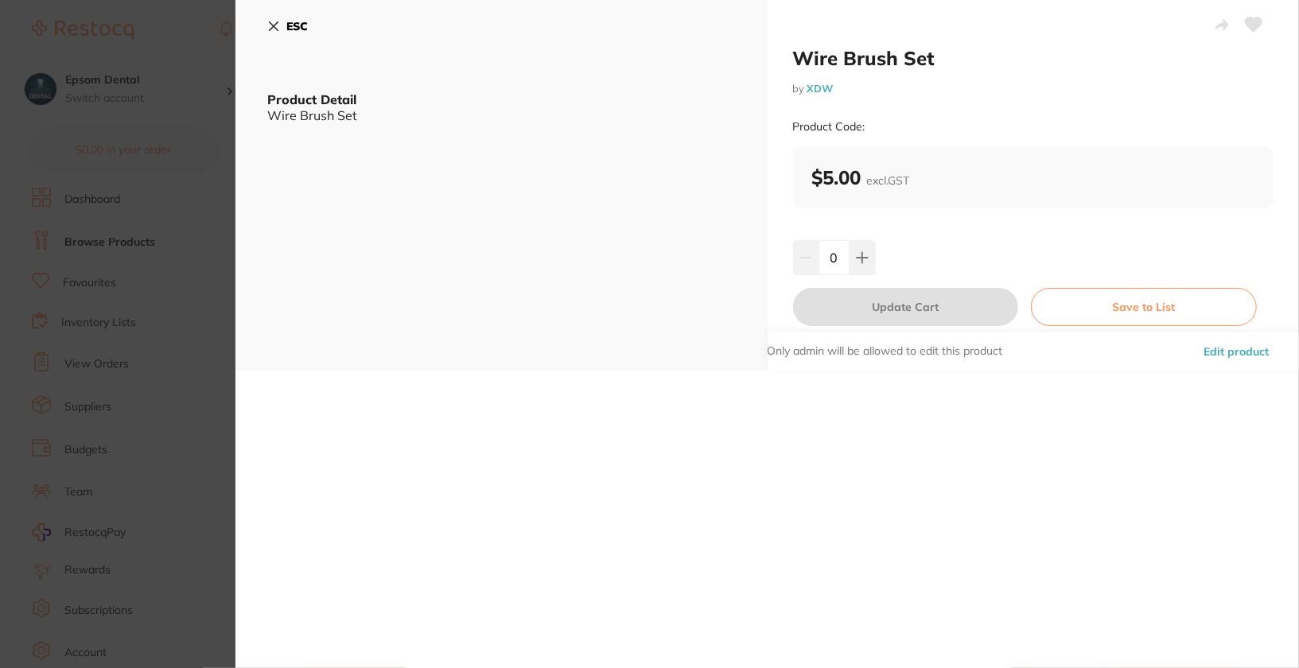
click at [314, 29] on div "ESC" at bounding box center [501, 36] width 468 height 46
click at [294, 29] on b "ESC" at bounding box center [296, 26] width 21 height 14
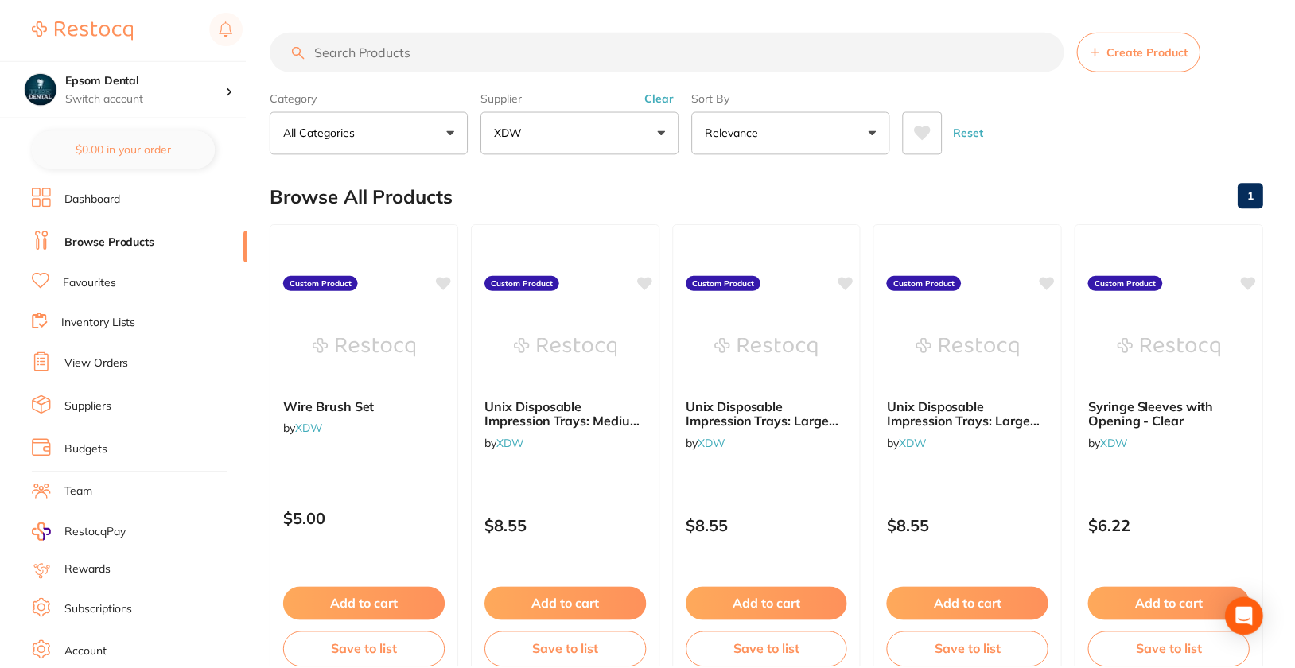
scroll to position [145, 0]
